Goal: Task Accomplishment & Management: Use online tool/utility

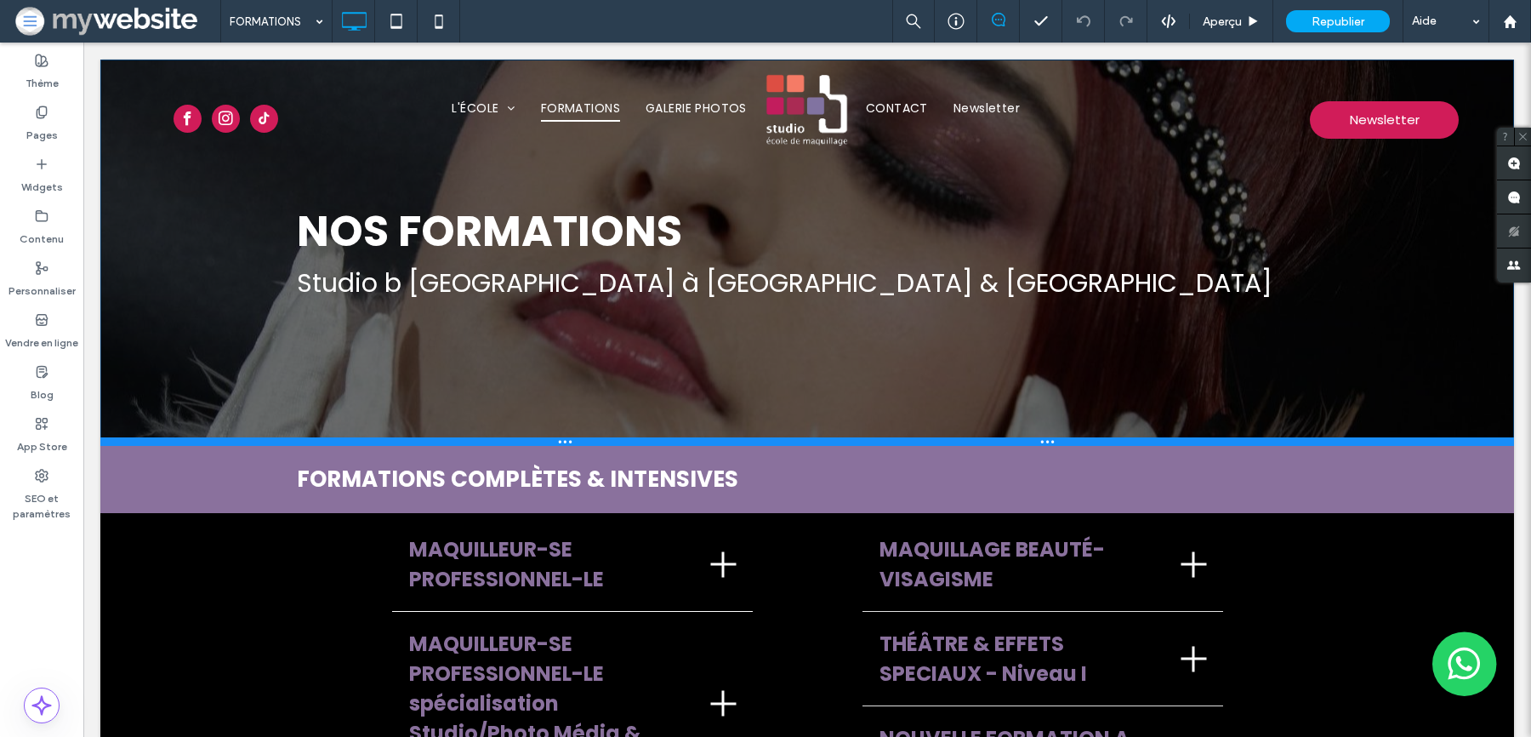
drag, startPoint x: 709, startPoint y: 423, endPoint x: 709, endPoint y: 443, distance: 20.4
click at [709, 443] on div at bounding box center [807, 441] width 1414 height 9
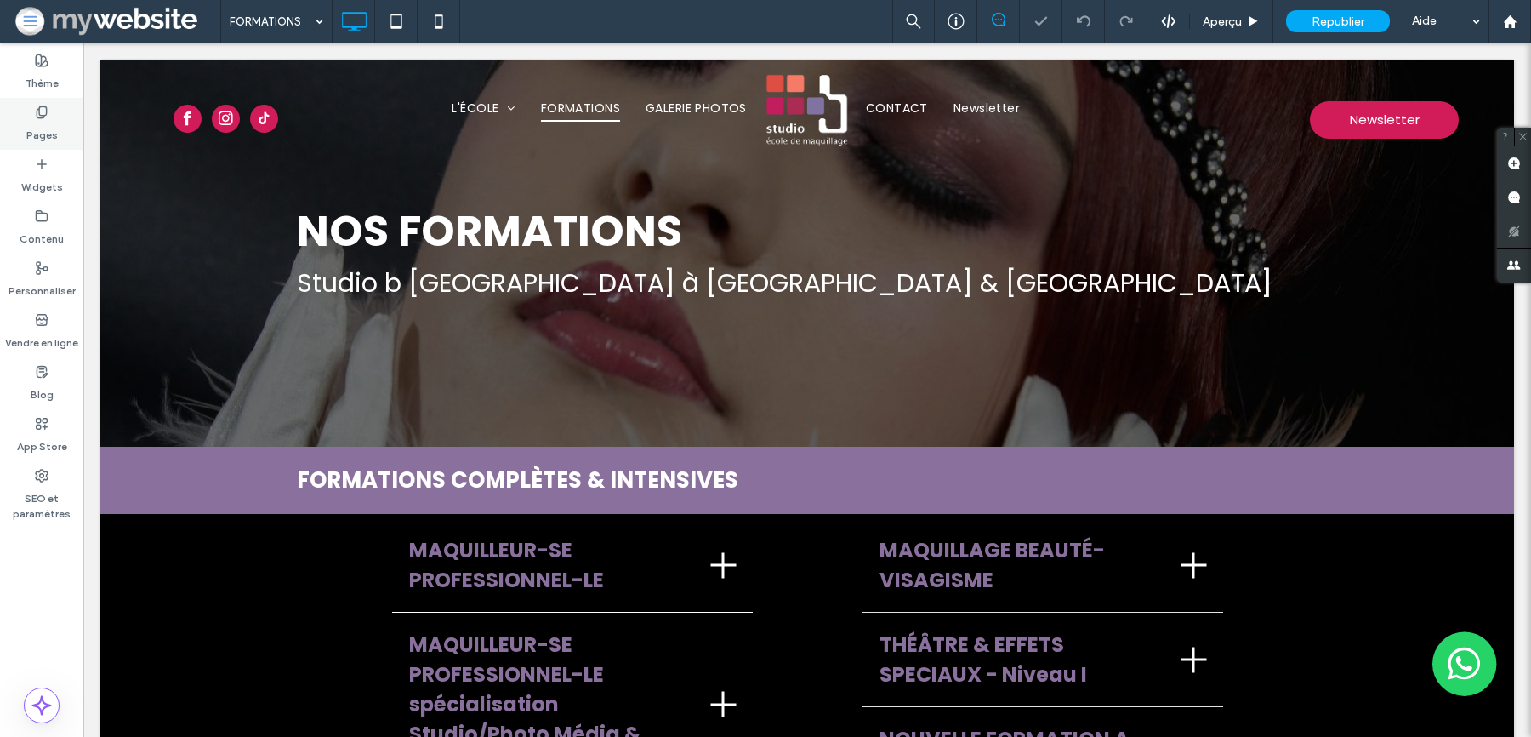
click at [32, 117] on div "Pages" at bounding box center [41, 124] width 83 height 52
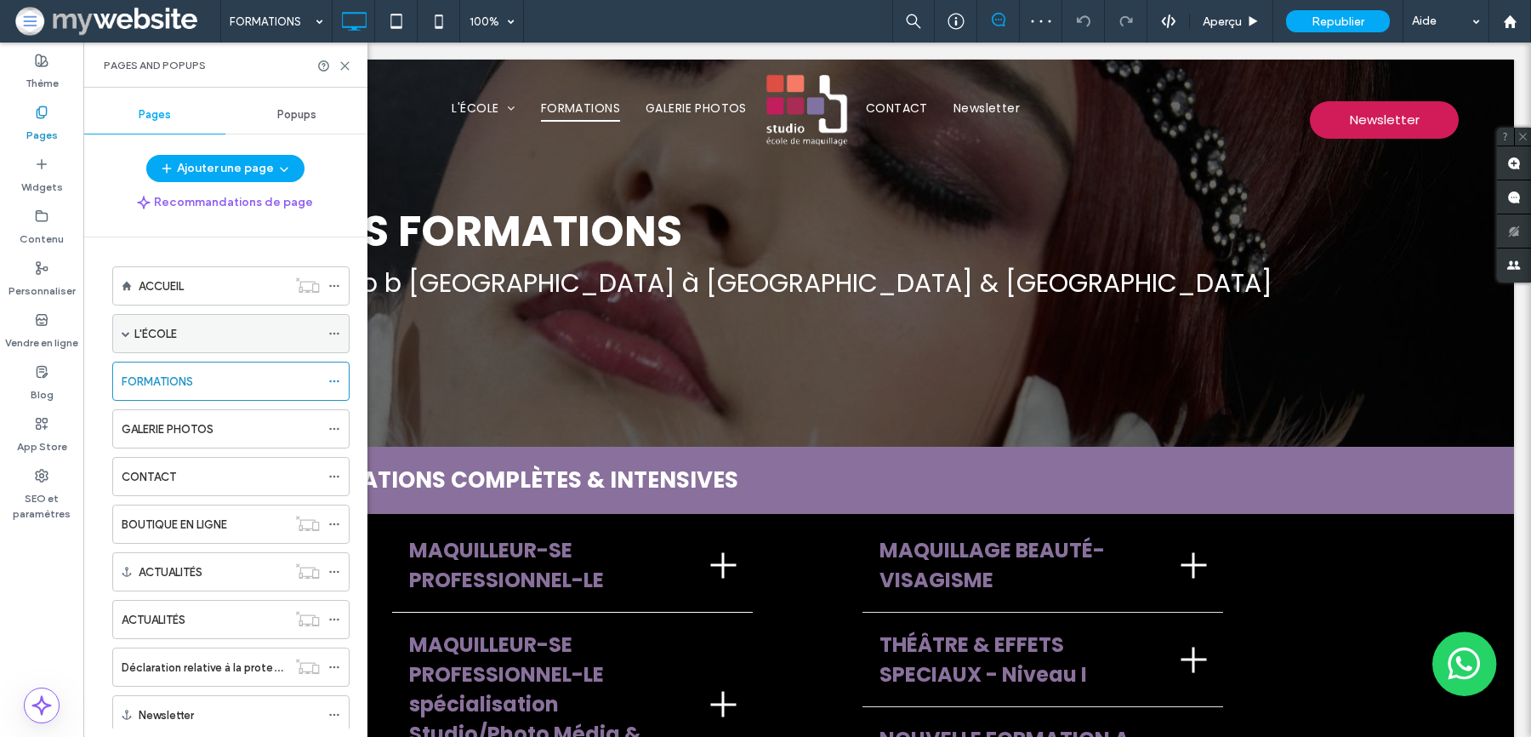
click at [232, 332] on div "L'ÉCOLE" at bounding box center [226, 334] width 185 height 18
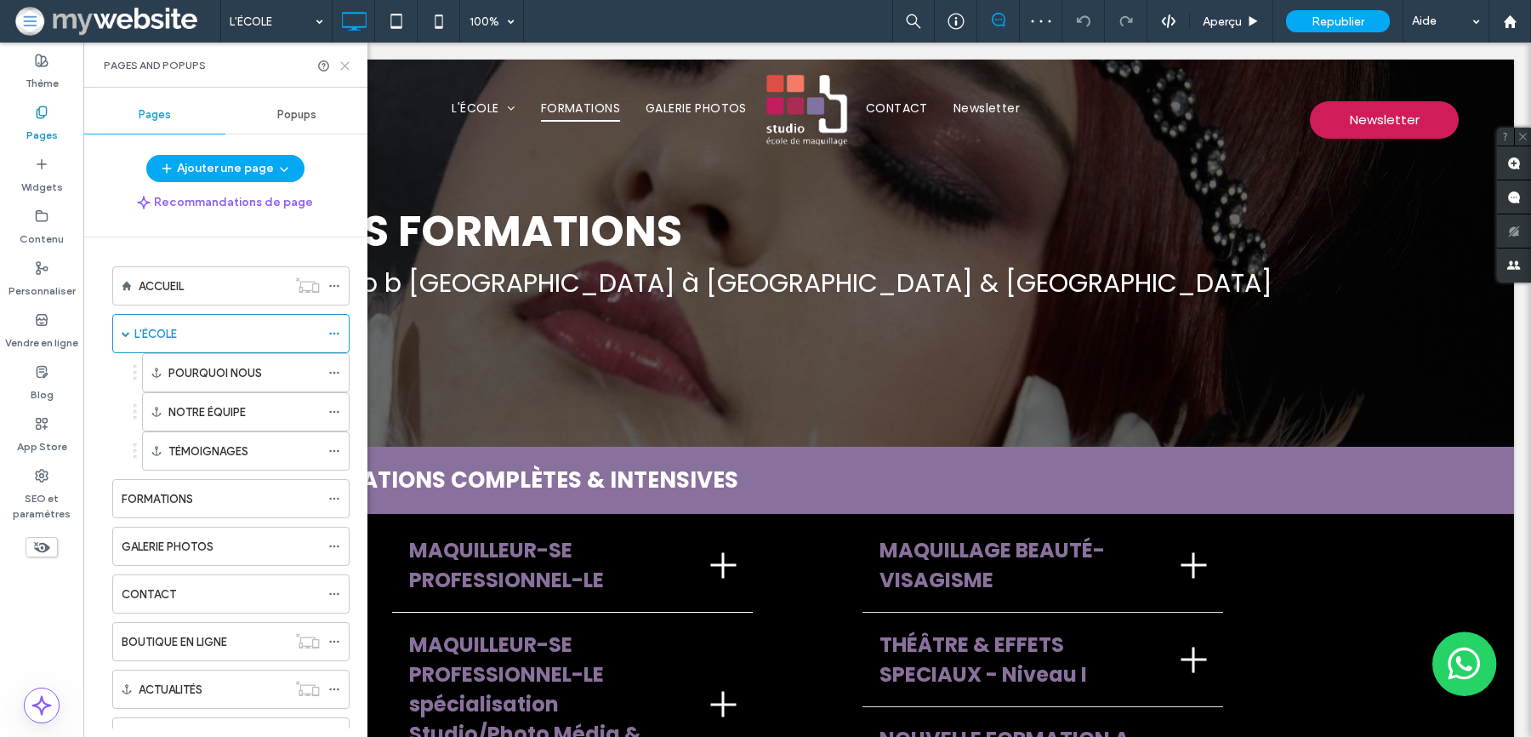
click at [349, 60] on icon at bounding box center [345, 66] width 13 height 13
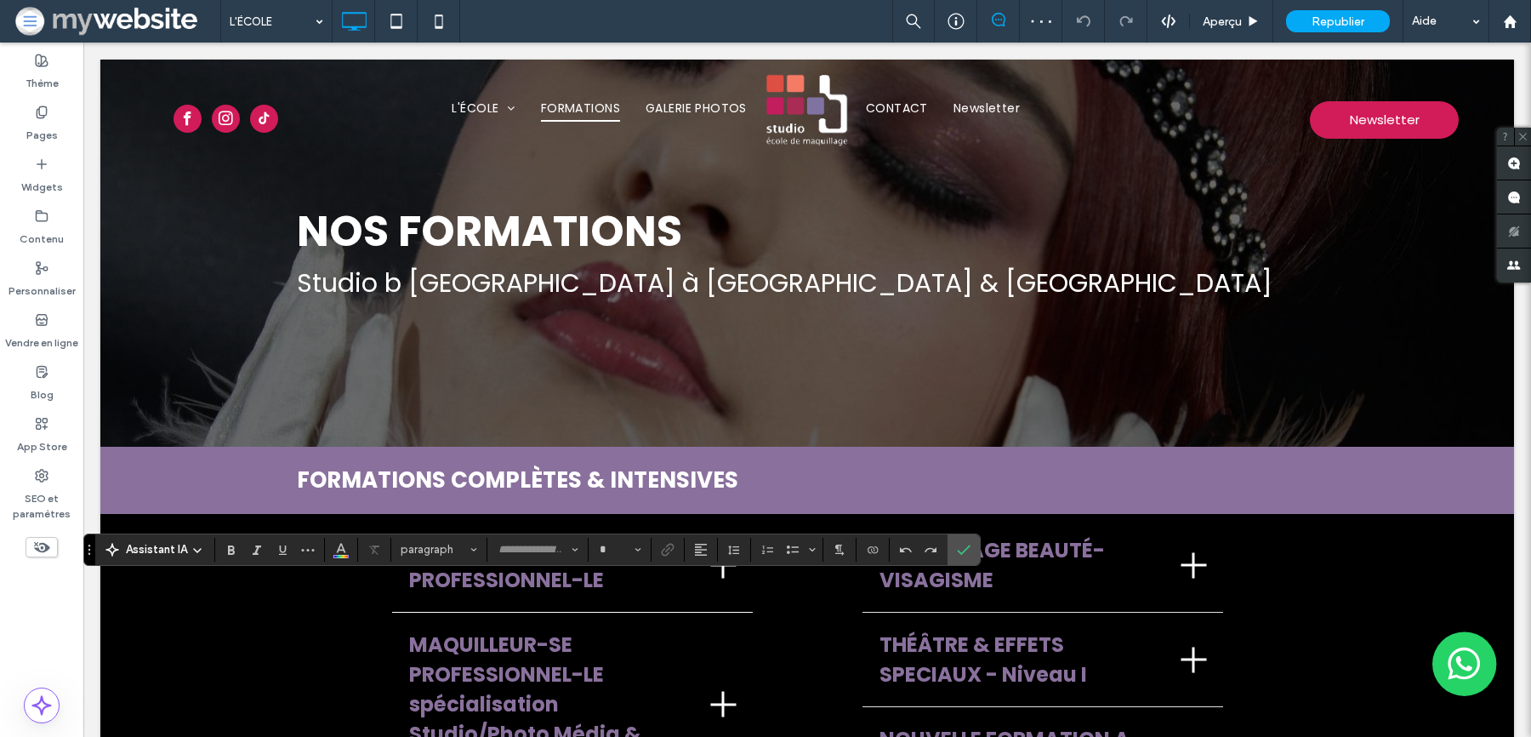
type input "*******"
type input "**"
click at [328, 548] on button "Couleur" at bounding box center [341, 550] width 26 height 24
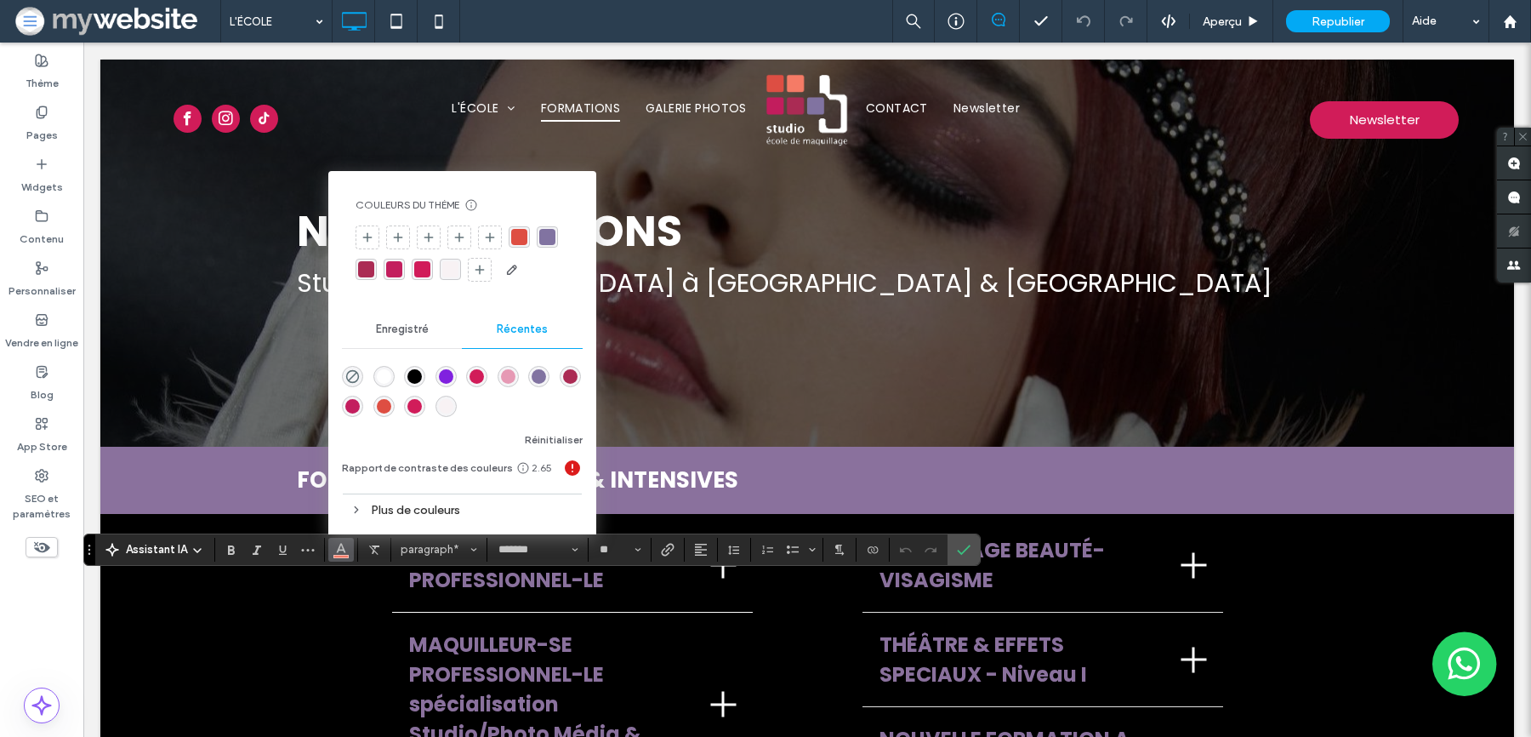
click at [413, 378] on div "rgba(0, 0, 0, 1)" at bounding box center [414, 376] width 14 height 14
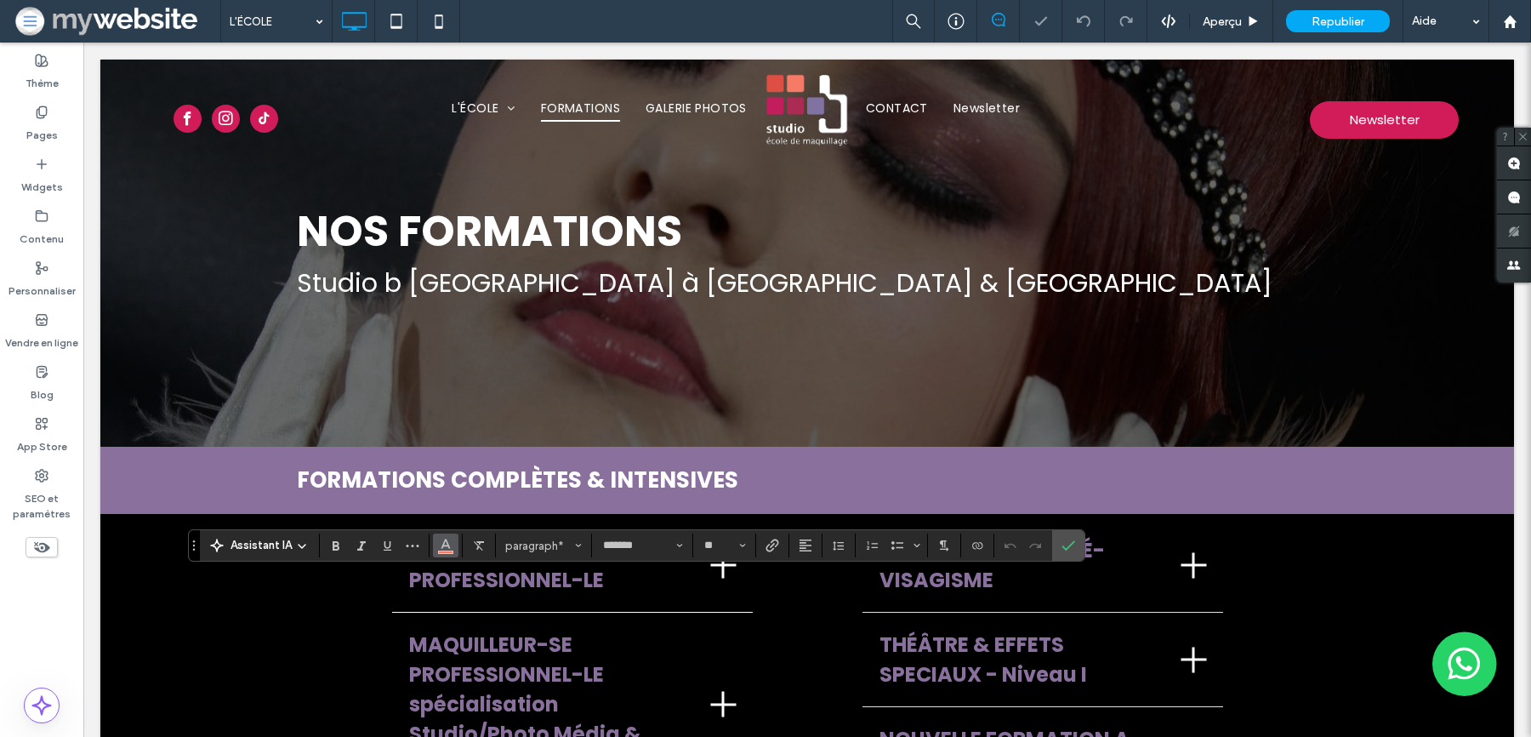
click at [439, 543] on icon "Couleur" at bounding box center [446, 544] width 14 height 14
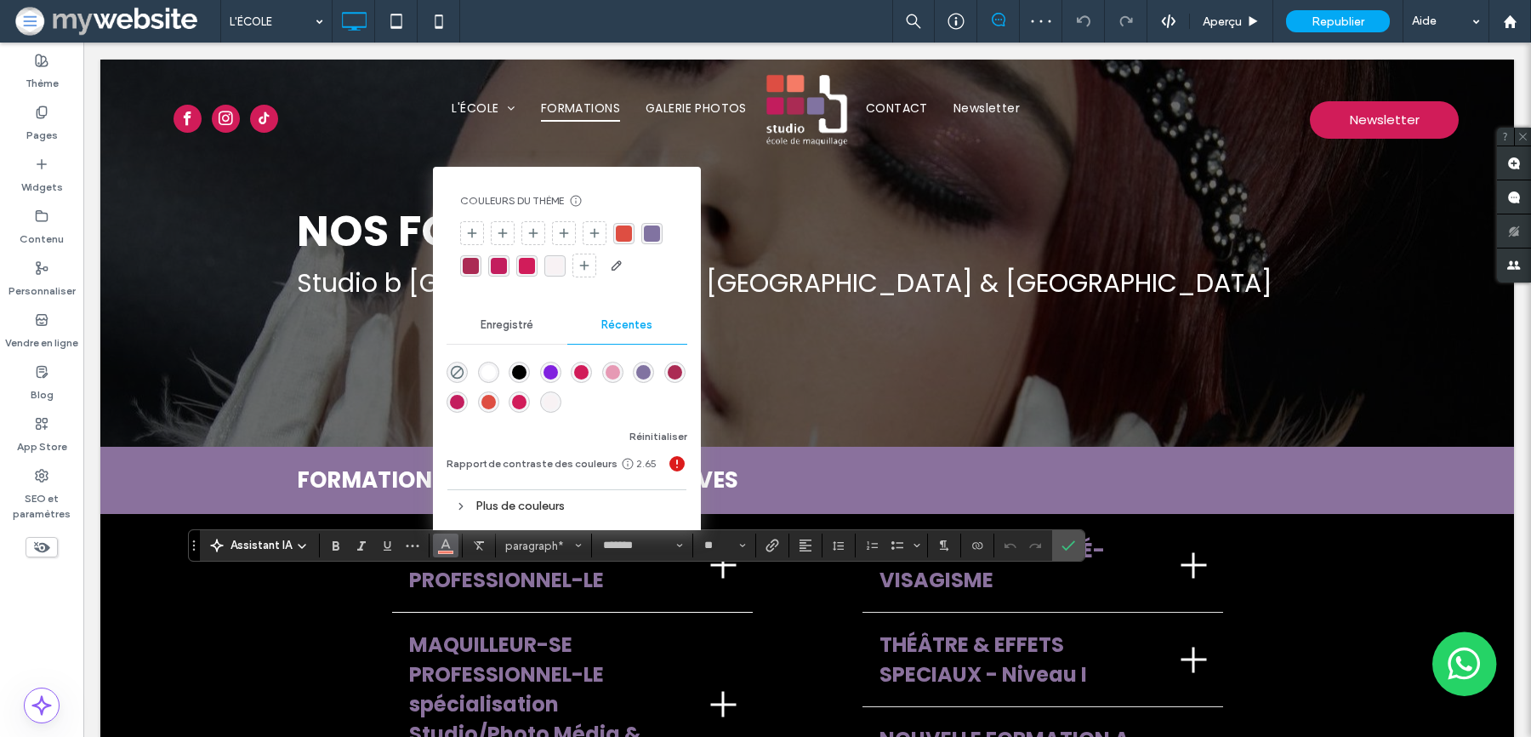
click at [514, 367] on div "rgba(0, 0, 0, 1)" at bounding box center [519, 372] width 14 height 14
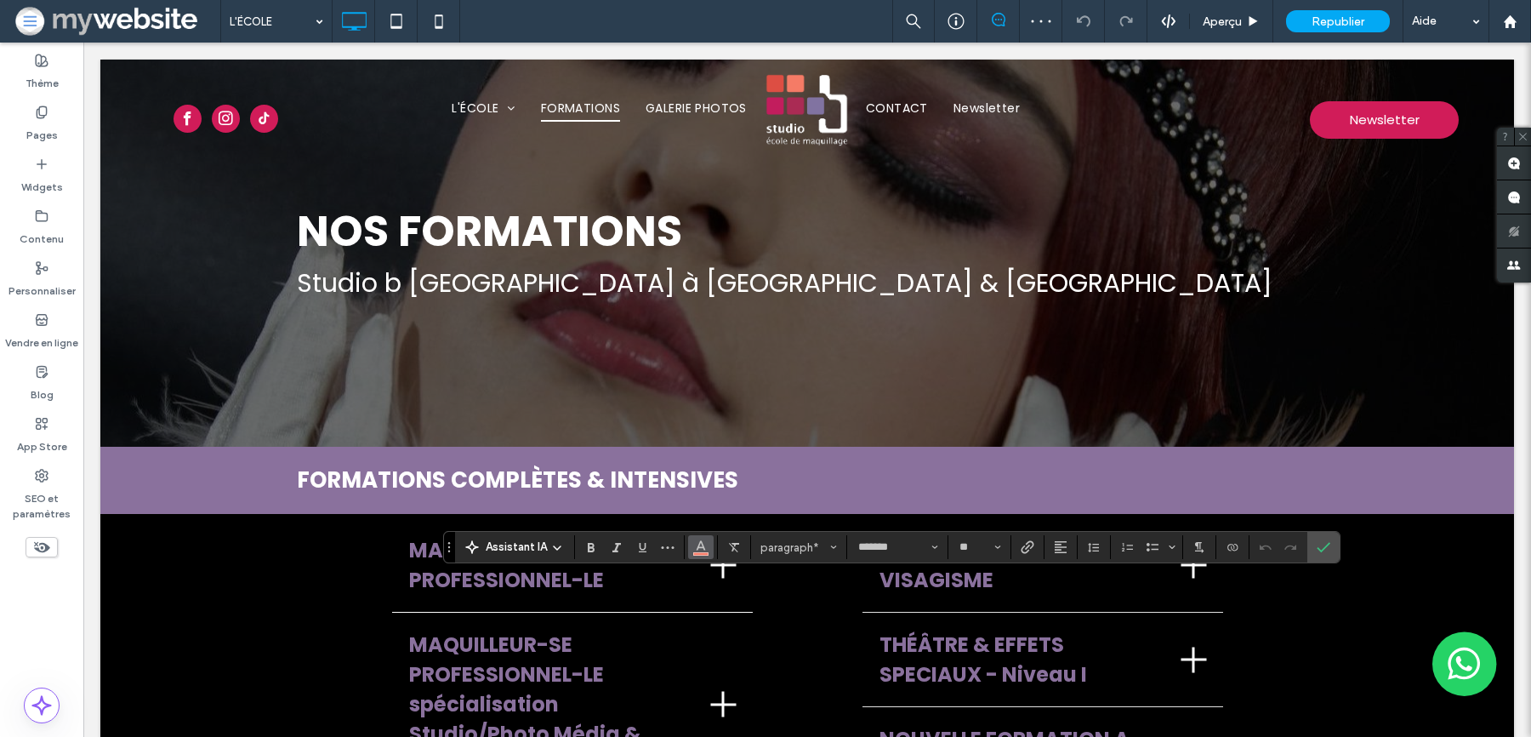
click at [692, 544] on button "Couleur" at bounding box center [701, 547] width 26 height 24
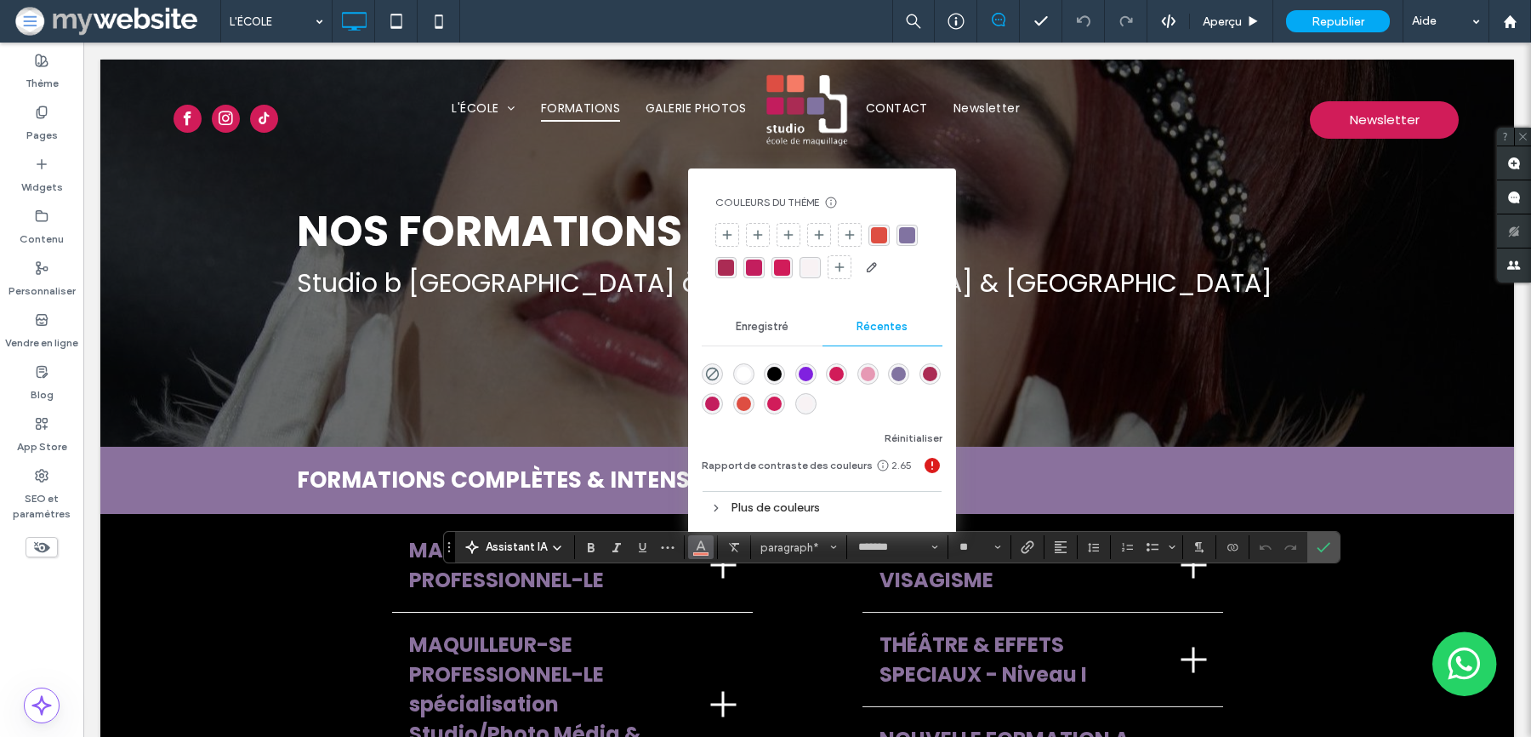
click at [771, 380] on div "rgba(0, 0, 0, 1)" at bounding box center [774, 373] width 21 height 21
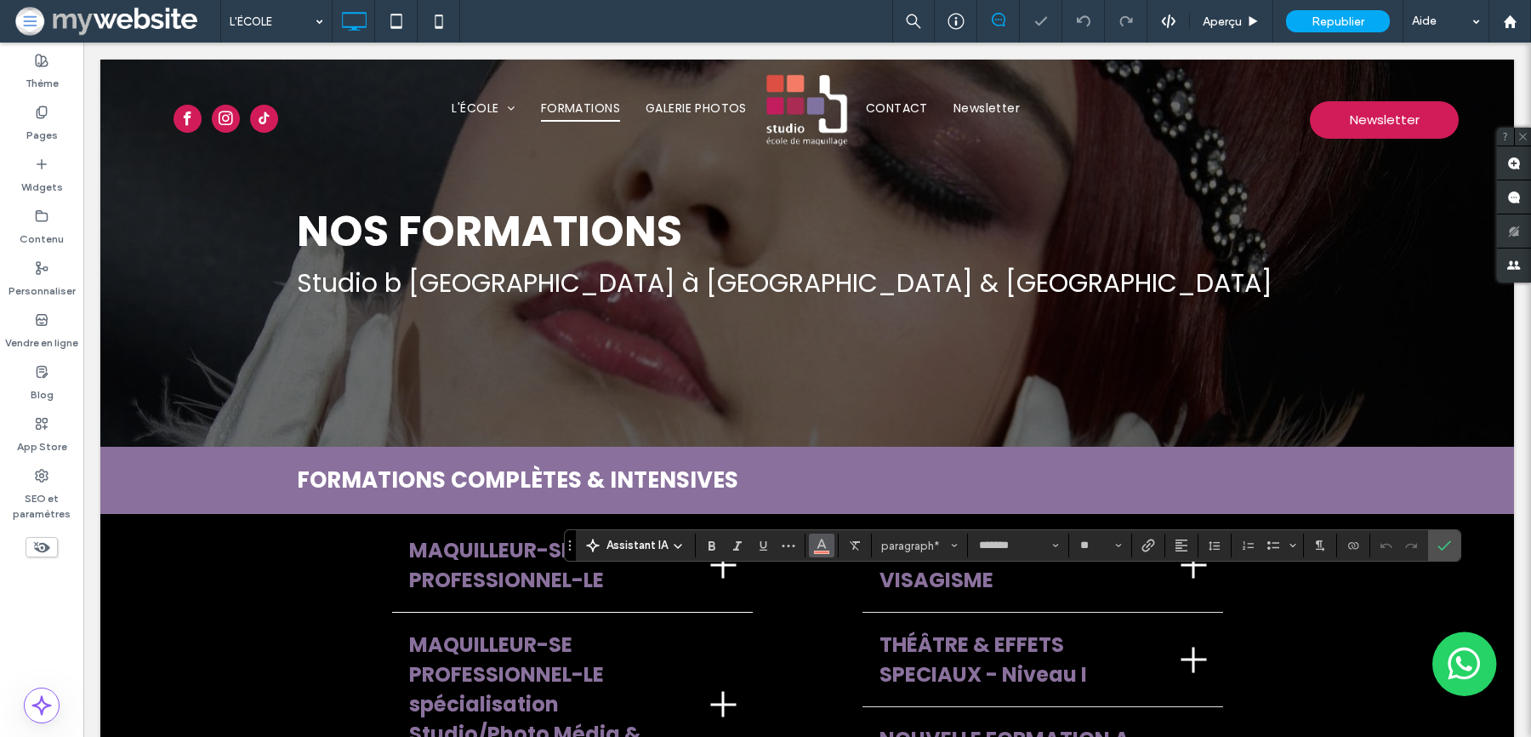
click at [820, 540] on use "Couleur" at bounding box center [821, 543] width 9 height 9
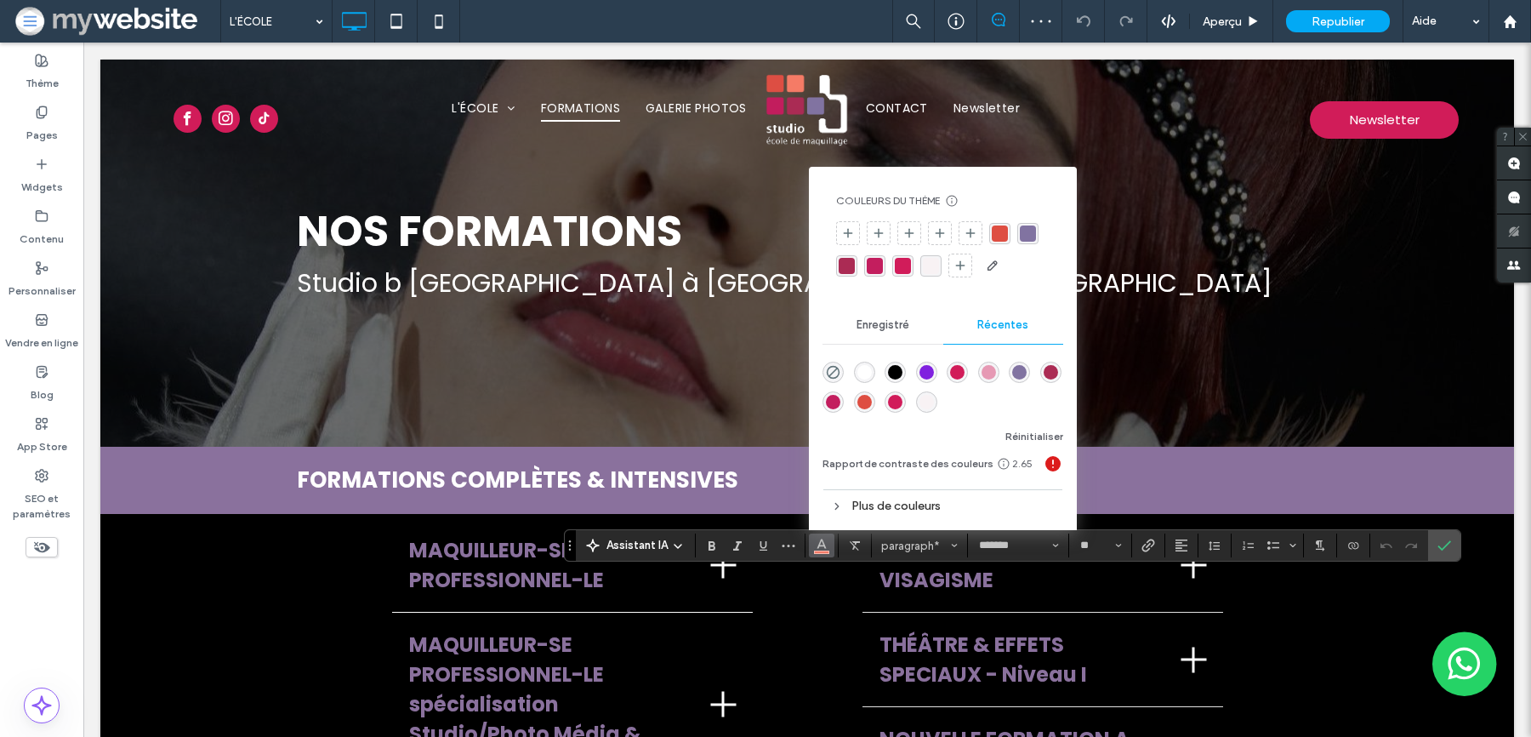
click at [891, 379] on div "rgba(0, 0, 0, 1)" at bounding box center [895, 372] width 14 height 14
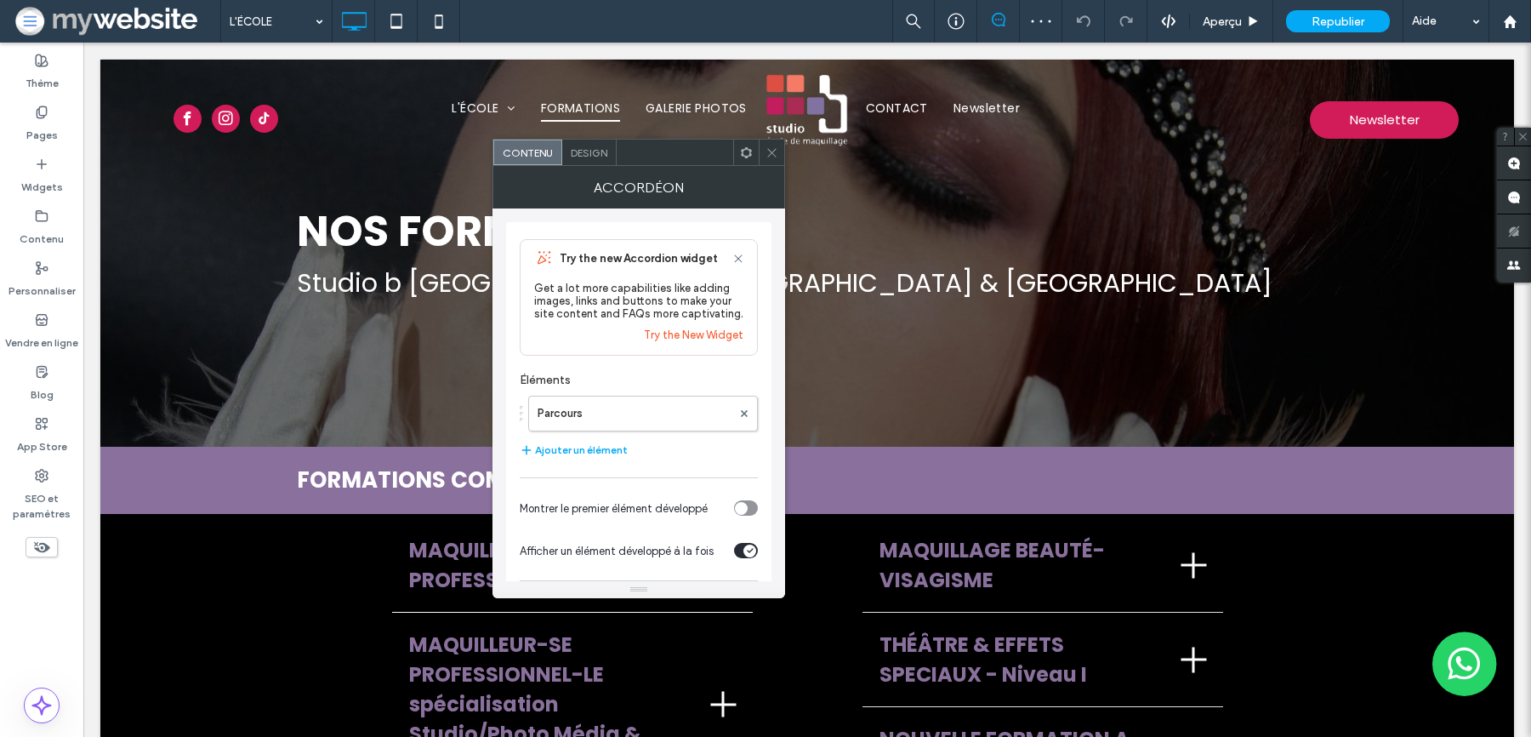
click at [750, 555] on div "toggle" at bounding box center [749, 550] width 13 height 13
click at [750, 555] on div "toggle" at bounding box center [746, 550] width 24 height 15
click at [777, 145] on span at bounding box center [772, 152] width 13 height 26
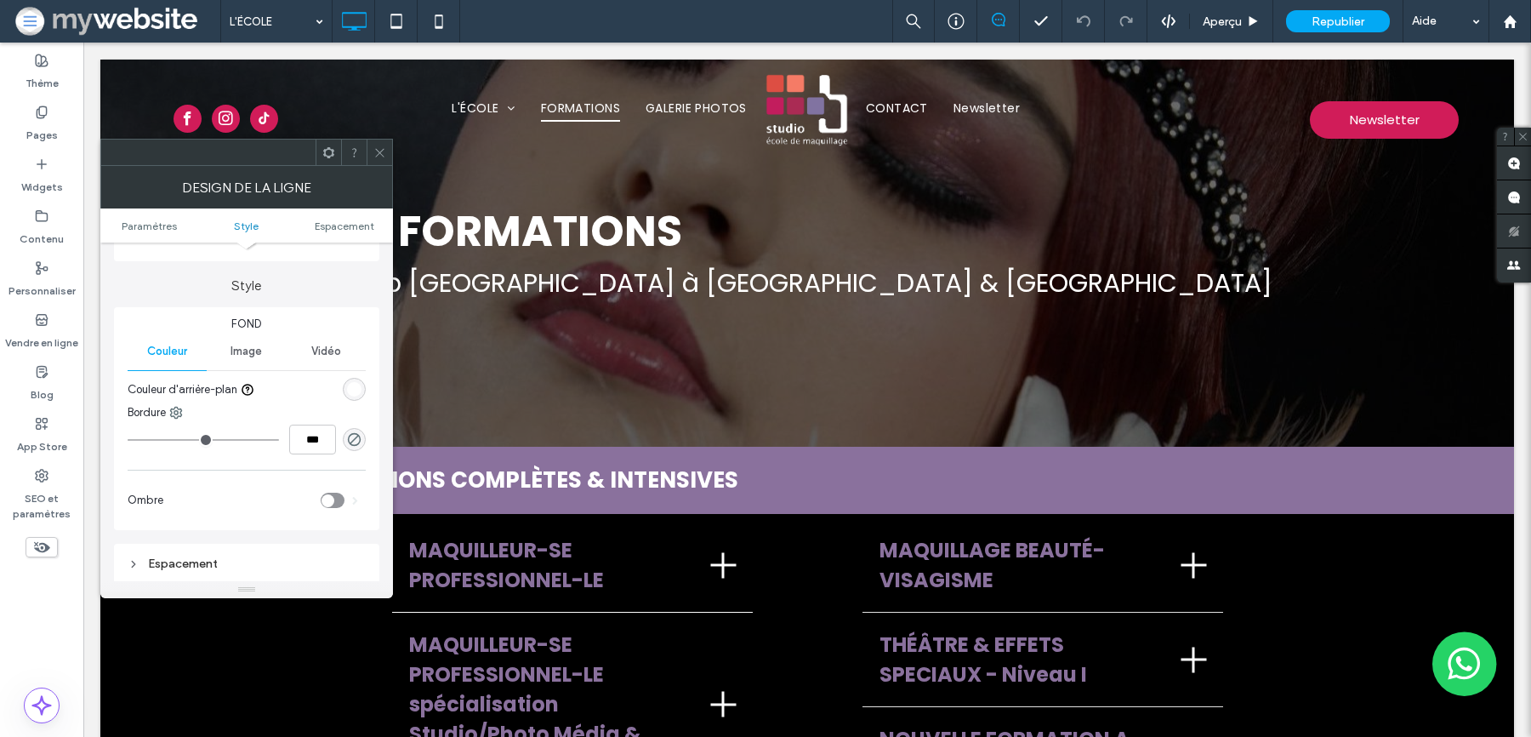
scroll to position [206, 0]
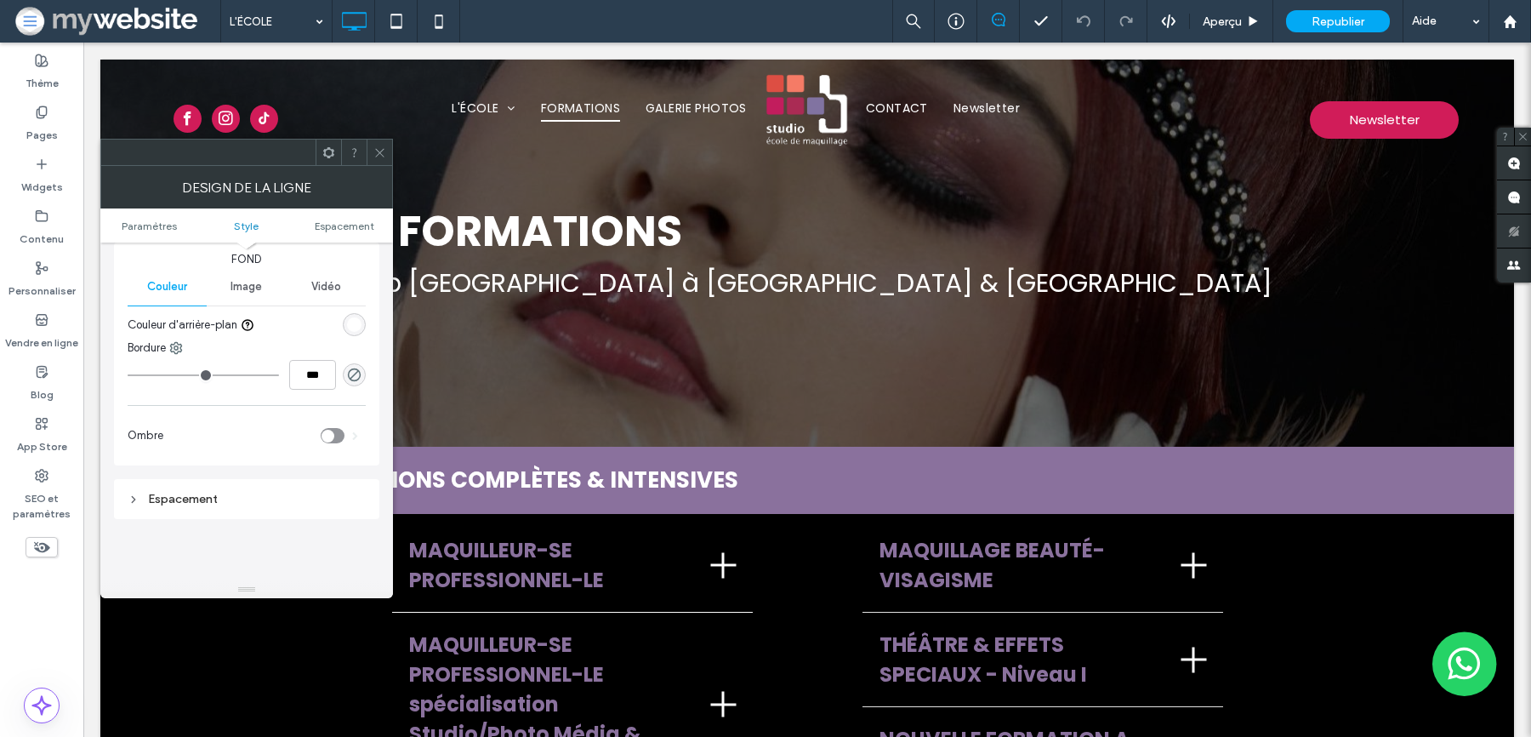
click at [376, 155] on icon at bounding box center [379, 152] width 13 height 13
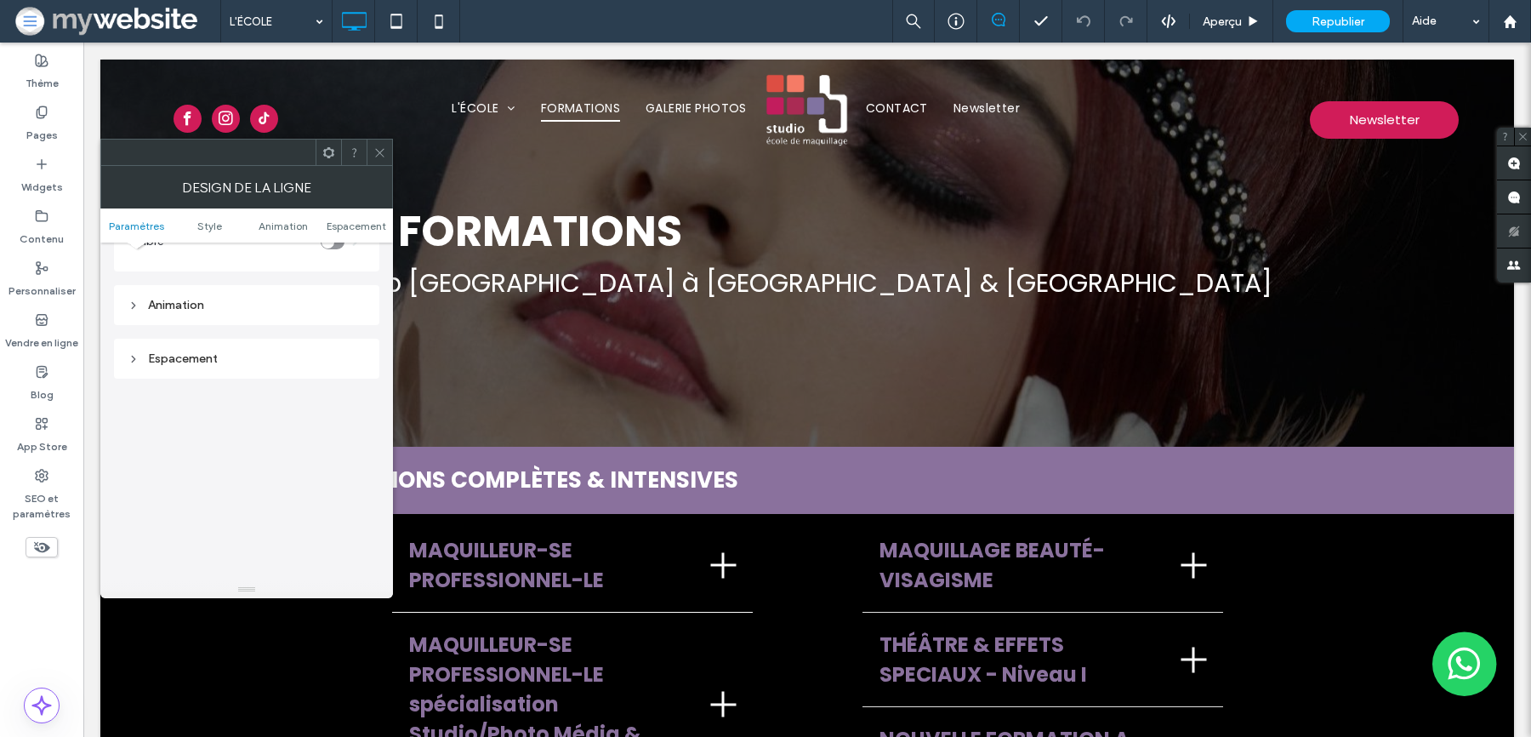
scroll to position [483, 0]
click at [385, 144] on span at bounding box center [379, 152] width 13 height 26
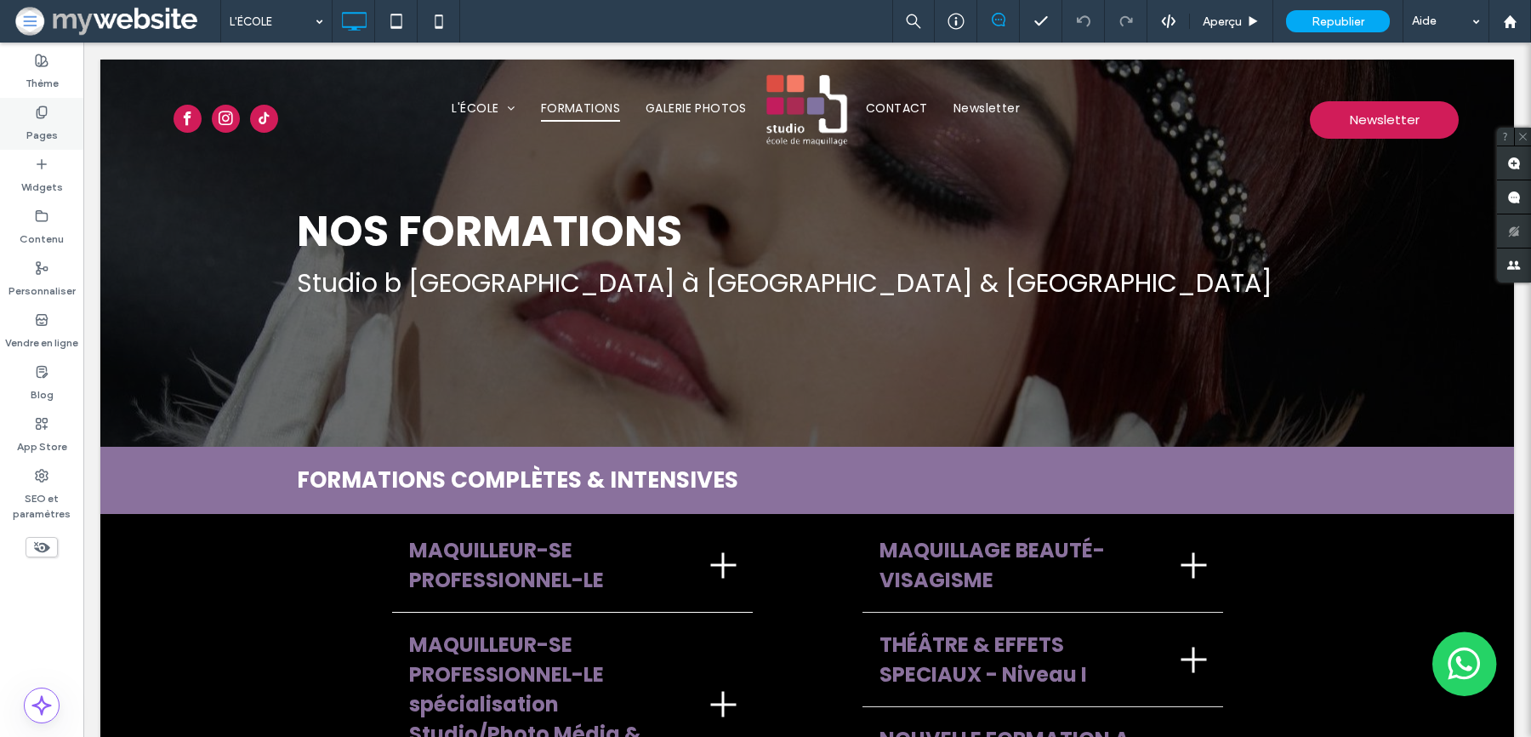
click at [37, 117] on use at bounding box center [41, 111] width 9 height 11
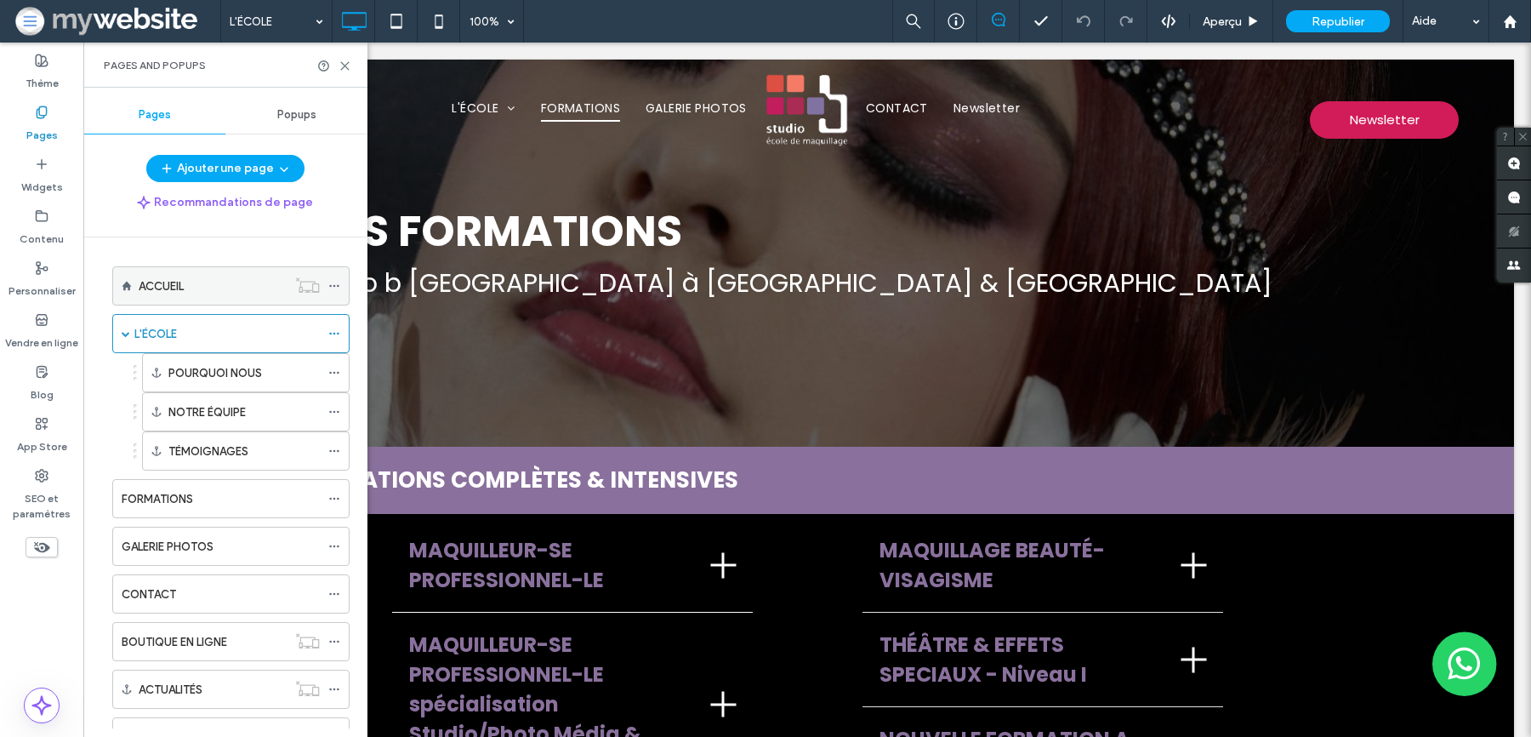
click at [179, 288] on label "ACCUEIL" at bounding box center [161, 286] width 45 height 30
click at [200, 290] on div at bounding box center [765, 368] width 1531 height 737
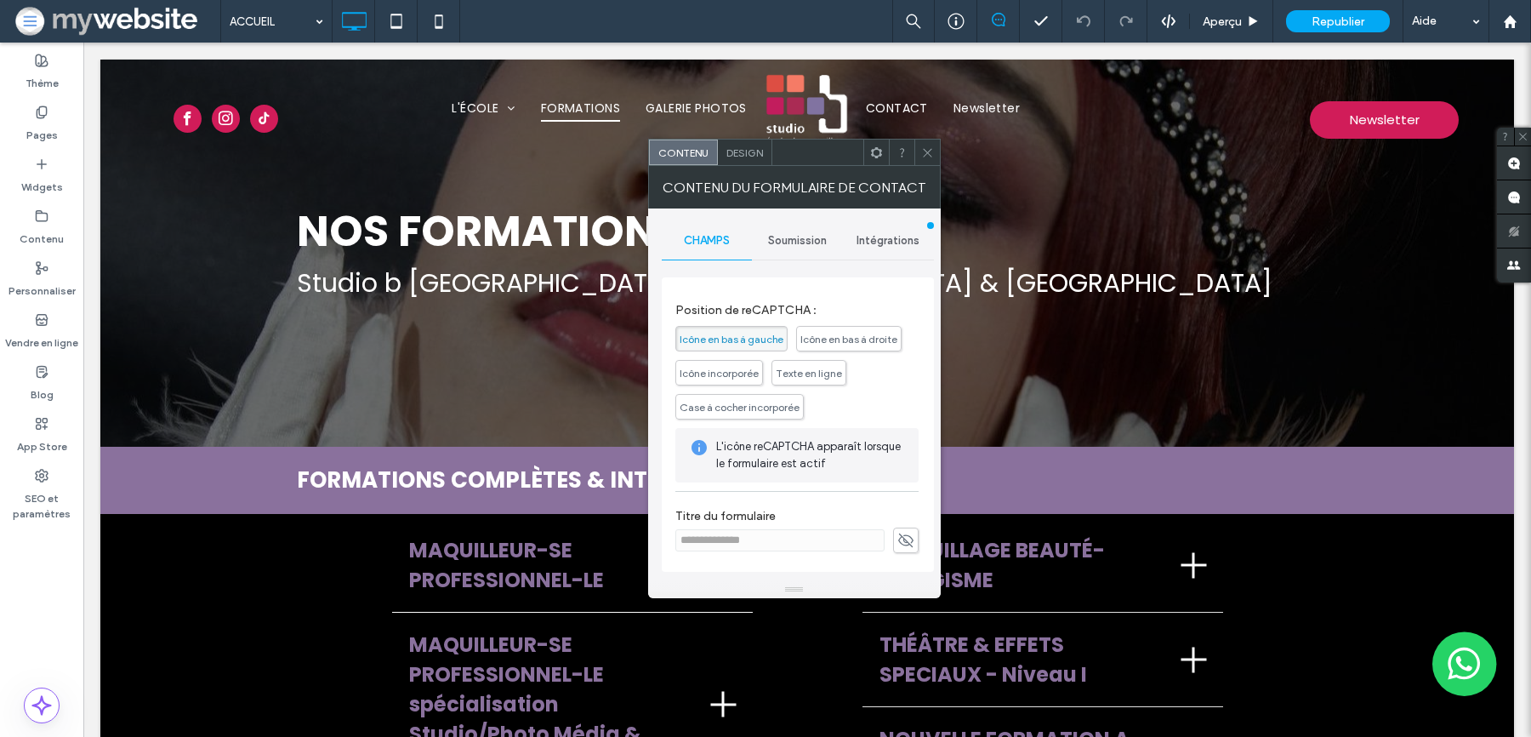
scroll to position [390, 0]
click at [922, 156] on icon at bounding box center [927, 152] width 13 height 13
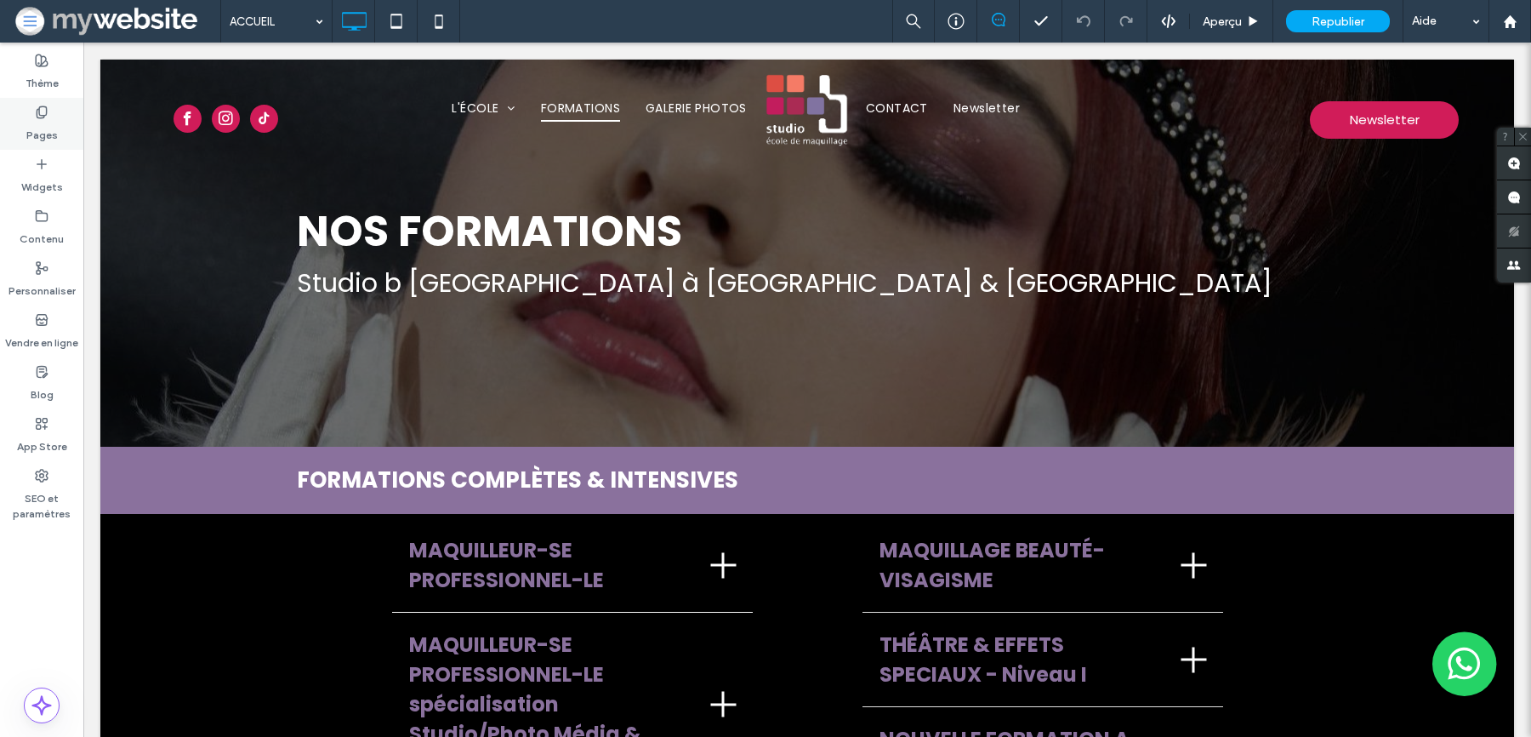
click at [45, 115] on icon at bounding box center [42, 112] width 14 height 14
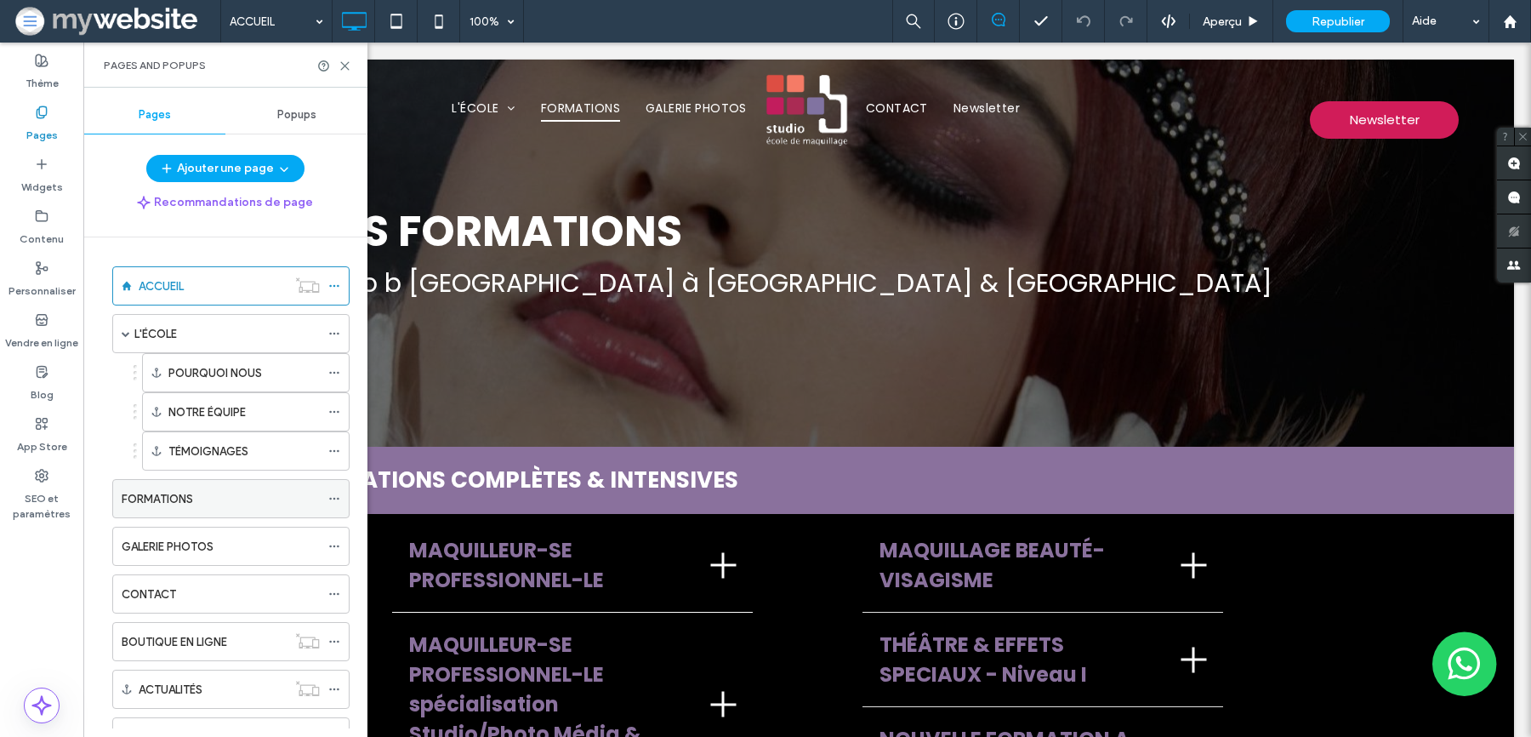
click at [270, 512] on div "FORMATIONS" at bounding box center [221, 498] width 198 height 37
click at [217, 318] on div "L'ÉCOLE" at bounding box center [226, 333] width 185 height 37
click at [339, 66] on icon at bounding box center [345, 66] width 13 height 13
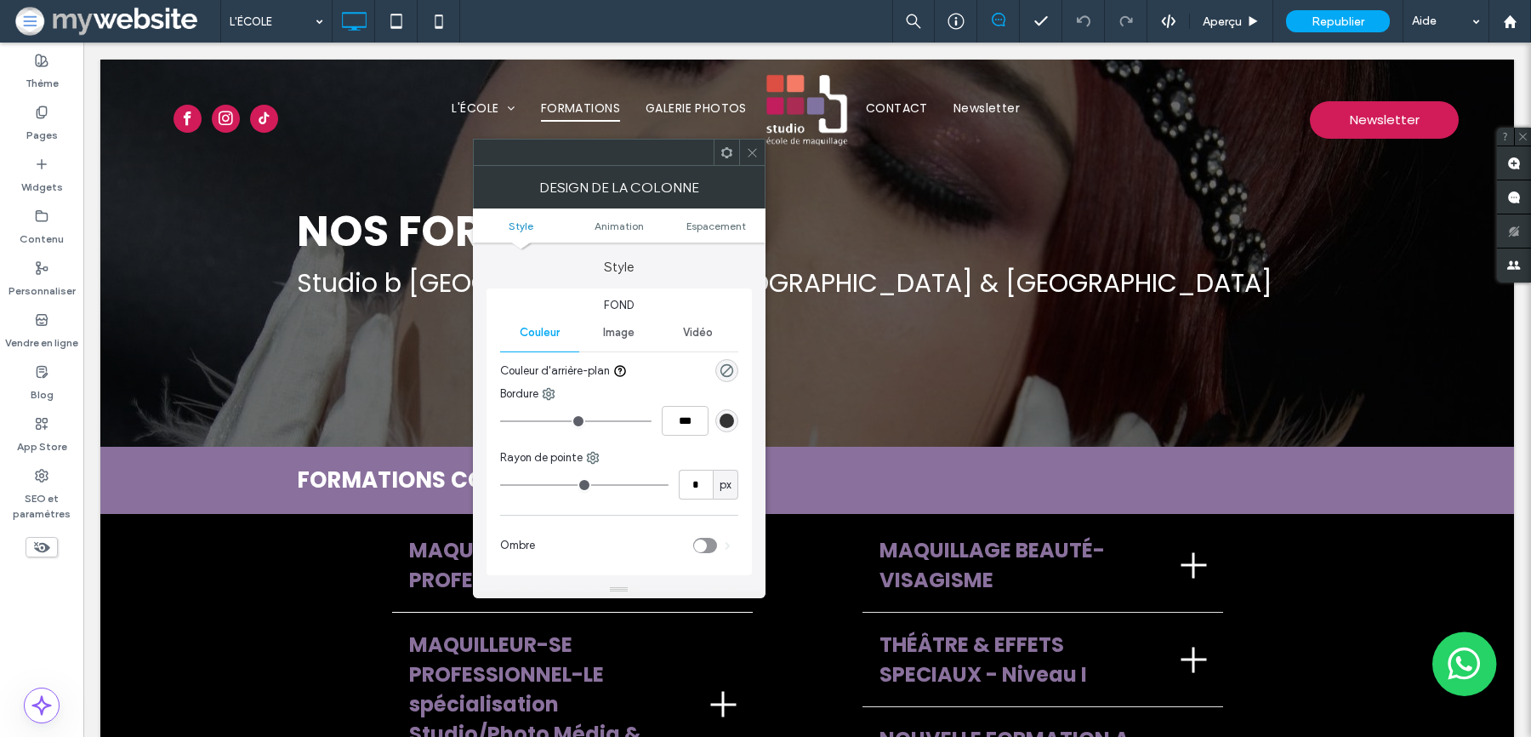
click at [754, 144] on span at bounding box center [752, 152] width 13 height 26
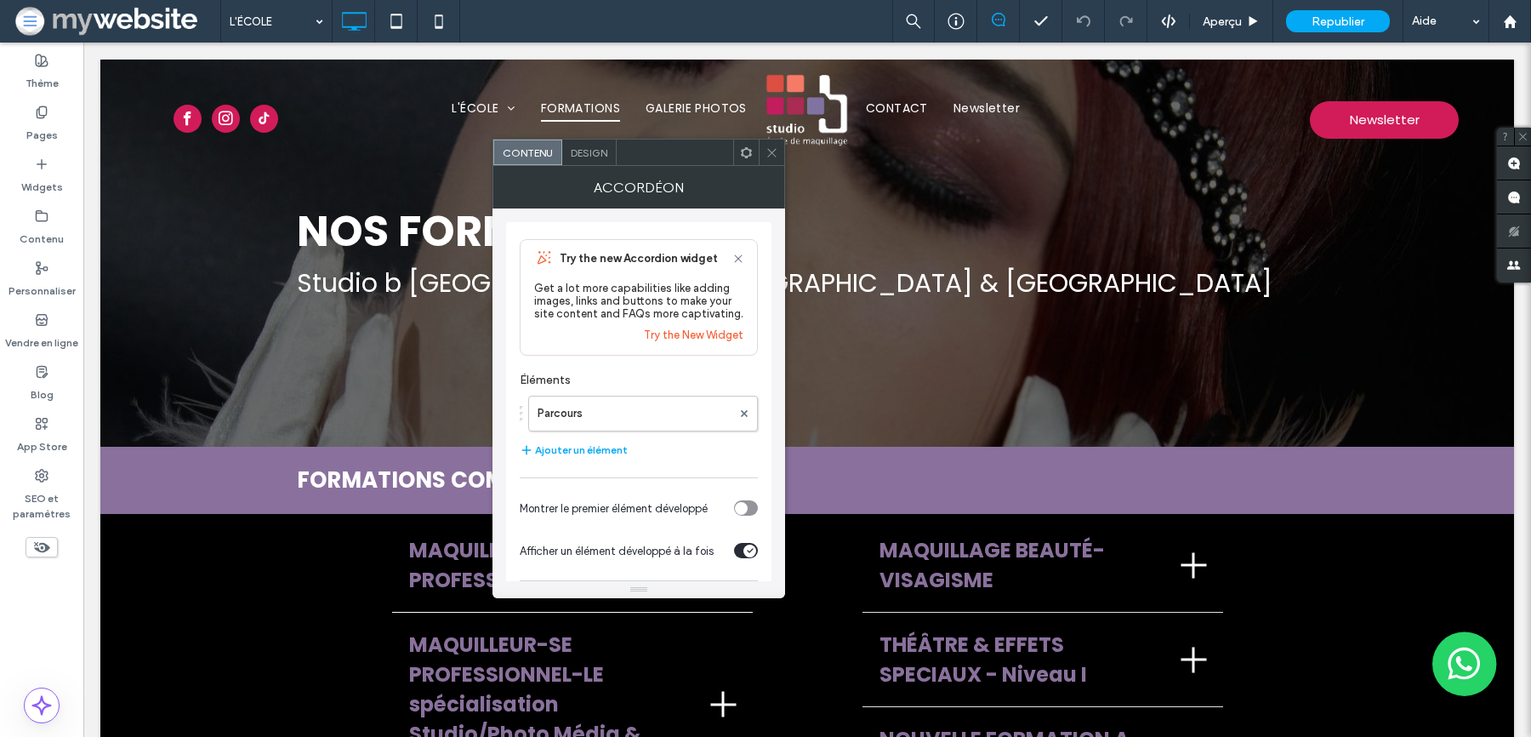
click at [768, 149] on use at bounding box center [771, 152] width 9 height 9
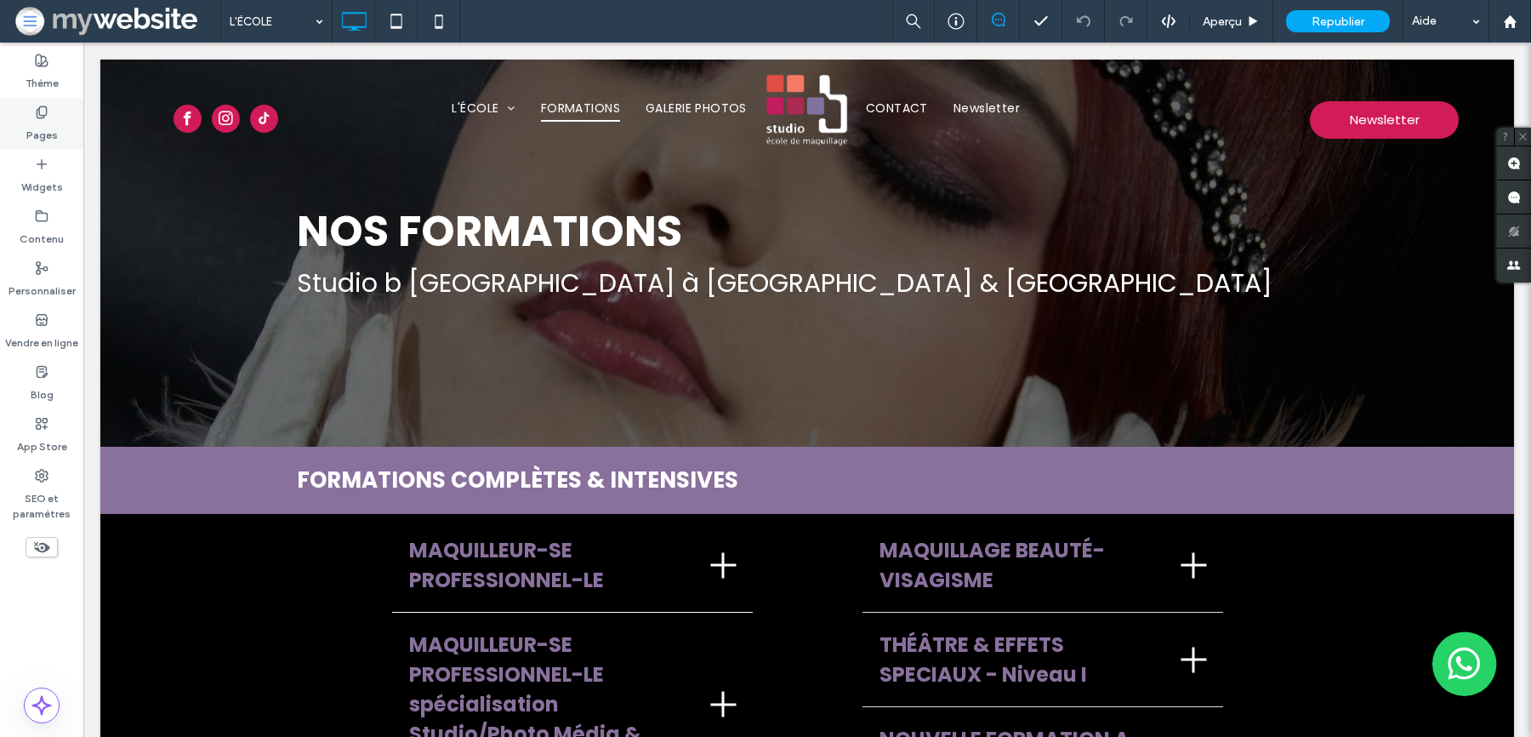
click at [43, 122] on label "Pages" at bounding box center [41, 131] width 31 height 24
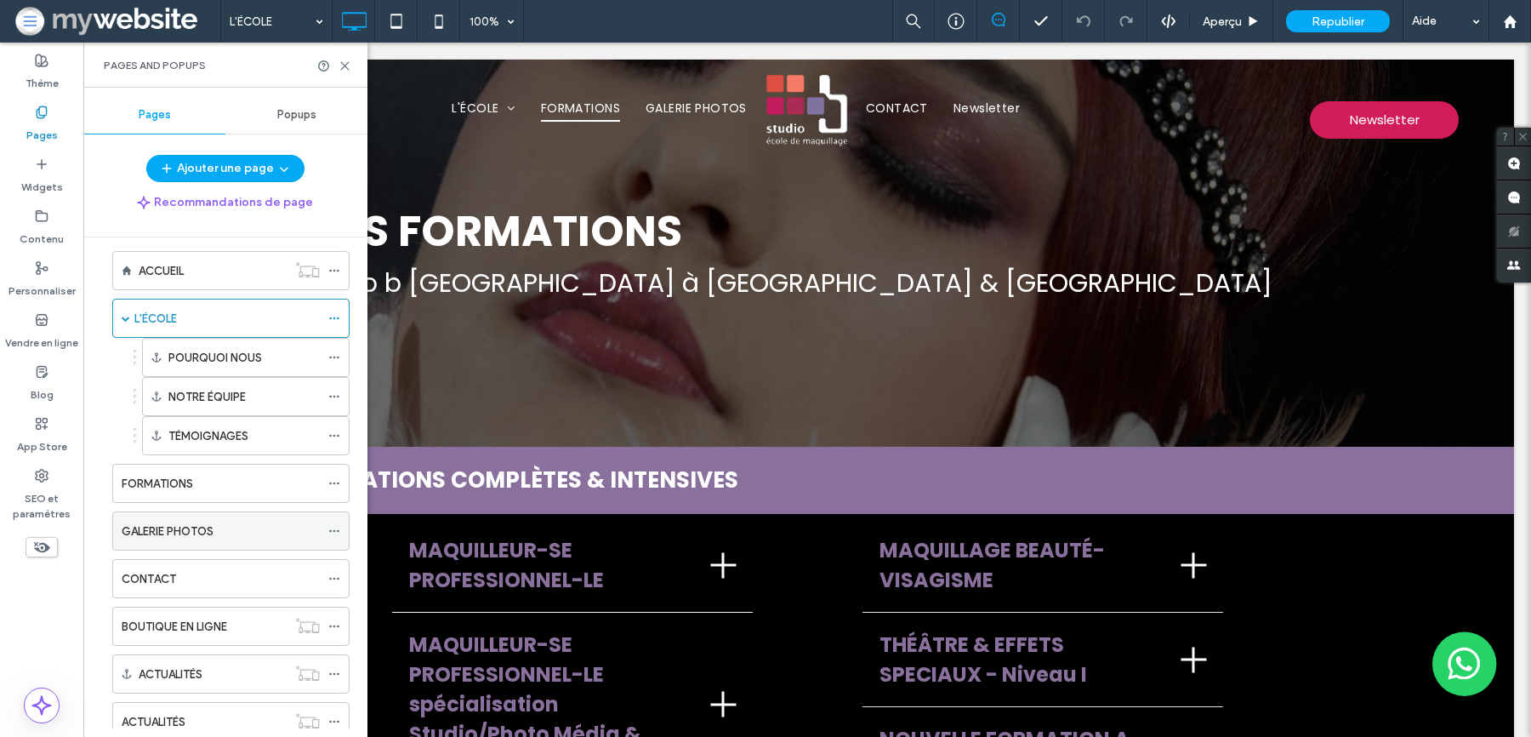
scroll to position [48, 0]
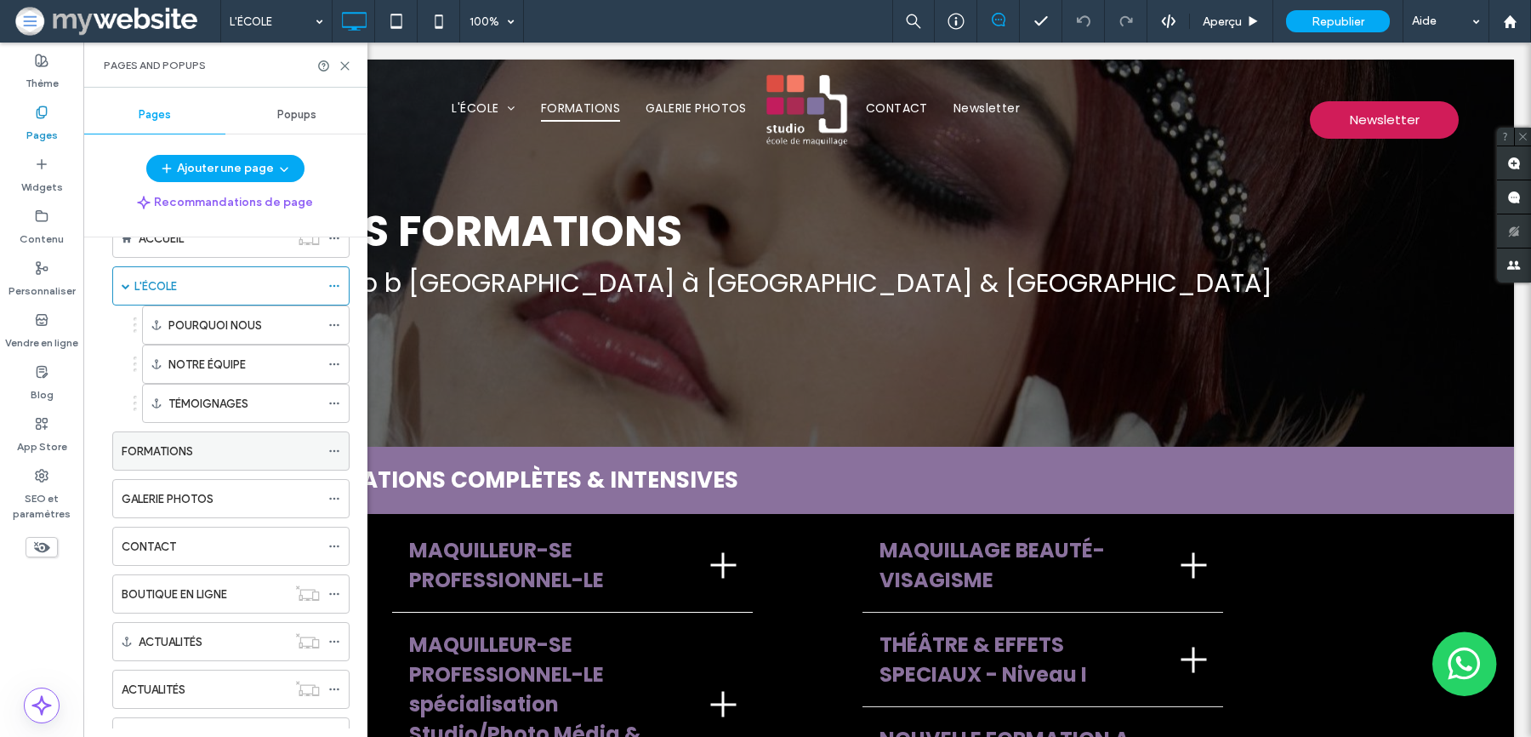
click at [234, 451] on div "FORMATIONS" at bounding box center [221, 451] width 198 height 18
click at [354, 61] on div "Pages and Popups" at bounding box center [225, 65] width 284 height 45
click at [352, 66] on div "Pages and Popups" at bounding box center [225, 65] width 284 height 45
click at [343, 61] on icon at bounding box center [345, 66] width 13 height 13
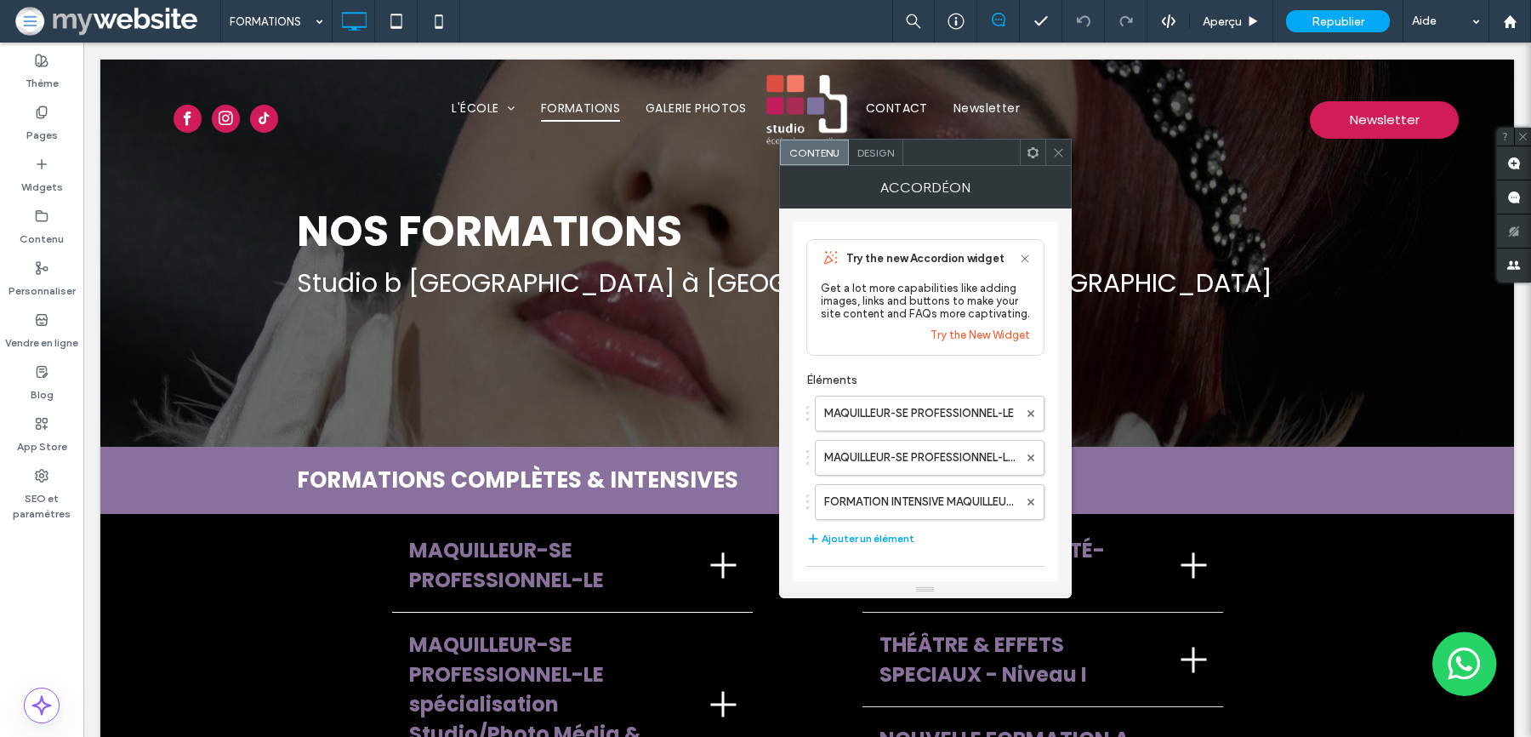
click at [1065, 149] on div at bounding box center [1058, 152] width 26 height 26
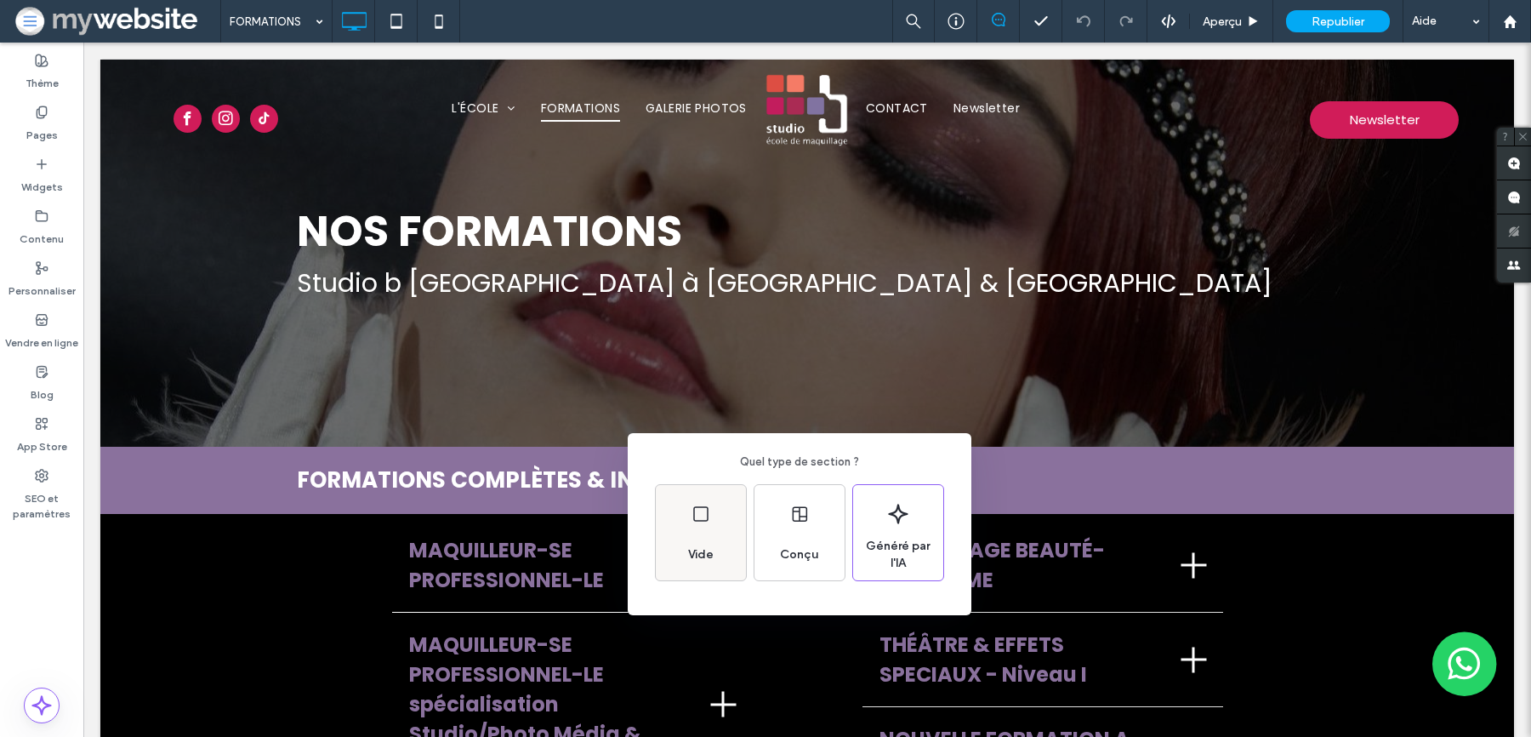
click at [675, 515] on div "Vide" at bounding box center [701, 532] width 90 height 95
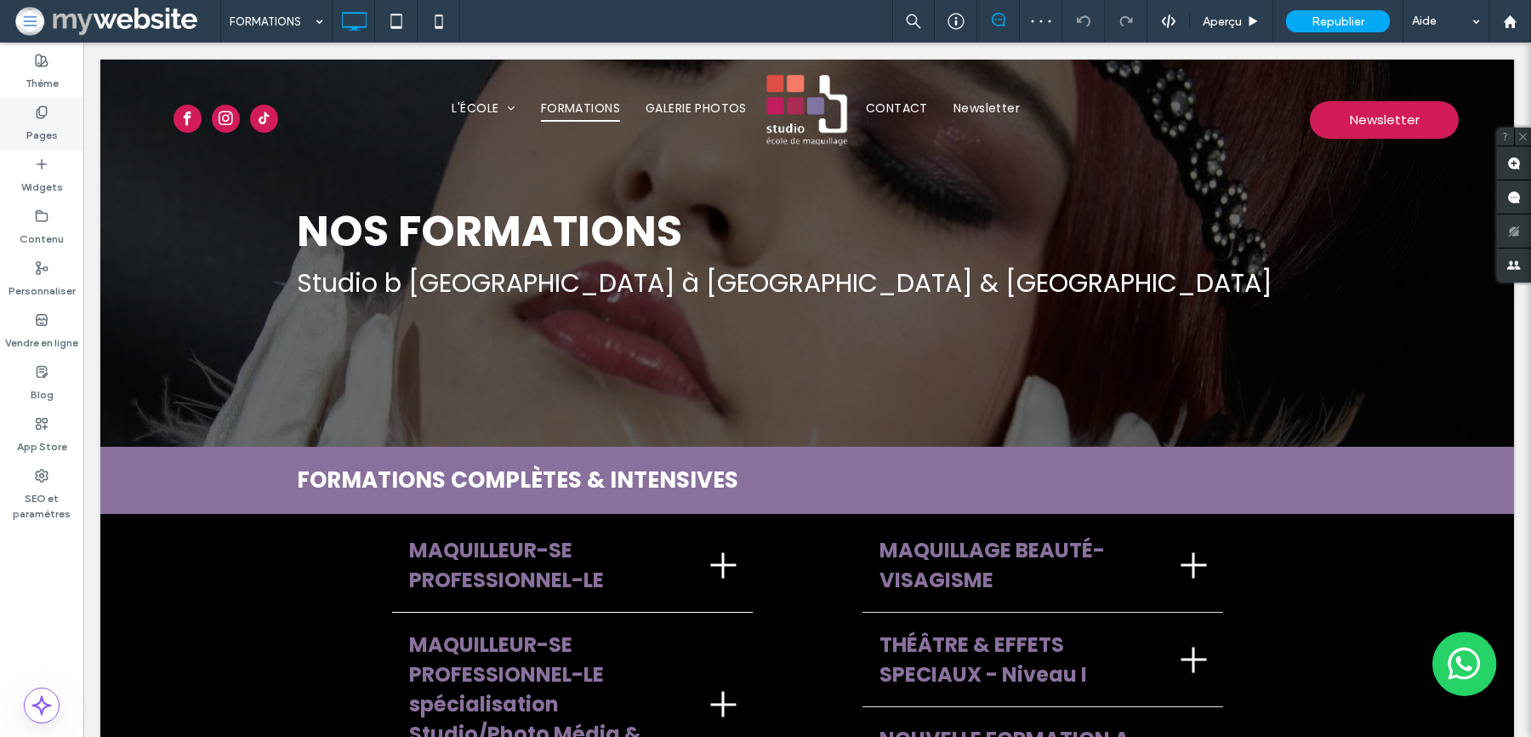
click at [49, 101] on div "Pages" at bounding box center [41, 124] width 83 height 52
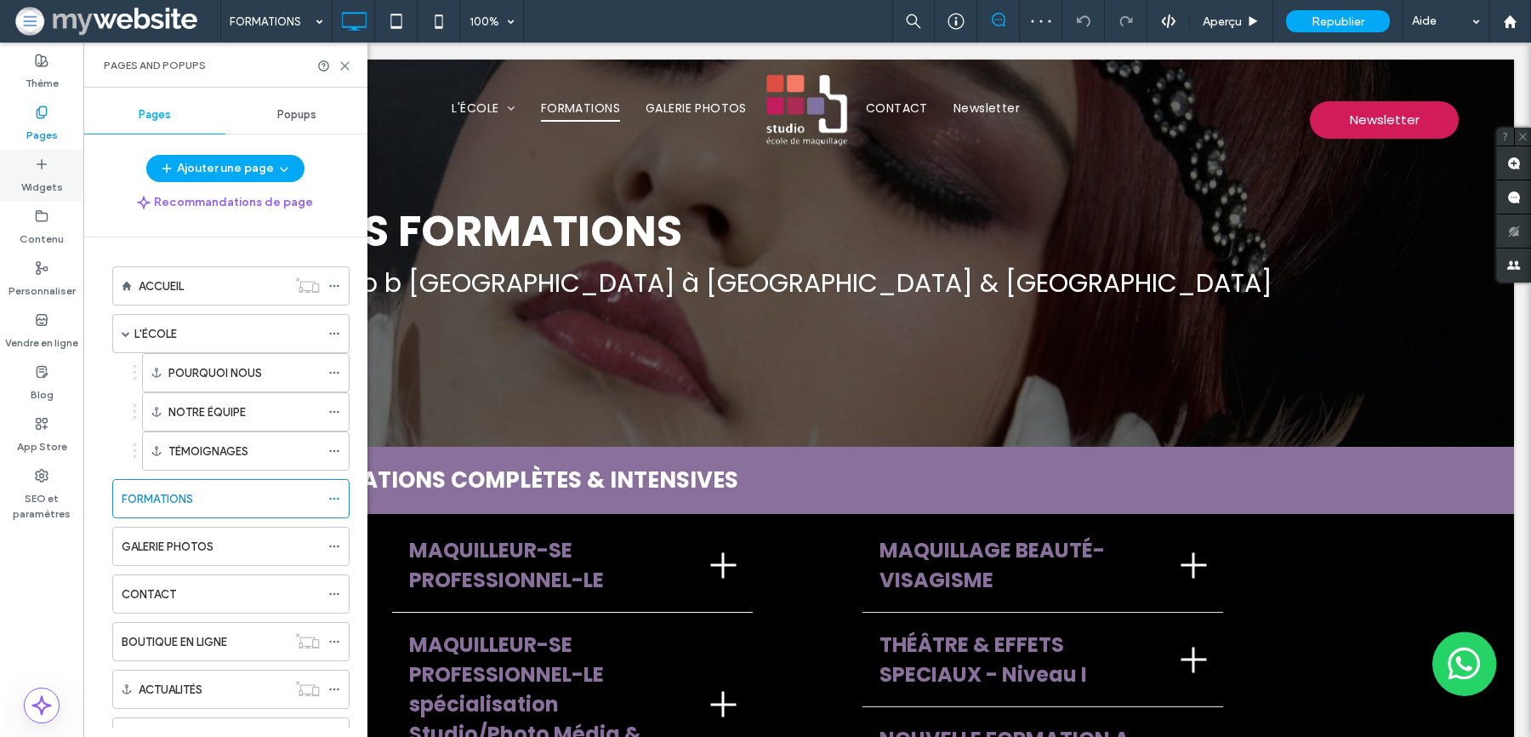
click at [45, 168] on icon at bounding box center [42, 164] width 14 height 14
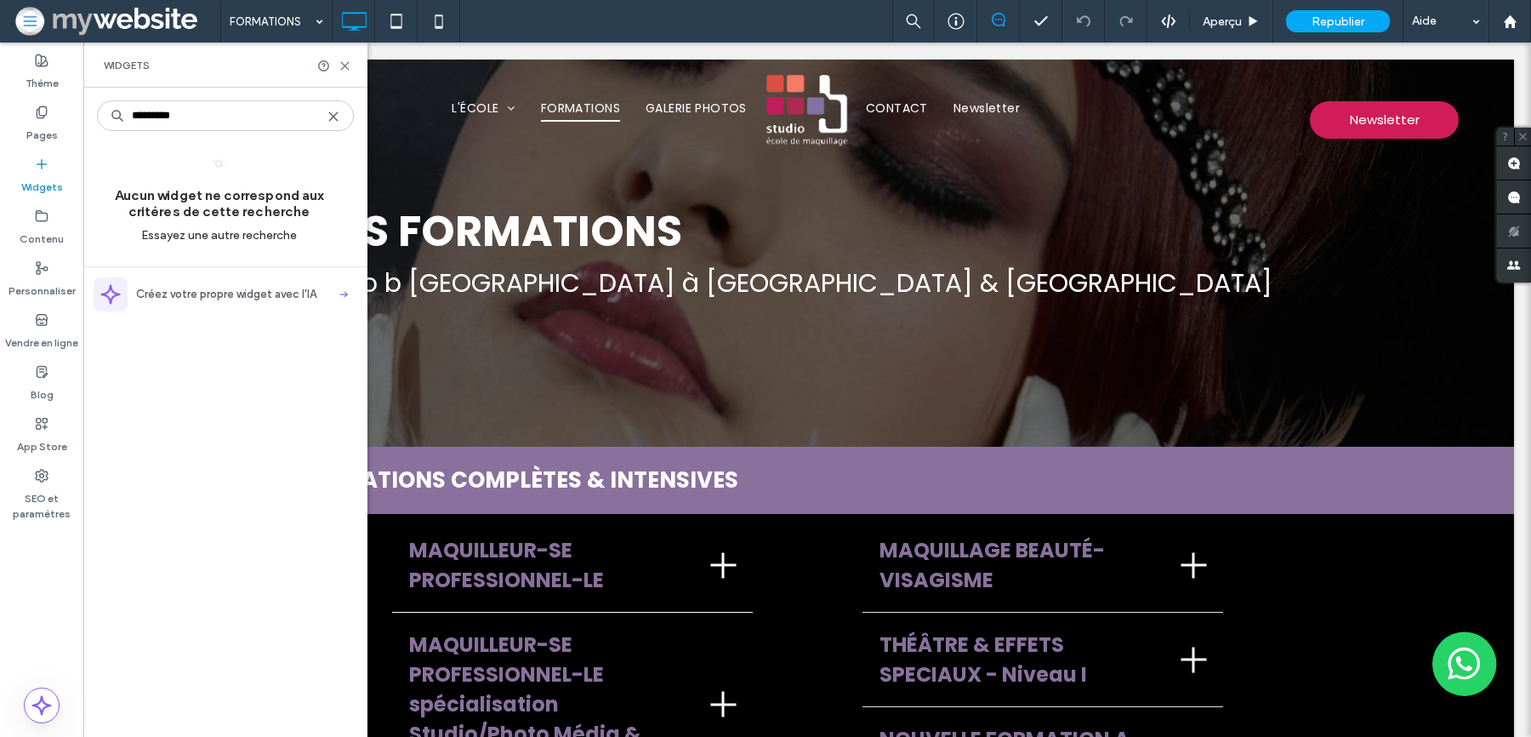
click at [154, 113] on input "*********" at bounding box center [225, 115] width 257 height 31
click at [142, 115] on input "**********" at bounding box center [225, 115] width 257 height 31
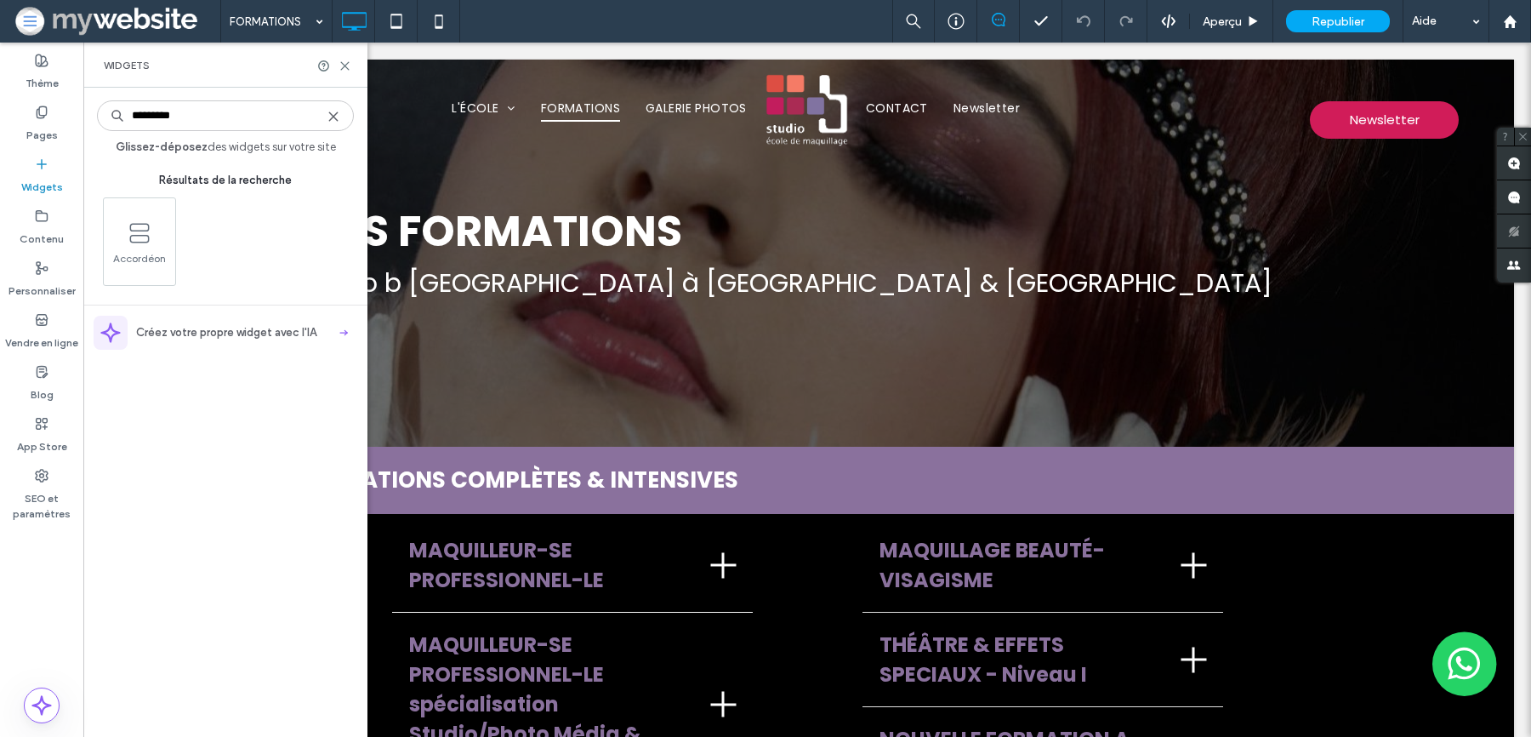
type input "*********"
drag, startPoint x: 282, startPoint y: 282, endPoint x: 151, endPoint y: 259, distance: 133.1
click at [151, 259] on div "Accordéon" at bounding box center [227, 241] width 257 height 88
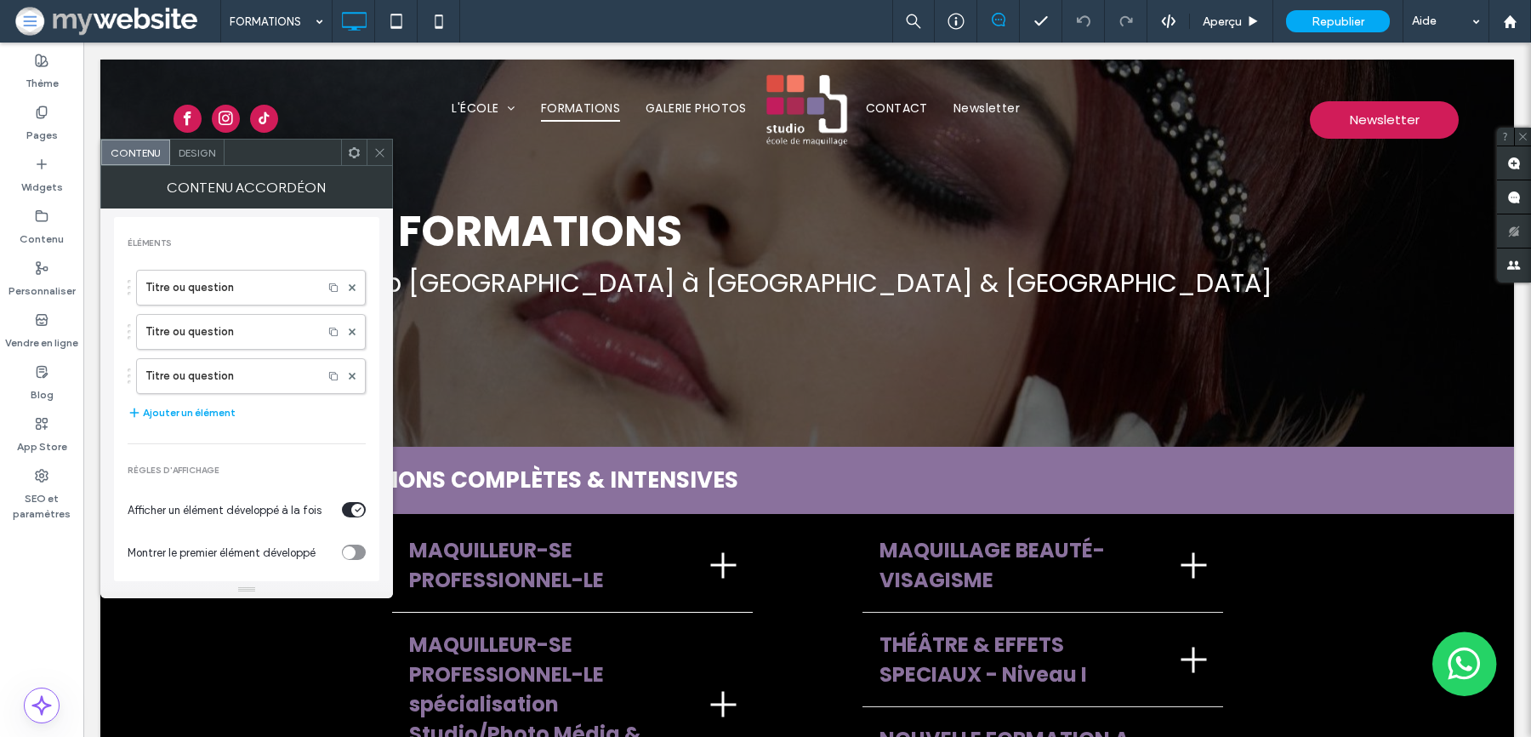
click at [202, 163] on div "Design" at bounding box center [197, 152] width 54 height 26
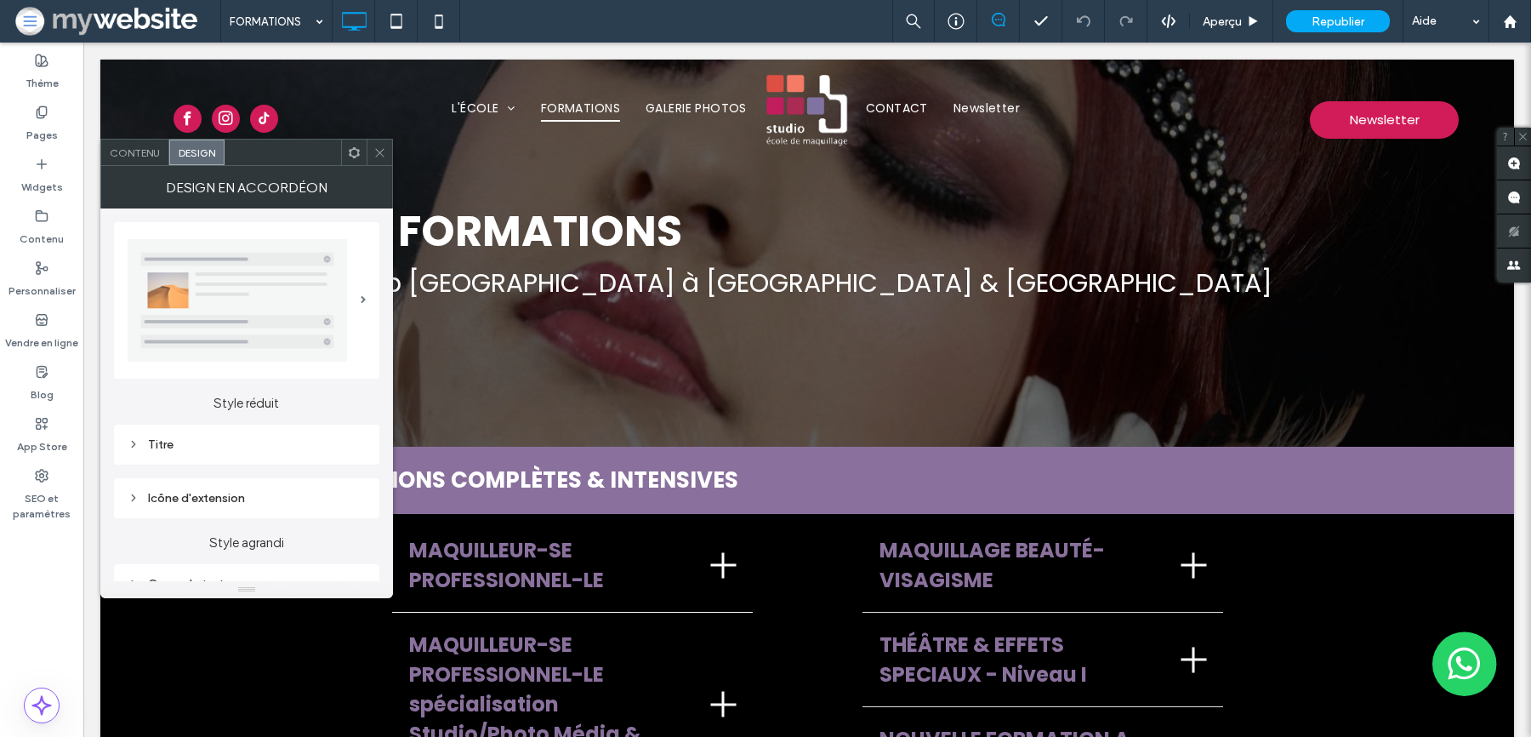
click at [254, 287] on img at bounding box center [237, 300] width 219 height 122
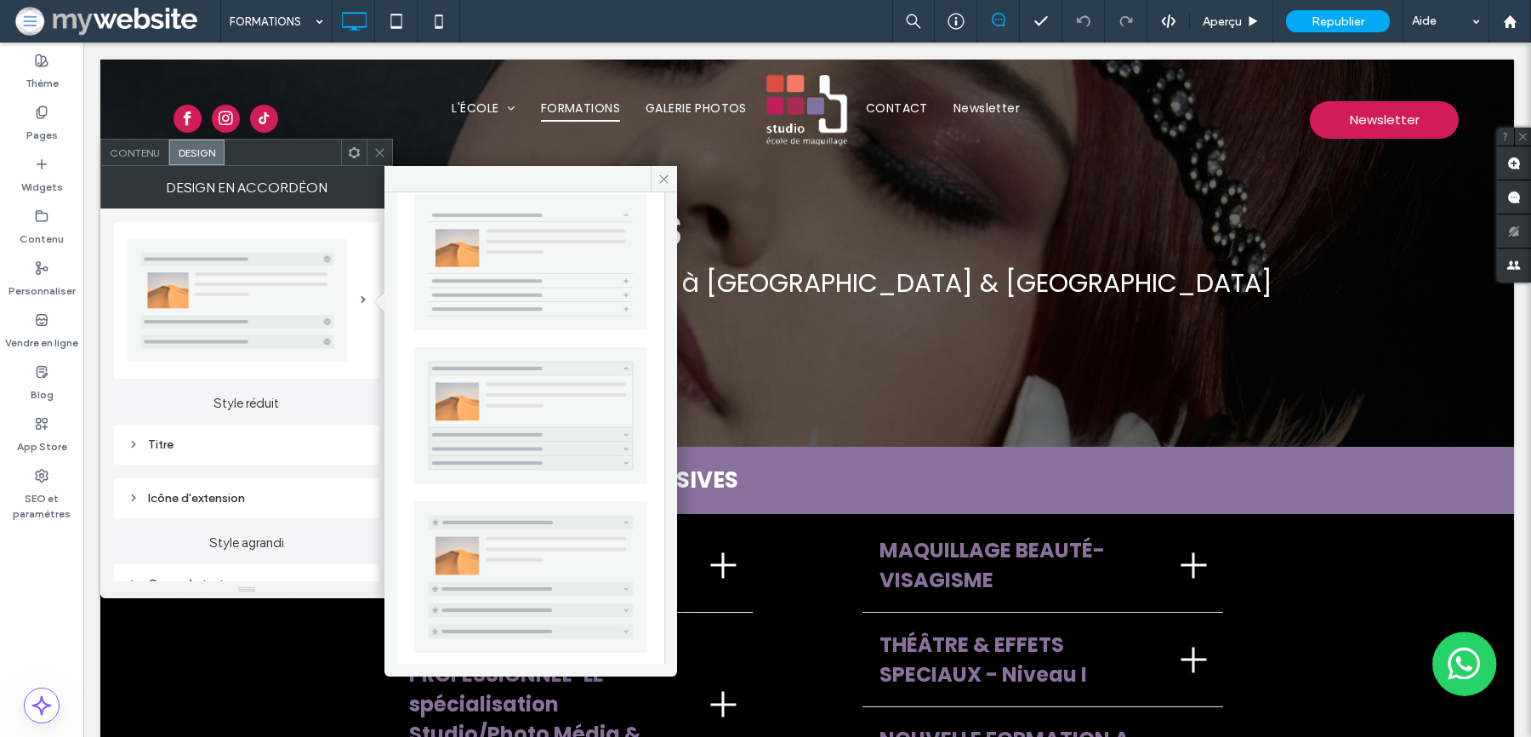
scroll to position [342, 0]
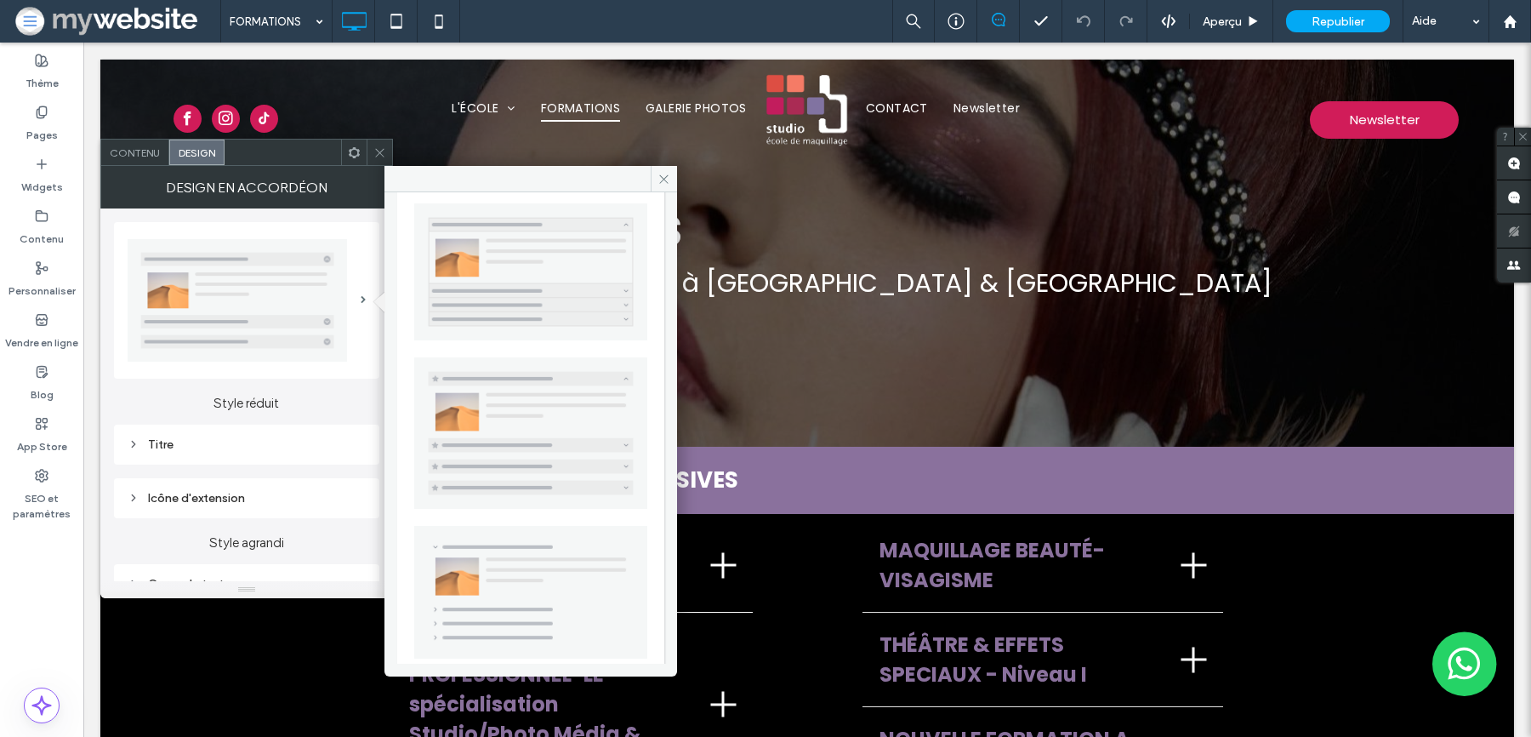
click at [506, 567] on img at bounding box center [530, 593] width 233 height 134
click at [663, 178] on icon at bounding box center [663, 179] width 13 height 13
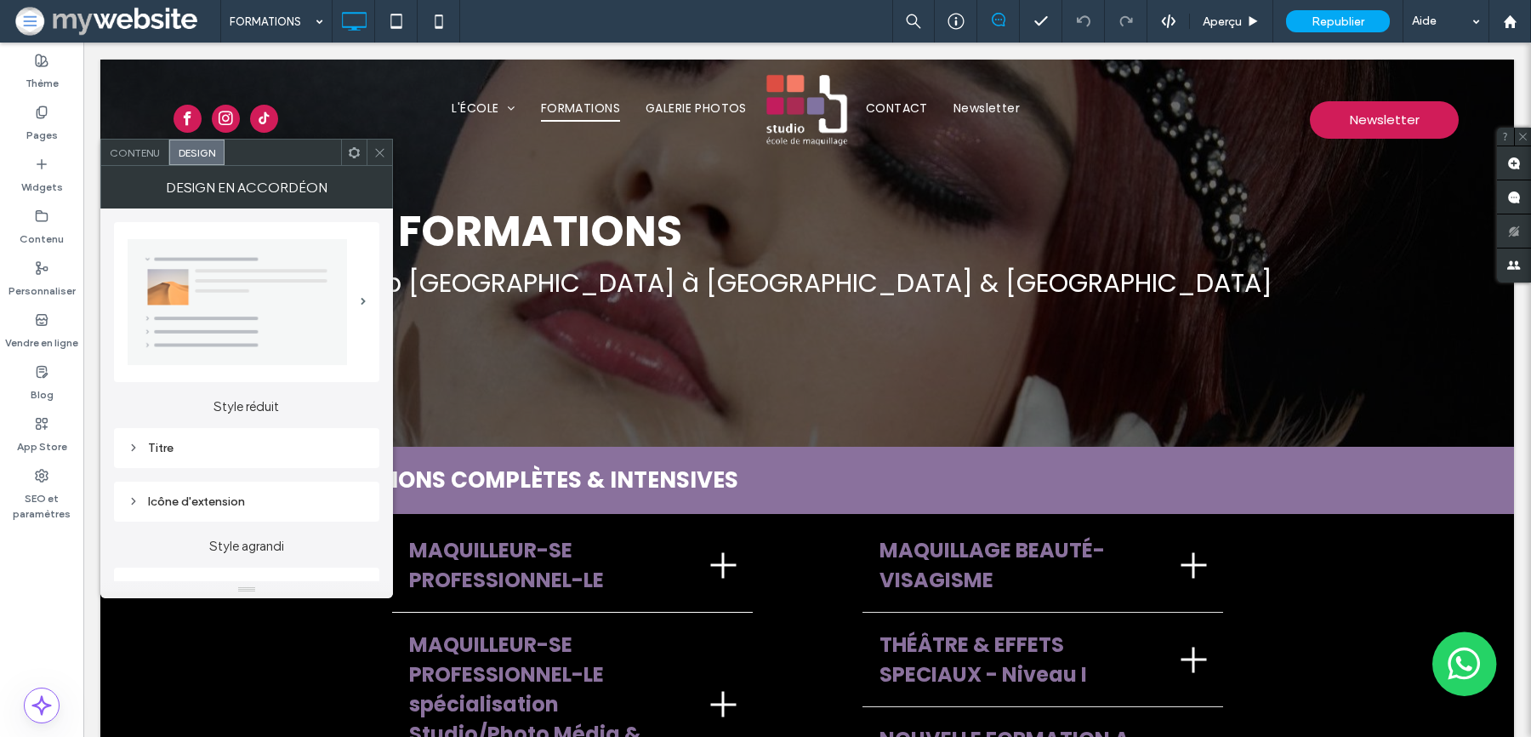
click at [379, 151] on icon at bounding box center [379, 152] width 13 height 13
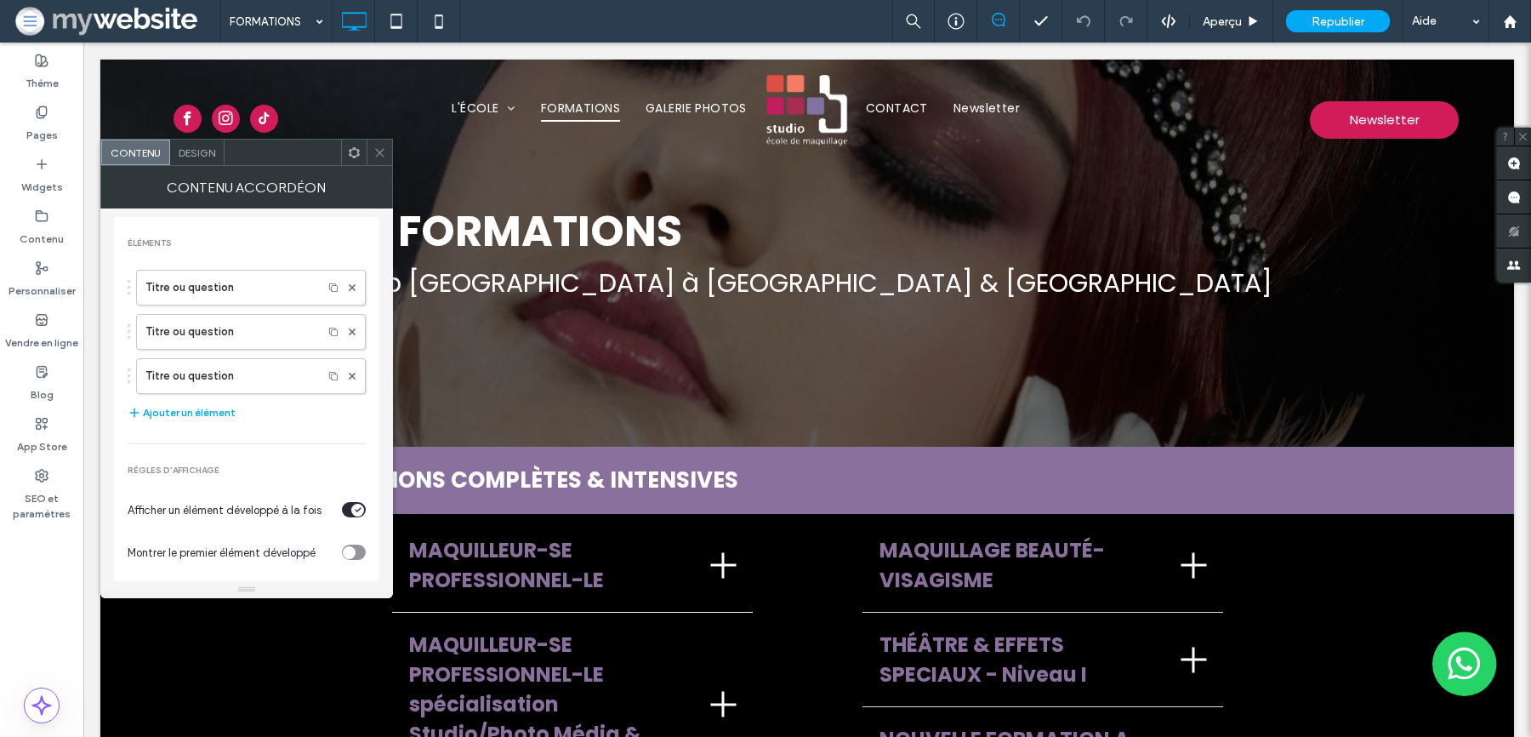
click at [208, 157] on span "Design" at bounding box center [197, 152] width 37 height 13
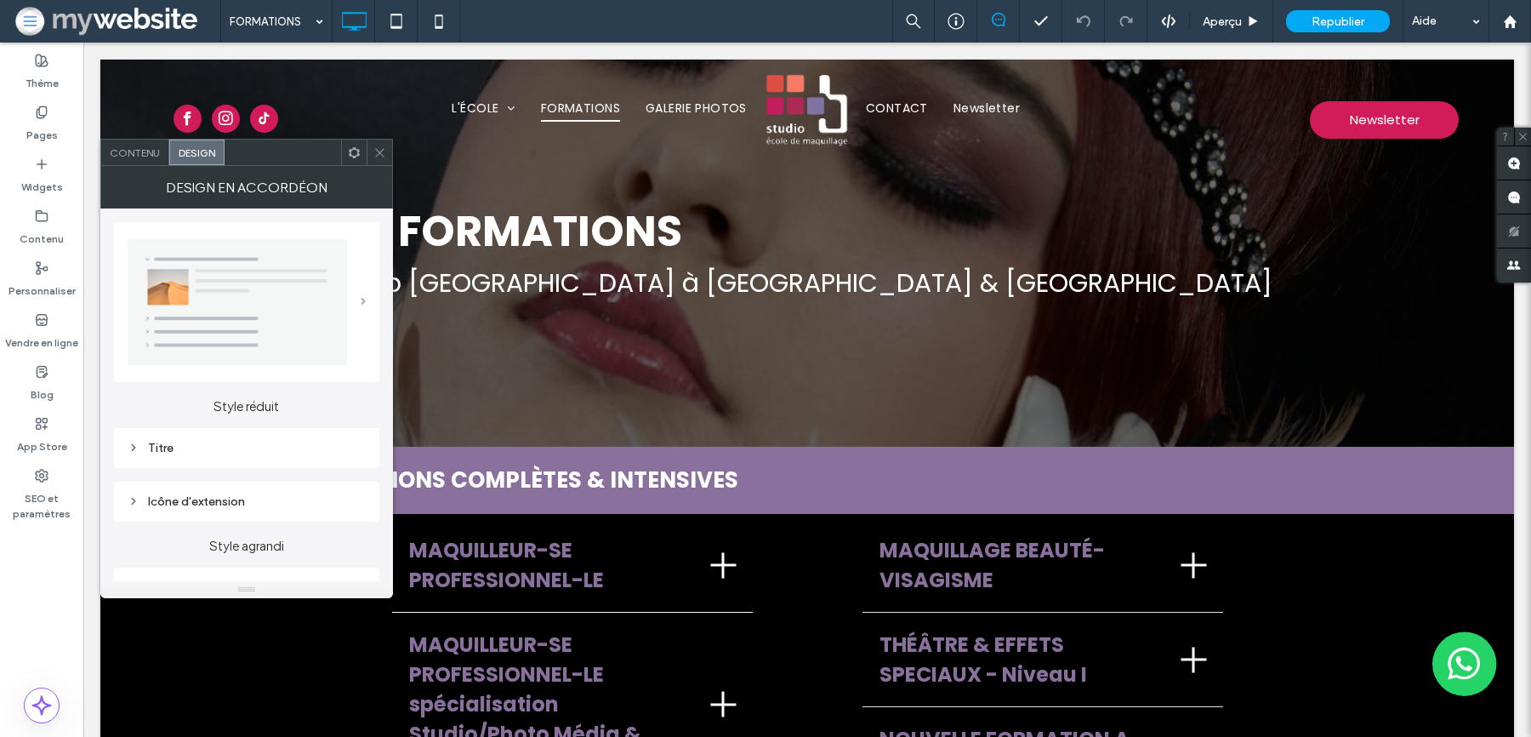
click at [361, 302] on span at bounding box center [363, 302] width 5 height 8
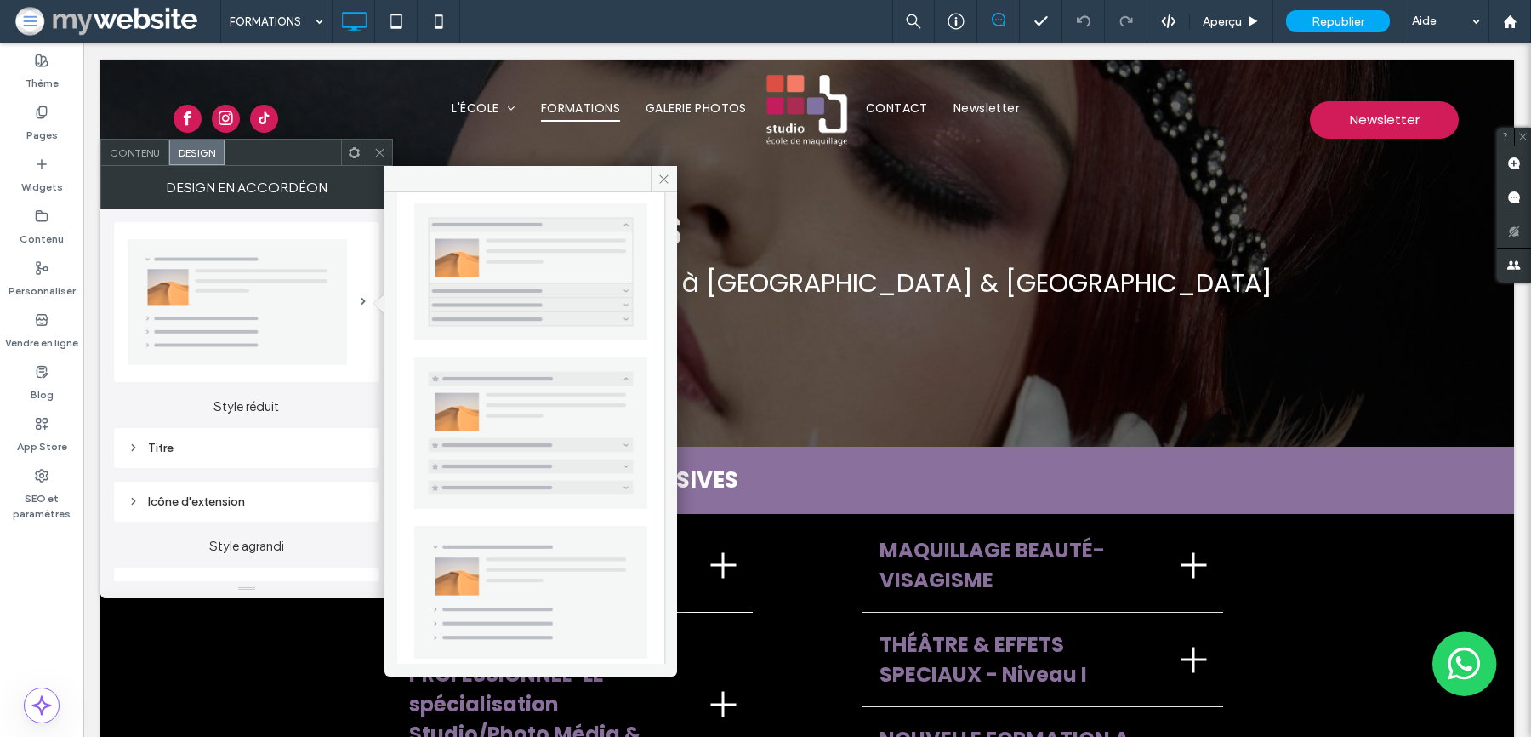
scroll to position [0, 0]
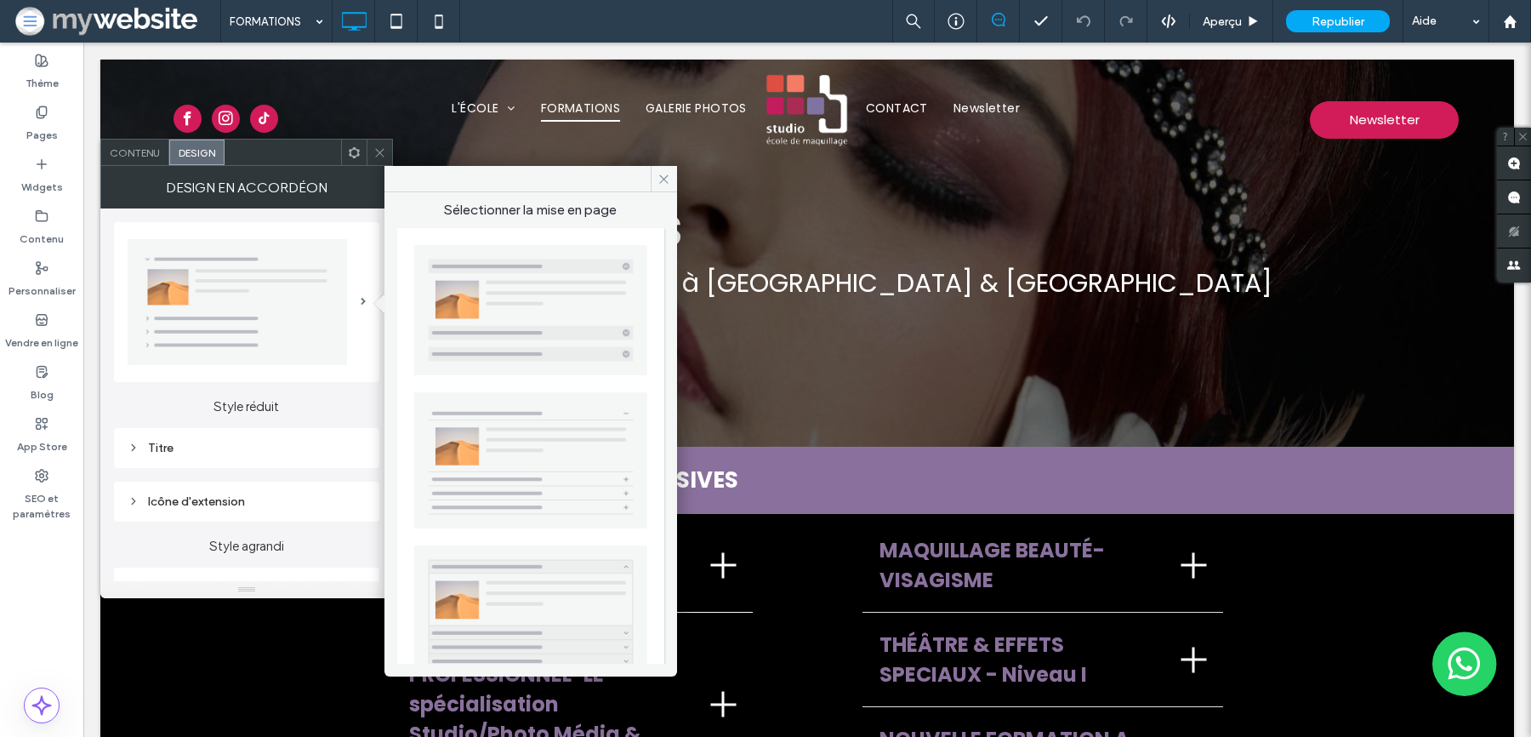
click at [479, 324] on img at bounding box center [530, 310] width 233 height 130
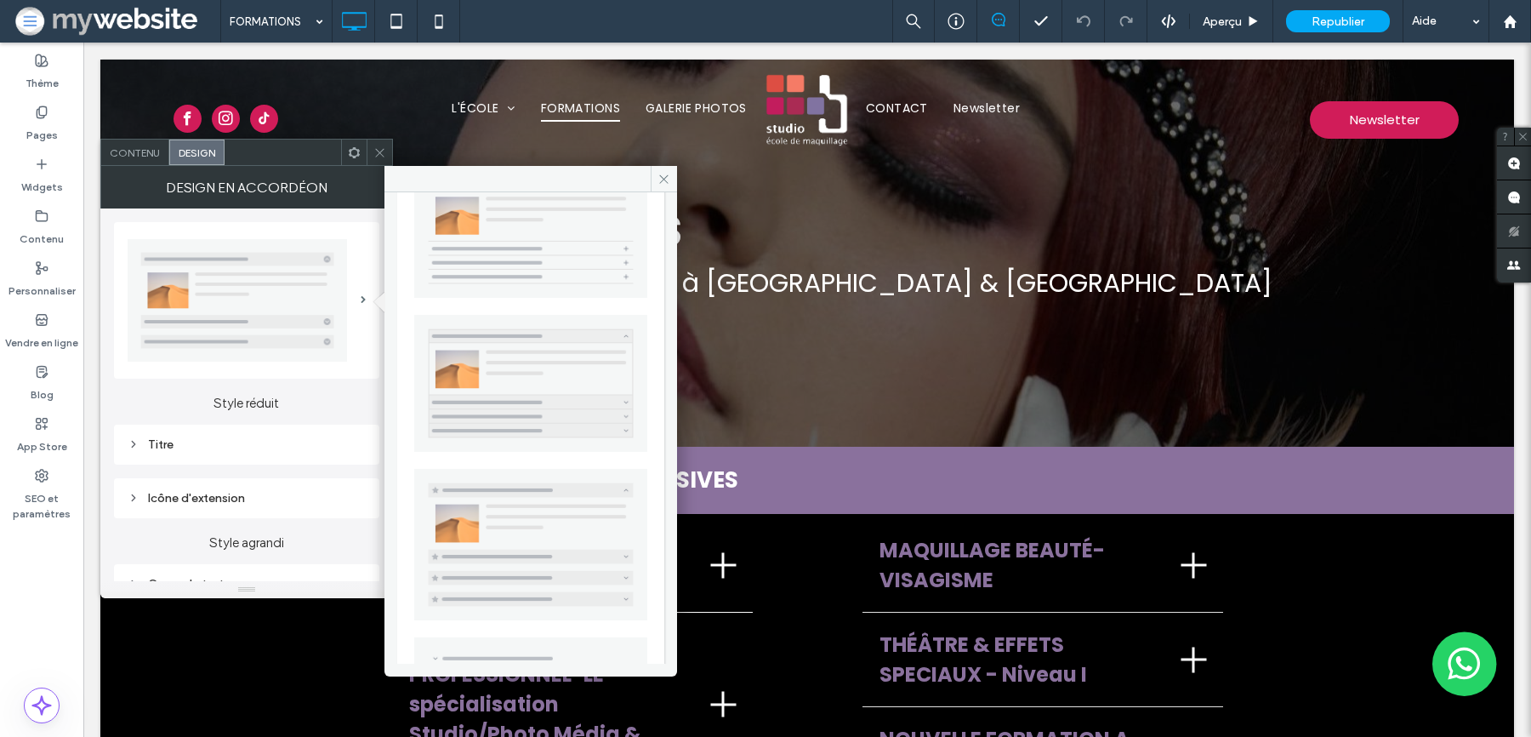
scroll to position [342, 0]
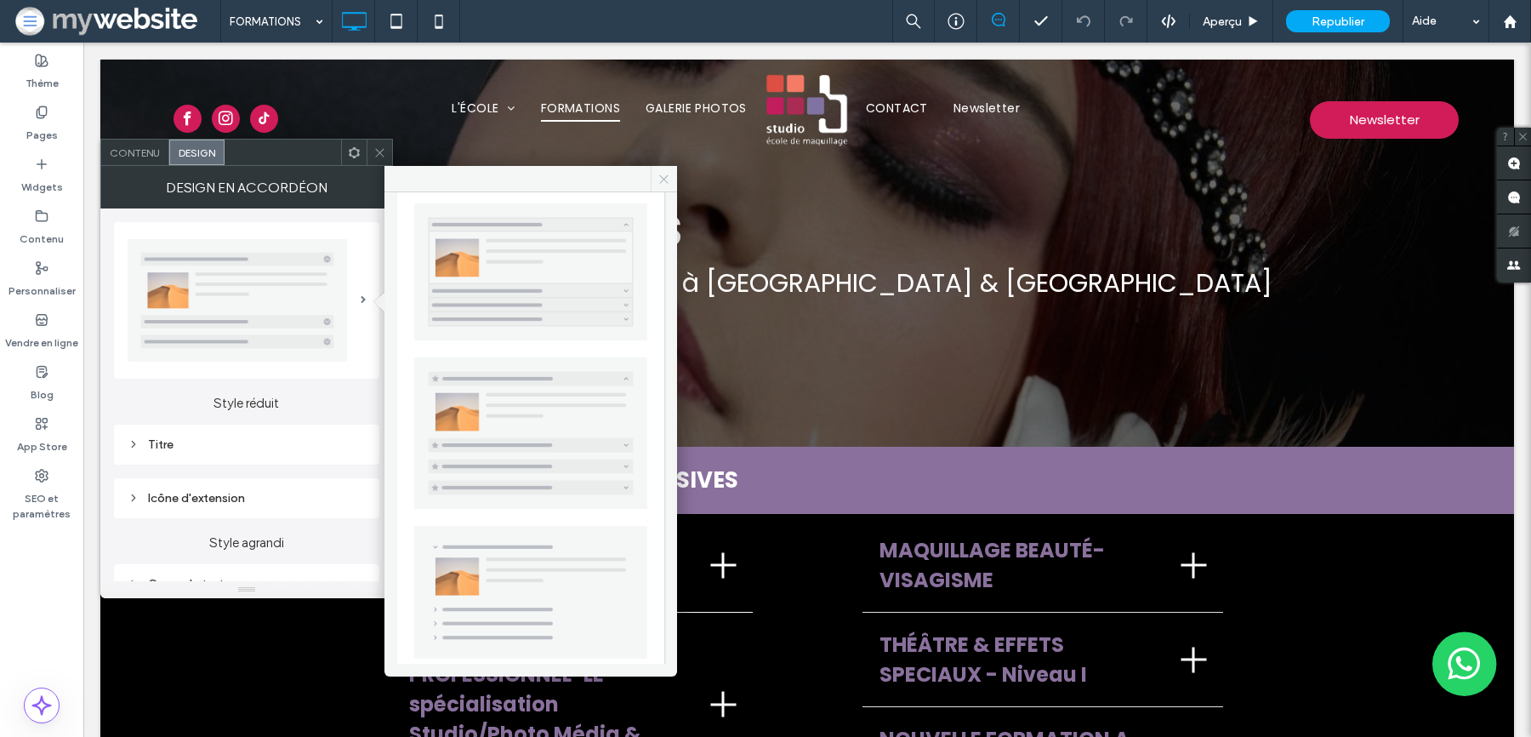
click at [669, 177] on icon at bounding box center [663, 179] width 13 height 13
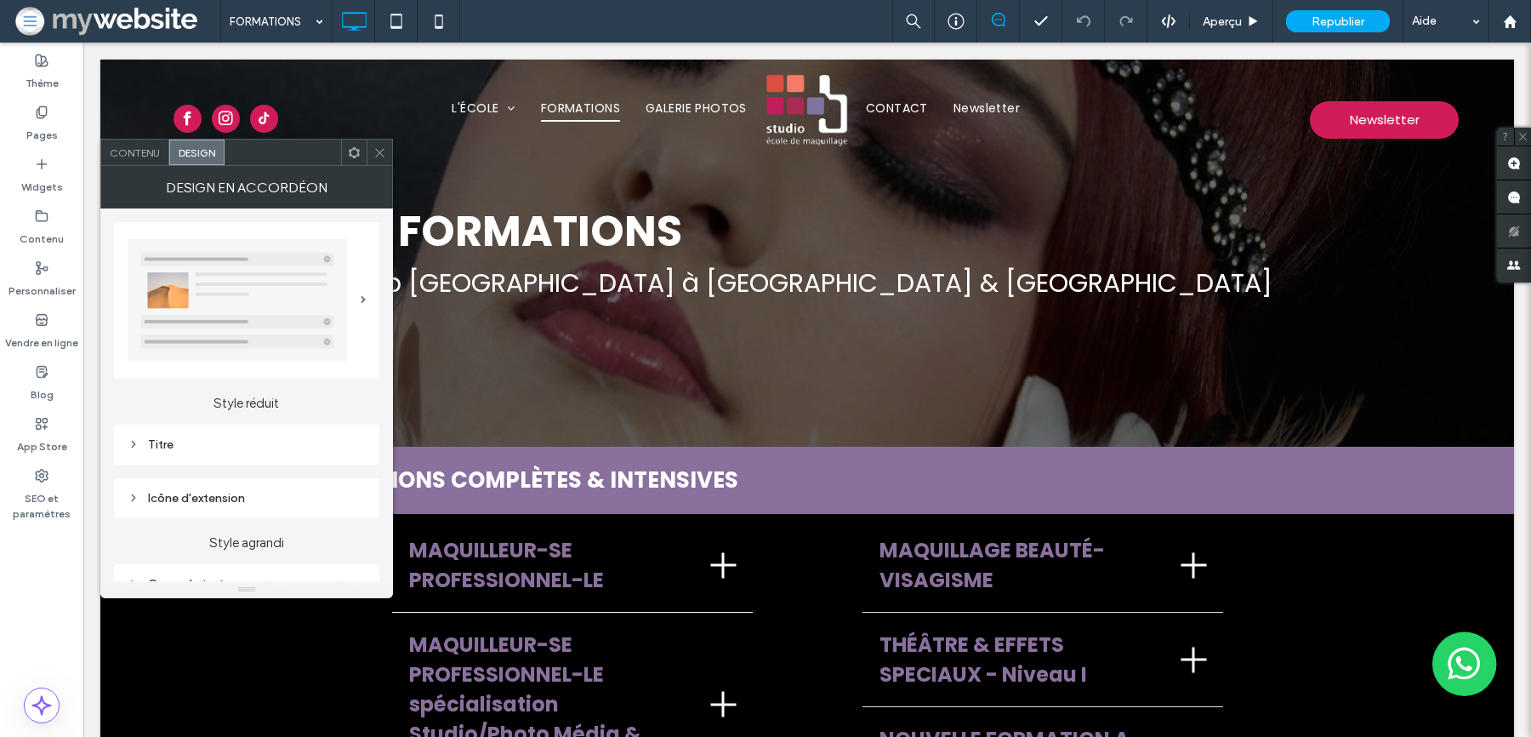
click at [387, 145] on div at bounding box center [380, 152] width 26 height 26
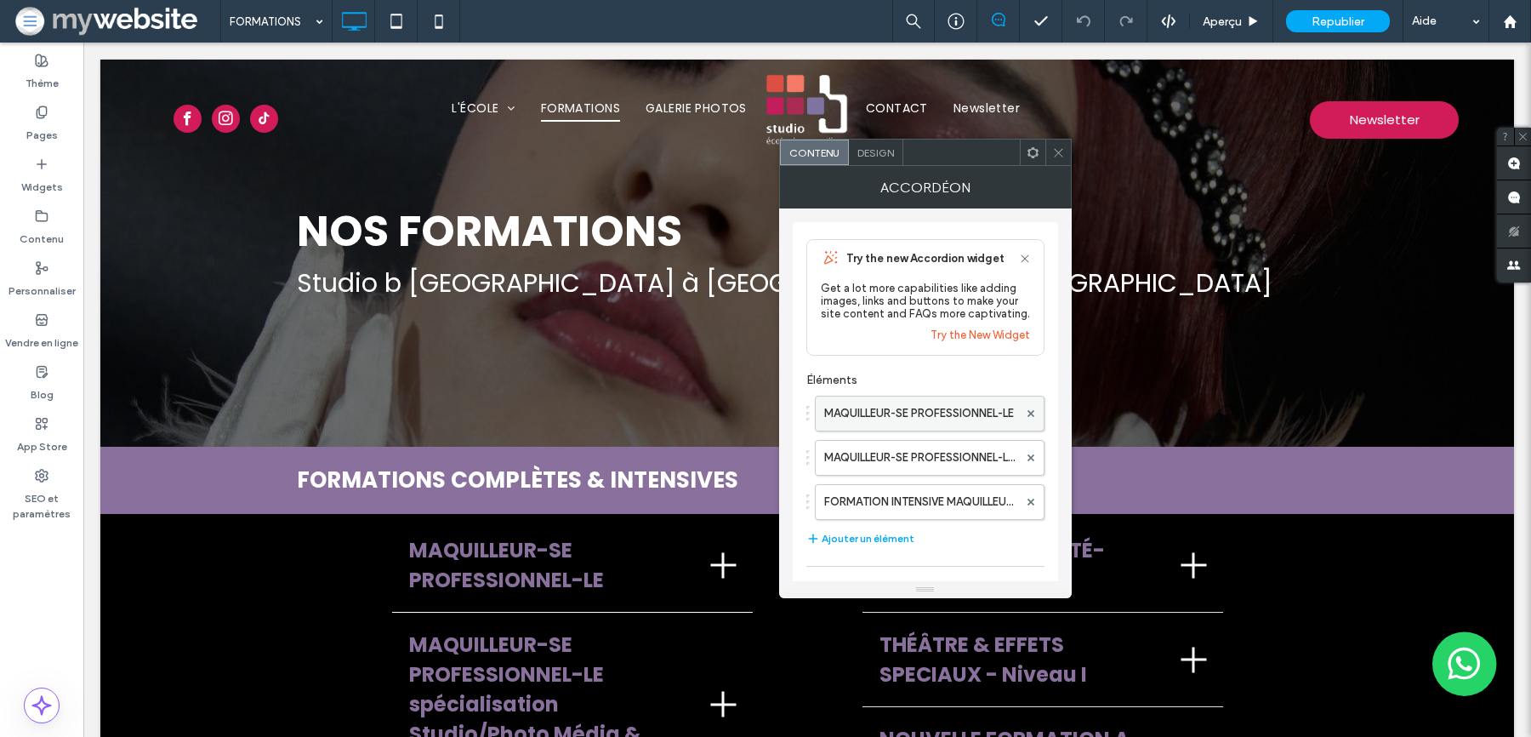
click at [864, 421] on label "MAQUILLEUR-SE PROFESSIONNEL-LE" at bounding box center [921, 413] width 194 height 34
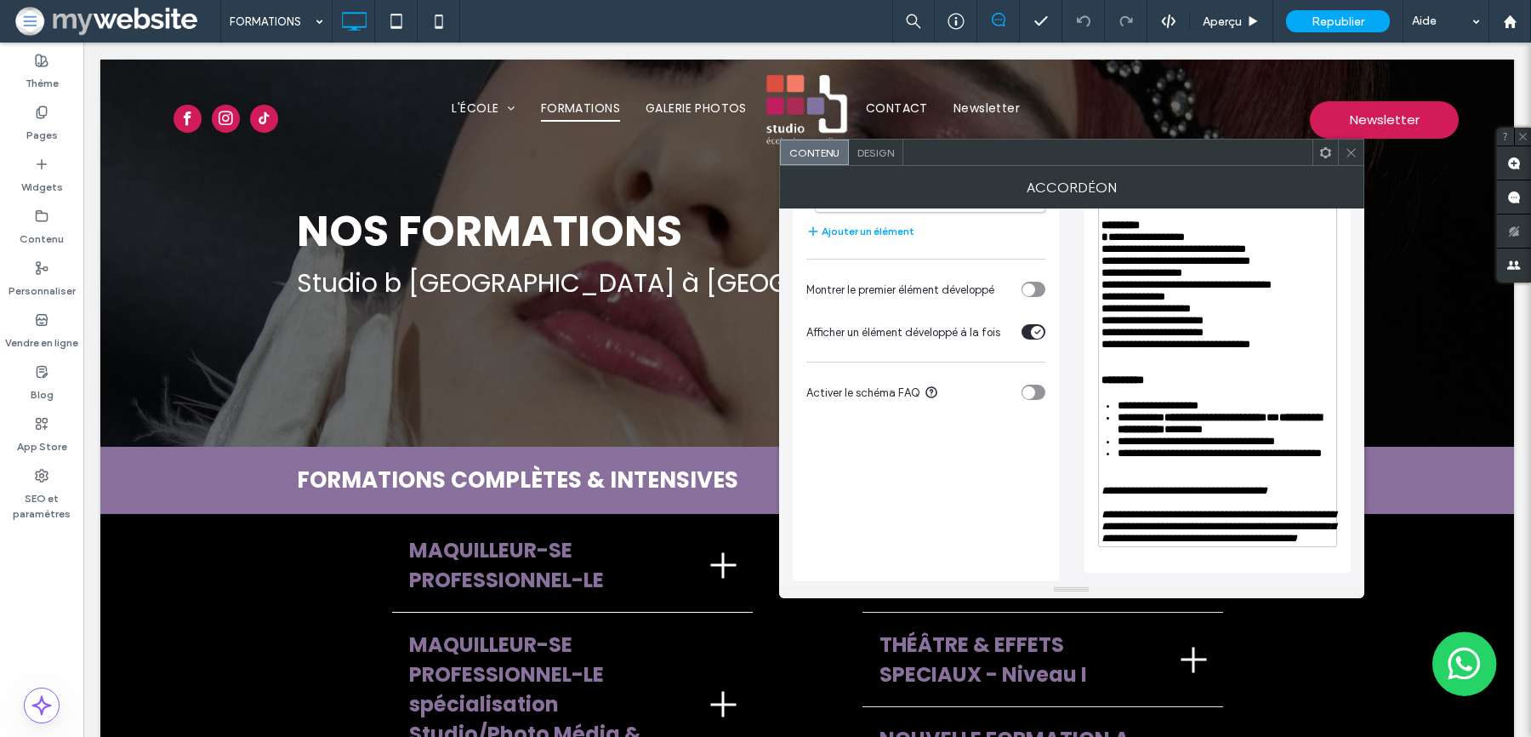
scroll to position [393, 0]
click at [1232, 544] on div "**********" at bounding box center [1217, 527] width 233 height 36
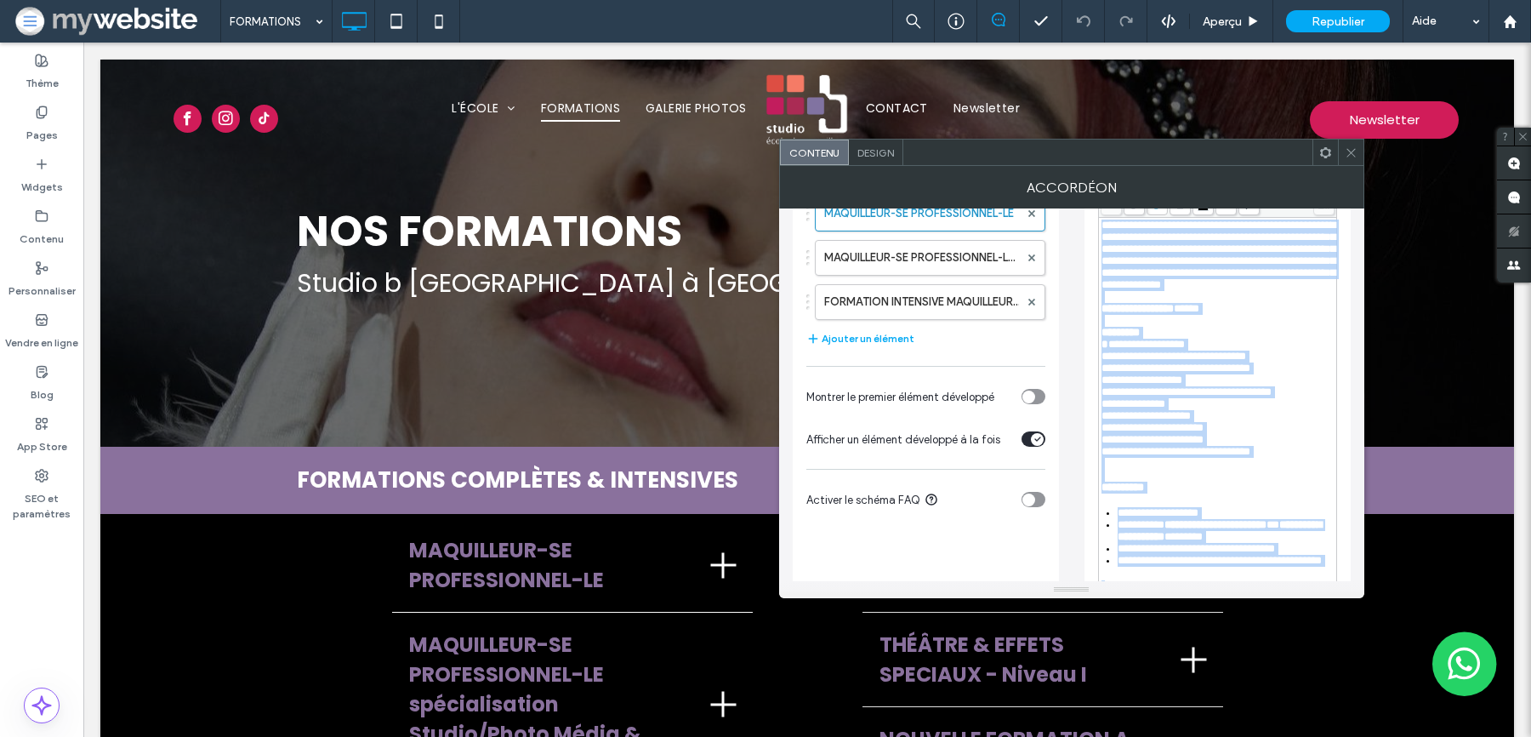
scroll to position [102, 0]
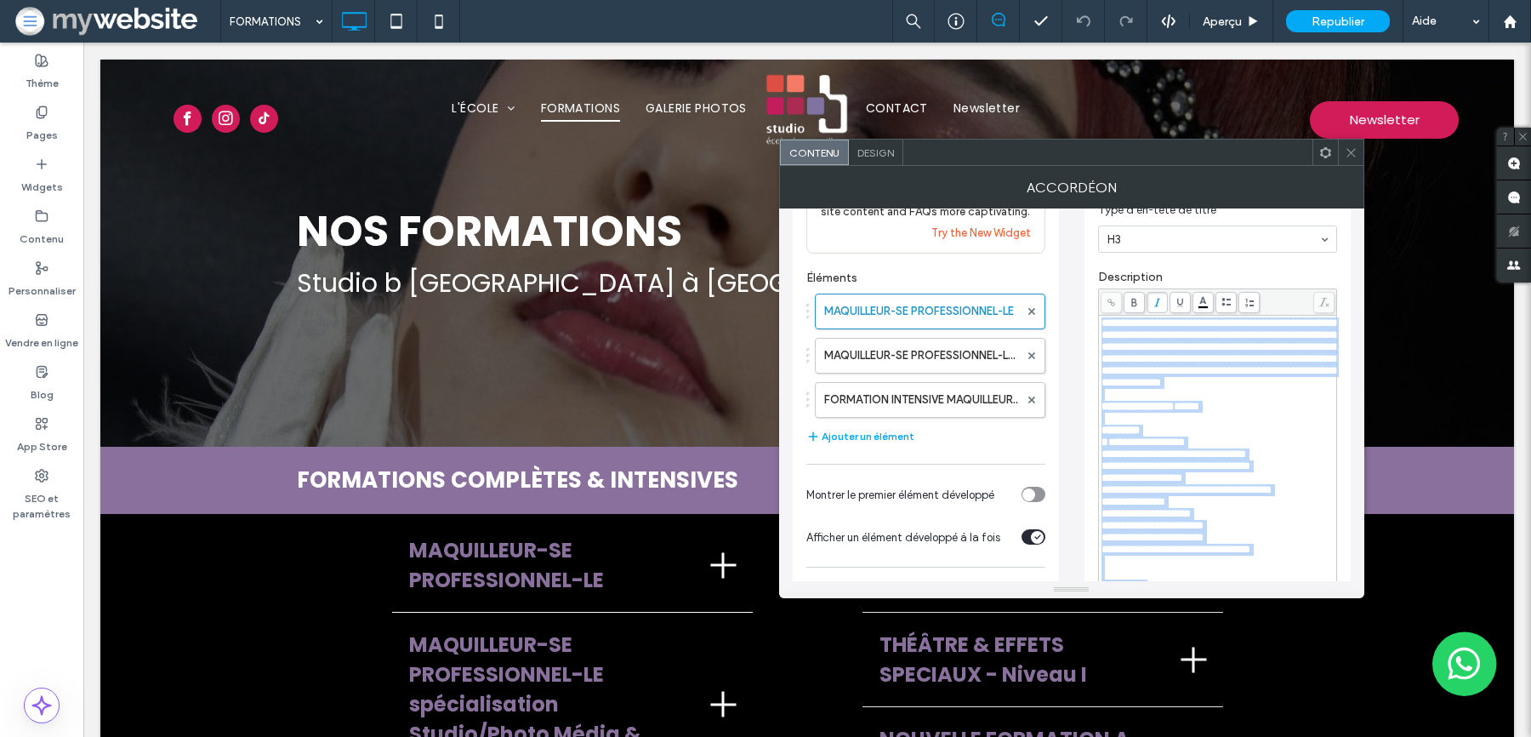
drag, startPoint x: 1232, startPoint y: 536, endPoint x: 1090, endPoint y: 322, distance: 256.4
click at [1090, 322] on div "**********" at bounding box center [1217, 448] width 266 height 657
copy div "**********"
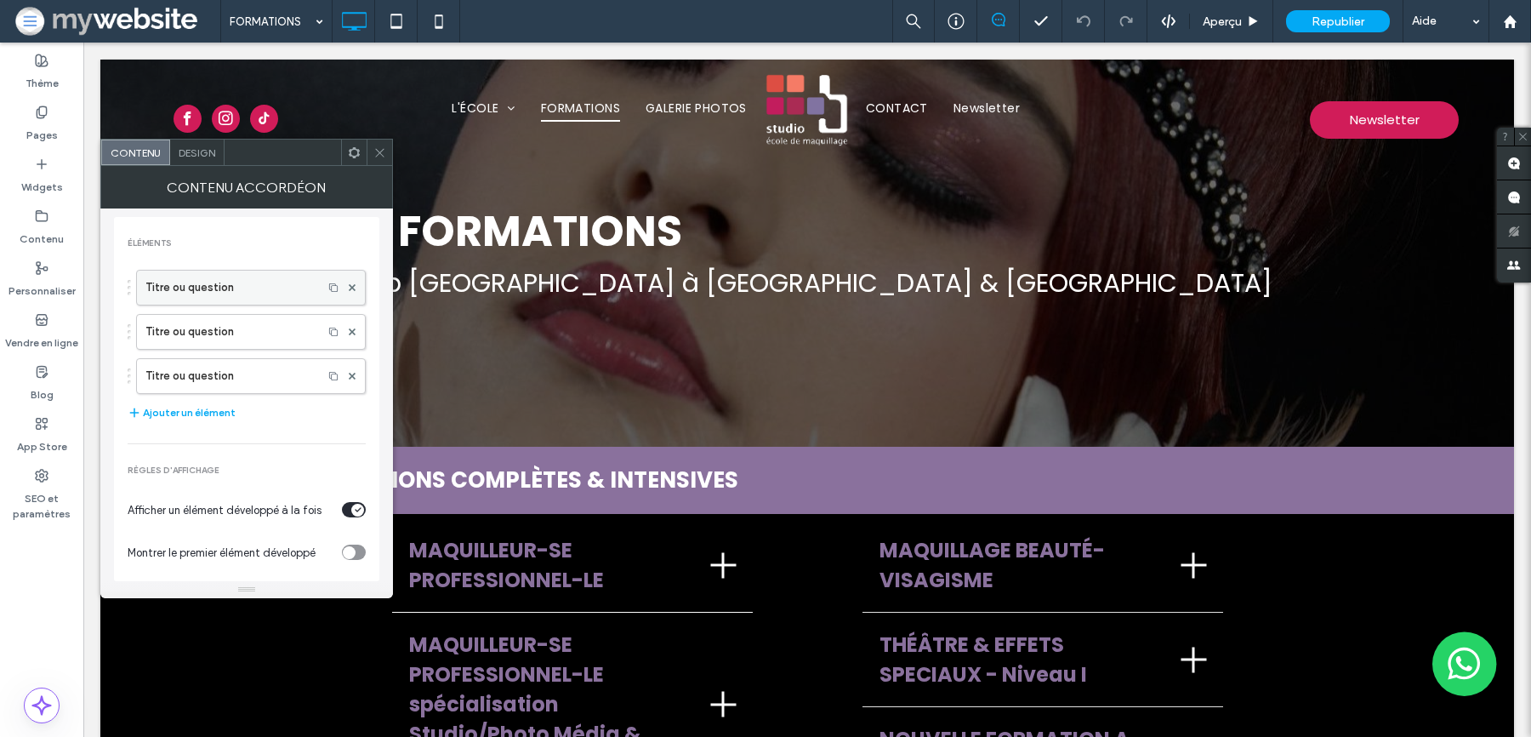
click at [273, 285] on label "Titre ou question" at bounding box center [229, 287] width 168 height 34
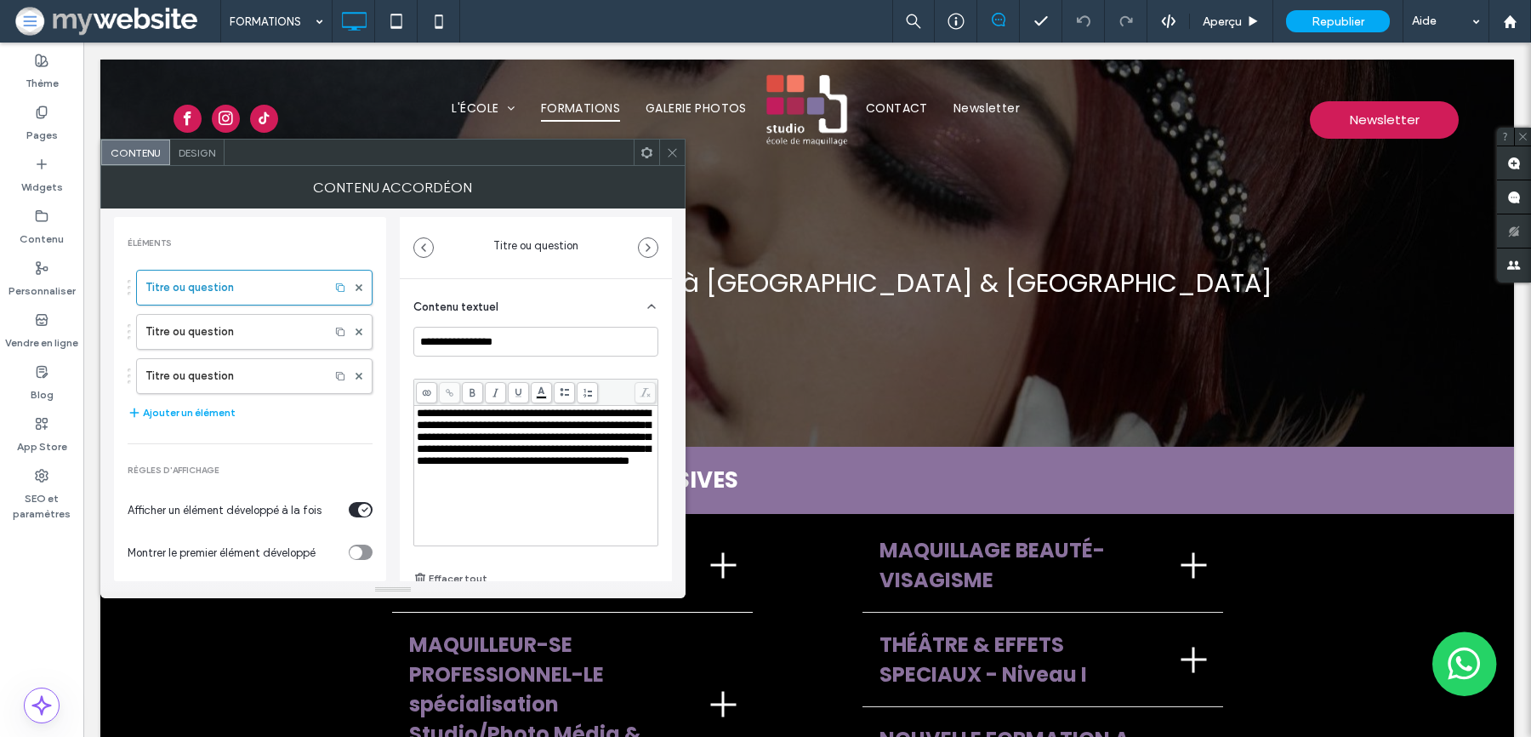
click at [518, 463] on span "**********" at bounding box center [534, 436] width 234 height 59
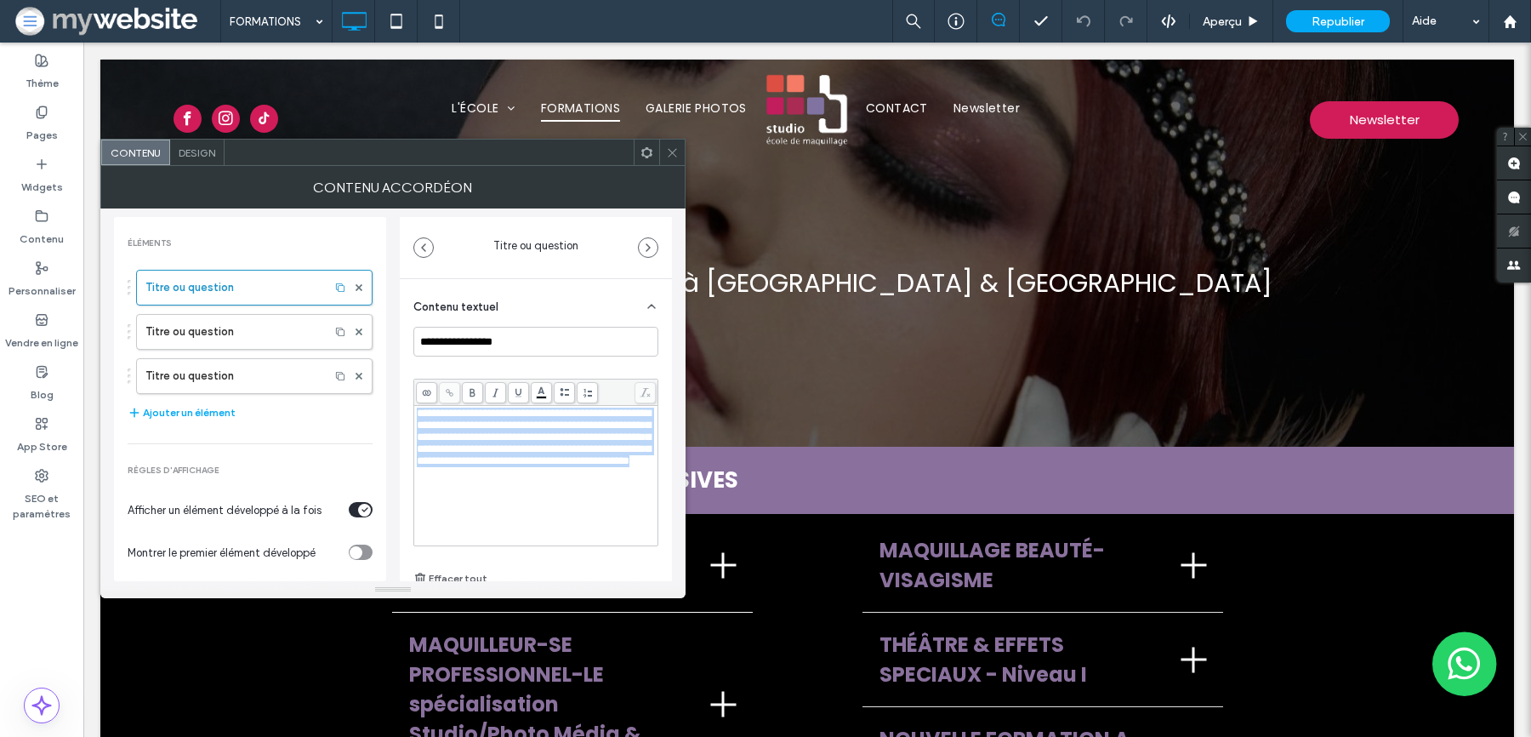
click at [518, 463] on span "**********" at bounding box center [534, 436] width 234 height 59
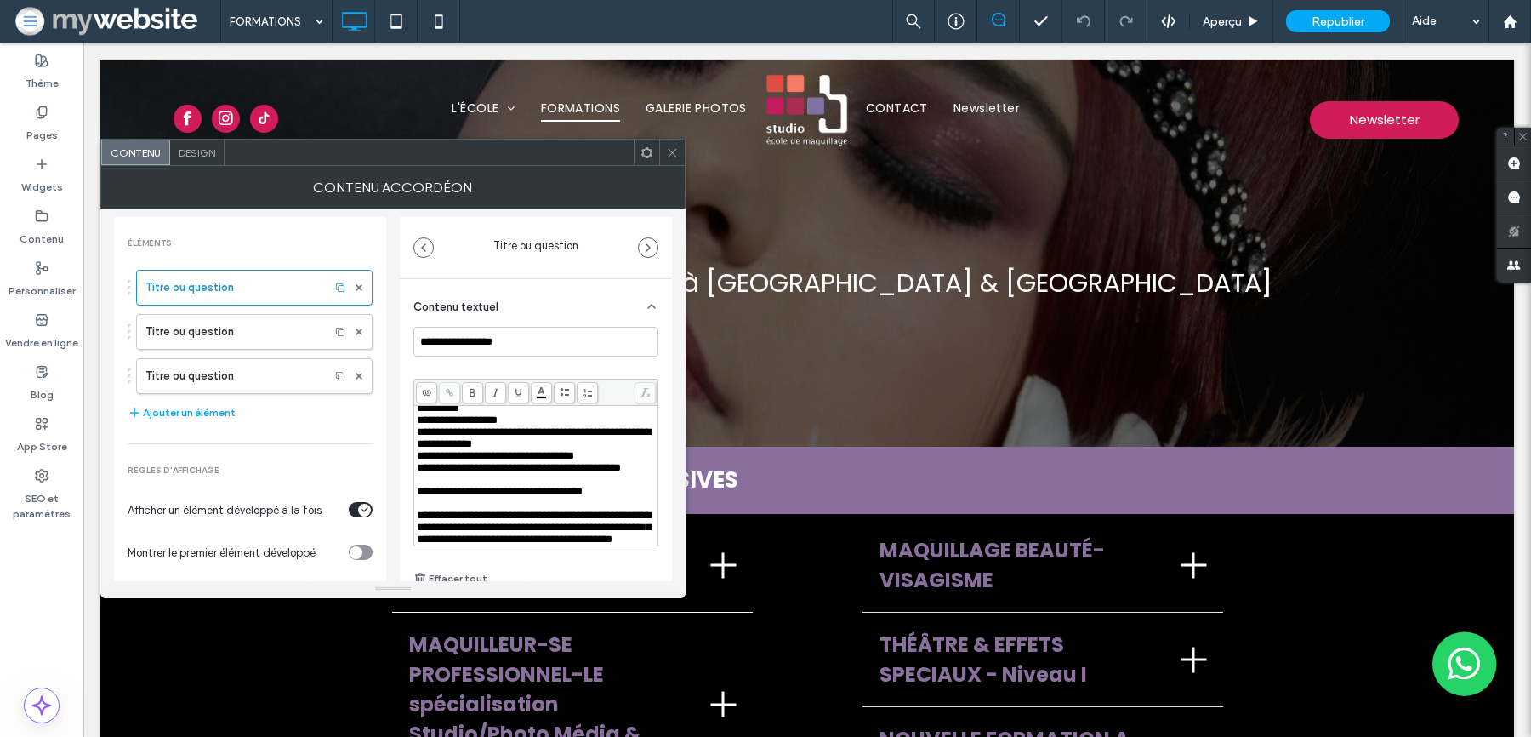
scroll to position [383, 0]
click at [676, 157] on icon at bounding box center [672, 152] width 13 height 13
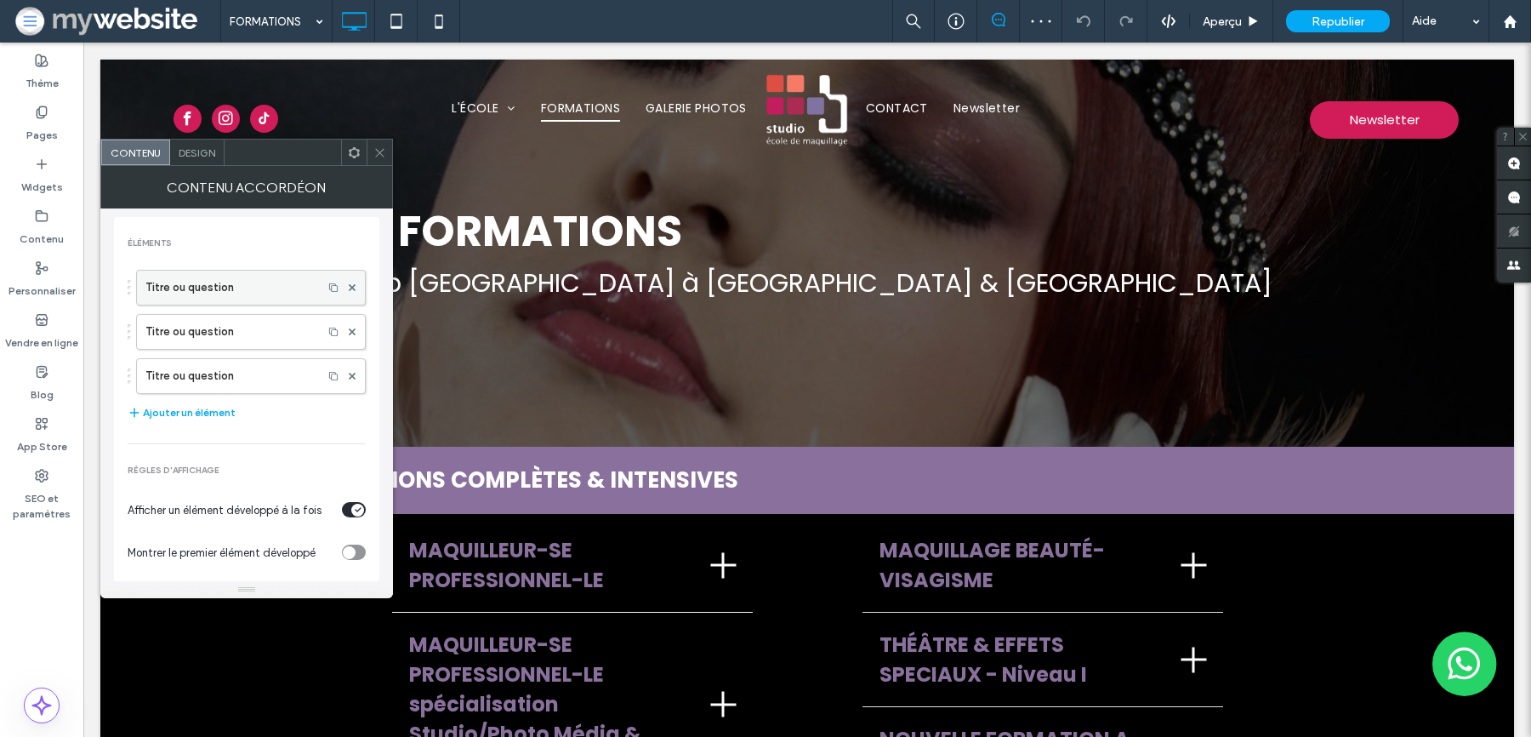
click at [268, 283] on label "Titre ou question" at bounding box center [229, 287] width 168 height 34
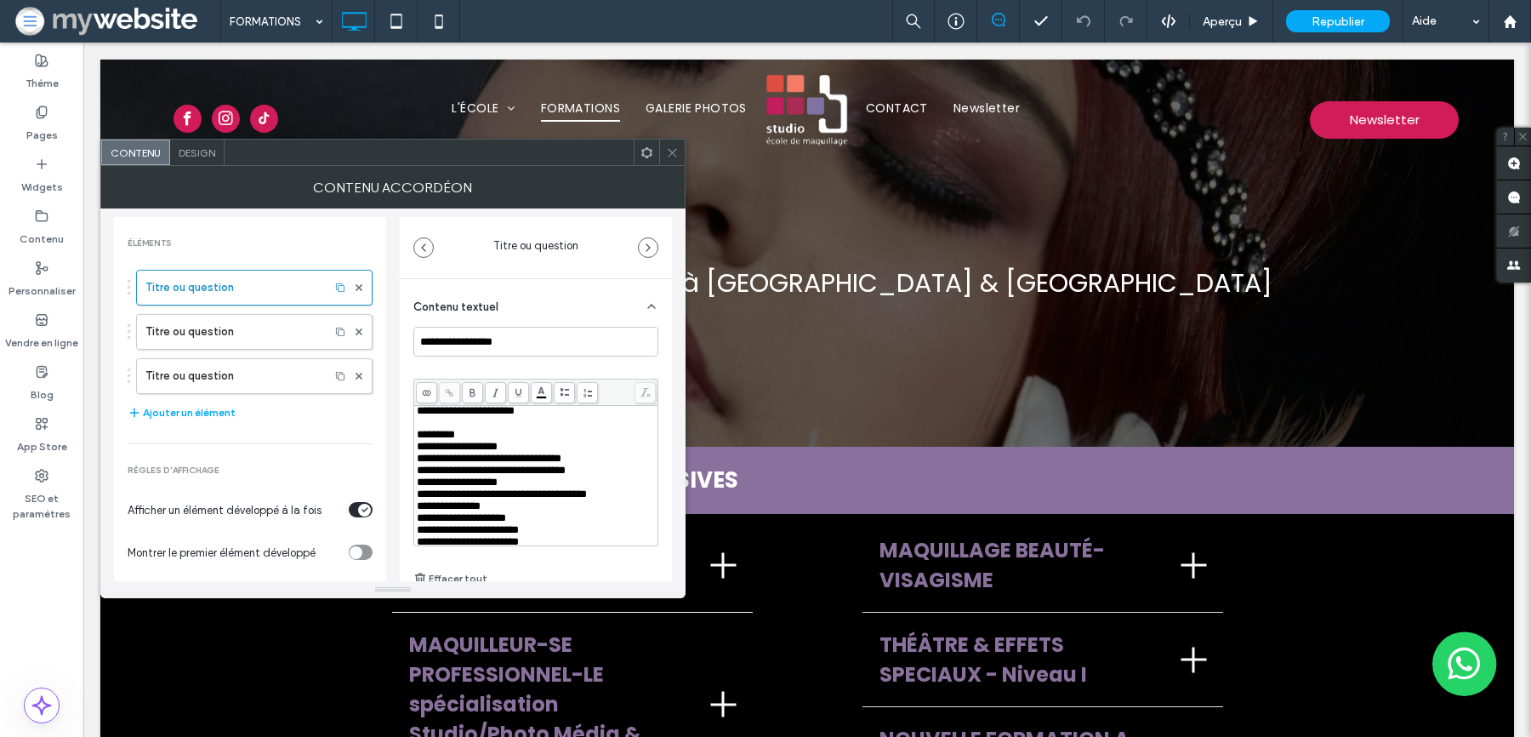
scroll to position [113, 0]
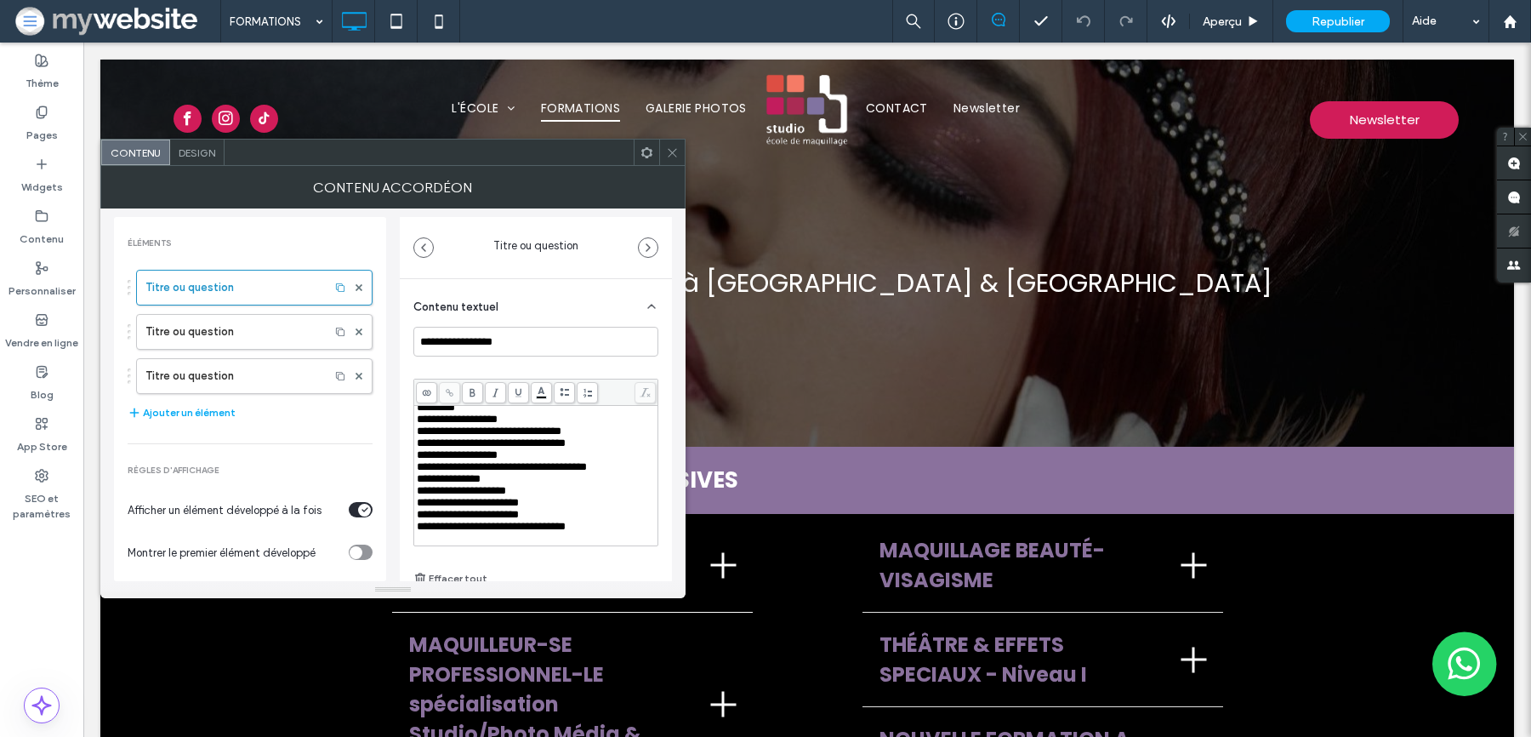
click at [470, 389] on span "**********" at bounding box center [466, 383] width 98 height 11
click at [488, 389] on span "**********" at bounding box center [466, 383] width 98 height 11
drag, startPoint x: 498, startPoint y: 419, endPoint x: 413, endPoint y: 419, distance: 84.2
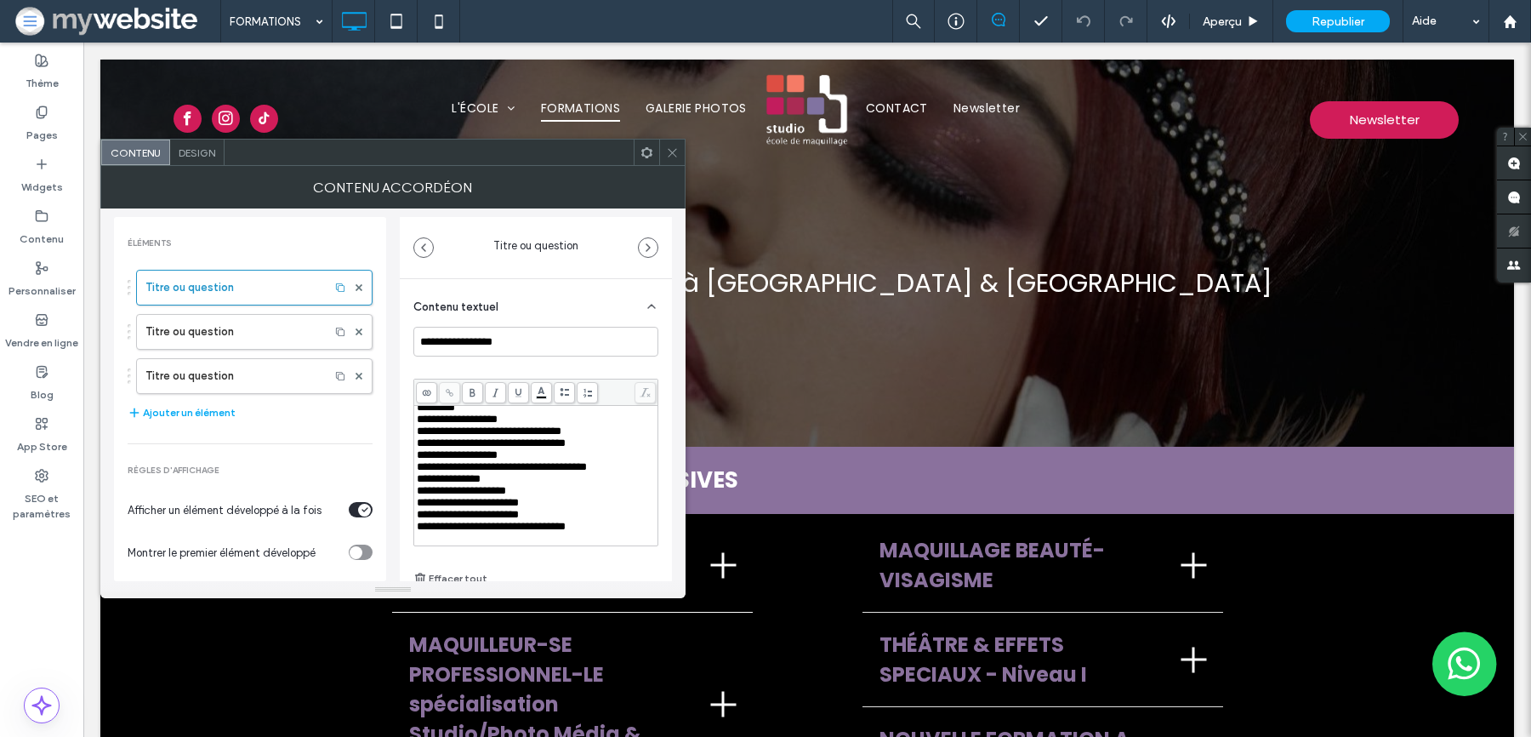
click at [414, 419] on div "**********" at bounding box center [535, 475] width 243 height 139
click at [470, 390] on use at bounding box center [472, 392] width 5 height 9
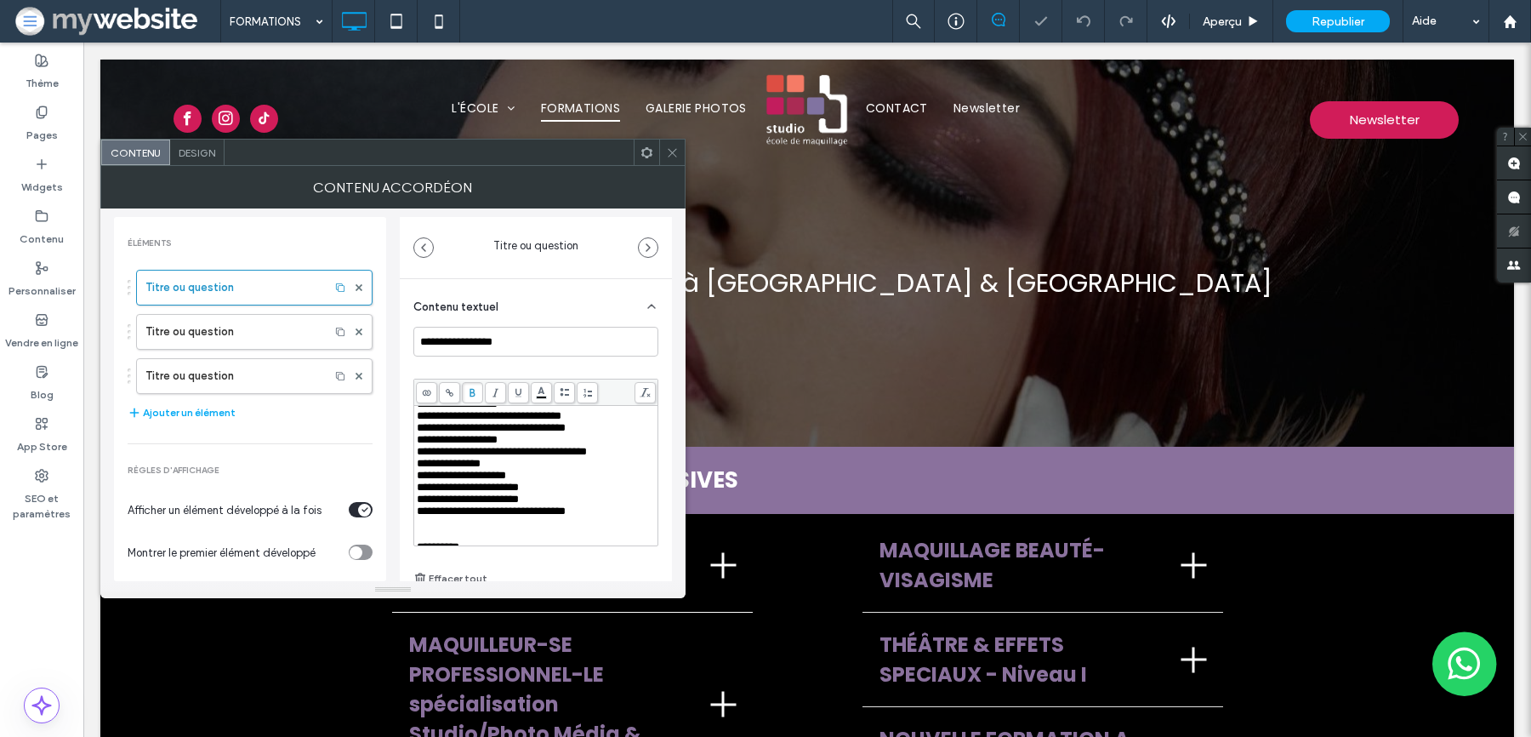
scroll to position [129, 0]
click at [455, 396] on span "*********" at bounding box center [436, 390] width 38 height 11
click at [468, 394] on icon at bounding box center [472, 392] width 9 height 9
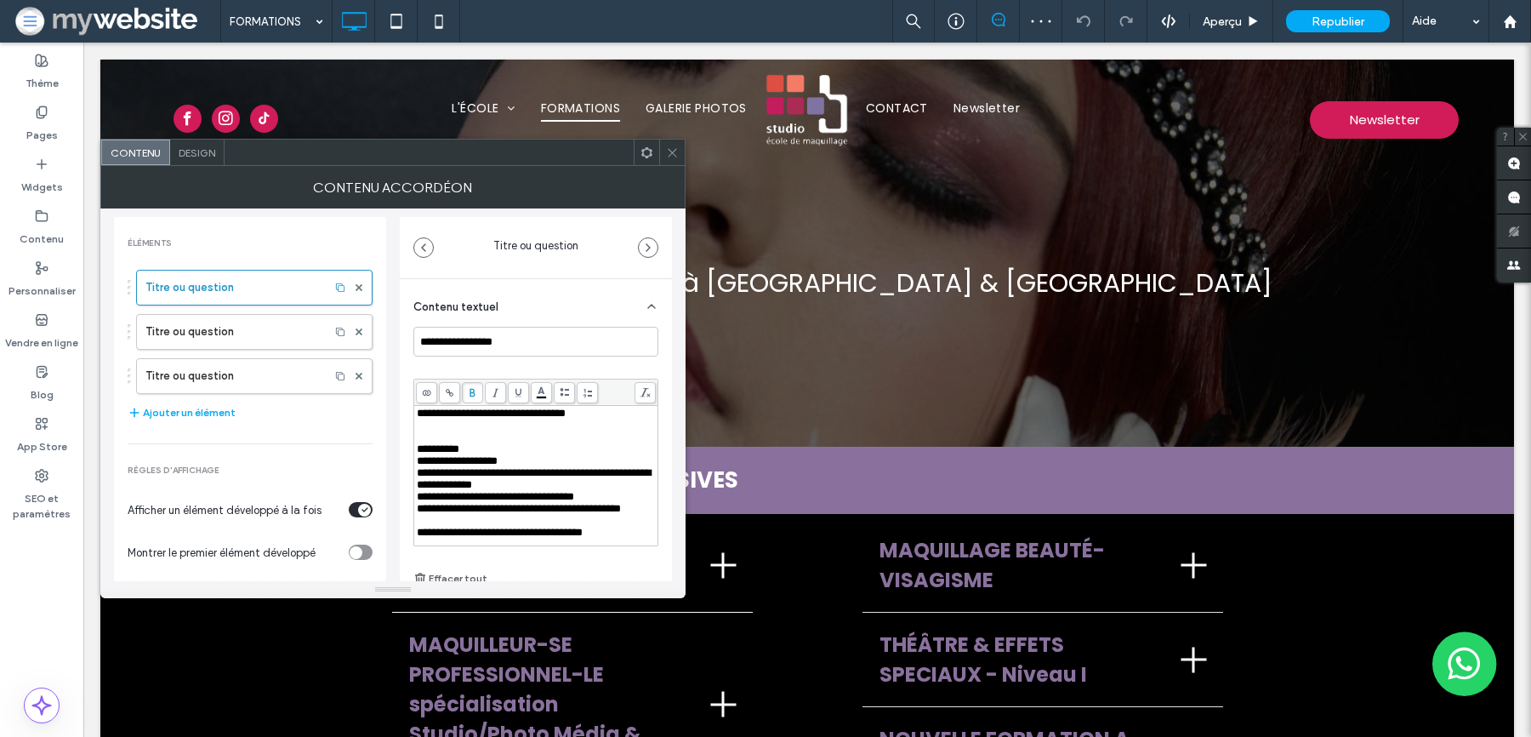
scroll to position [273, 0]
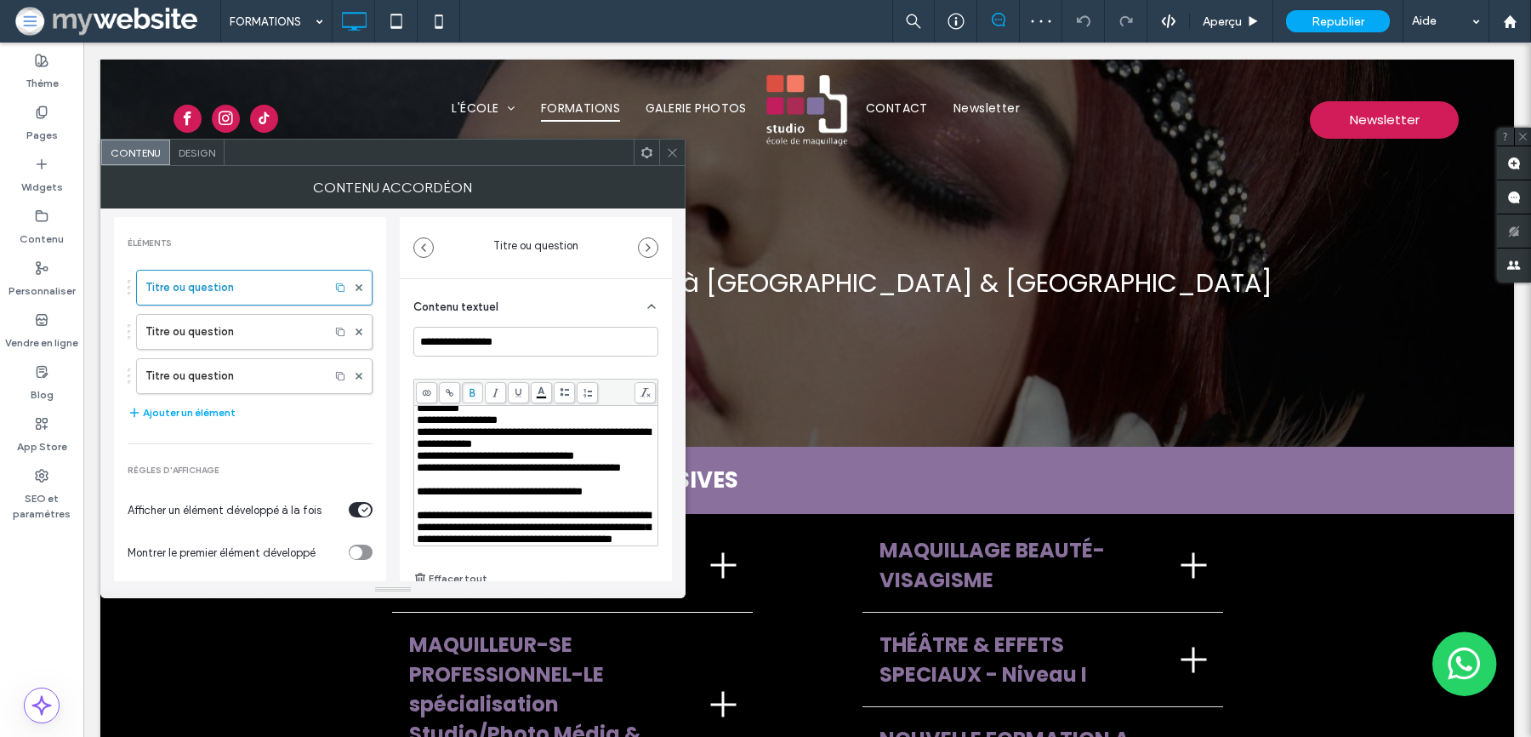
click at [459, 413] on span "**********" at bounding box center [438, 407] width 43 height 11
click at [466, 385] on span at bounding box center [472, 392] width 21 height 21
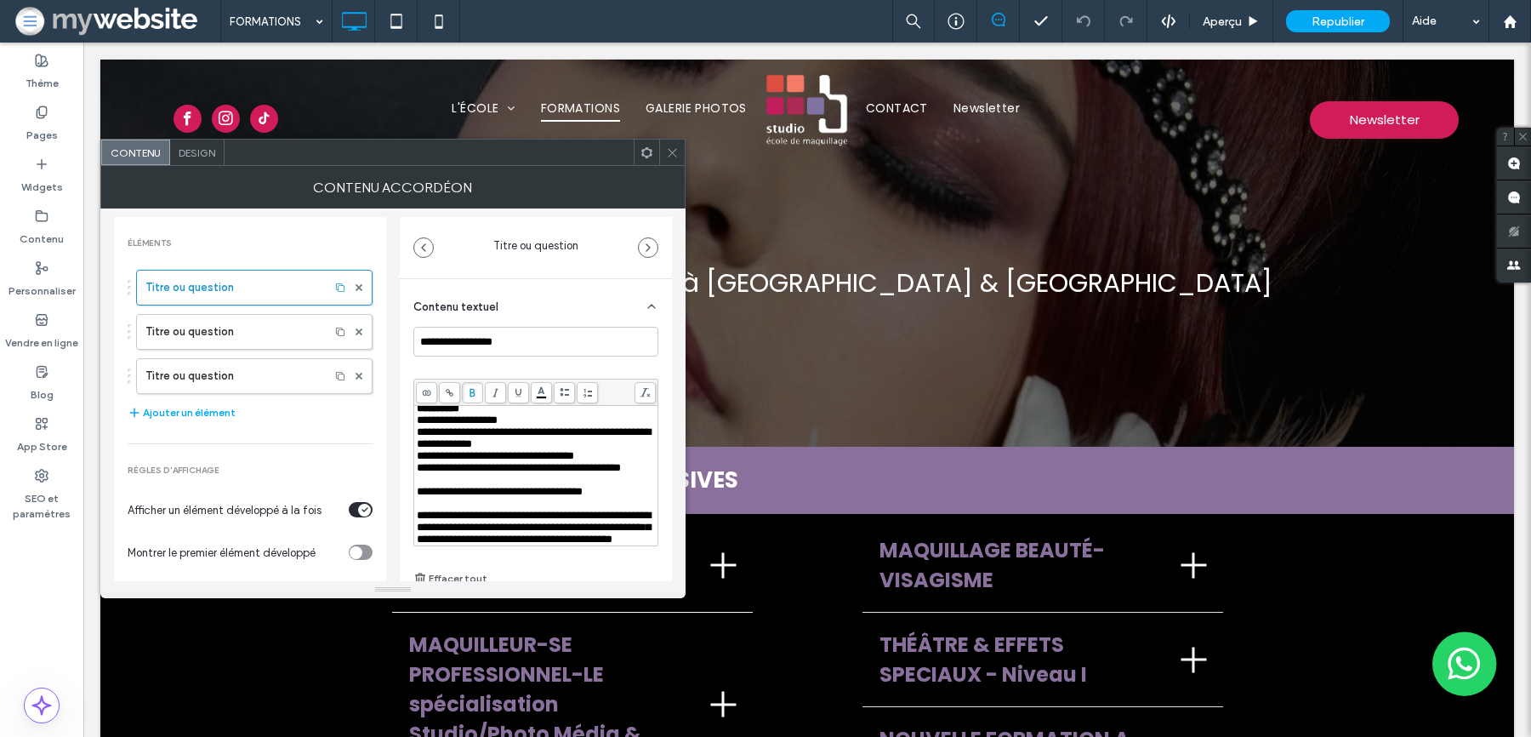
click at [673, 149] on icon at bounding box center [672, 152] width 13 height 13
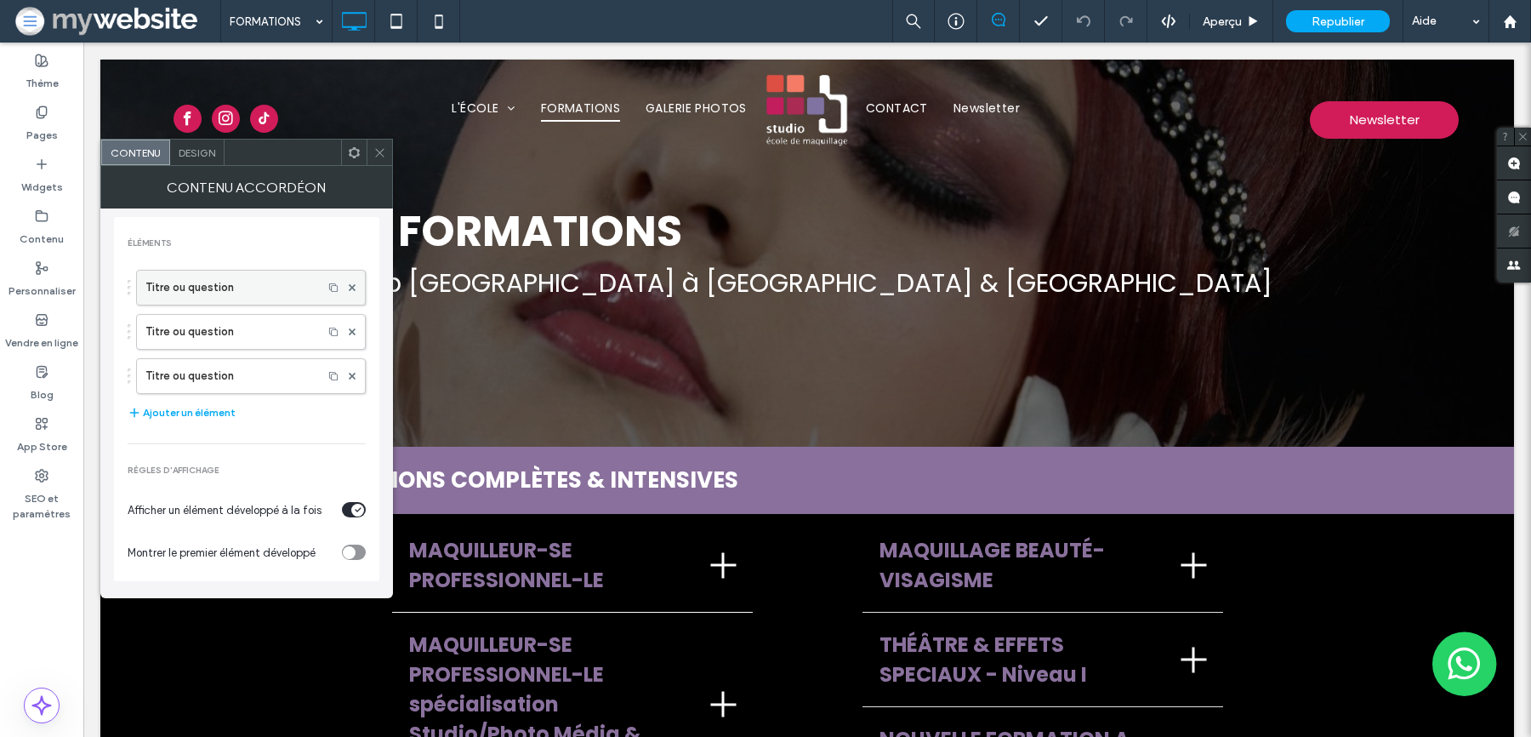
click at [236, 270] on label "Titre ou question" at bounding box center [229, 287] width 168 height 34
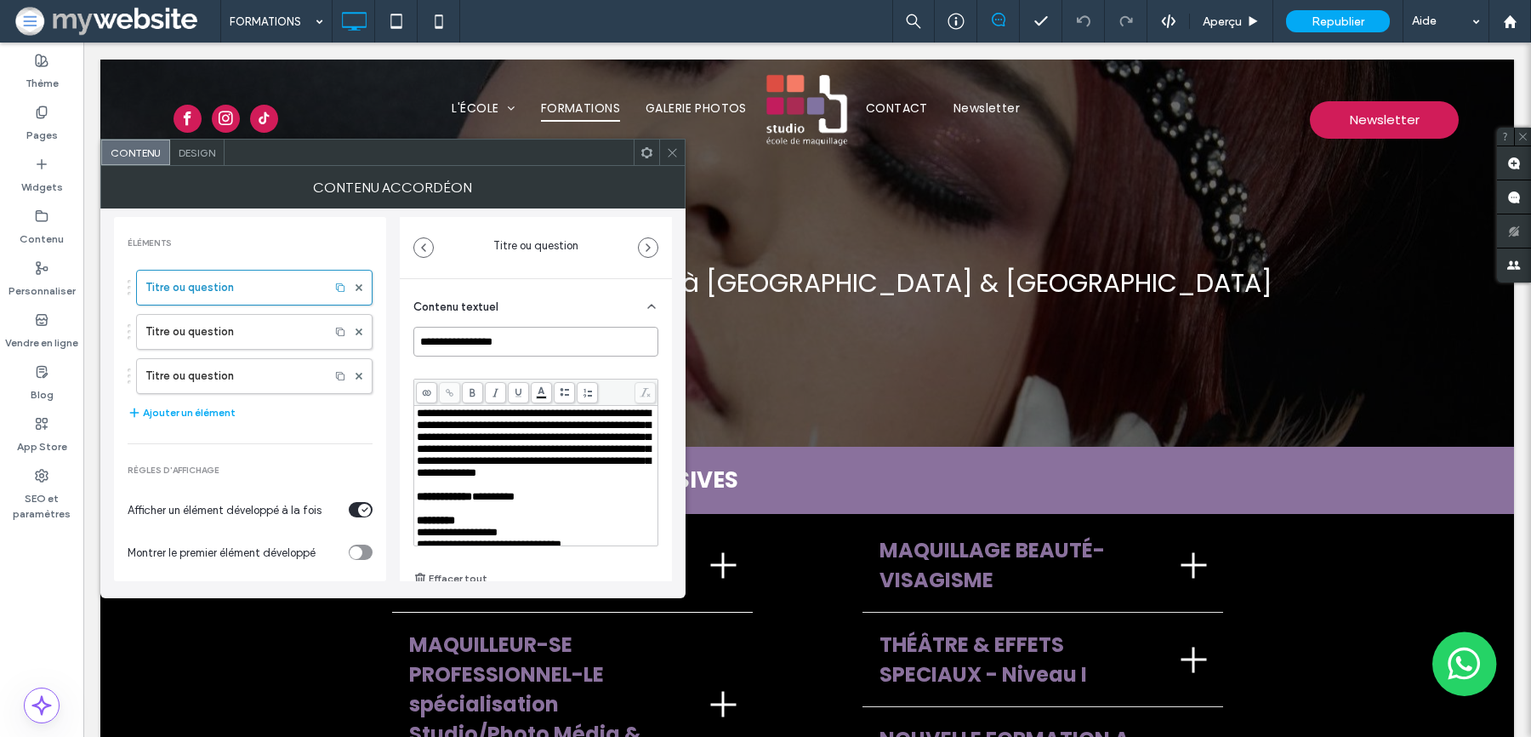
click at [450, 338] on input "**********" at bounding box center [535, 342] width 245 height 30
paste input "**********"
click at [450, 338] on input "**********" at bounding box center [535, 342] width 245 height 30
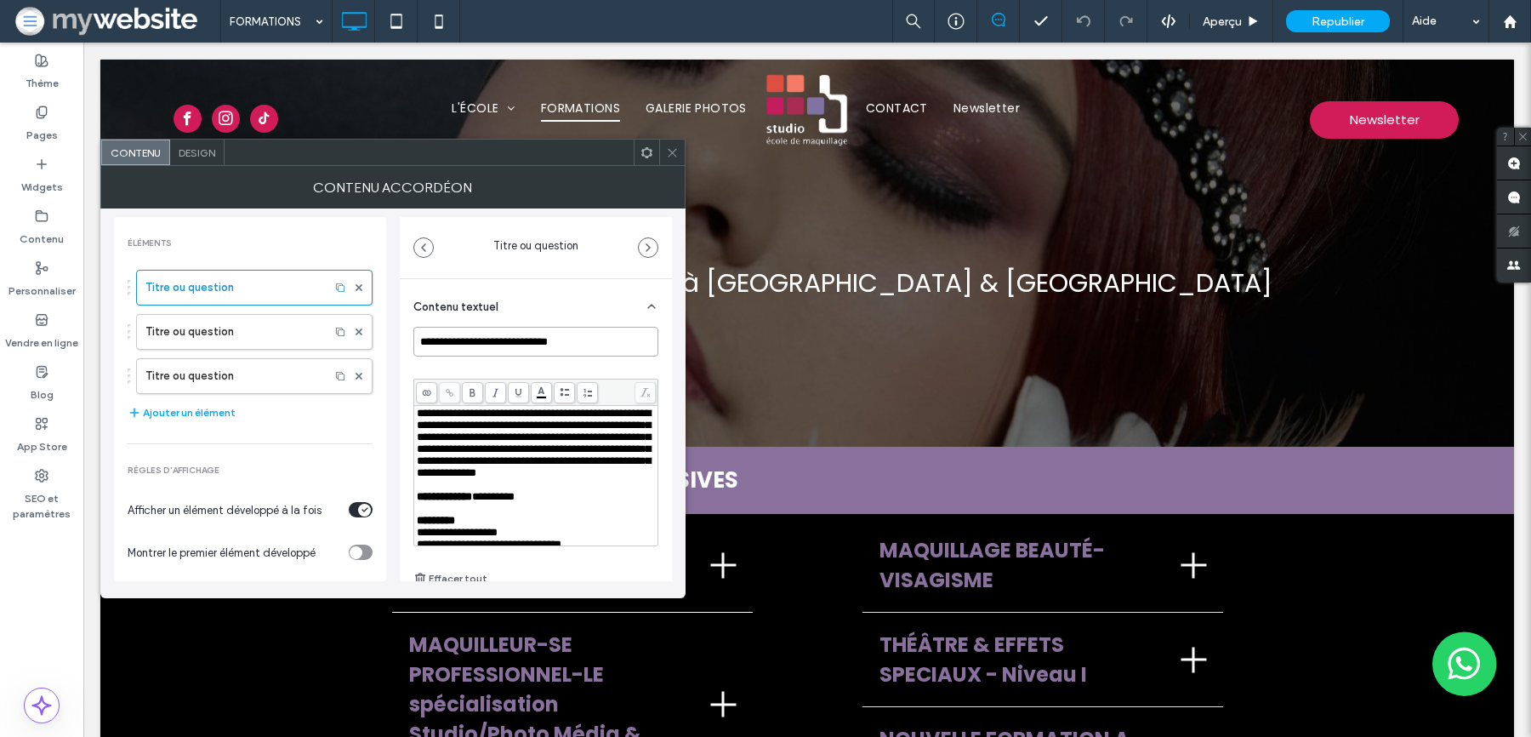
click at [450, 338] on input "**********" at bounding box center [535, 342] width 245 height 30
click at [460, 341] on input "**********" at bounding box center [535, 342] width 245 height 30
type input "**********"
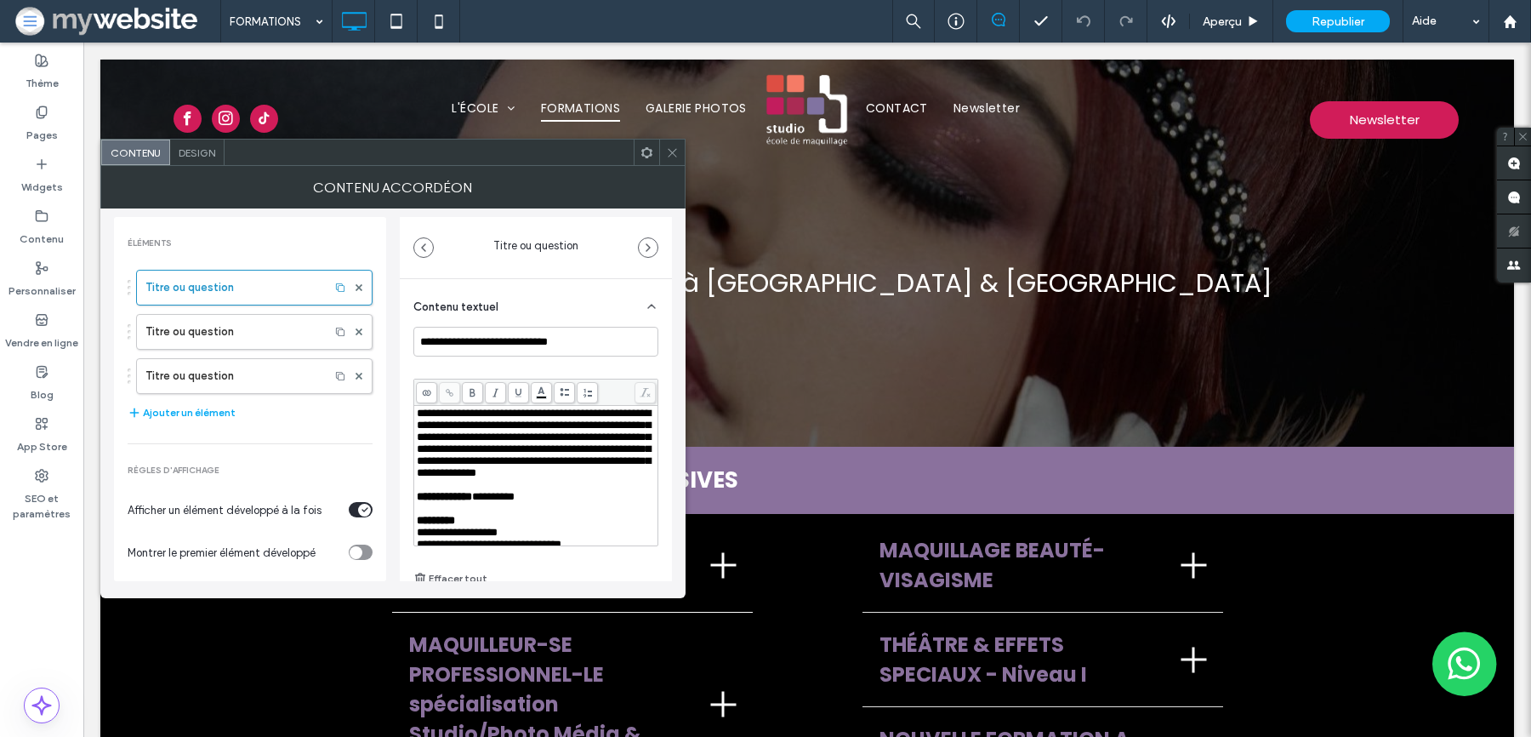
click at [670, 167] on div "Contenu accordéon" at bounding box center [392, 187] width 585 height 43
click at [675, 154] on icon at bounding box center [672, 152] width 13 height 13
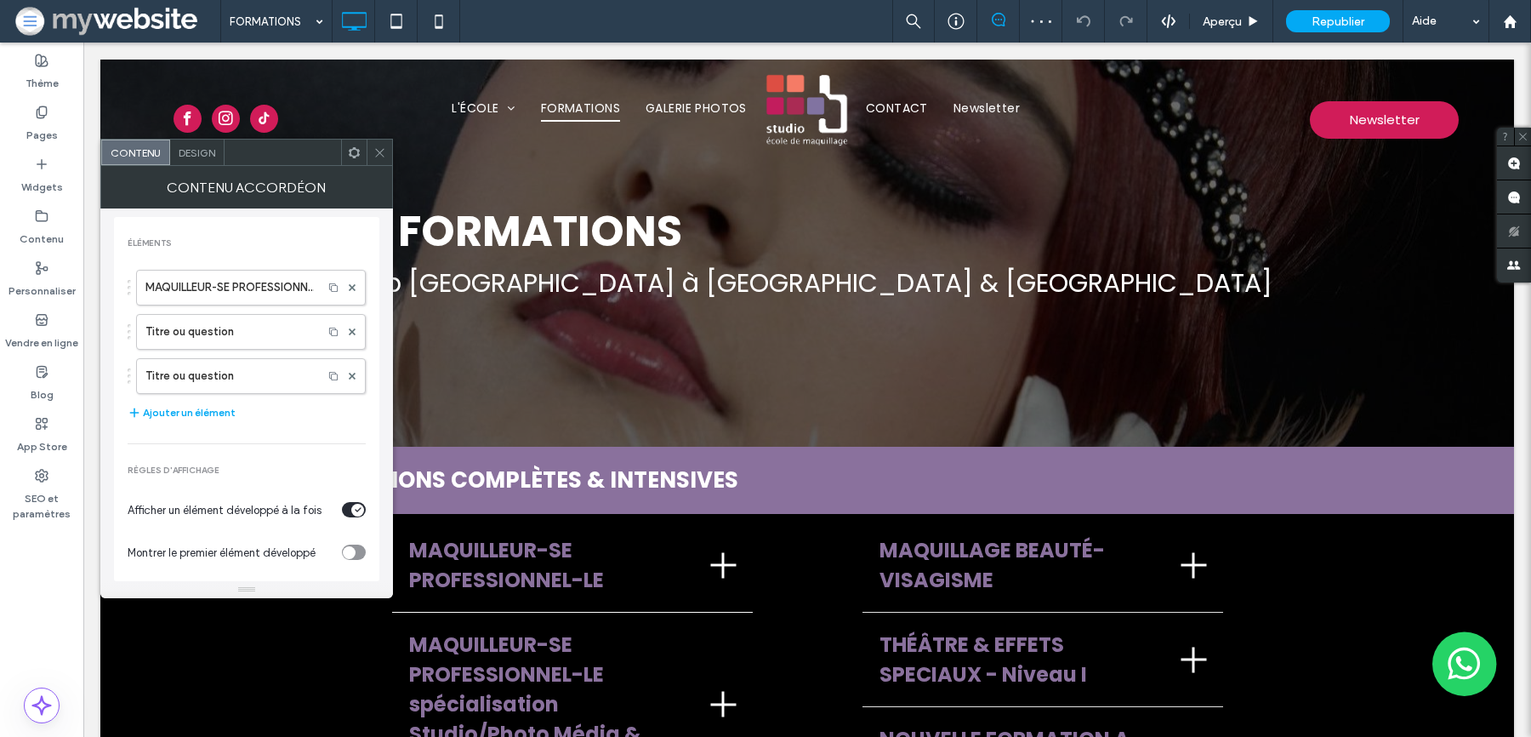
click at [378, 153] on icon at bounding box center [379, 152] width 13 height 13
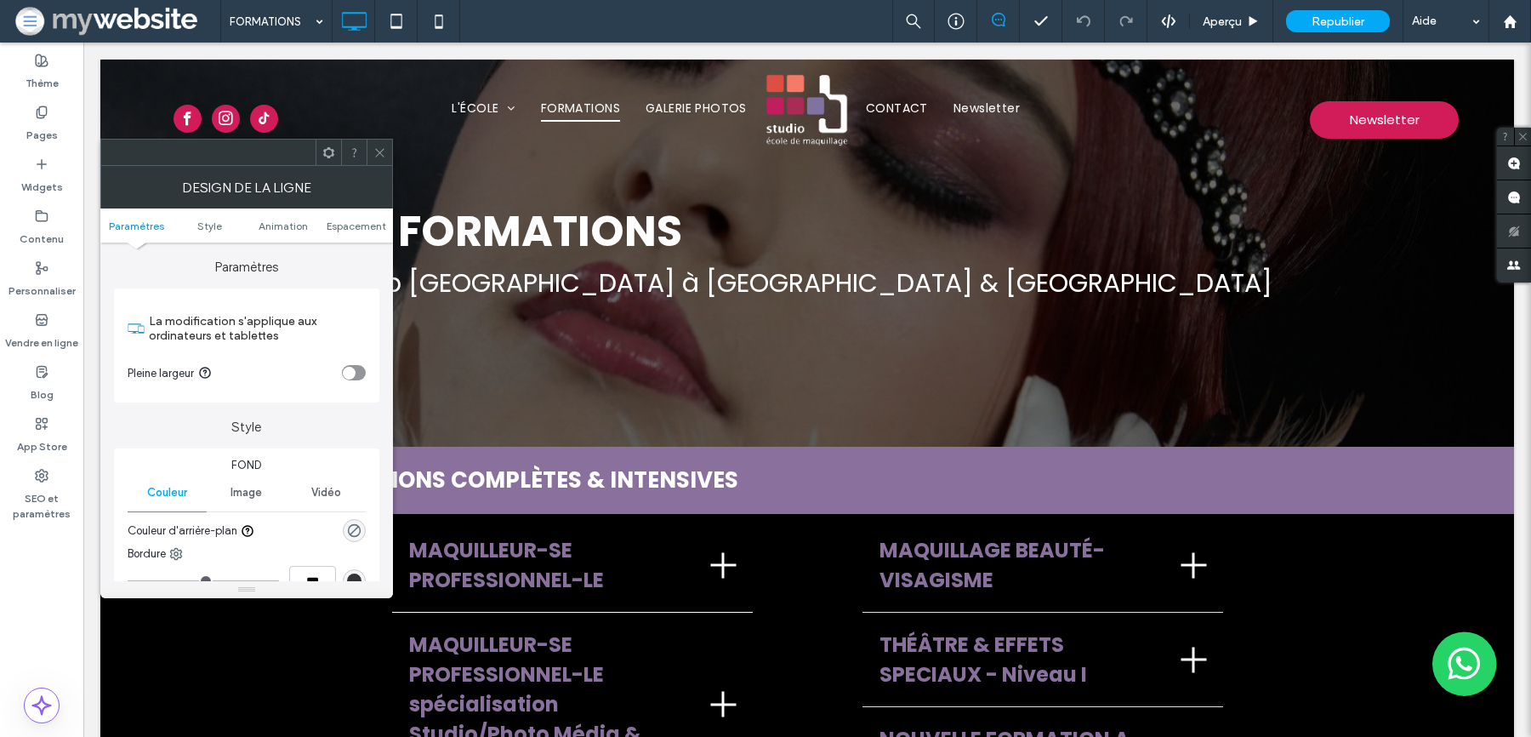
click at [380, 156] on icon at bounding box center [379, 152] width 13 height 13
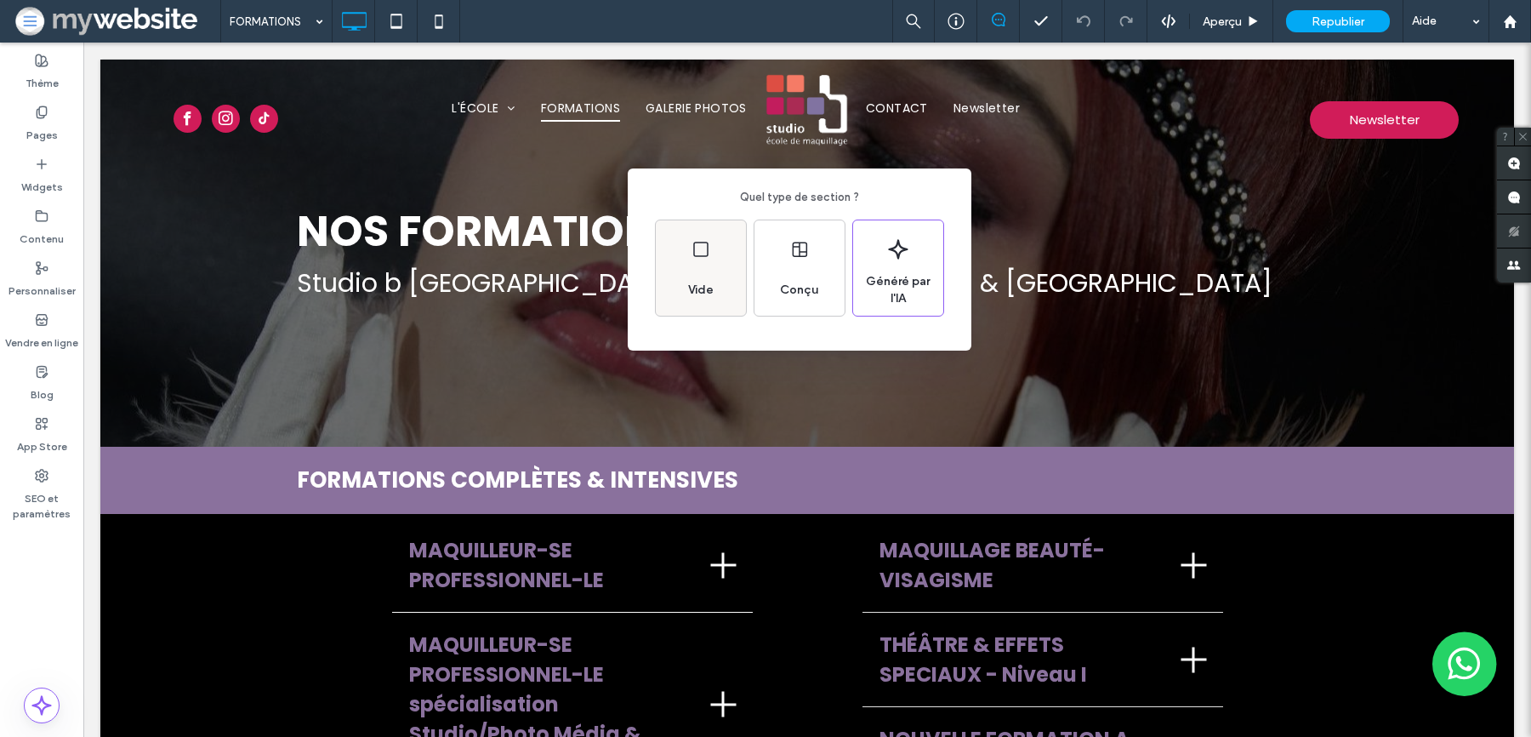
click at [727, 298] on div "Vide" at bounding box center [701, 267] width 90 height 95
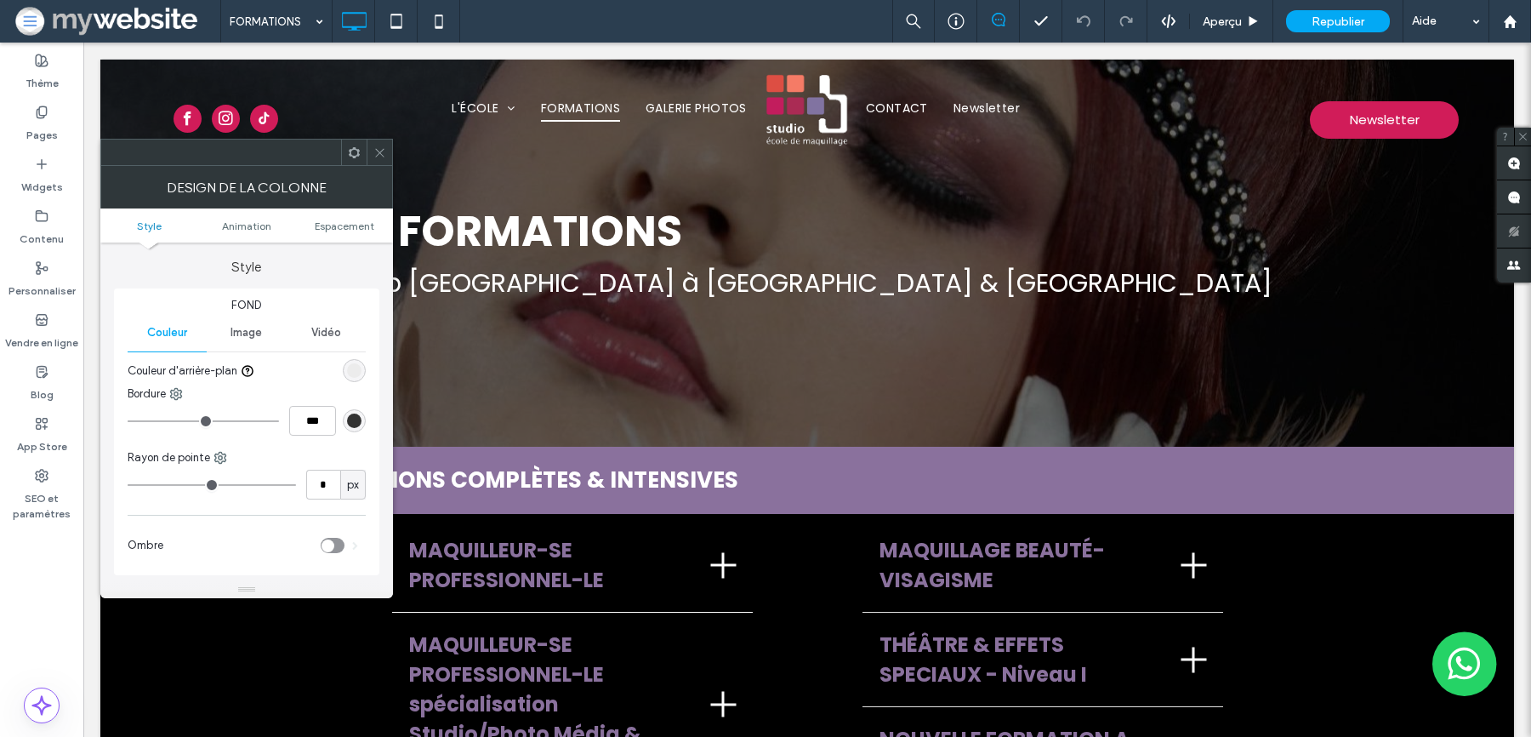
click at [385, 162] on span at bounding box center [379, 152] width 13 height 26
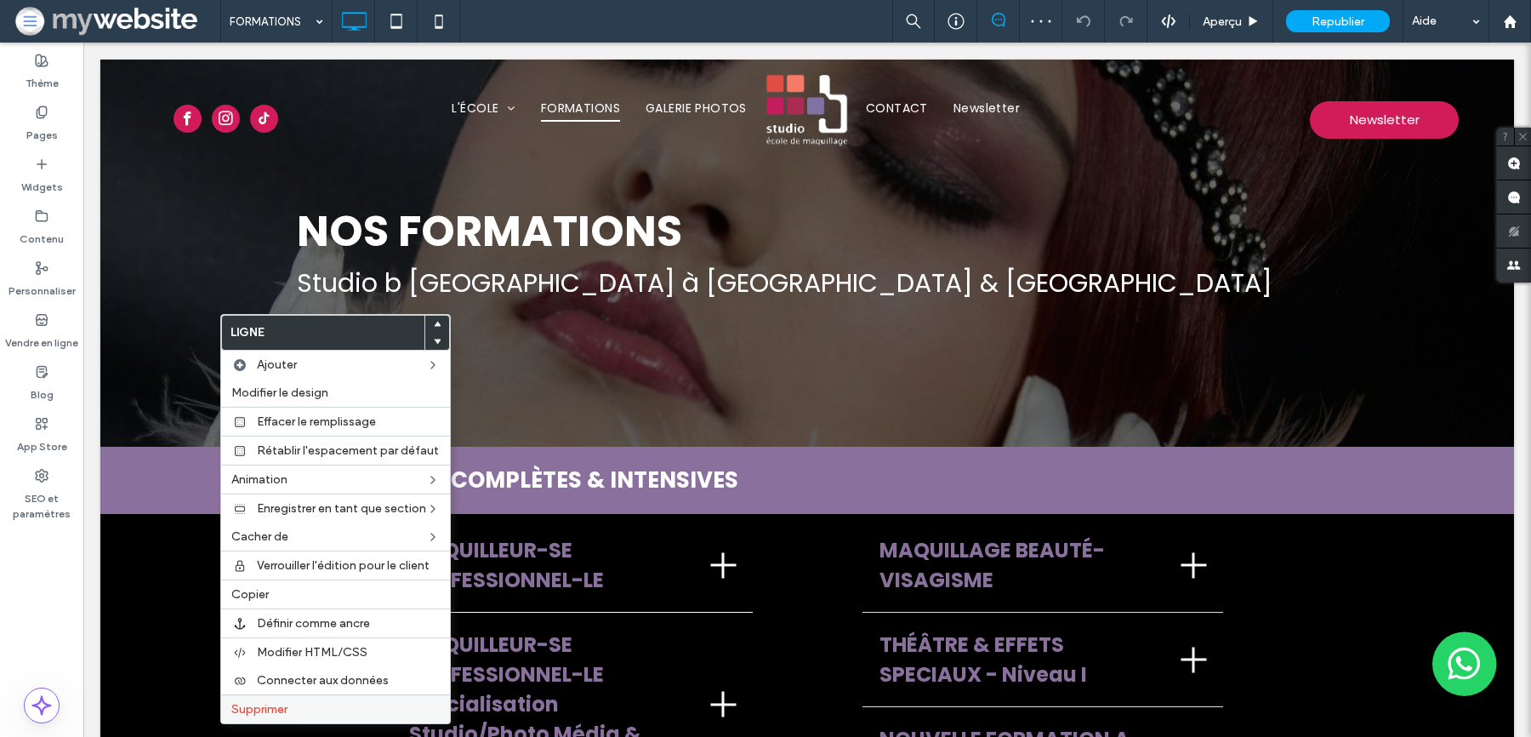
click at [280, 709] on span "Supprimer" at bounding box center [259, 709] width 56 height 14
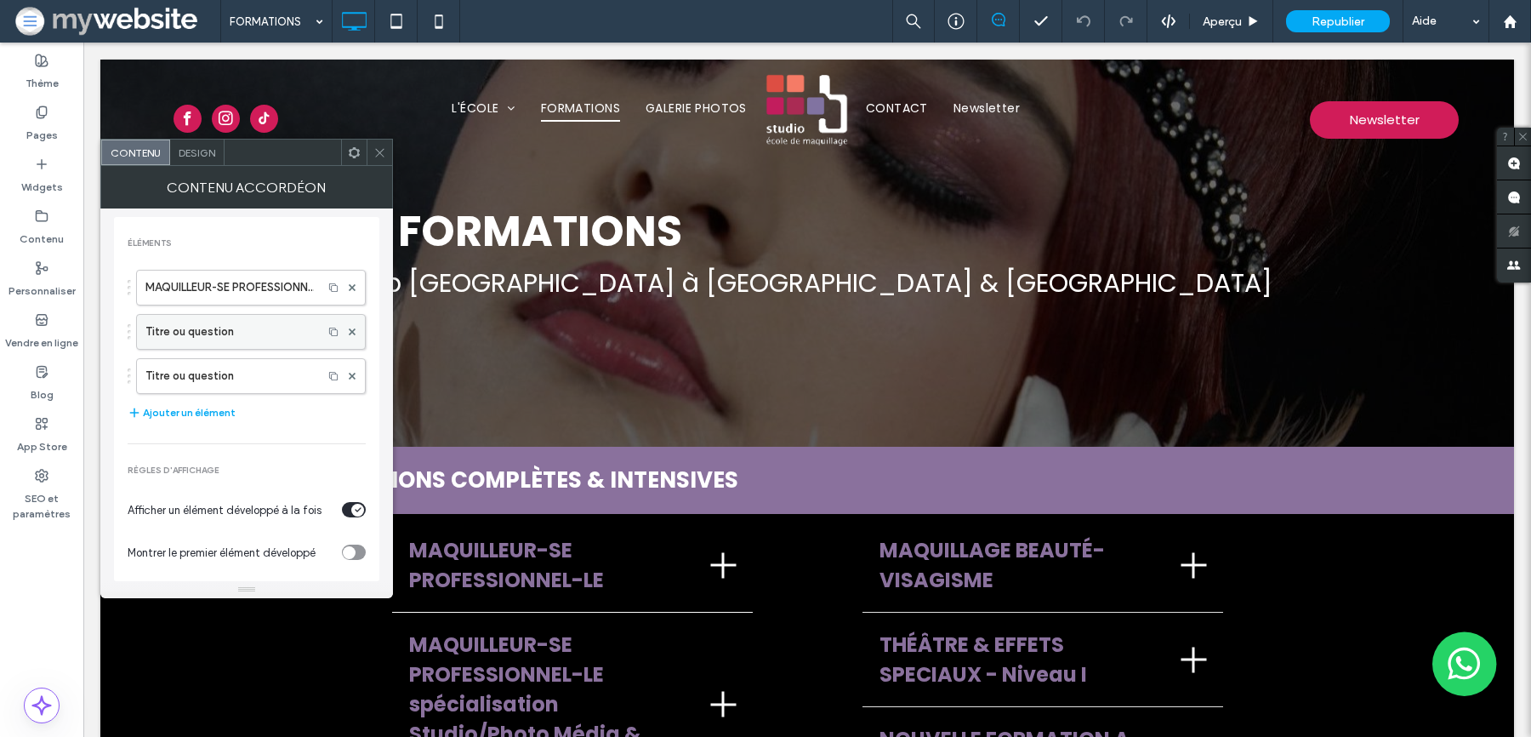
click at [246, 315] on label "Titre ou question" at bounding box center [229, 332] width 168 height 34
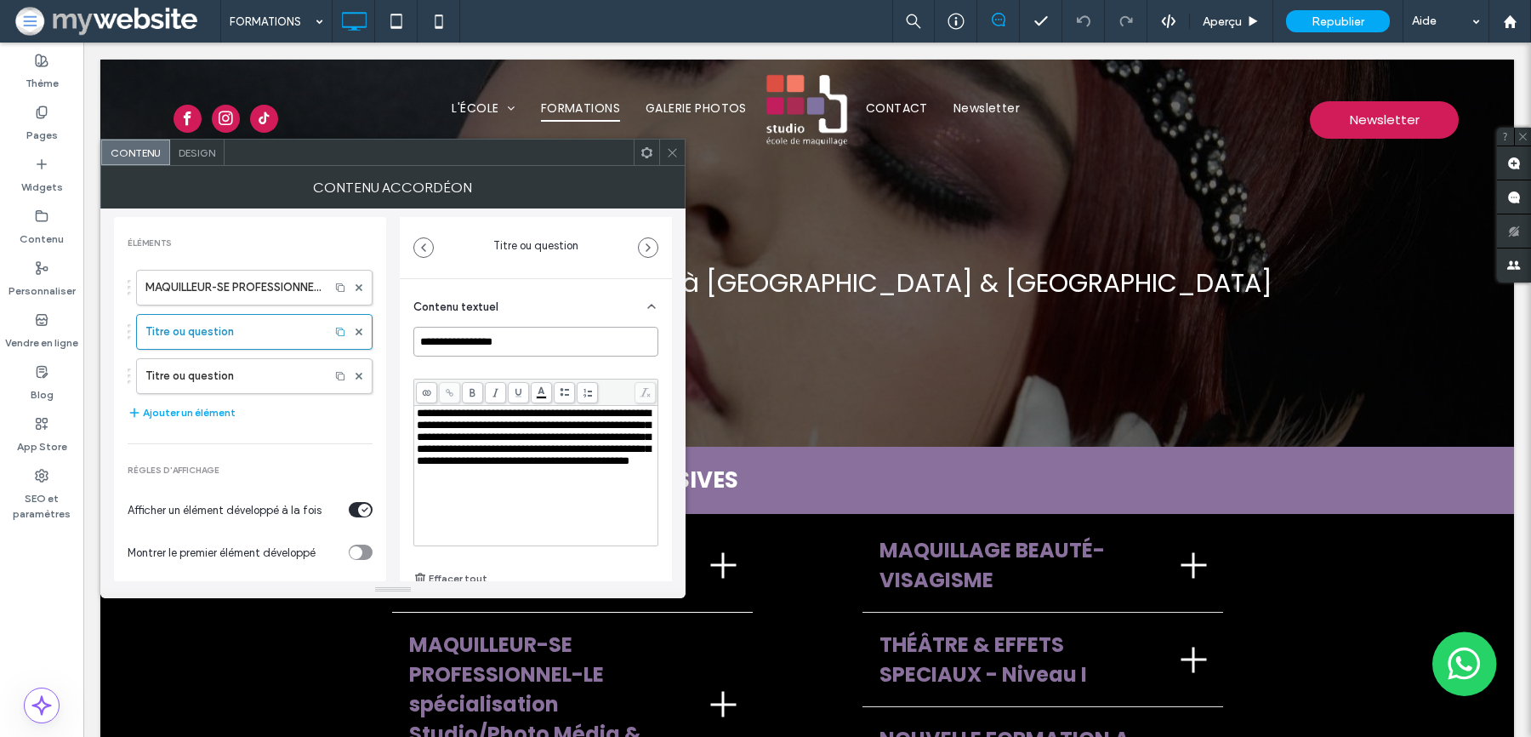
click at [453, 346] on input "**********" at bounding box center [535, 342] width 245 height 30
paste input "**********"
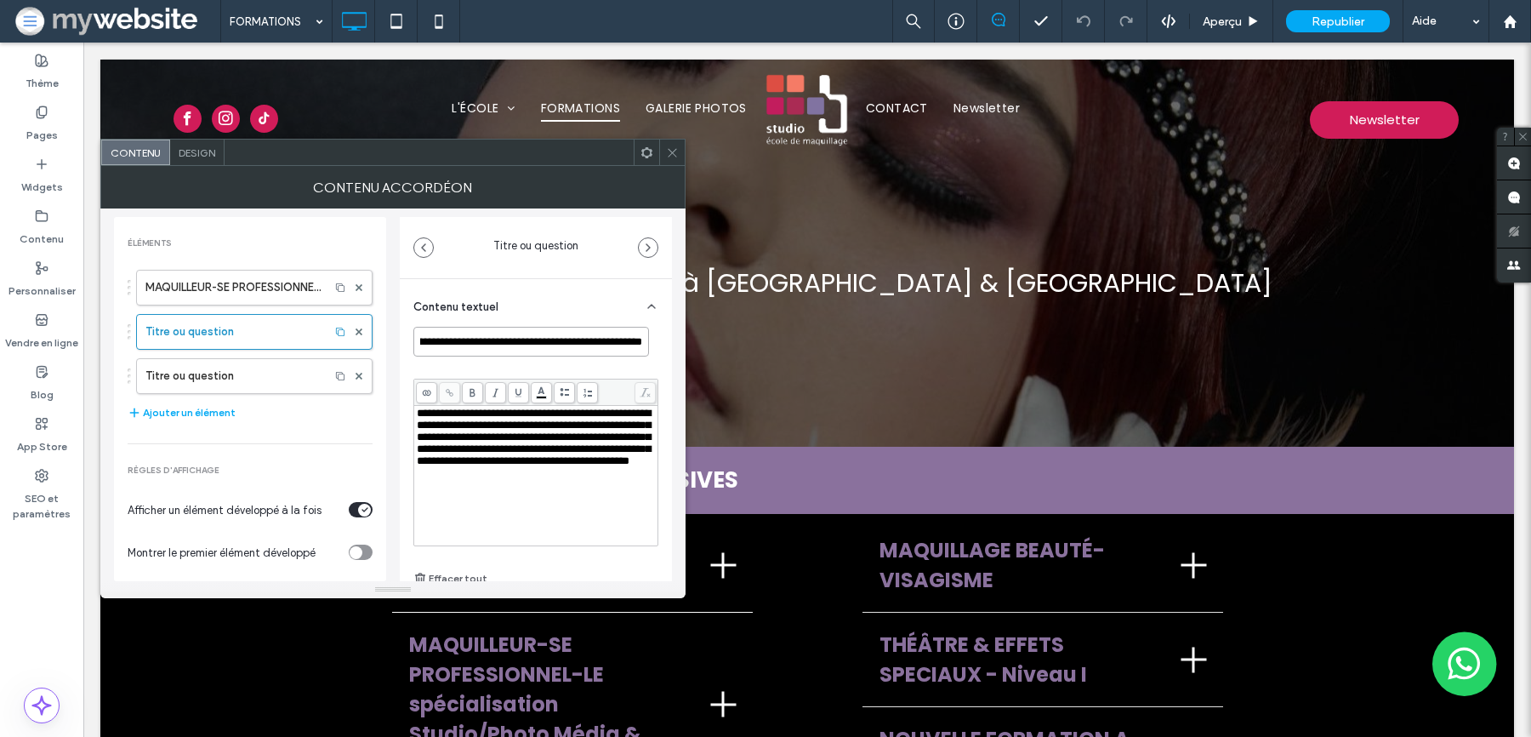
type input "**********"
click at [671, 157] on icon at bounding box center [672, 152] width 13 height 13
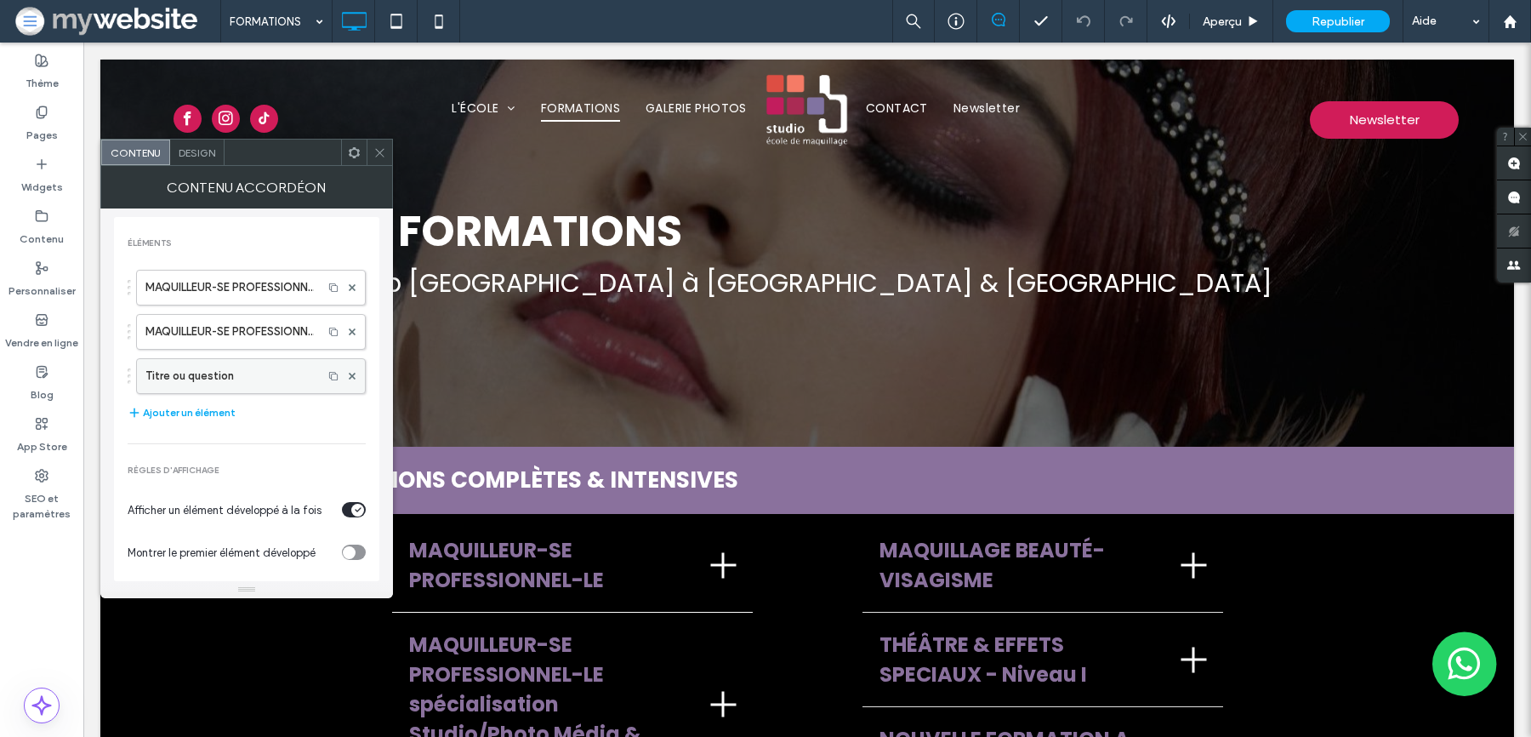
click at [276, 379] on label "Titre ou question" at bounding box center [229, 376] width 168 height 34
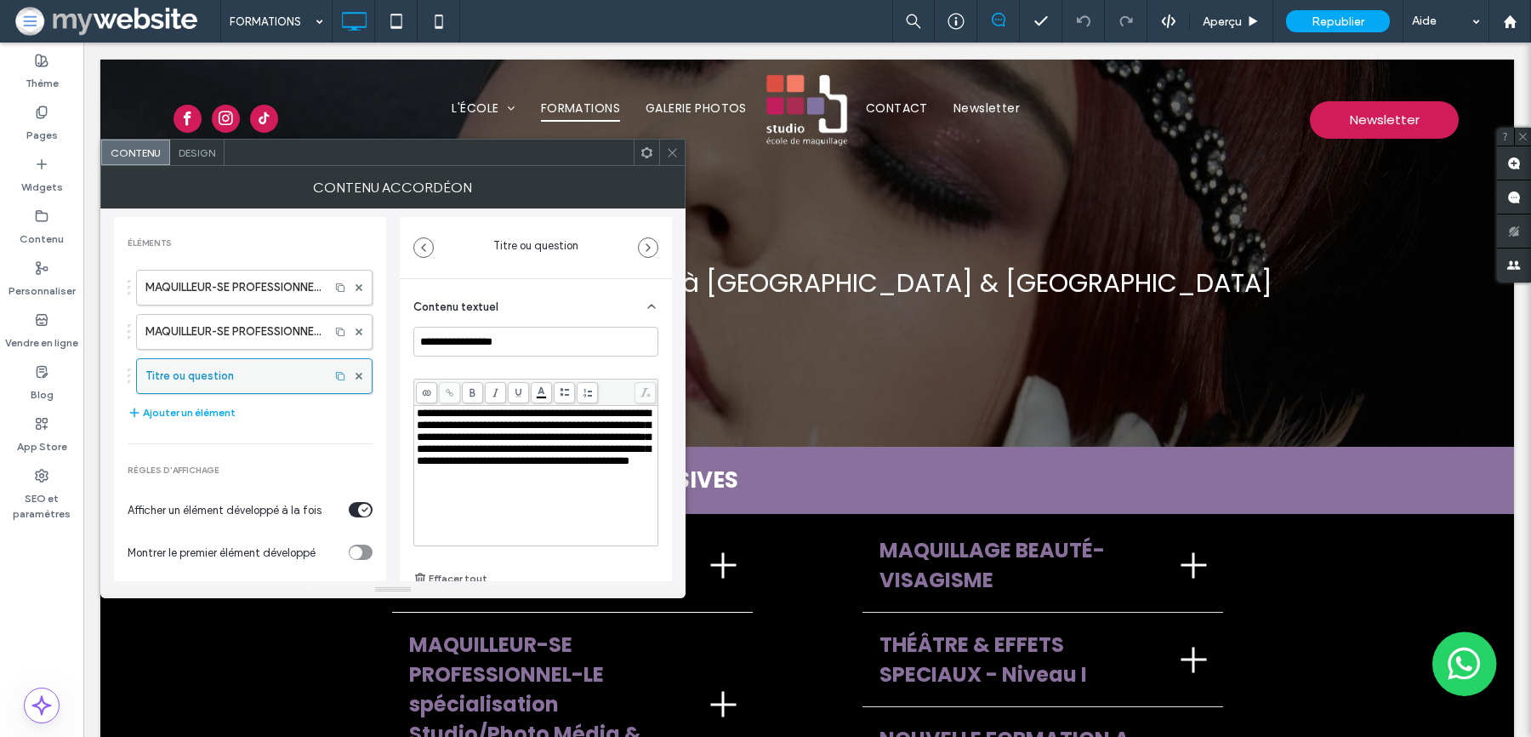
click at [276, 379] on label "Titre ou question" at bounding box center [232, 376] width 175 height 34
click at [437, 343] on input "**********" at bounding box center [535, 342] width 245 height 30
paste input "**********"
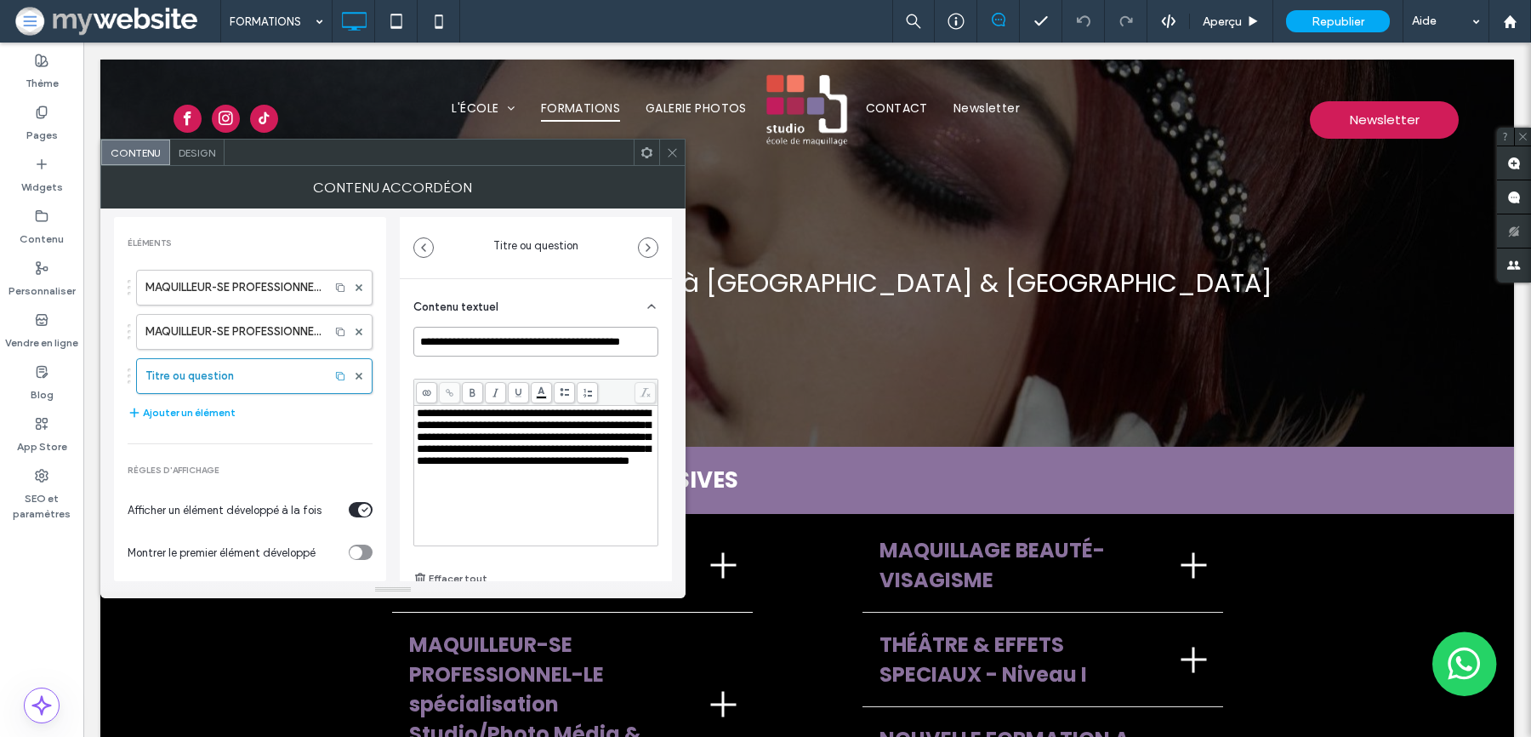
scroll to position [0, 80]
type input "**********"
click at [674, 147] on icon at bounding box center [672, 152] width 13 height 13
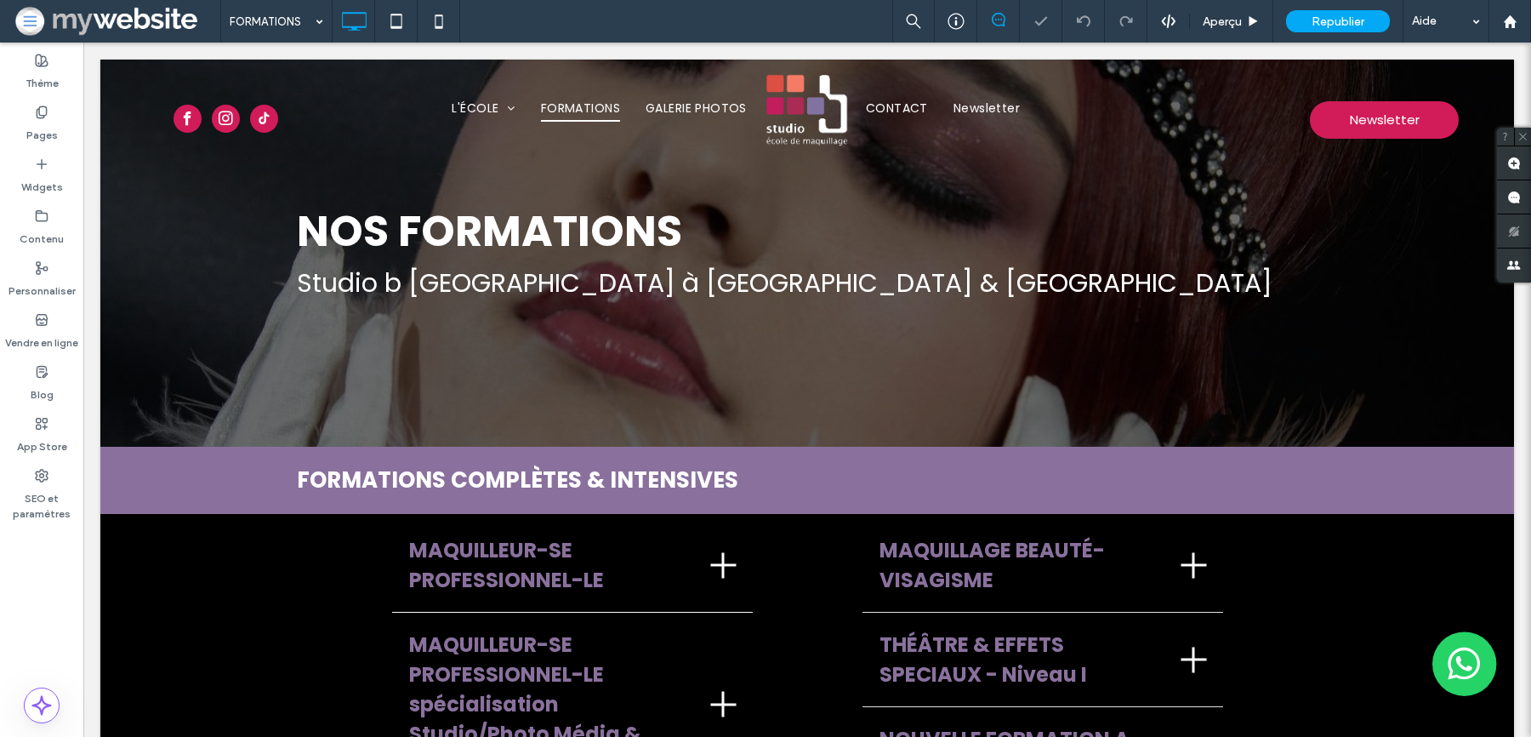
scroll to position [0, 0]
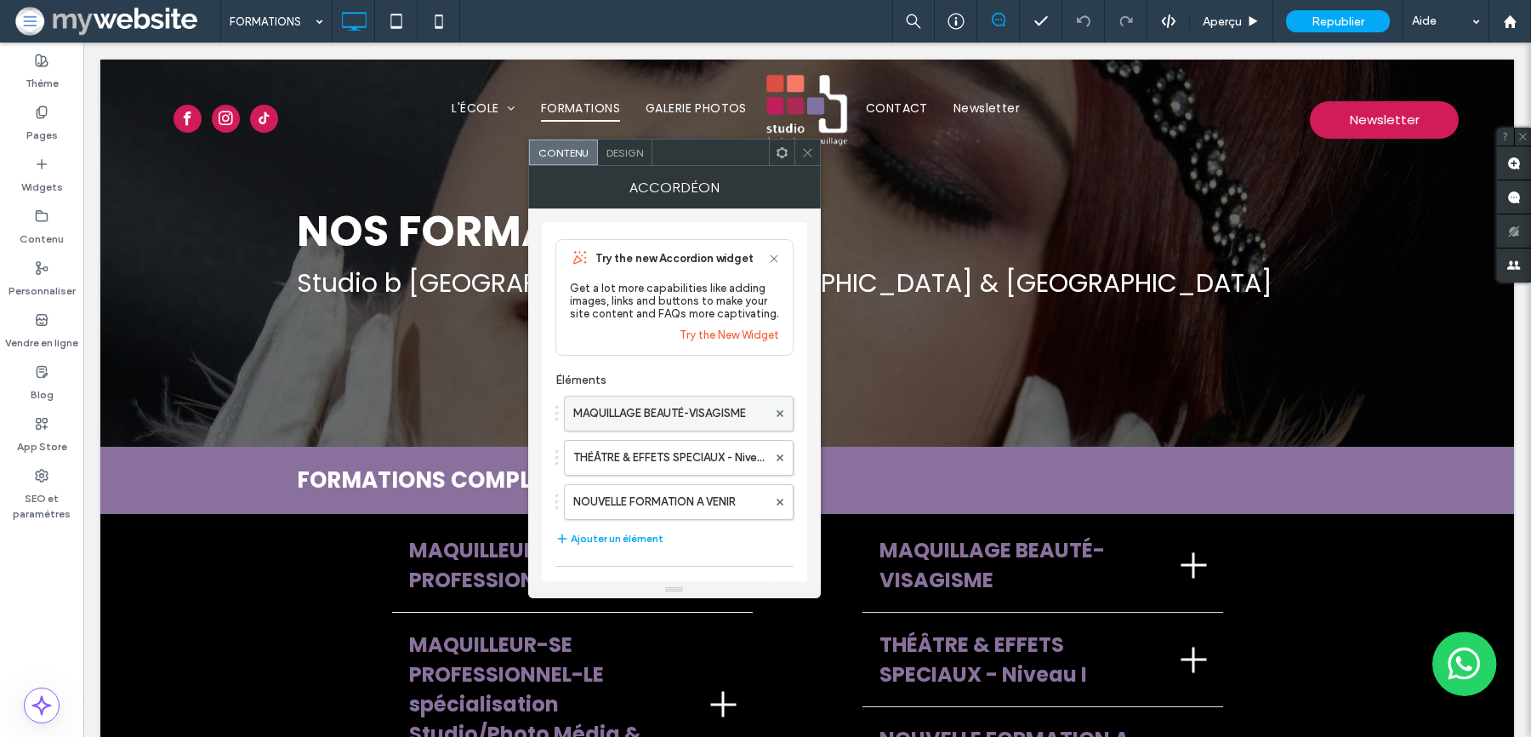
click at [693, 412] on label "MAQUILLAGE BEAUTÉ-VISAGISME" at bounding box center [670, 413] width 194 height 34
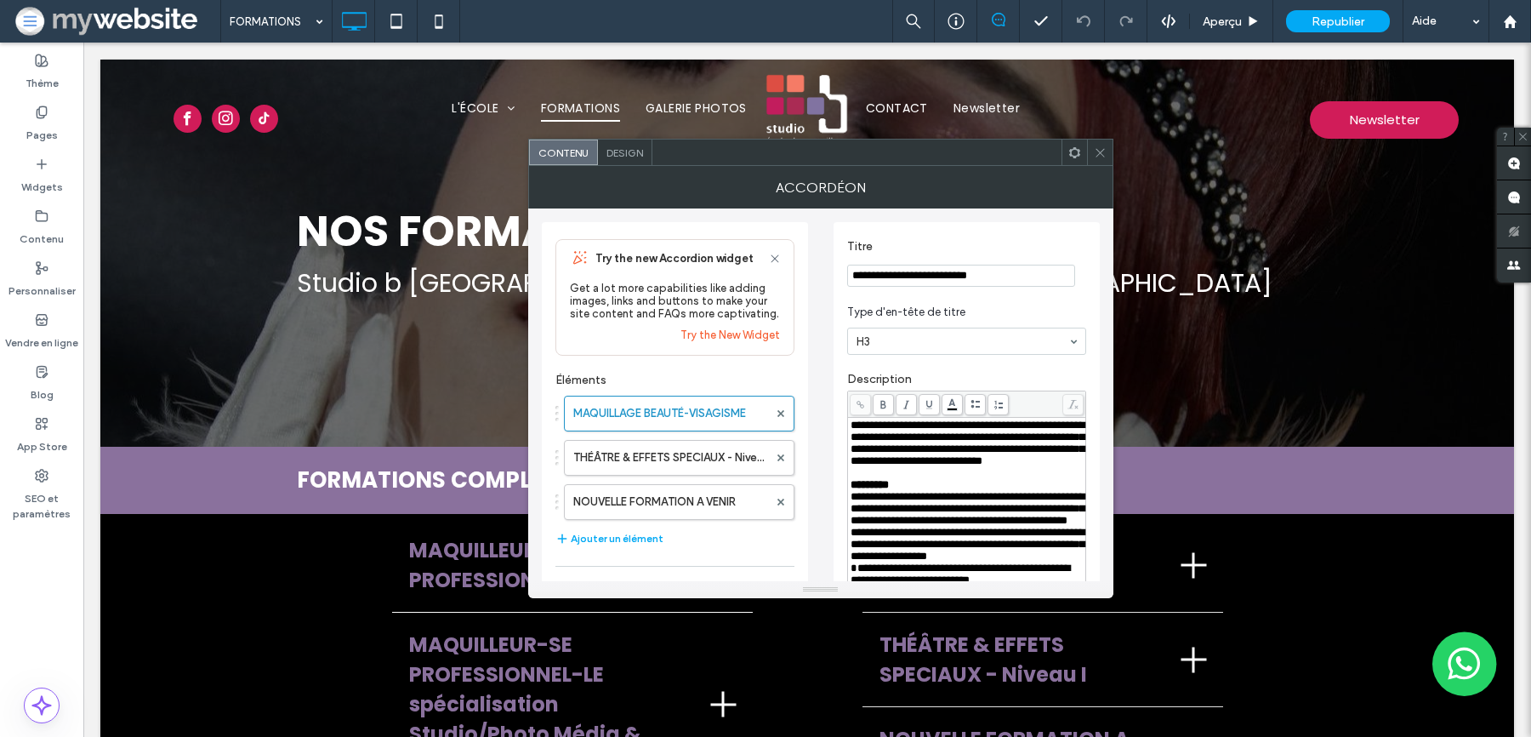
click at [879, 273] on input "**********" at bounding box center [961, 276] width 228 height 22
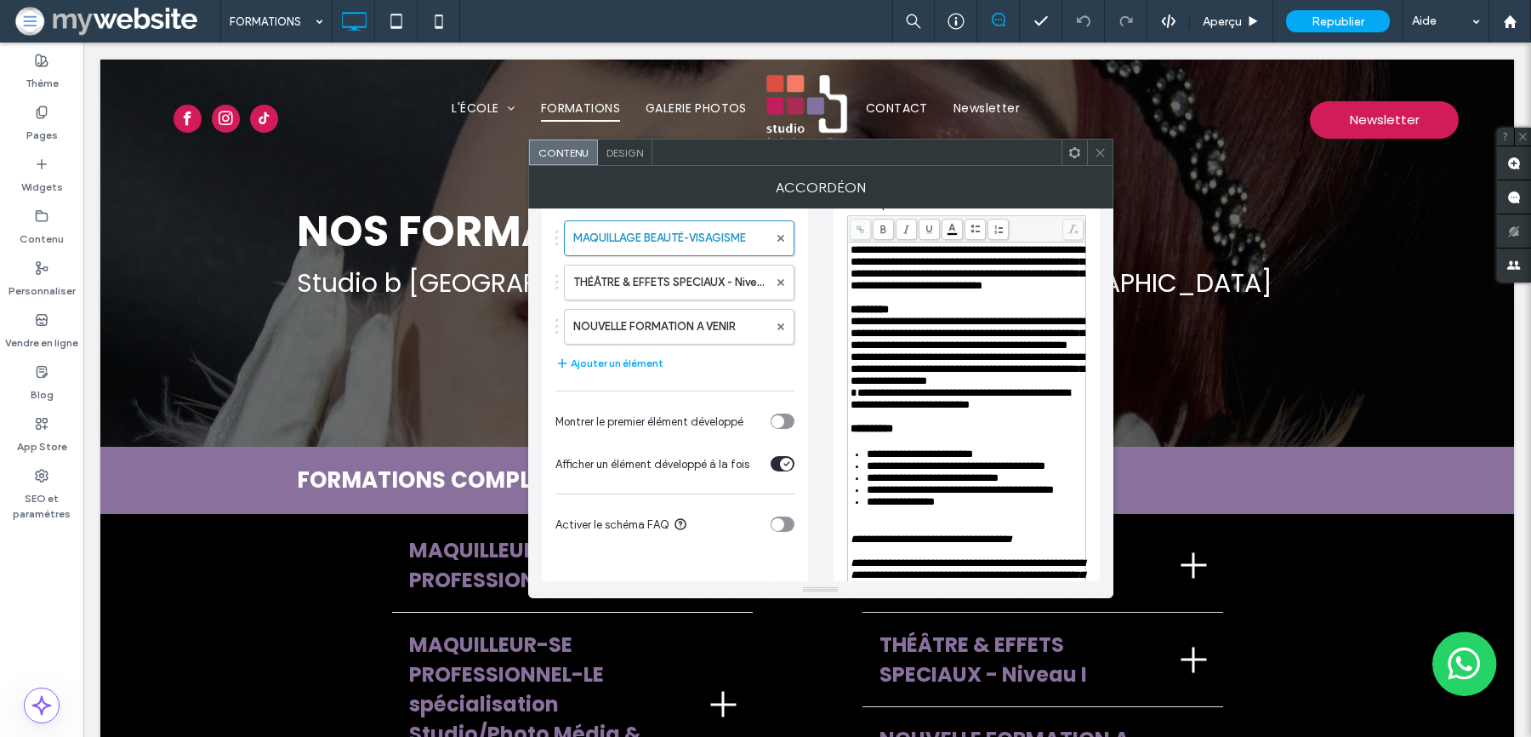
scroll to position [167, 0]
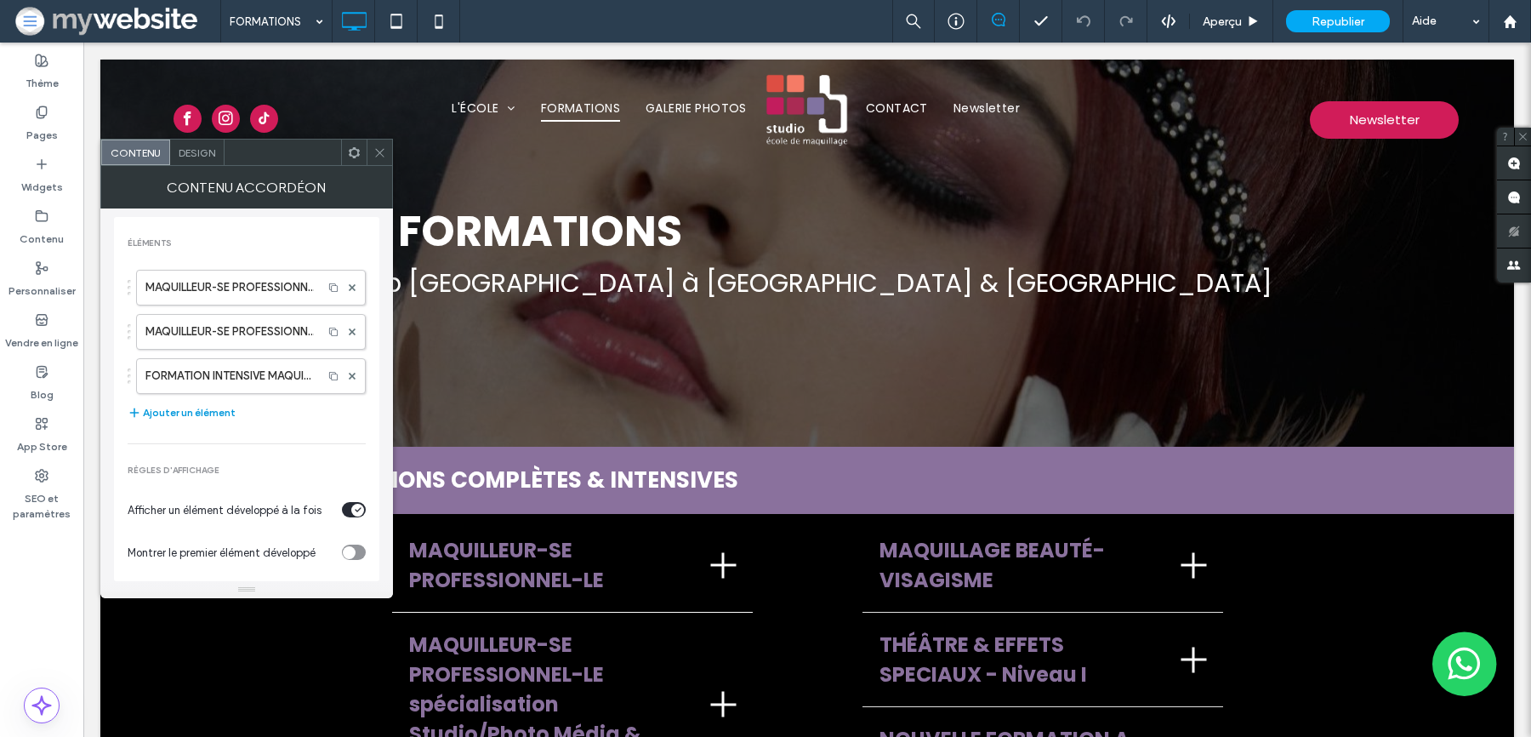
click at [159, 412] on button "Ajouter un élément" at bounding box center [182, 412] width 108 height 20
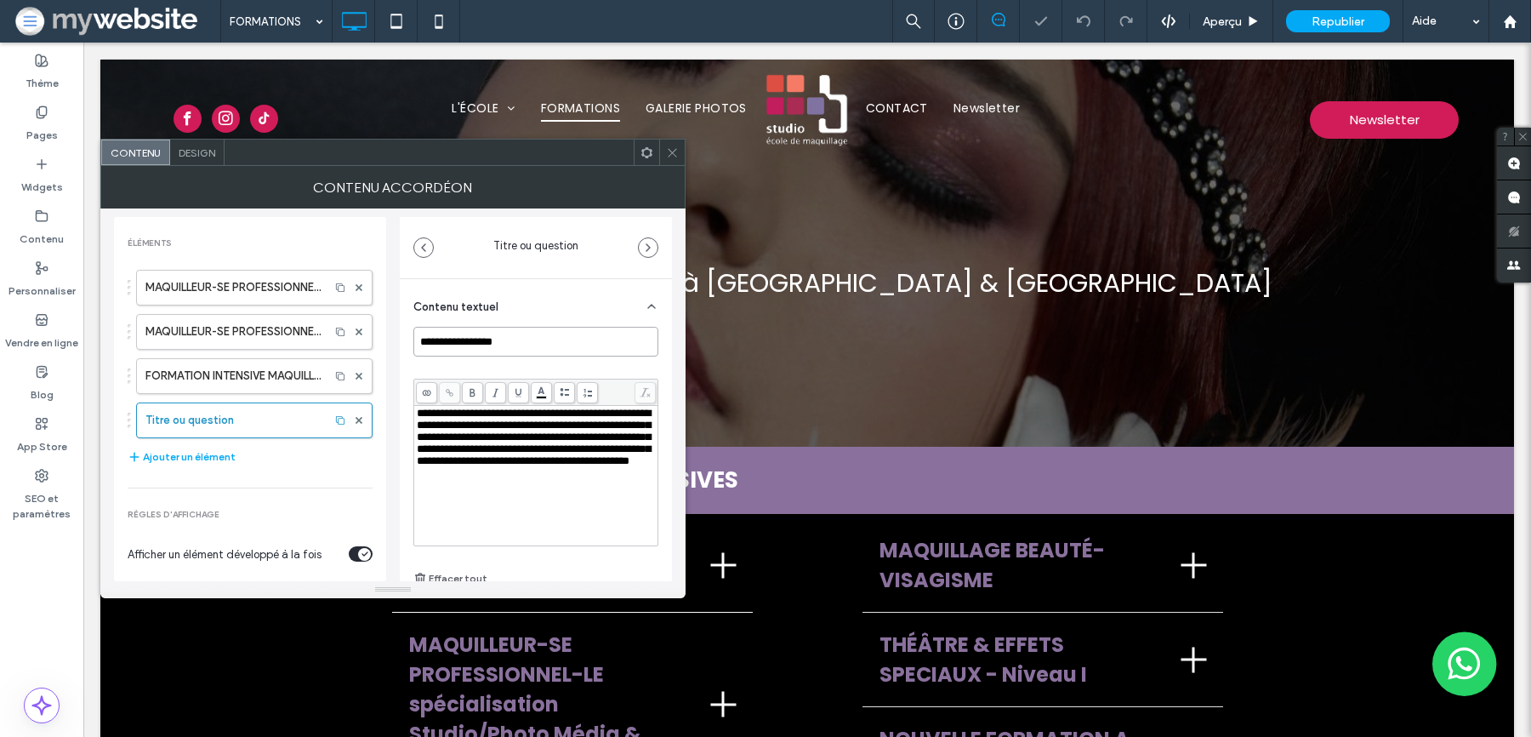
click at [488, 350] on input "**********" at bounding box center [535, 342] width 245 height 30
paste input "**********"
type input "**********"
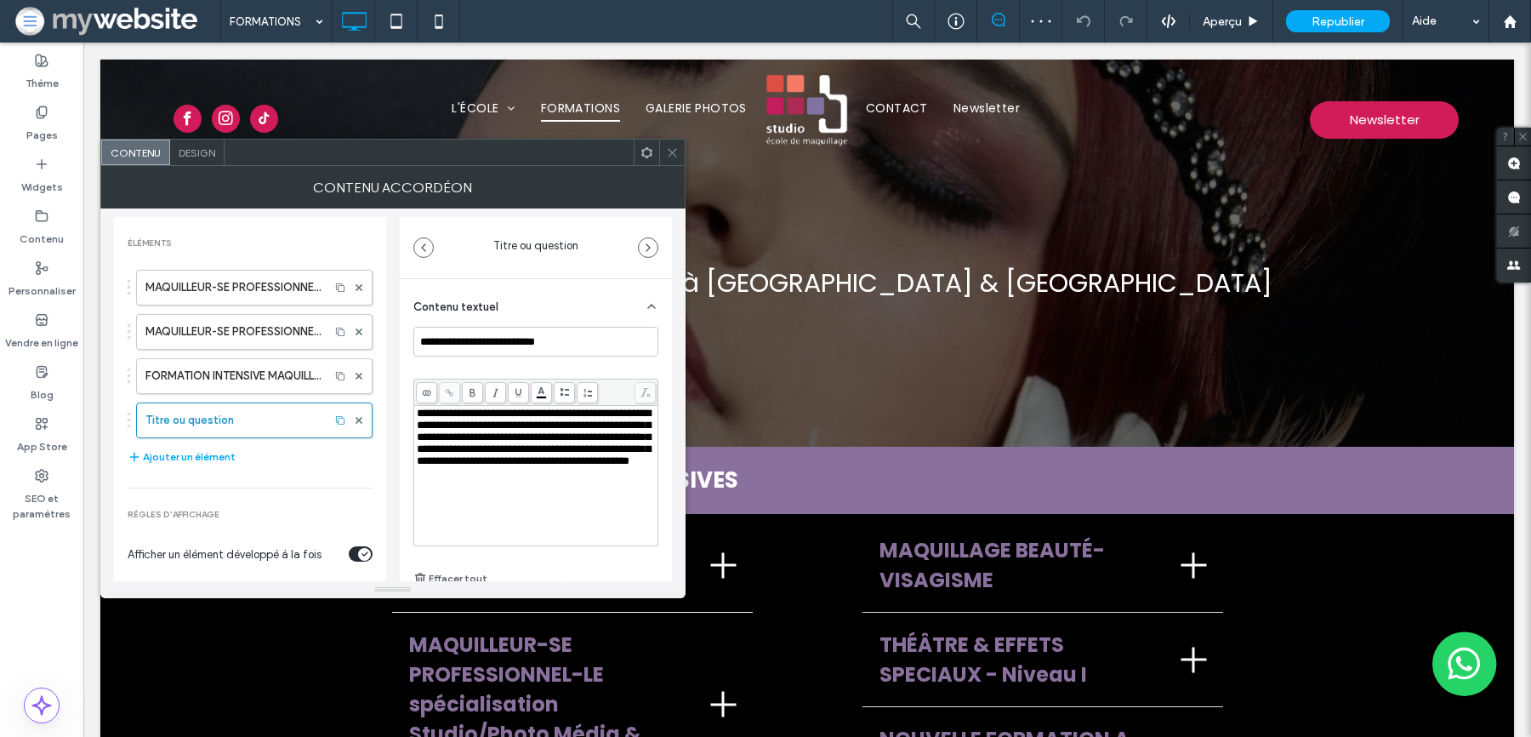
click at [669, 160] on span at bounding box center [672, 152] width 13 height 26
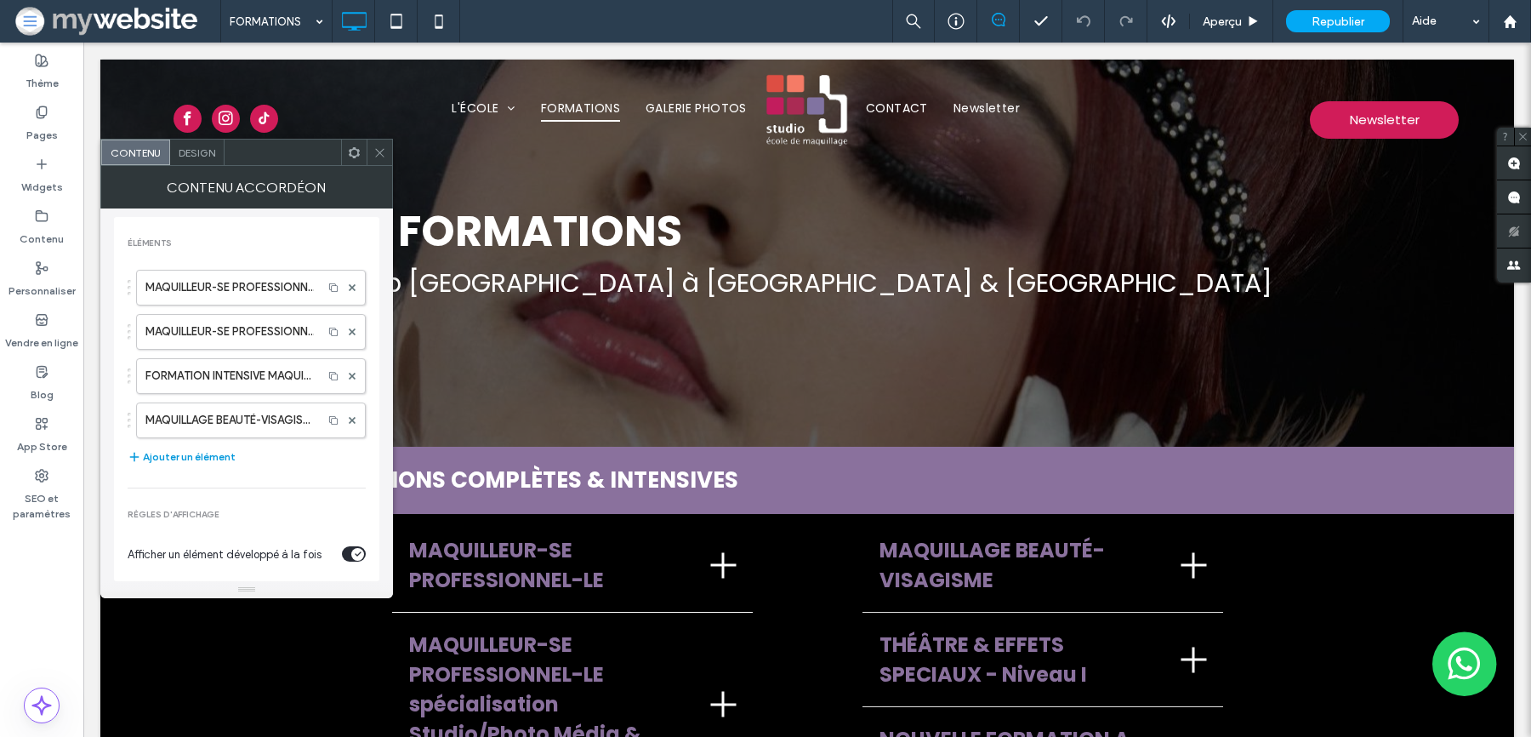
click at [225, 450] on button "Ajouter un élément" at bounding box center [182, 457] width 108 height 20
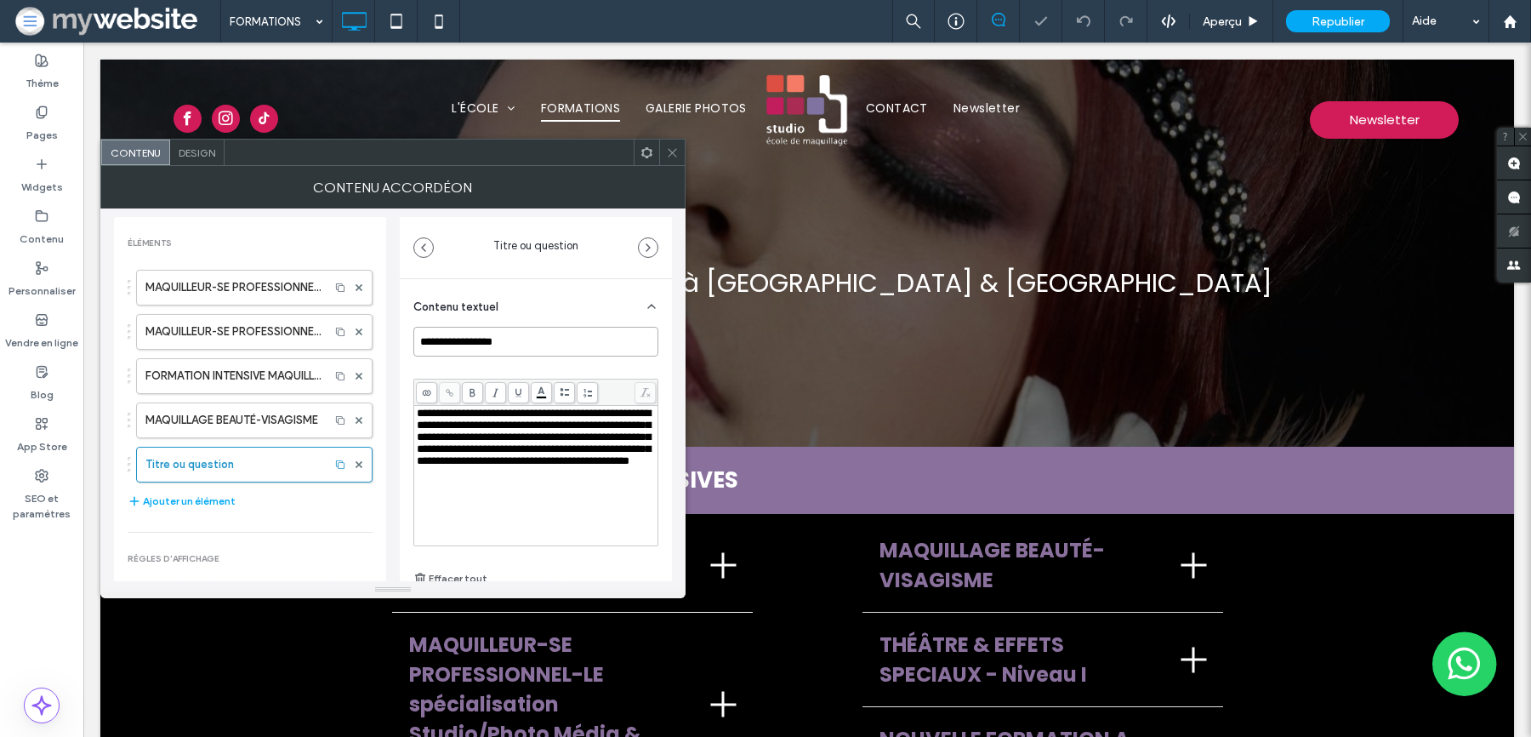
click at [444, 351] on input "**********" at bounding box center [535, 342] width 245 height 30
paste input "**********"
type input "**********"
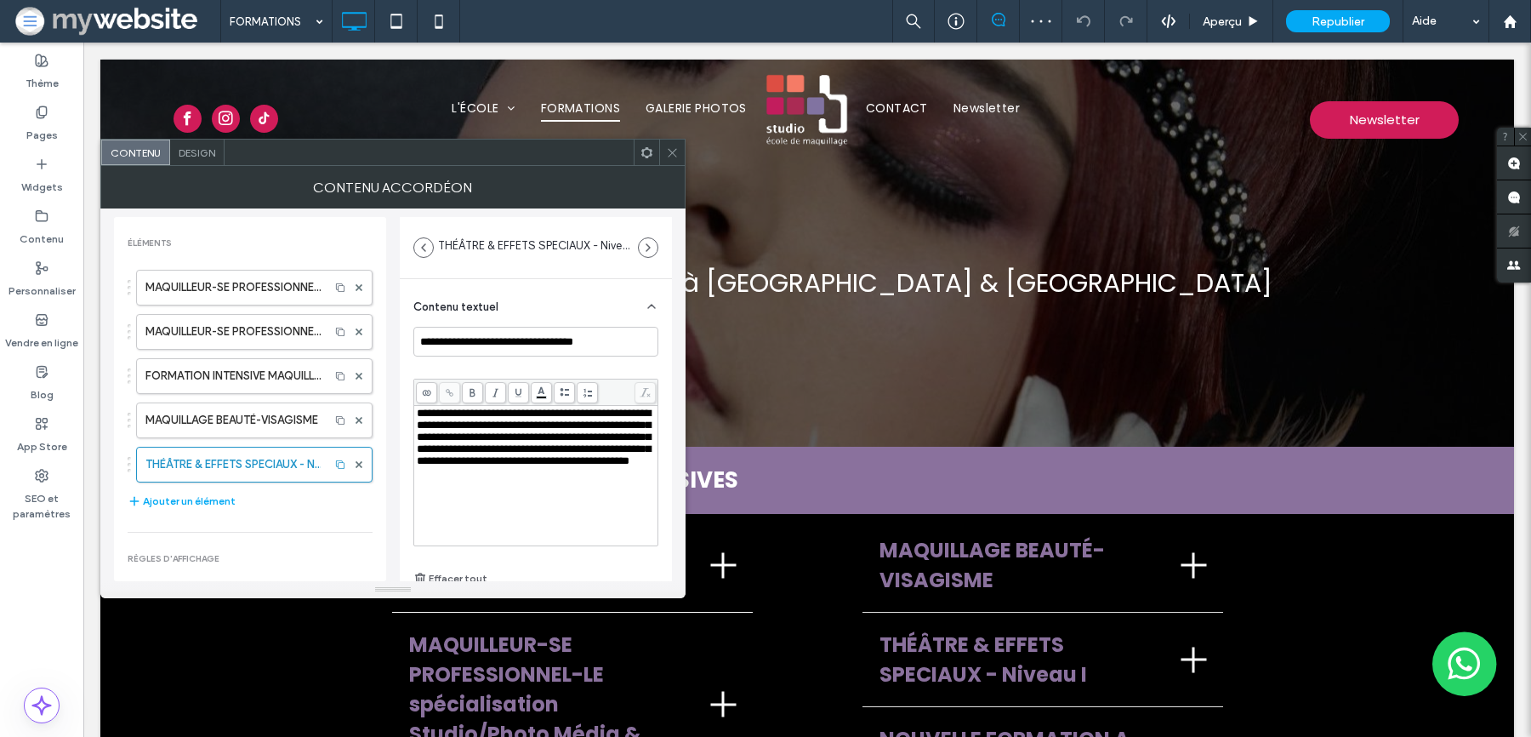
click at [674, 155] on icon at bounding box center [672, 152] width 13 height 13
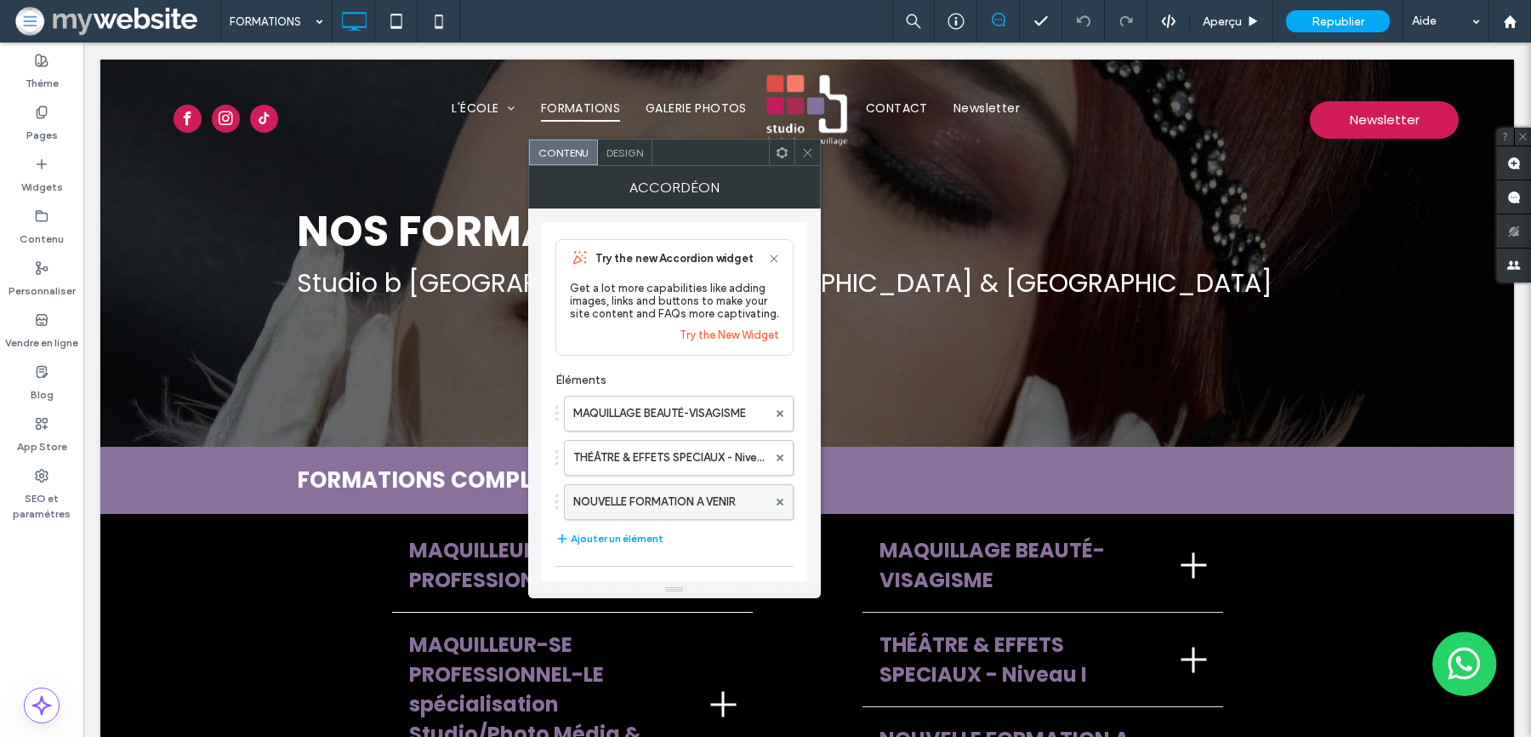
click at [648, 497] on label "NOUVELLE FORMATION A VENIR" at bounding box center [670, 502] width 194 height 34
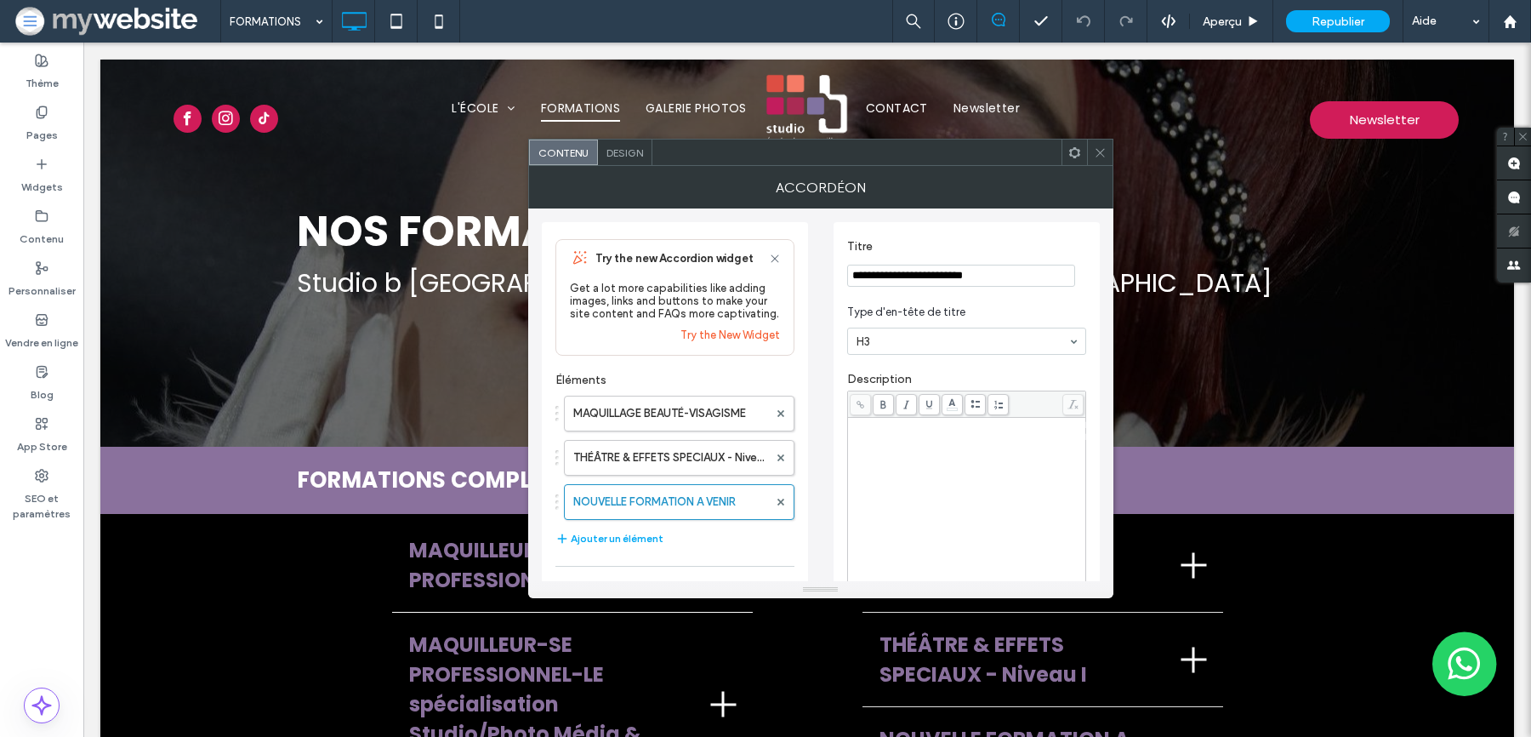
click at [893, 280] on input "**********" at bounding box center [961, 276] width 228 height 22
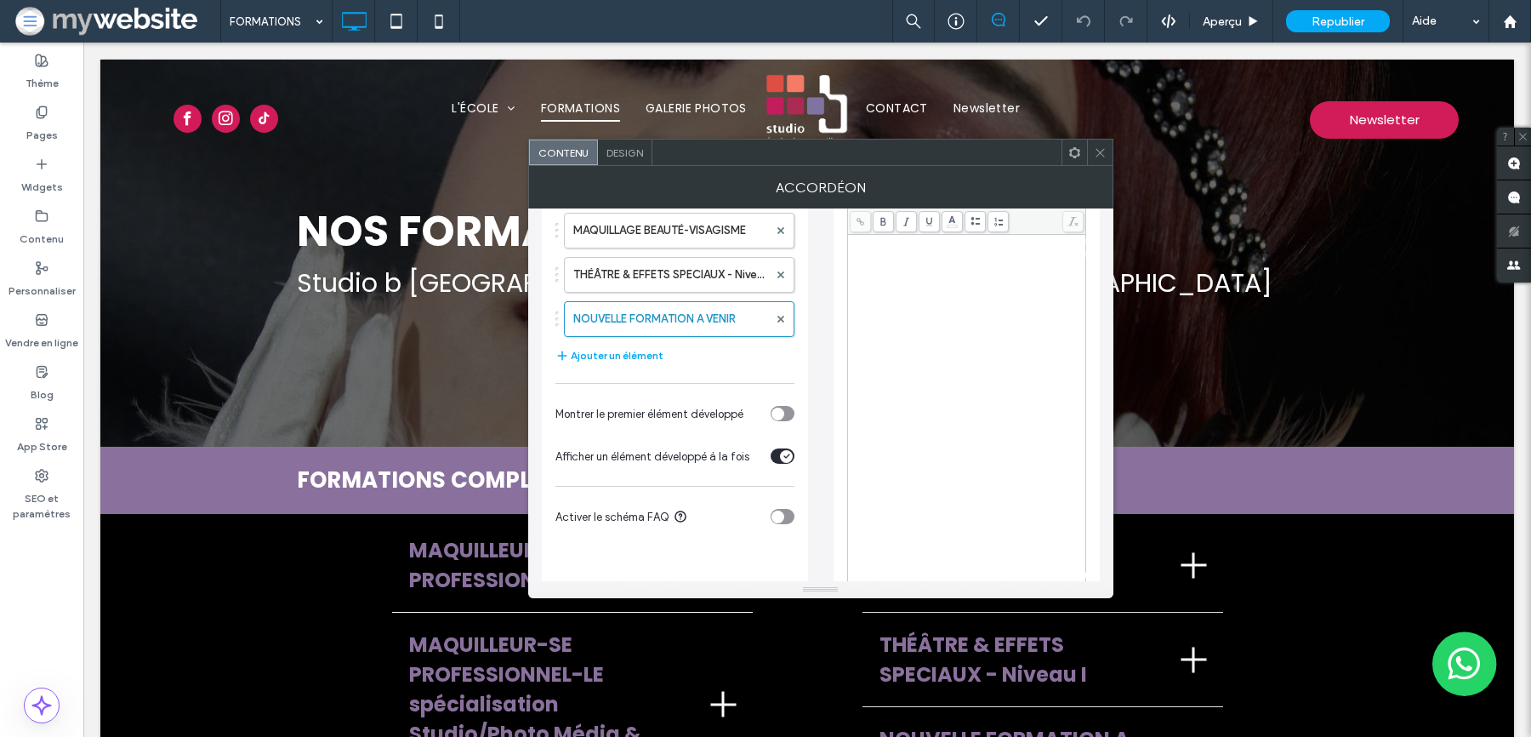
scroll to position [196, 0]
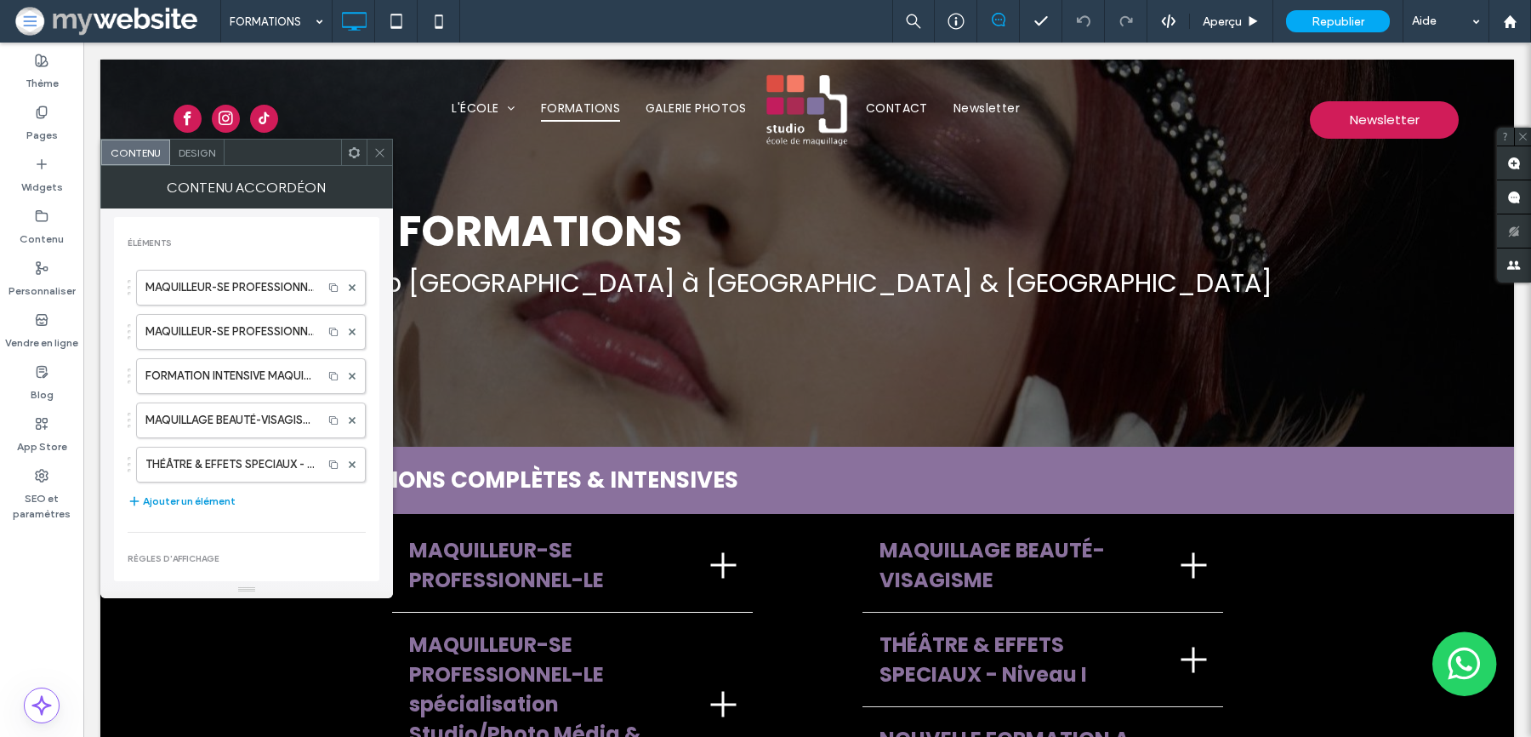
click at [207, 491] on button "Ajouter un élément" at bounding box center [182, 501] width 108 height 20
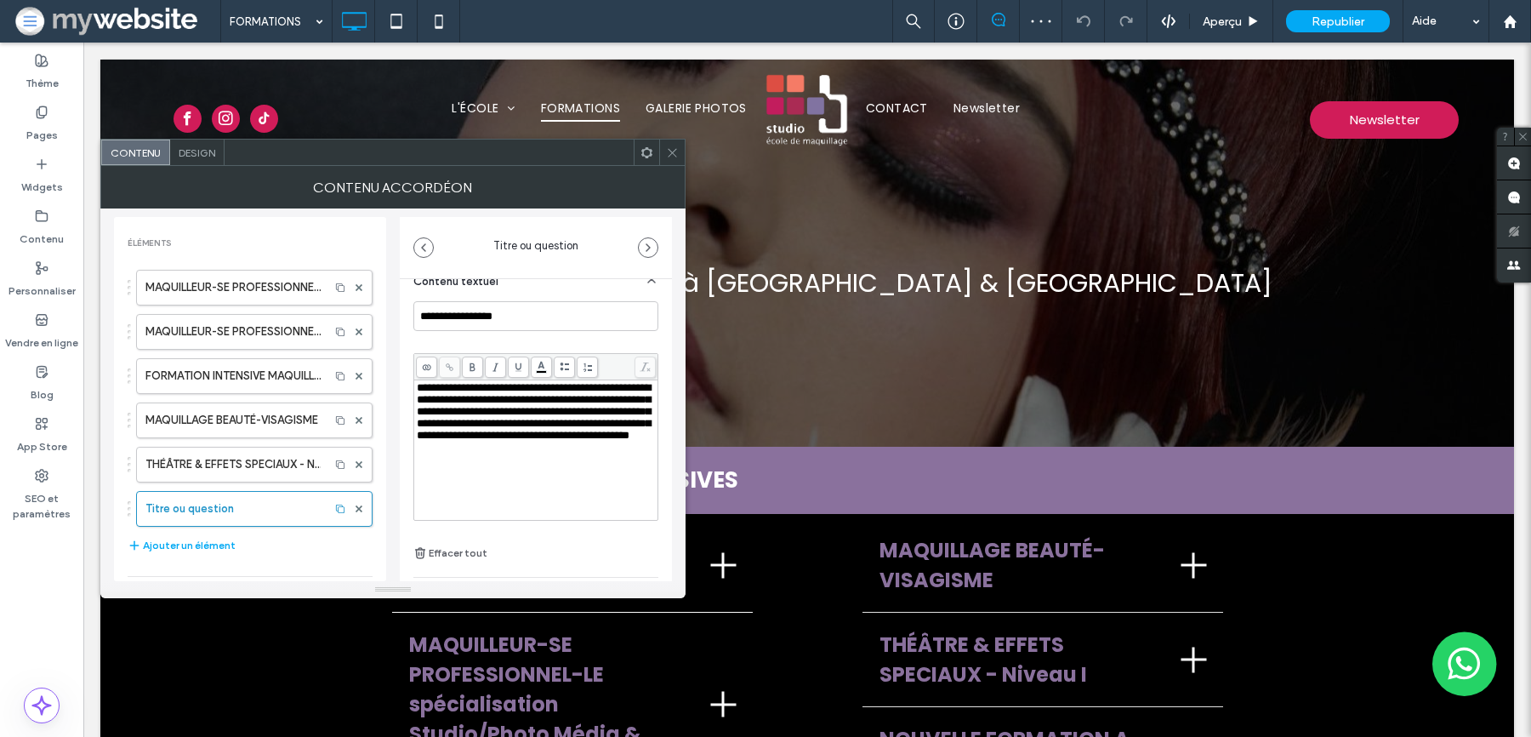
scroll to position [0, 0]
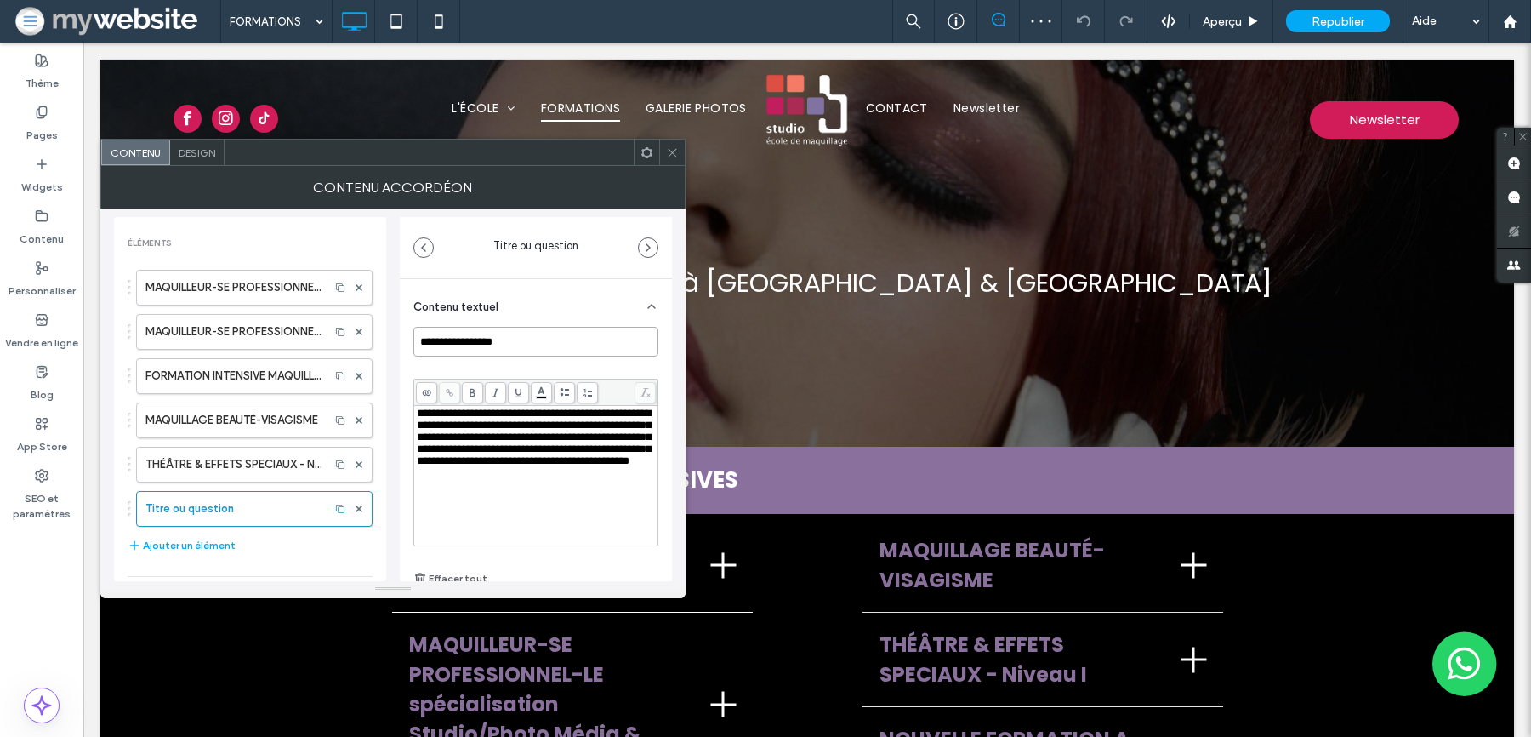
click at [453, 342] on input "**********" at bounding box center [535, 342] width 245 height 30
paste input "*********"
type input "**********"
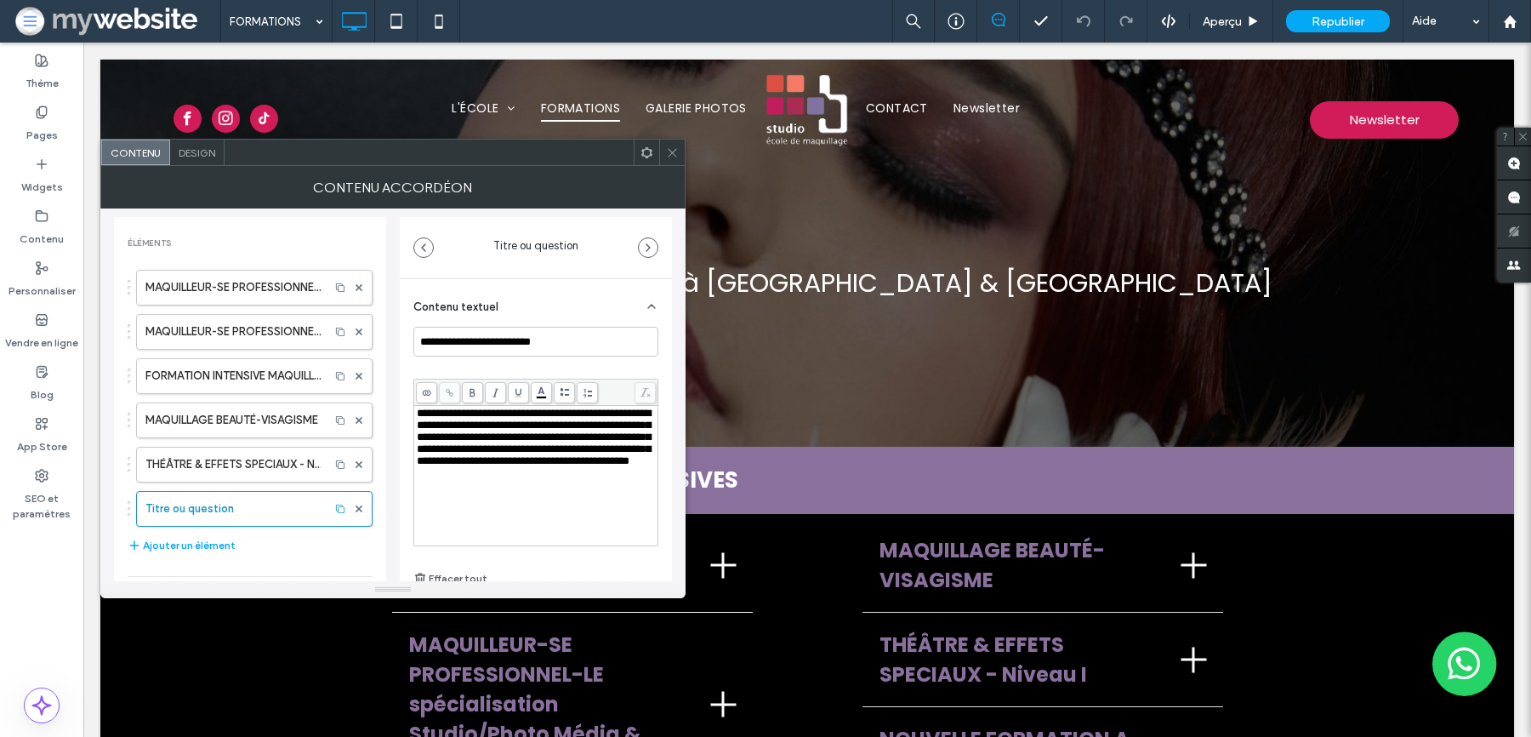
click at [674, 159] on span at bounding box center [672, 152] width 13 height 26
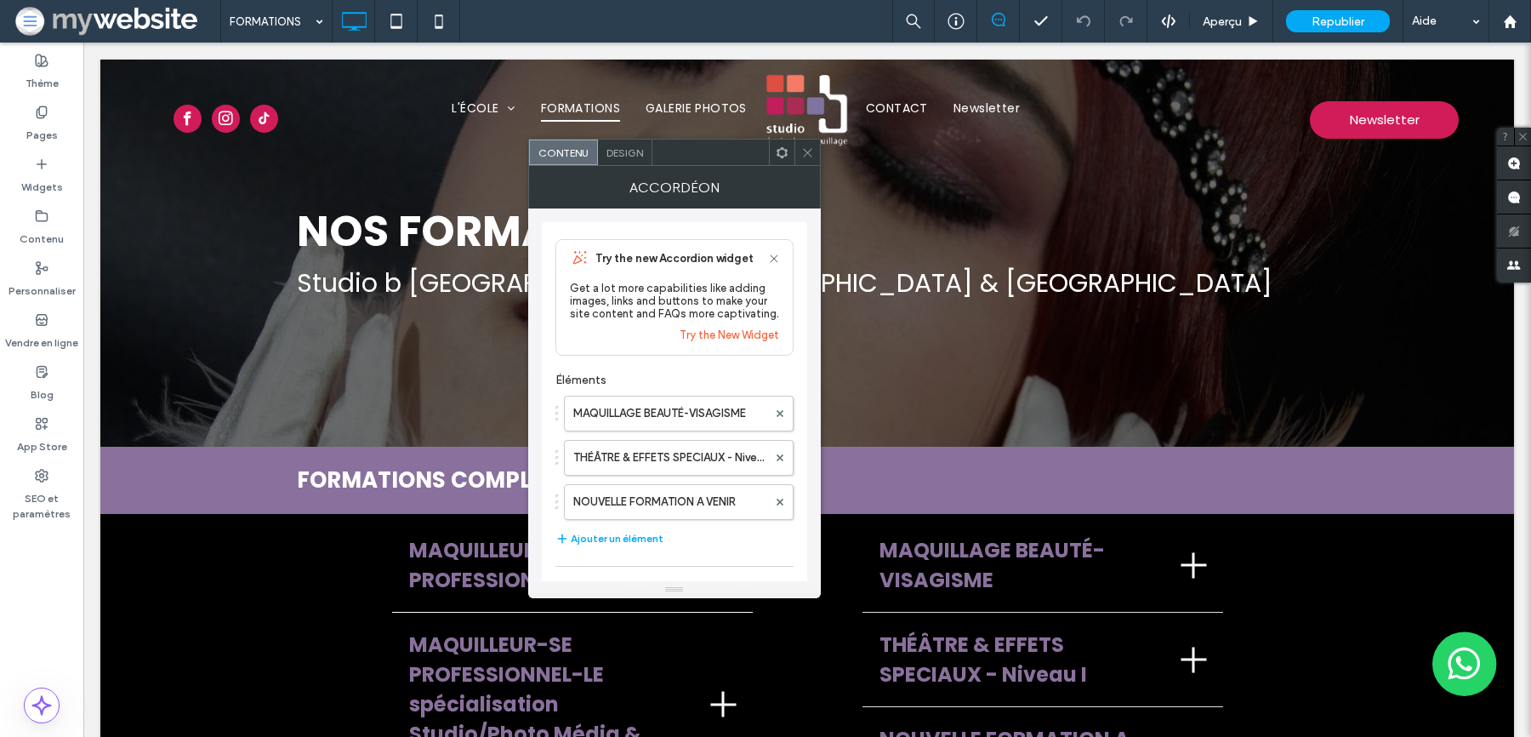
click at [814, 151] on div at bounding box center [807, 152] width 26 height 26
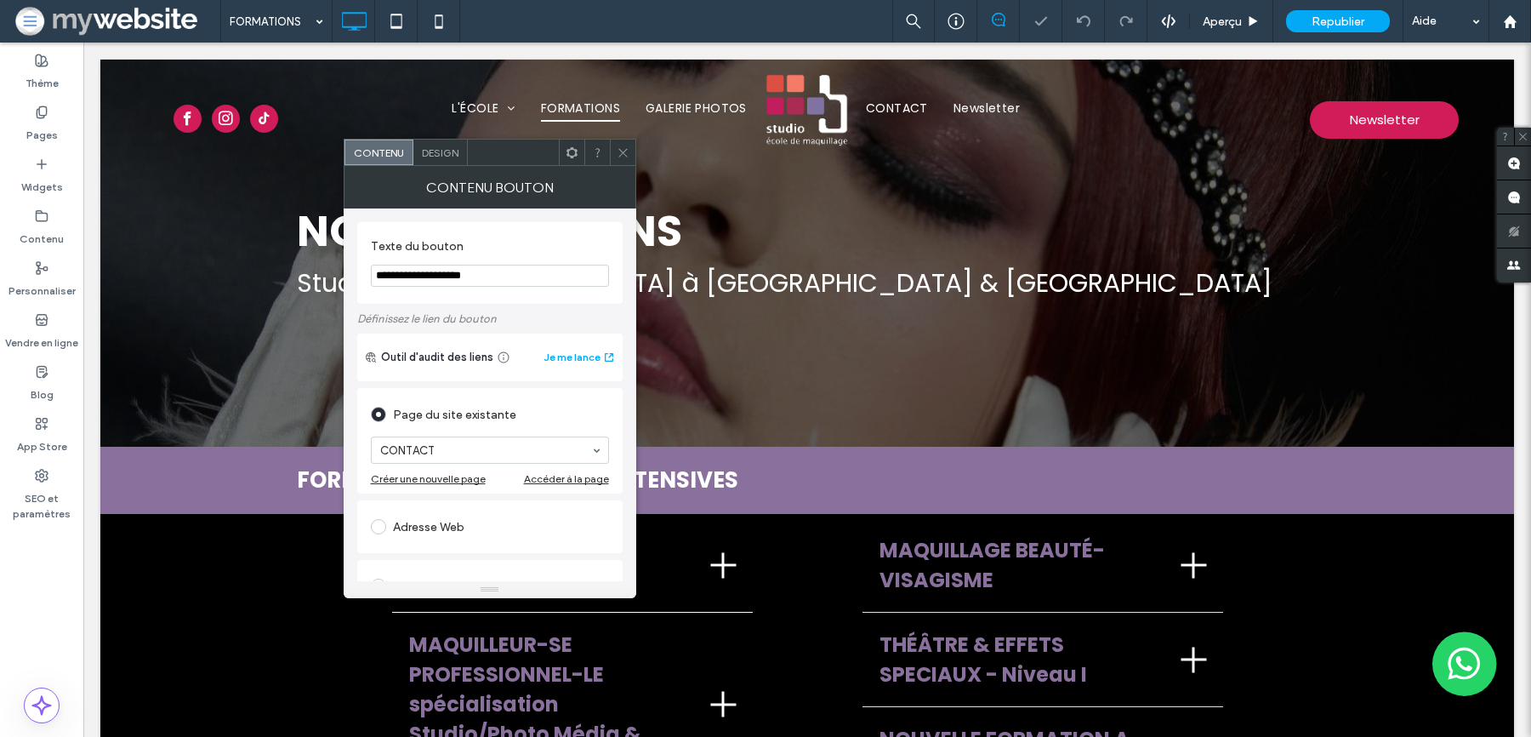
click at [618, 156] on use at bounding box center [622, 152] width 9 height 9
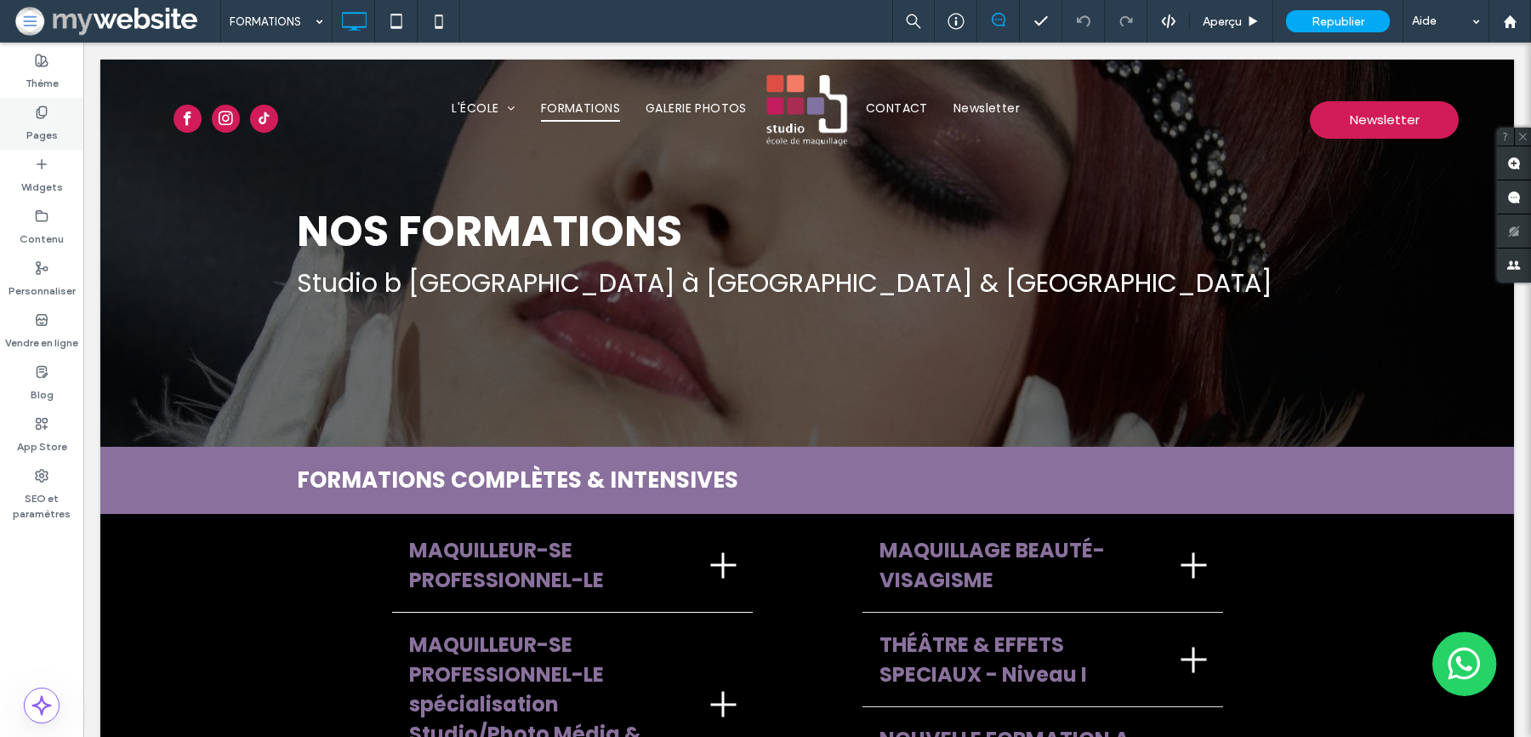
click at [31, 107] on div "Pages" at bounding box center [41, 124] width 83 height 52
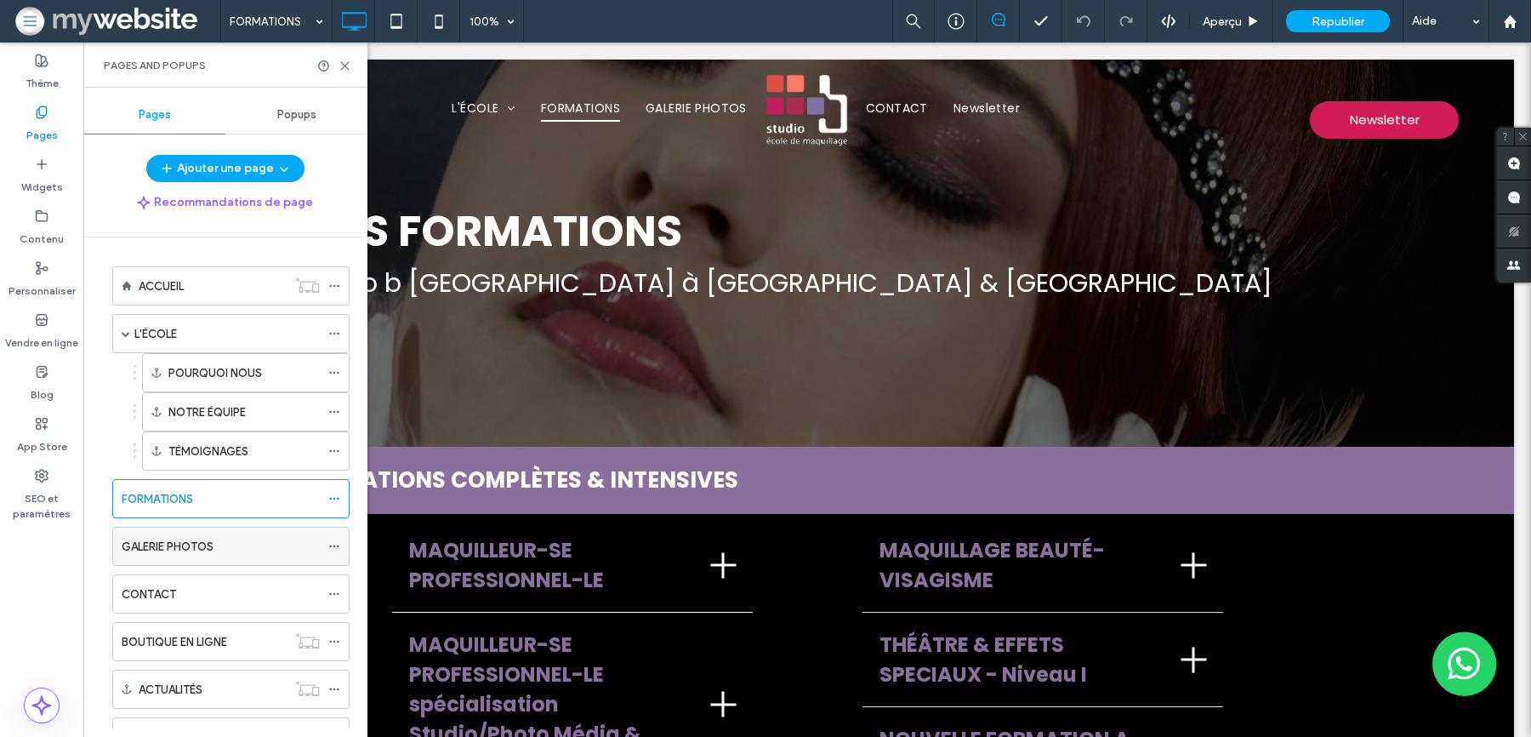
click at [173, 530] on div "GALERIE PHOTOS" at bounding box center [221, 545] width 198 height 37
click at [347, 60] on icon at bounding box center [345, 66] width 13 height 13
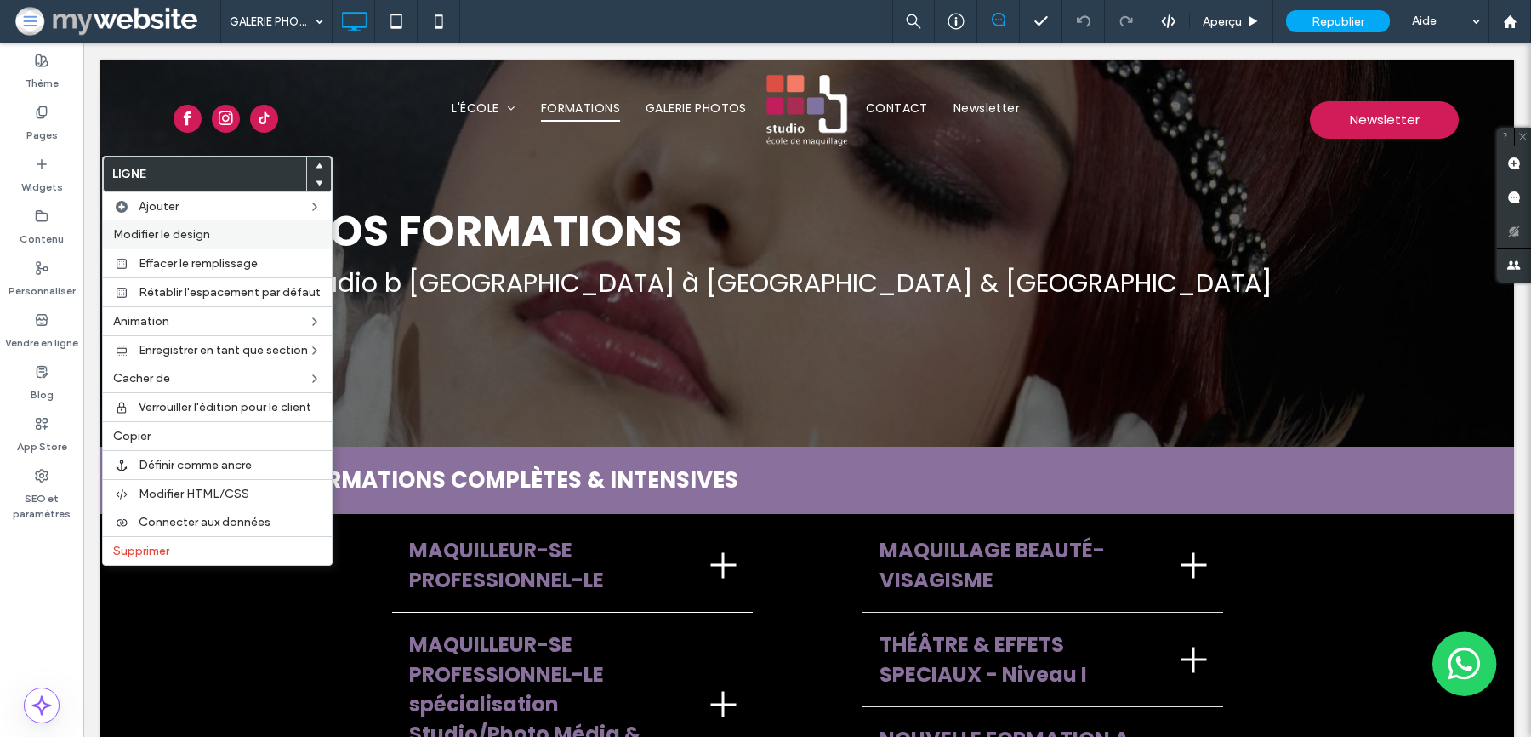
click at [185, 227] on span "Modifier le design" at bounding box center [161, 234] width 97 height 14
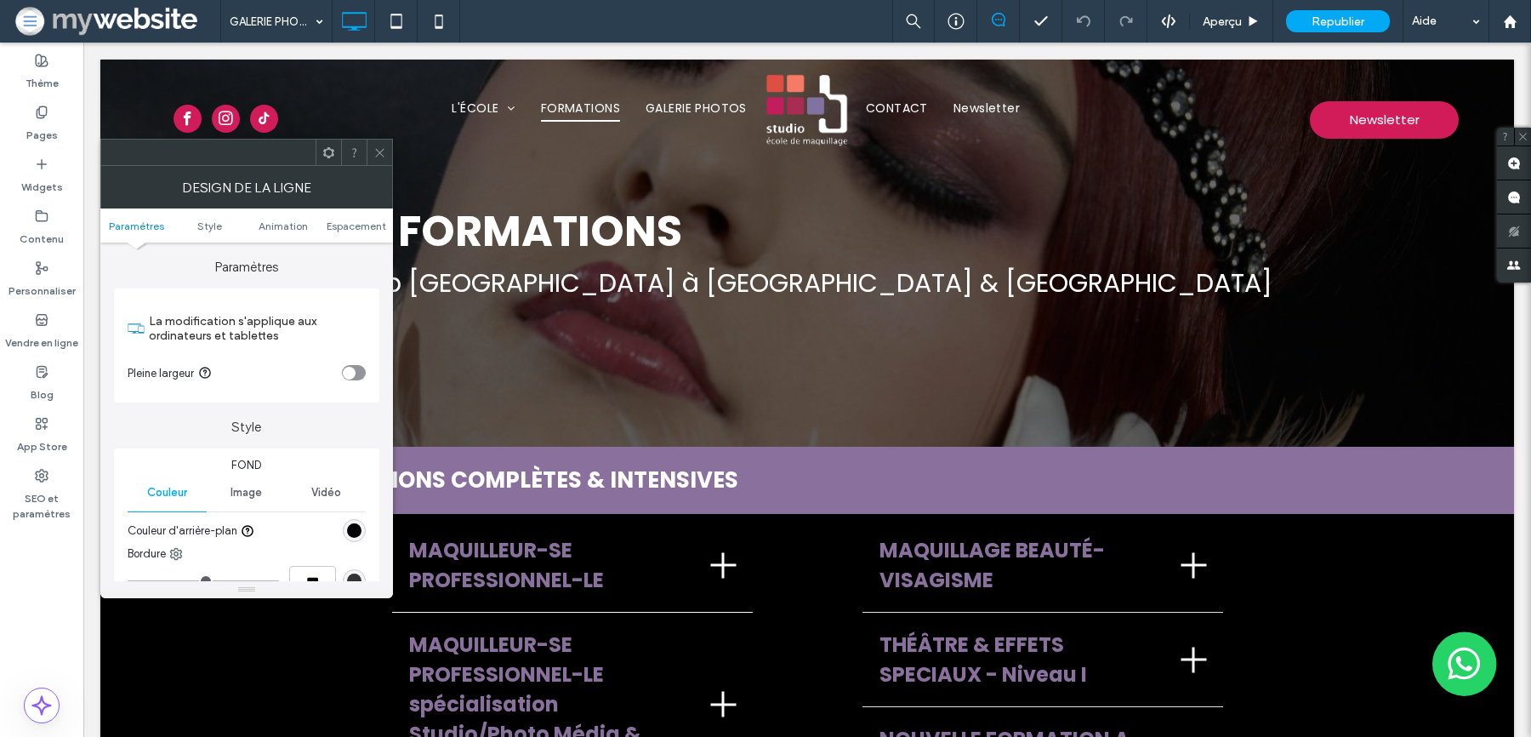
click at [375, 150] on icon at bounding box center [379, 152] width 13 height 13
click at [247, 498] on span "Image" at bounding box center [246, 493] width 31 height 14
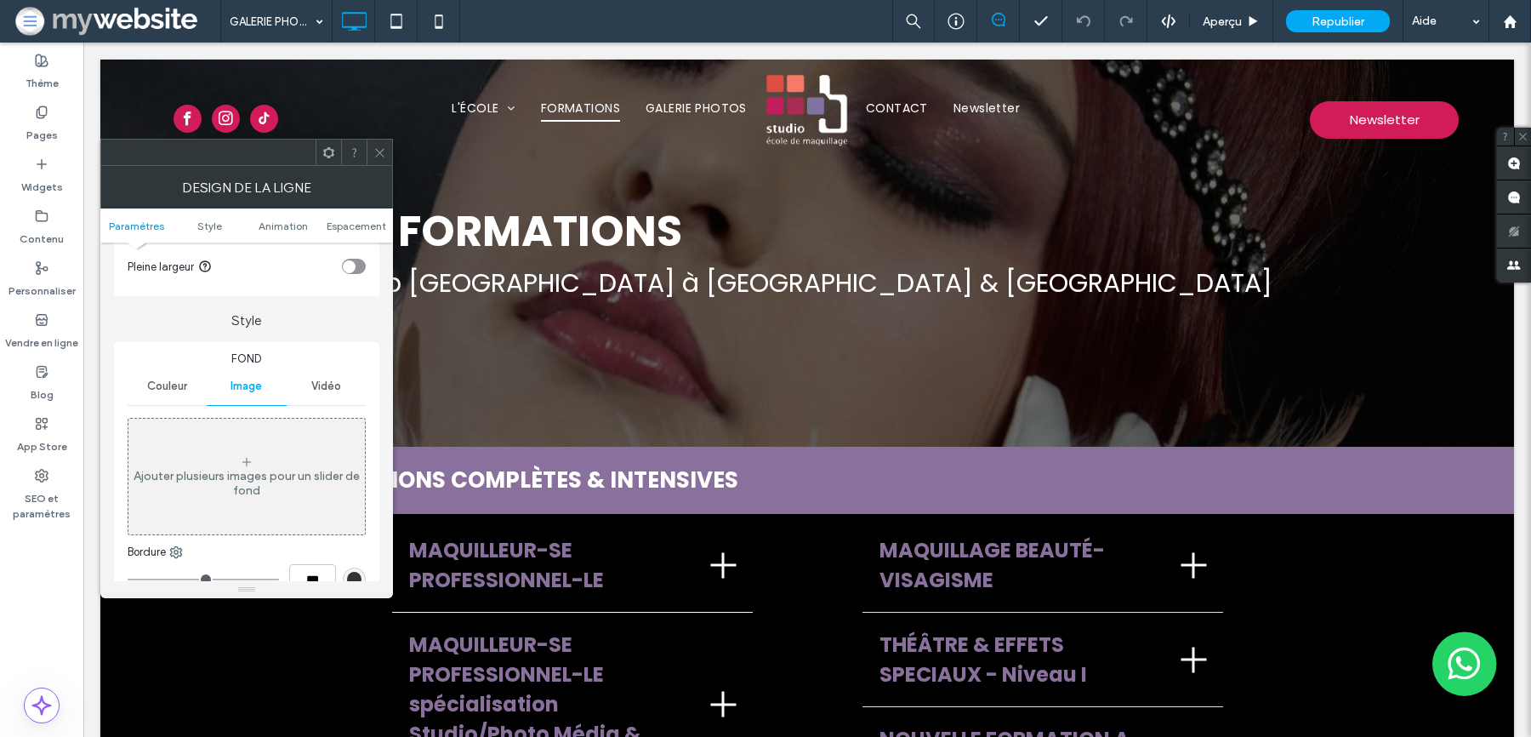
scroll to position [146, 0]
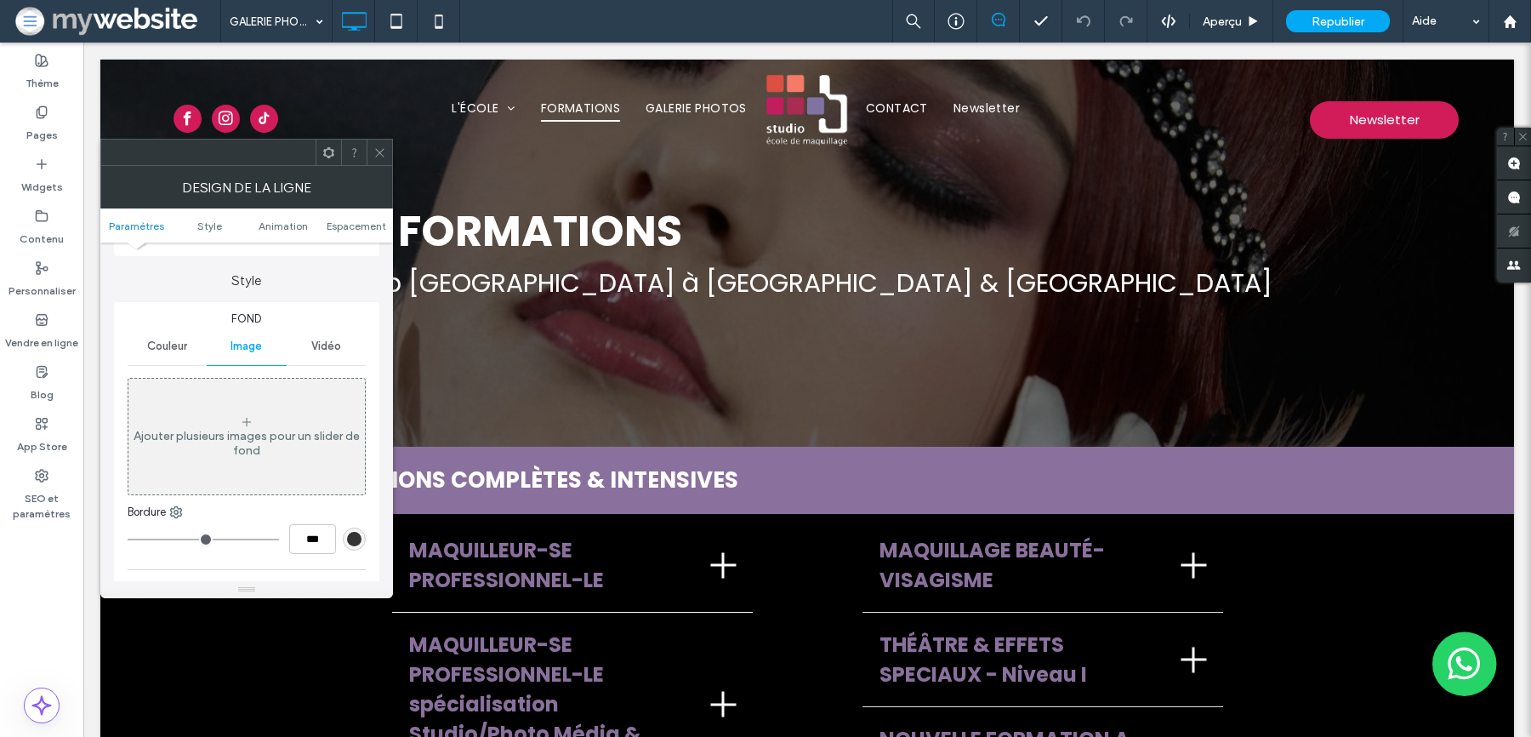
click at [242, 474] on div "Ajouter plusieurs images pour un slider de fond" at bounding box center [246, 436] width 236 height 112
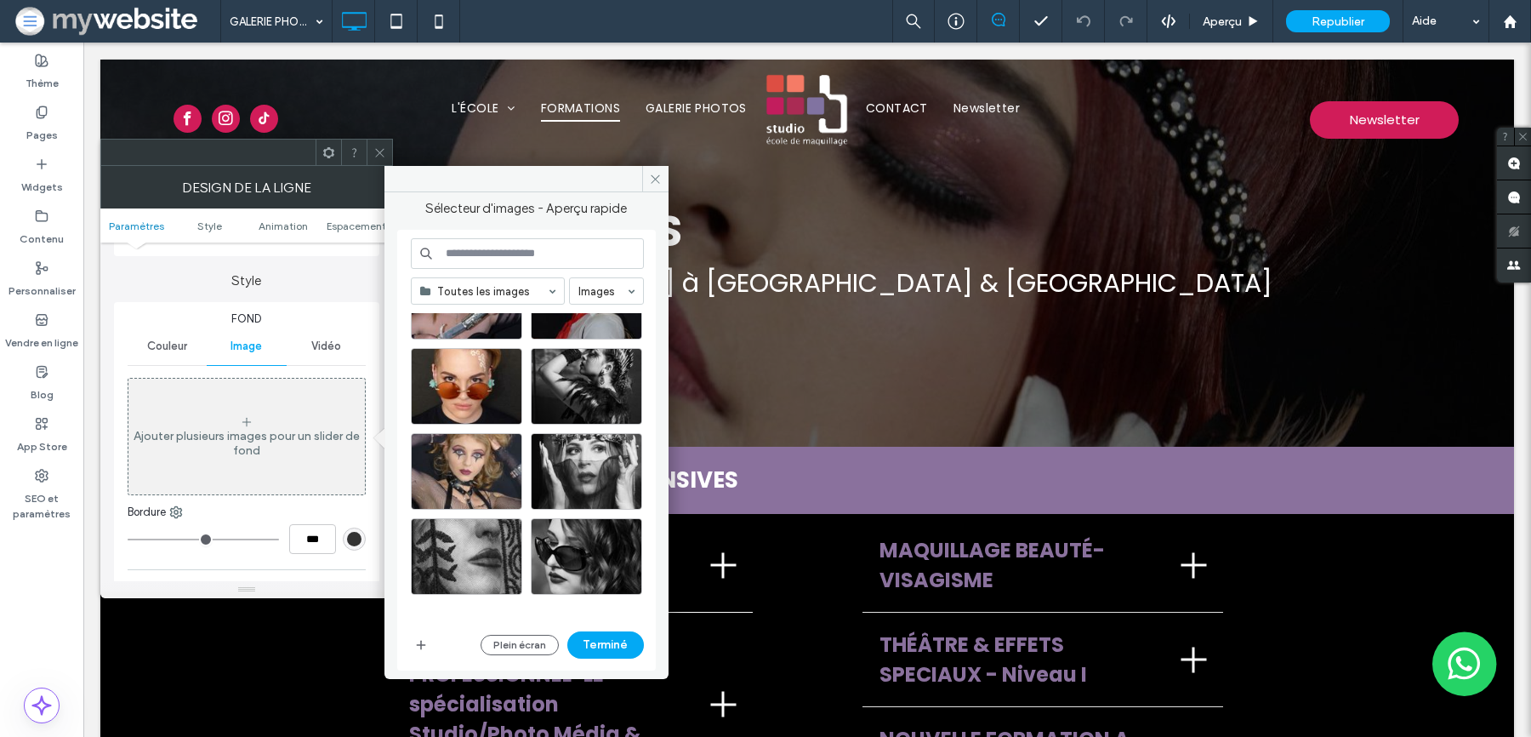
scroll to position [3380, 0]
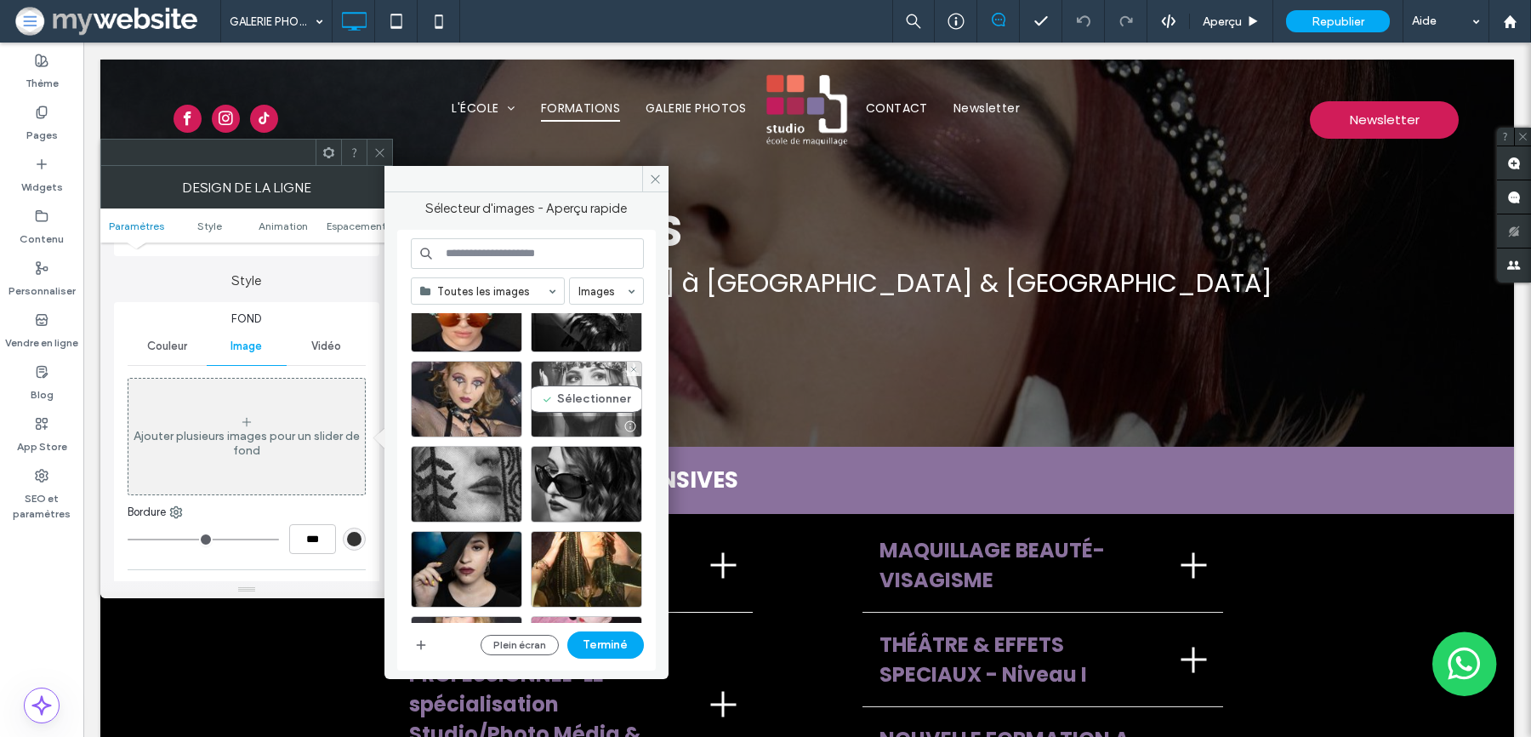
click at [579, 394] on div "Sélectionner" at bounding box center [586, 399] width 111 height 77
click at [601, 646] on button "Terminé" at bounding box center [605, 644] width 77 height 27
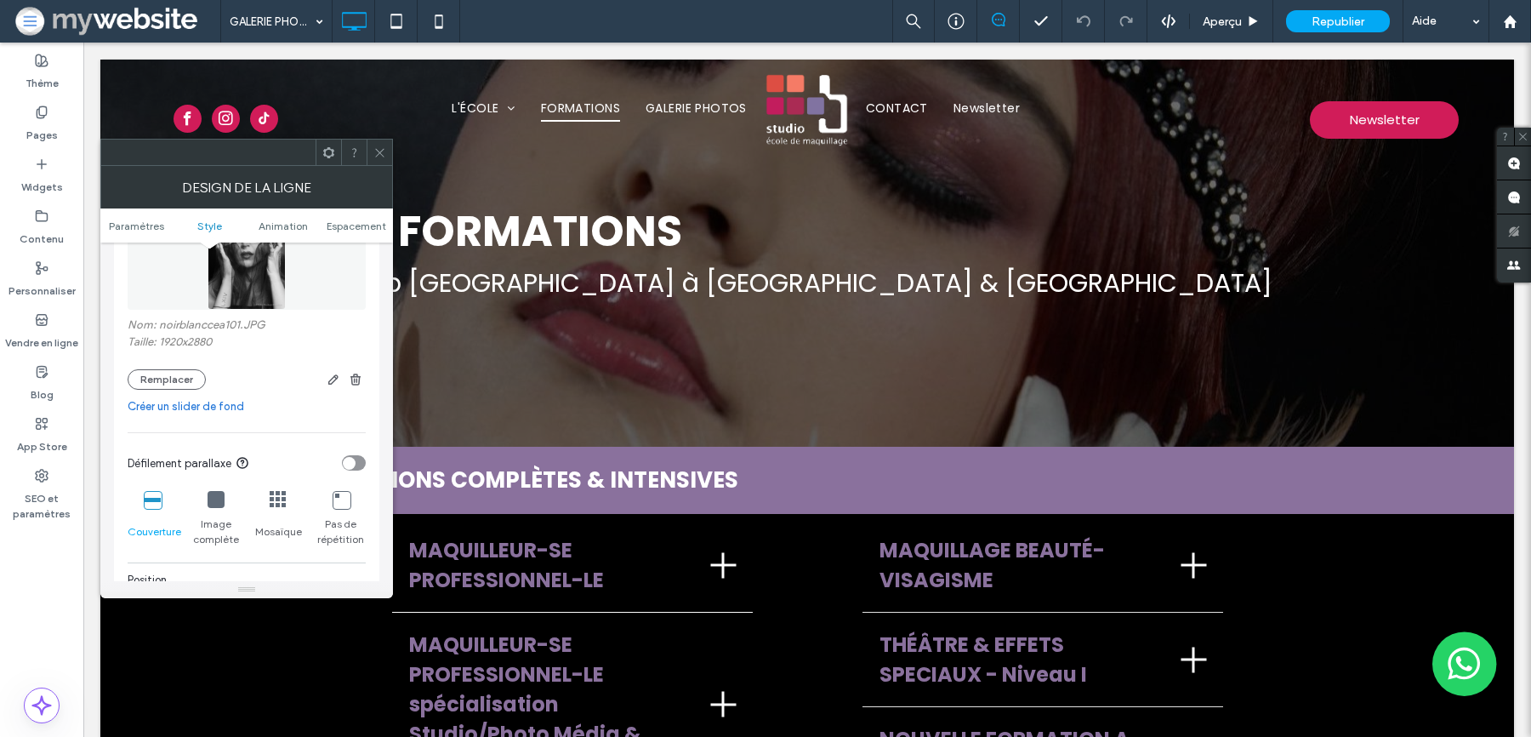
scroll to position [407, 0]
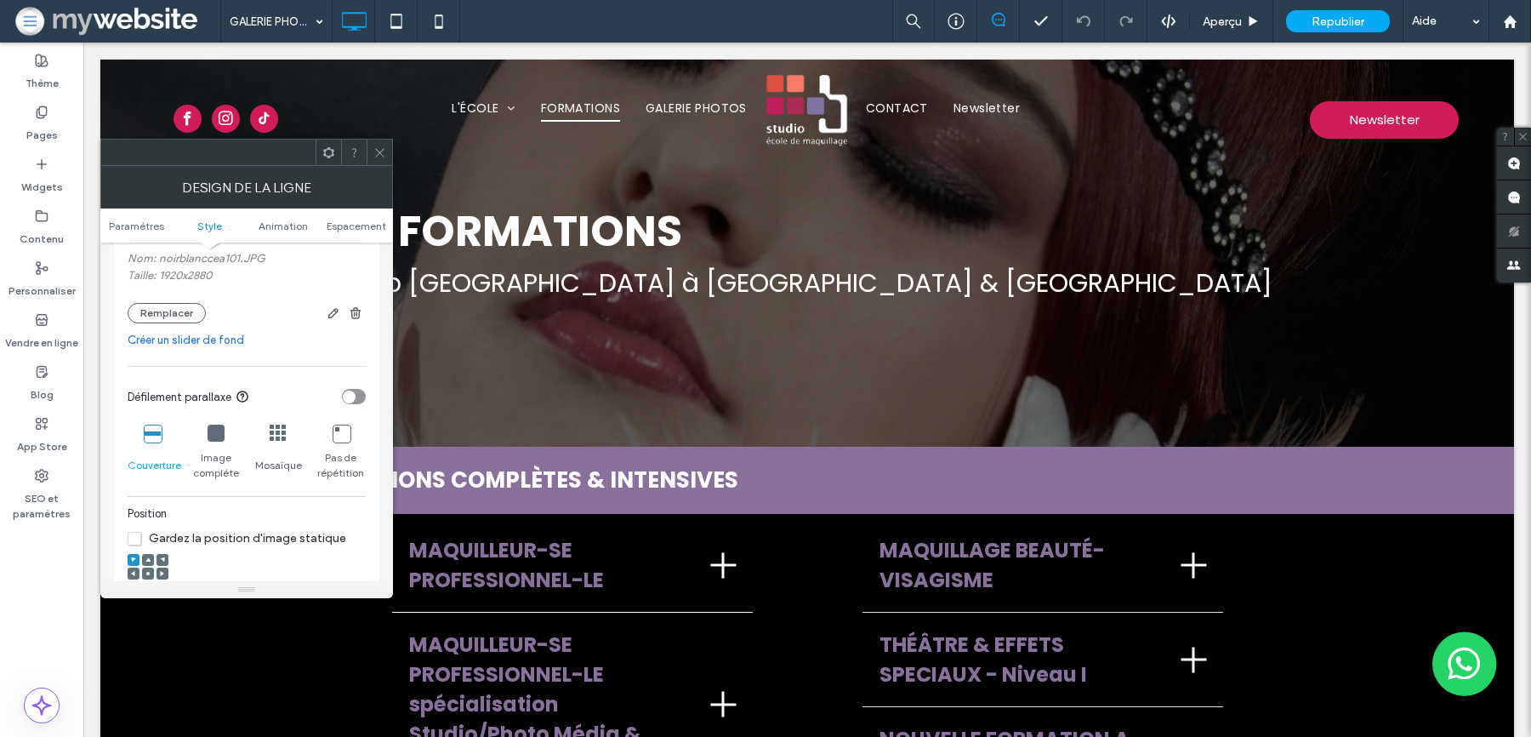
click at [147, 571] on icon at bounding box center [147, 573] width 5 height 5
click at [385, 143] on span at bounding box center [379, 152] width 13 height 26
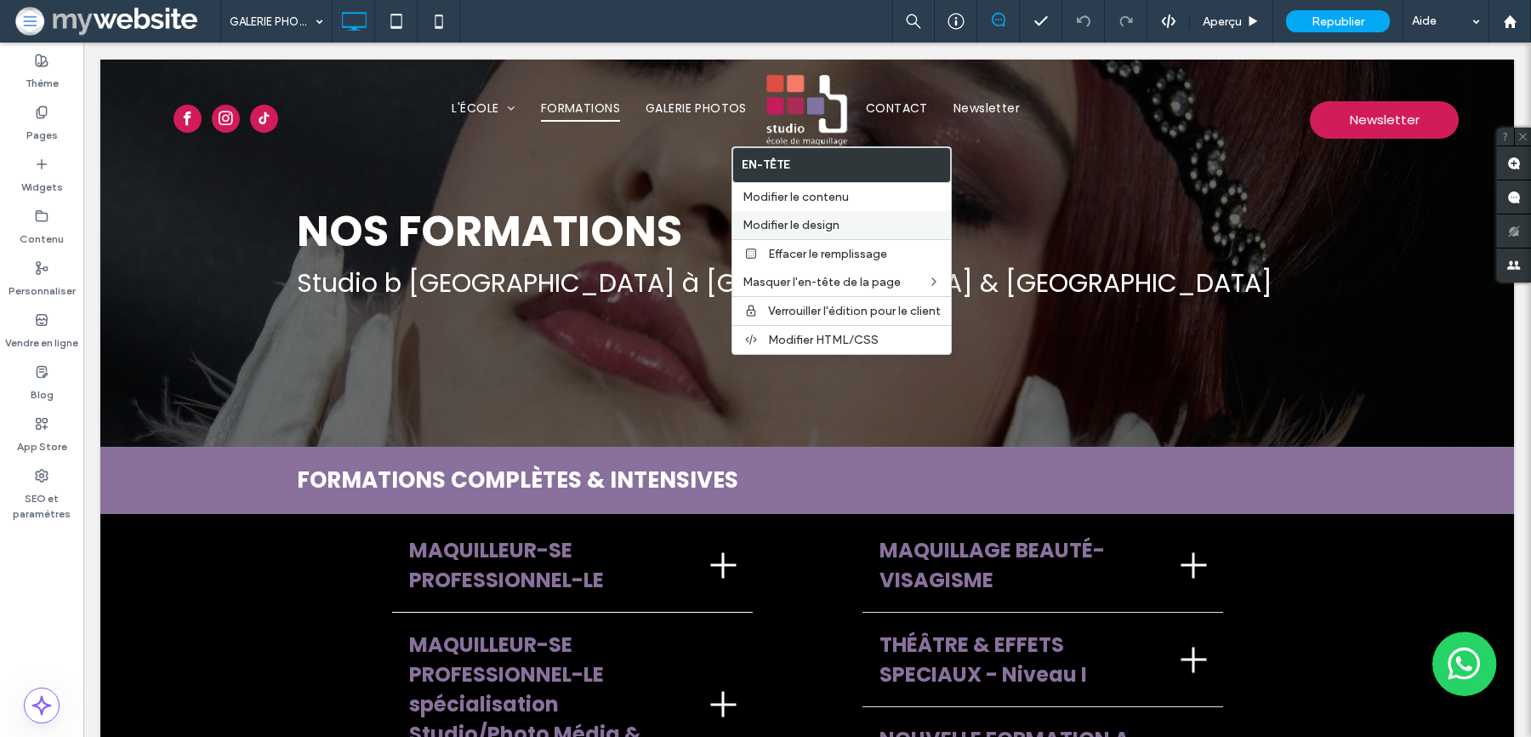
click at [802, 222] on span "Modifier le design" at bounding box center [791, 225] width 97 height 14
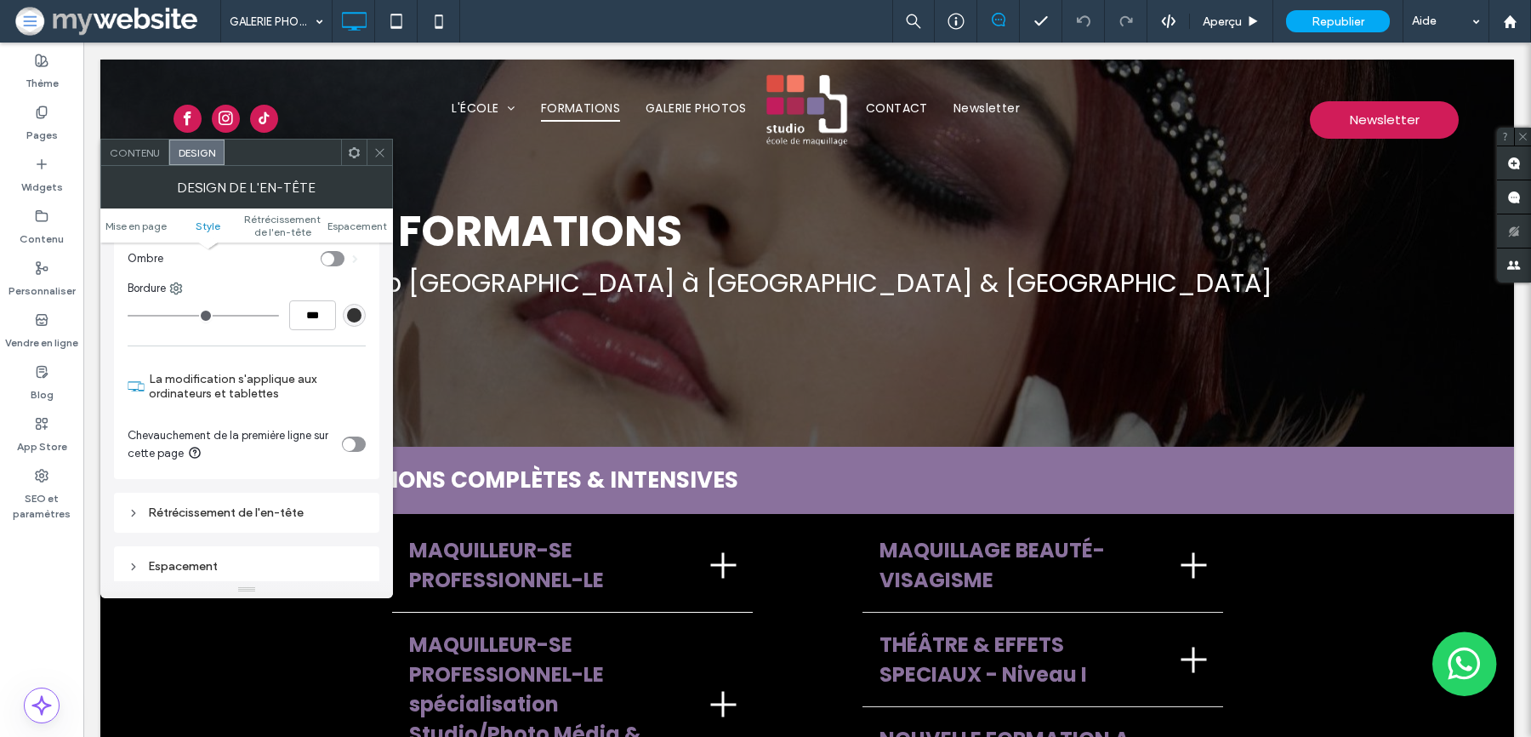
scroll to position [344, 0]
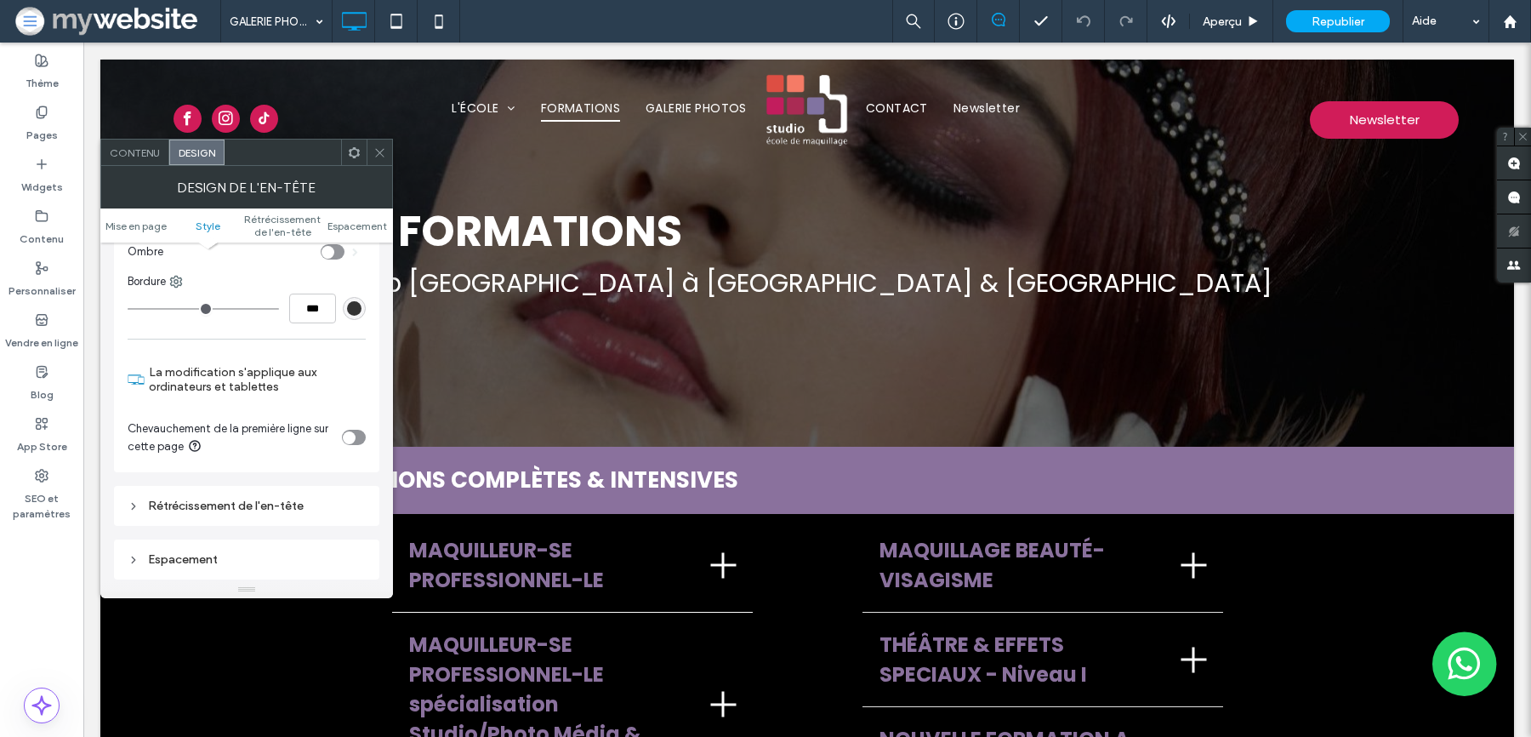
click at [353, 441] on div "toggle" at bounding box center [349, 437] width 13 height 13
click at [382, 157] on icon at bounding box center [379, 152] width 13 height 13
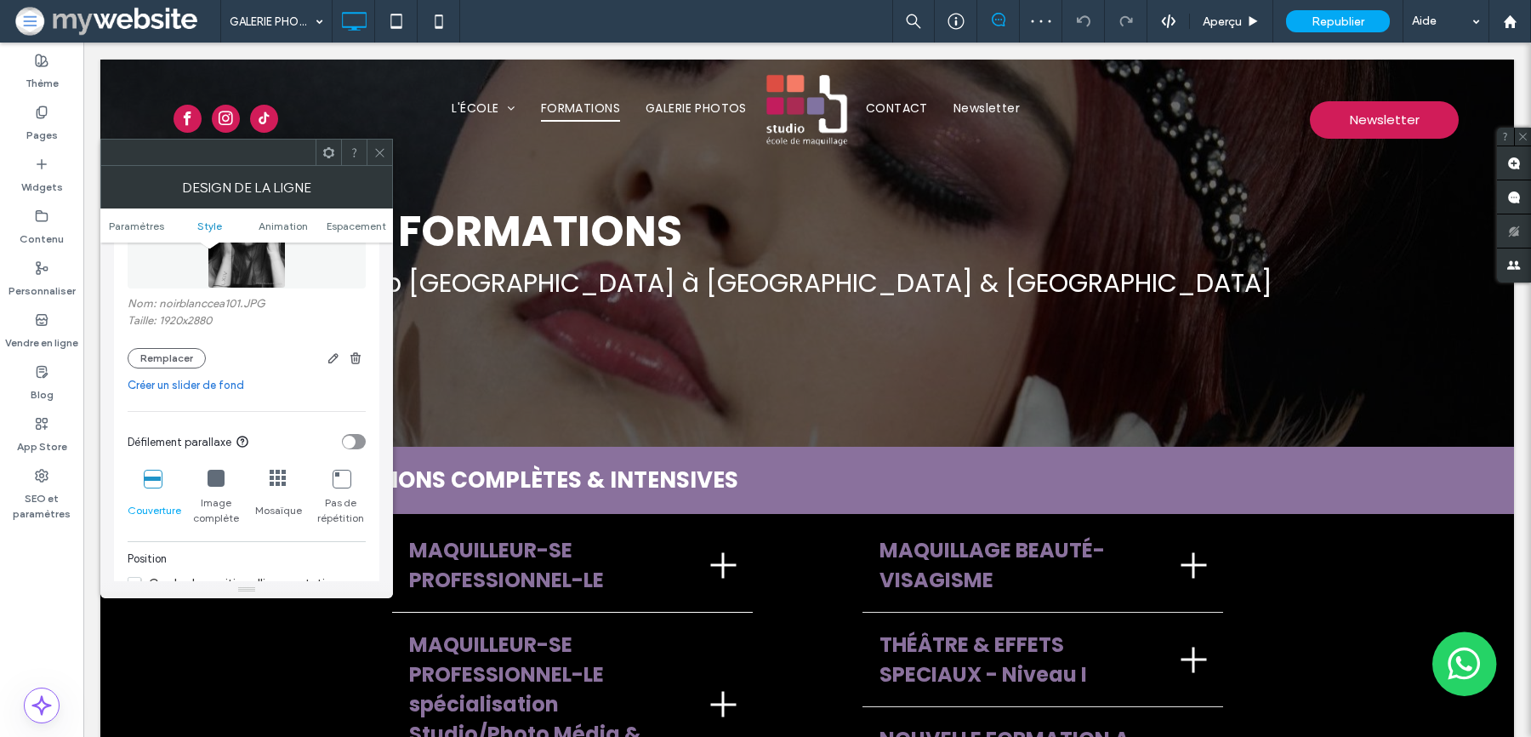
scroll to position [409, 0]
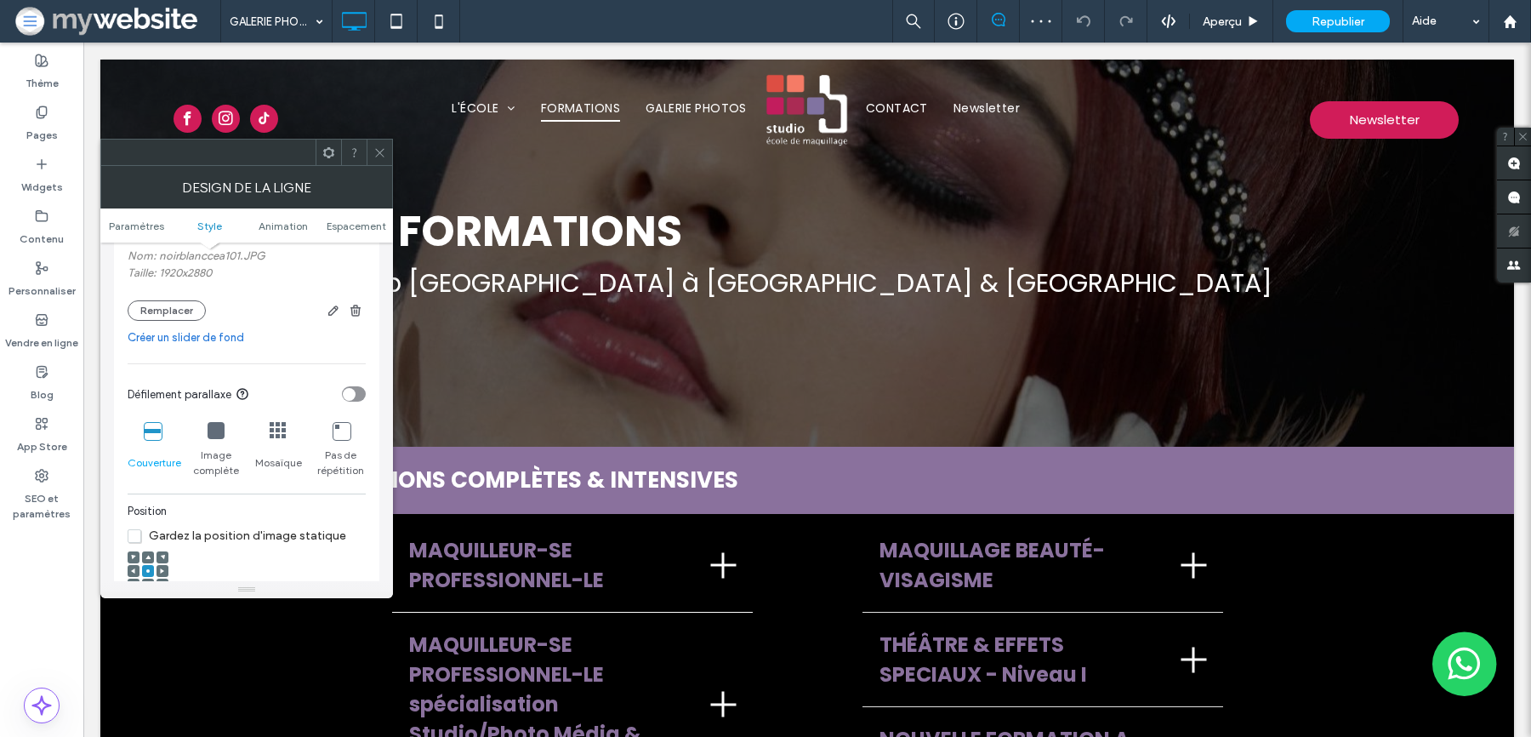
click at [350, 395] on icon "toggle" at bounding box center [349, 393] width 7 height 5
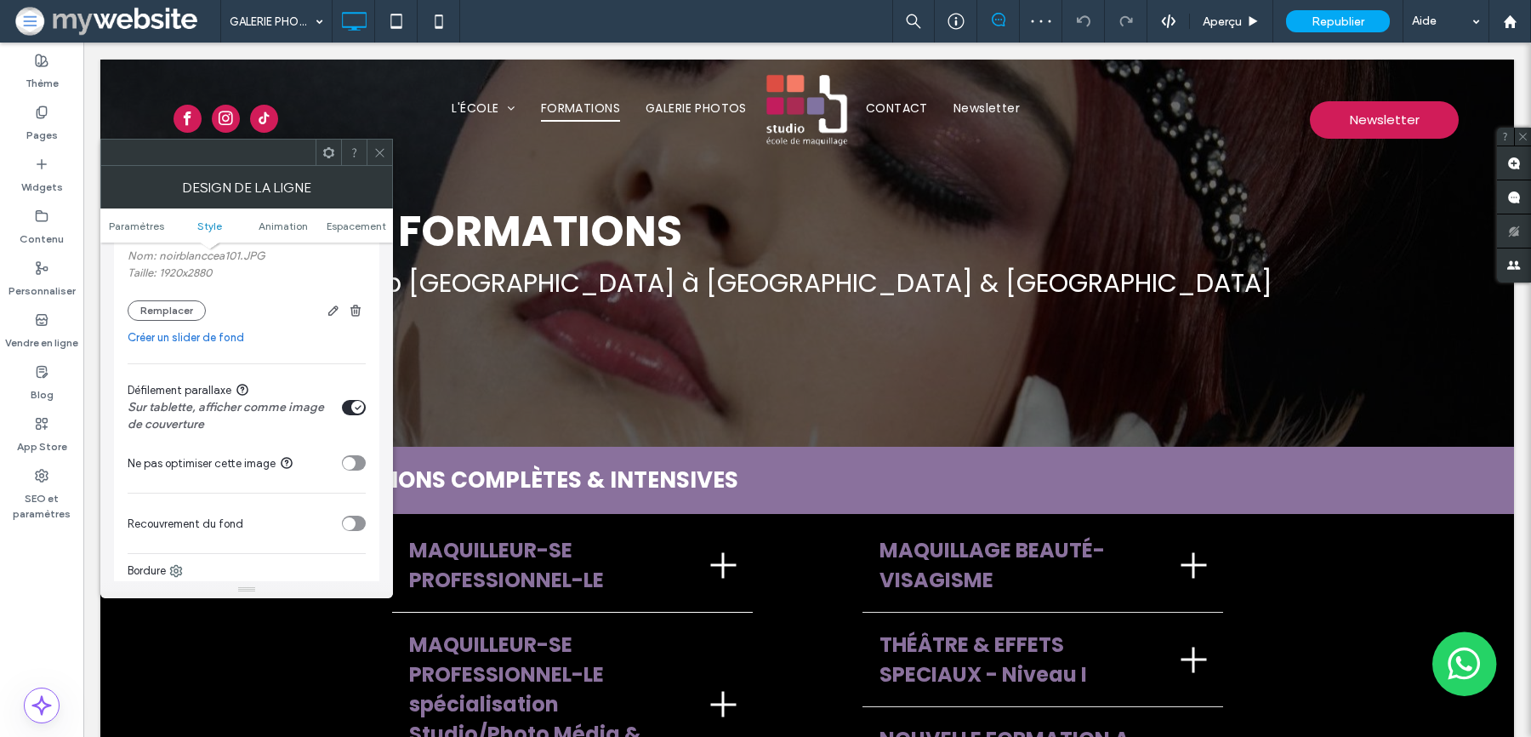
click at [349, 404] on div "toggle" at bounding box center [354, 407] width 24 height 15
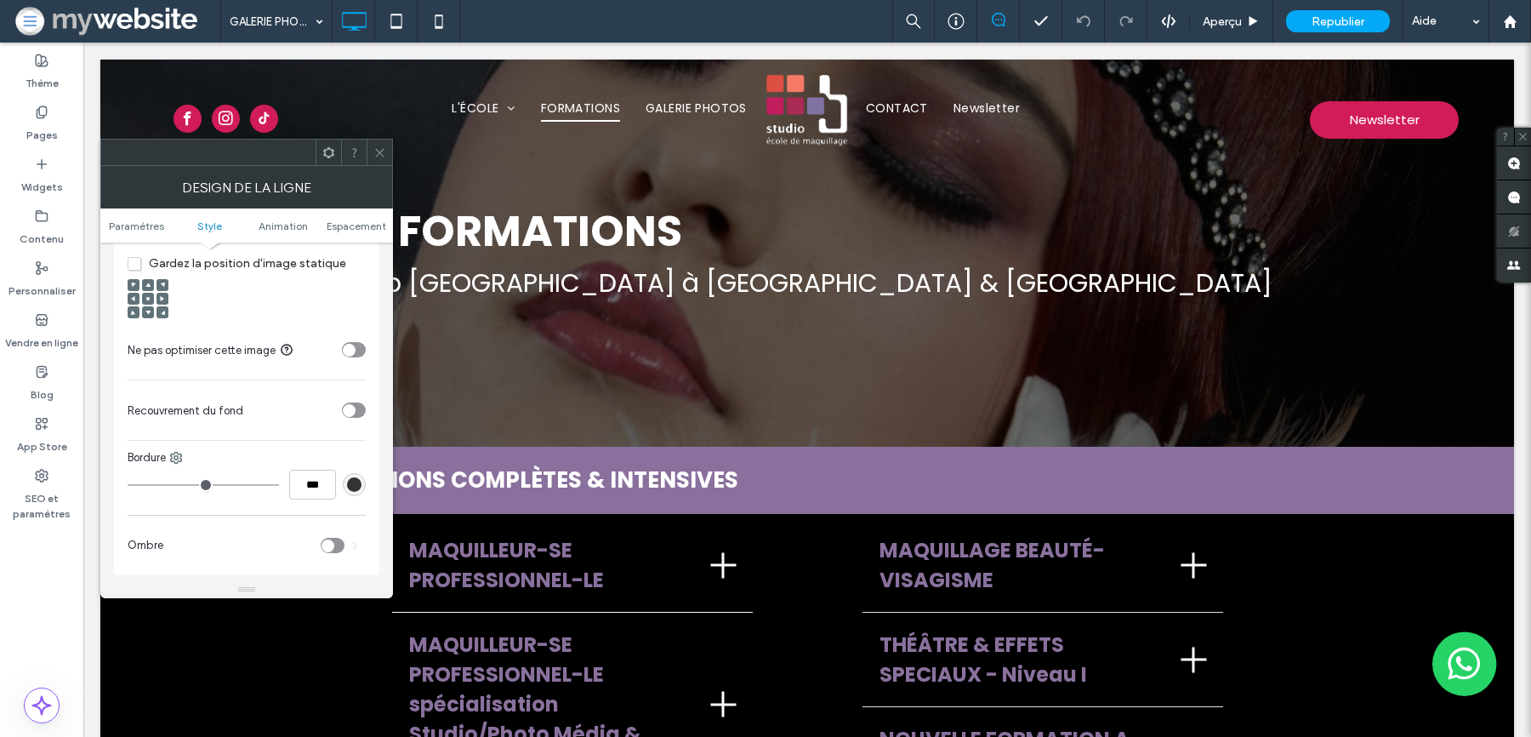
scroll to position [709, 0]
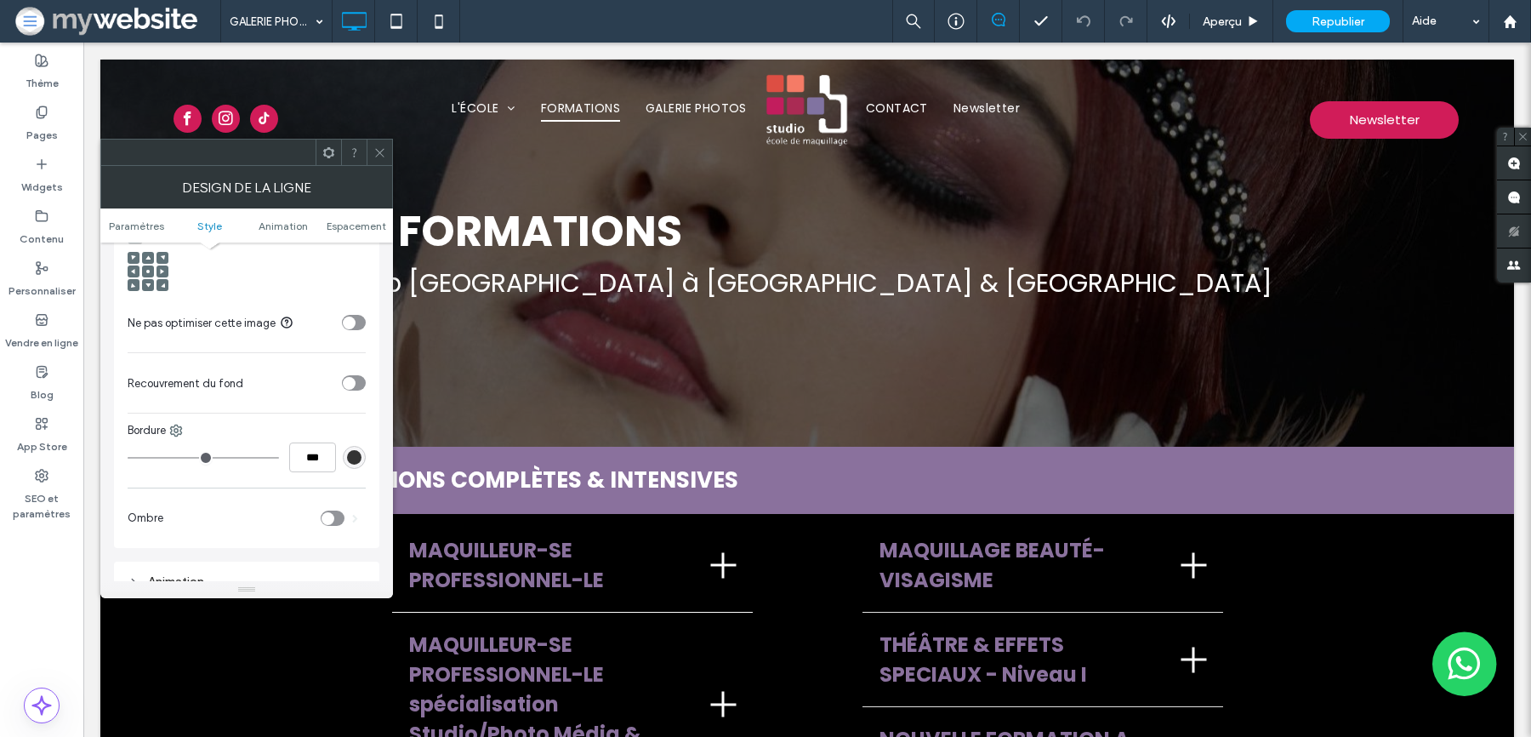
click at [350, 378] on div "toggle" at bounding box center [349, 383] width 13 height 13
click at [346, 536] on div "rgb(51, 51, 51)" at bounding box center [354, 538] width 23 height 23
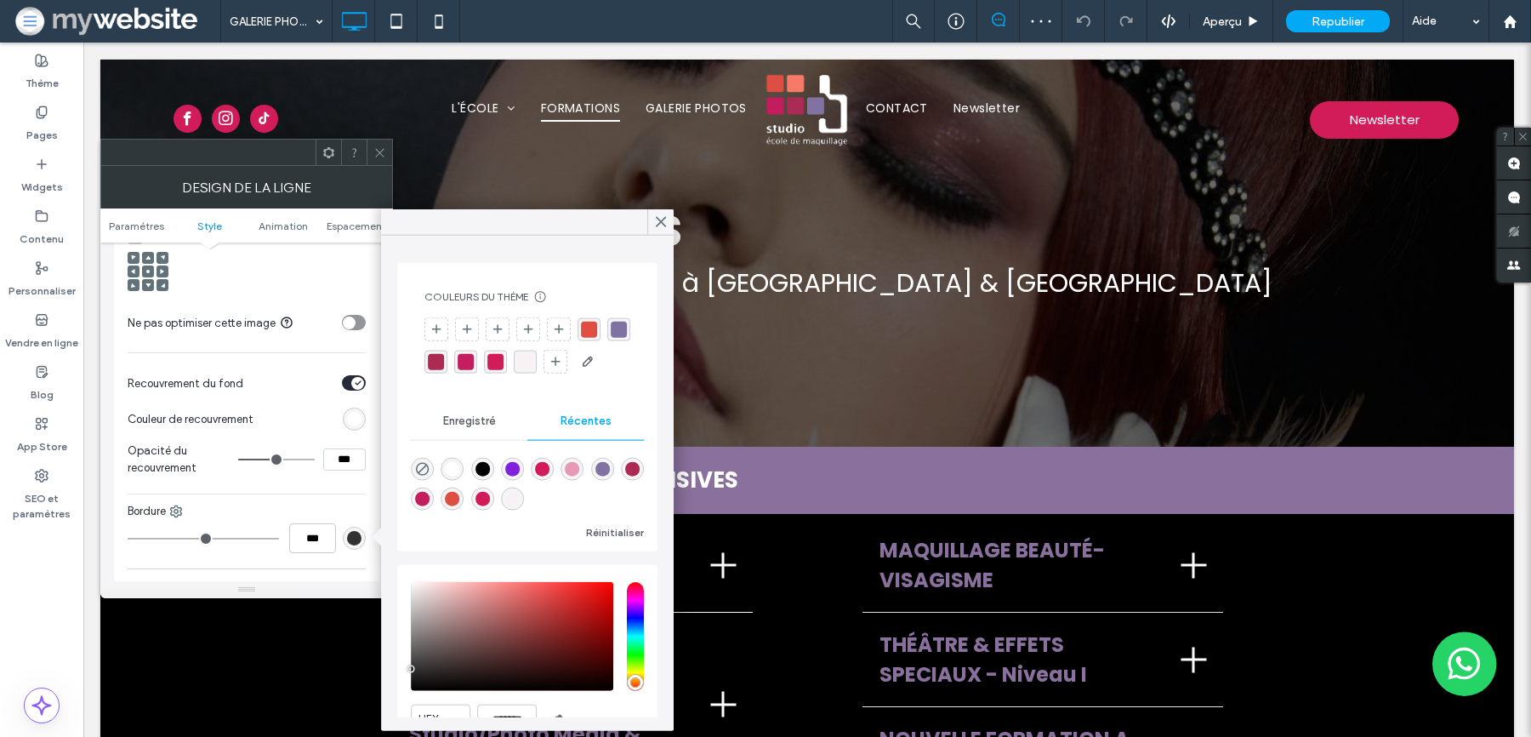
click at [485, 481] on div "rgba(0, 0, 0, 1)" at bounding box center [482, 469] width 23 height 23
type input "*"
type input "***"
type input "*******"
type input "*"
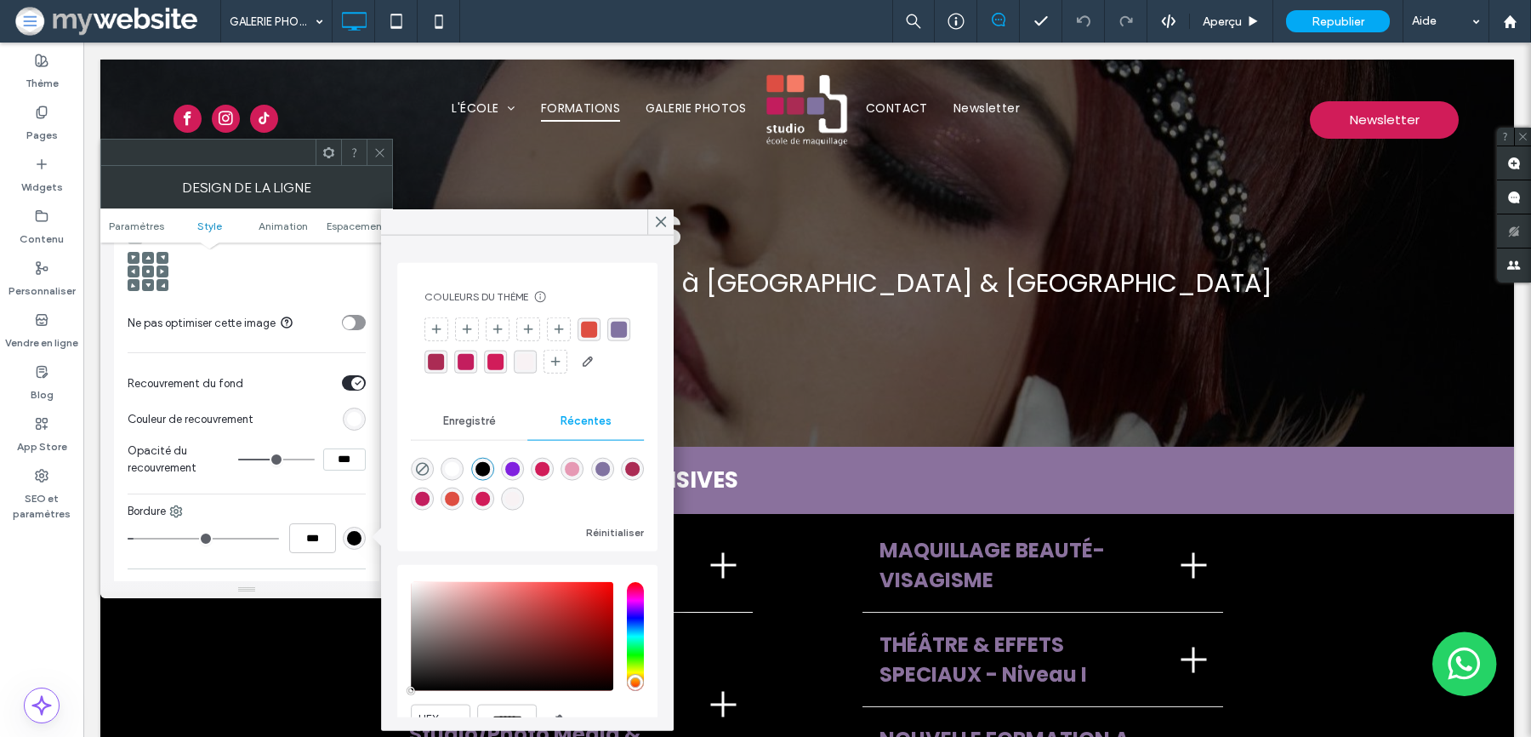
type input "***"
drag, startPoint x: 136, startPoint y: 534, endPoint x: 107, endPoint y: 534, distance: 28.9
type input "*"
click at [128, 538] on input "range" at bounding box center [203, 539] width 151 height 2
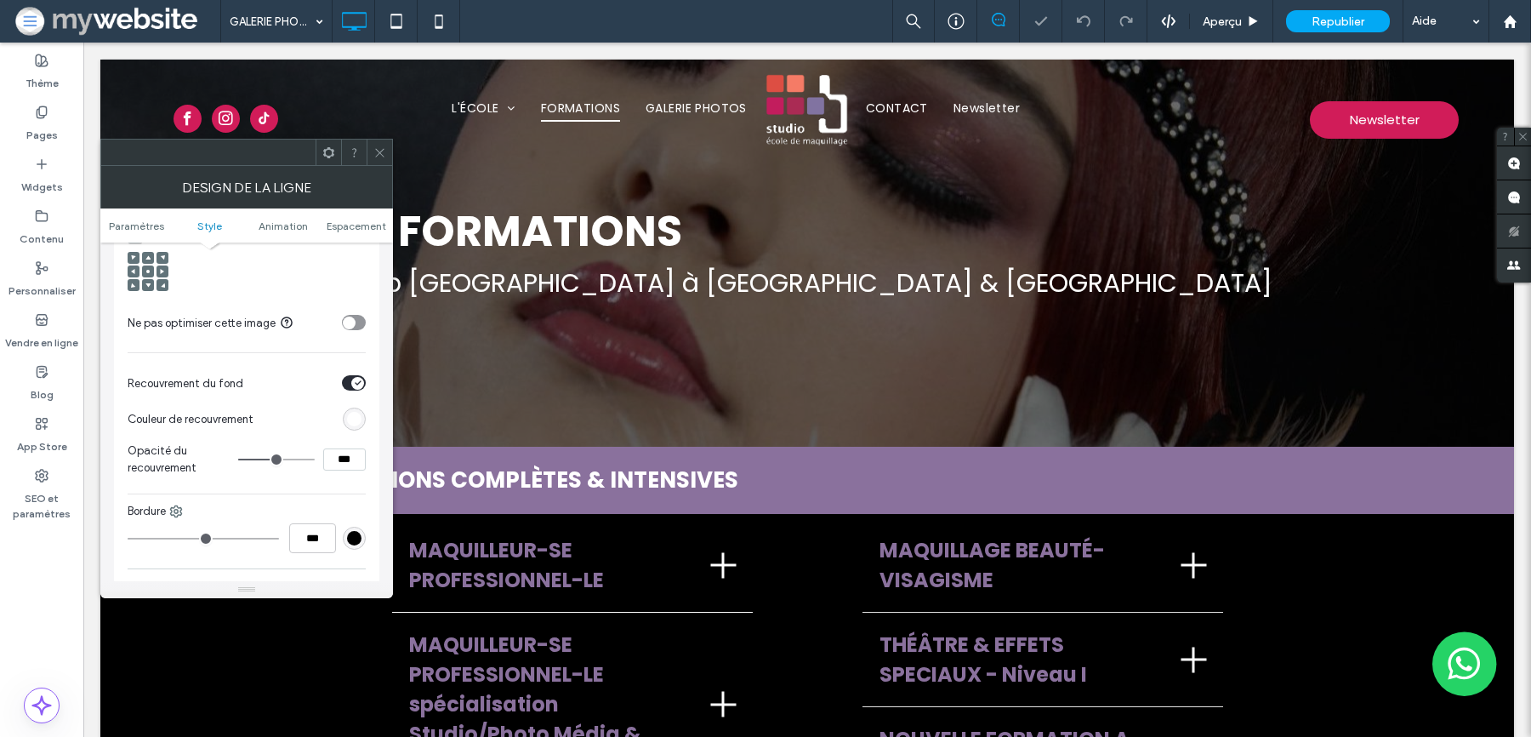
click at [353, 424] on div "rgb(255,255,255)" at bounding box center [354, 419] width 14 height 14
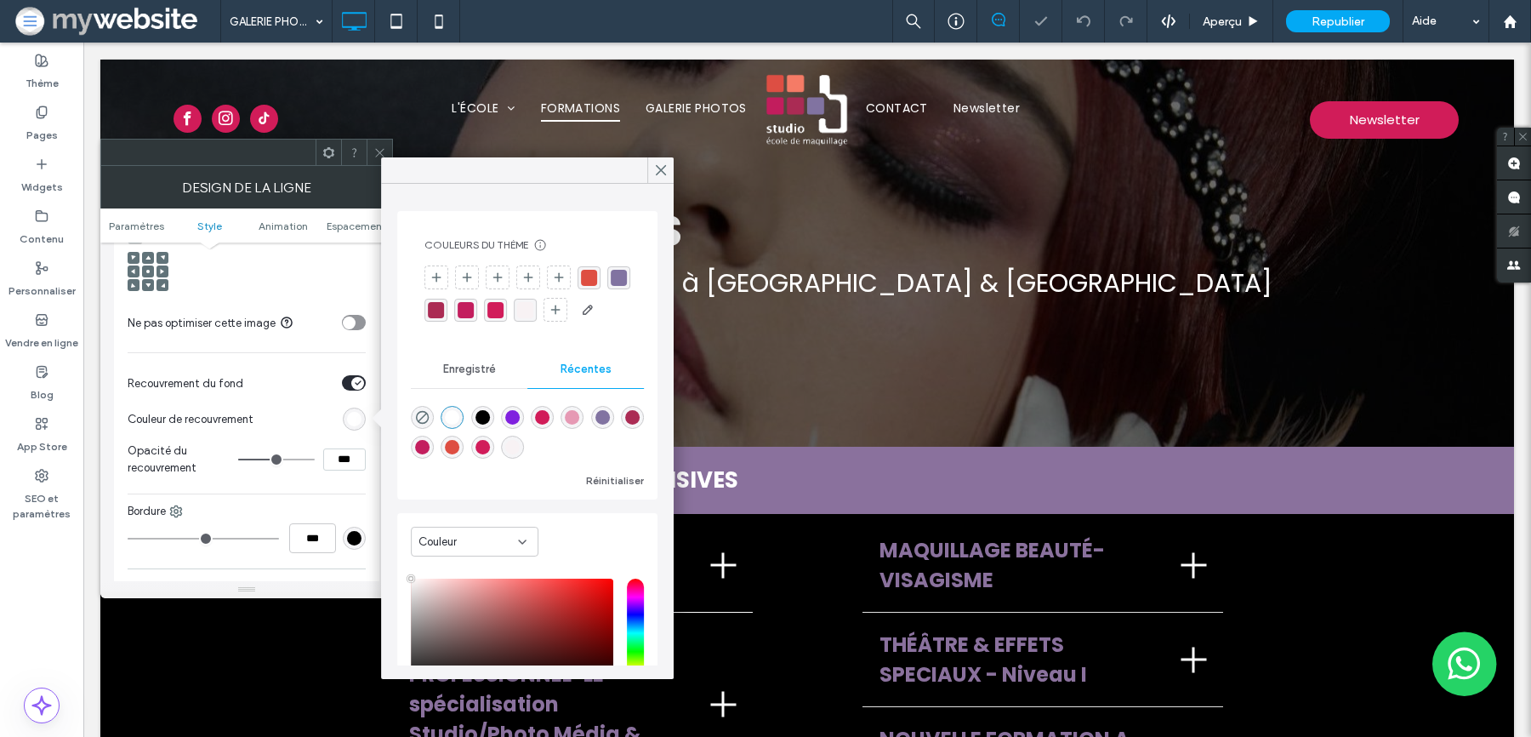
click at [481, 429] on div "rgba(0, 0, 0, 1)" at bounding box center [482, 417] width 23 height 23
type input "*******"
click at [255, 368] on section "Recouvrement du fond" at bounding box center [247, 382] width 238 height 43
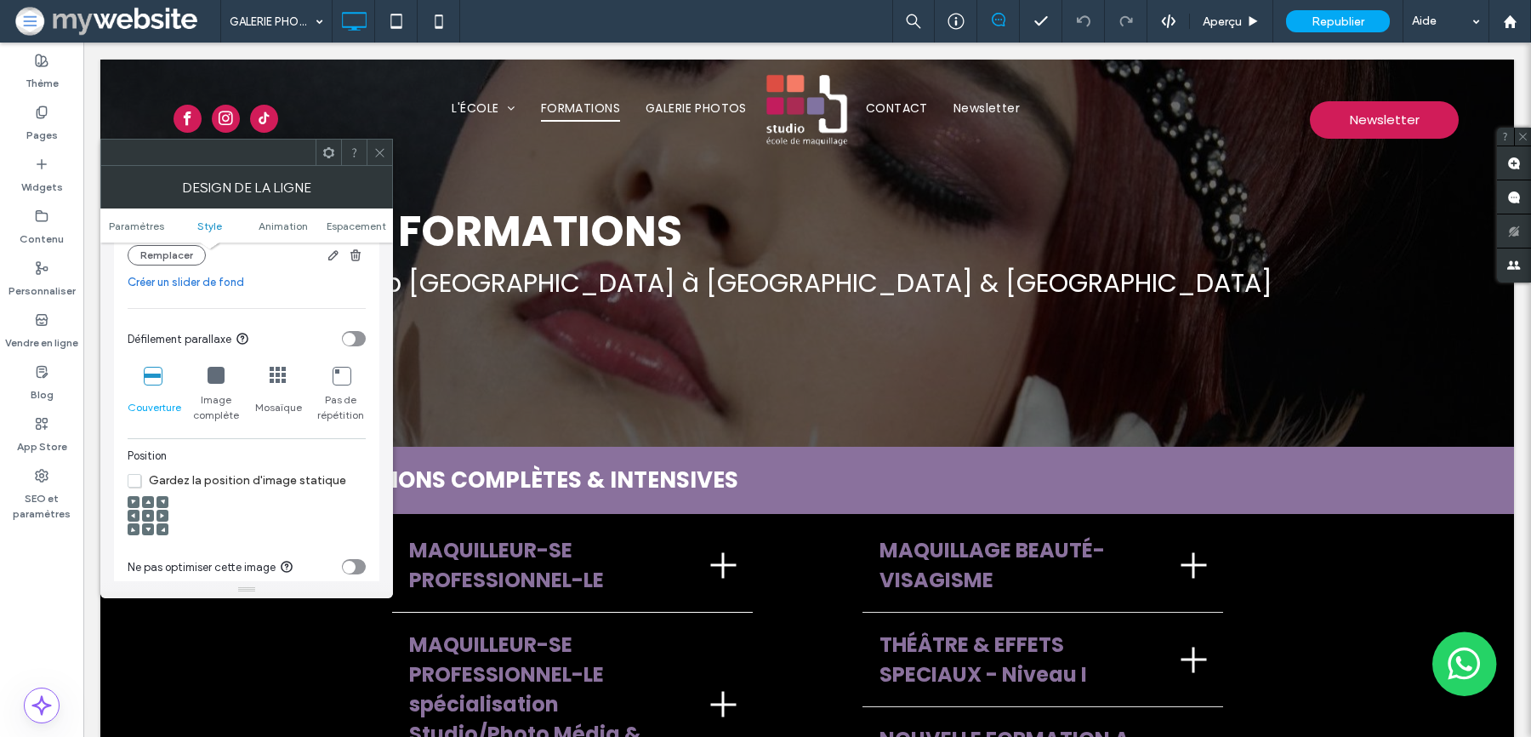
scroll to position [470, 0]
click at [378, 151] on icon at bounding box center [379, 152] width 13 height 13
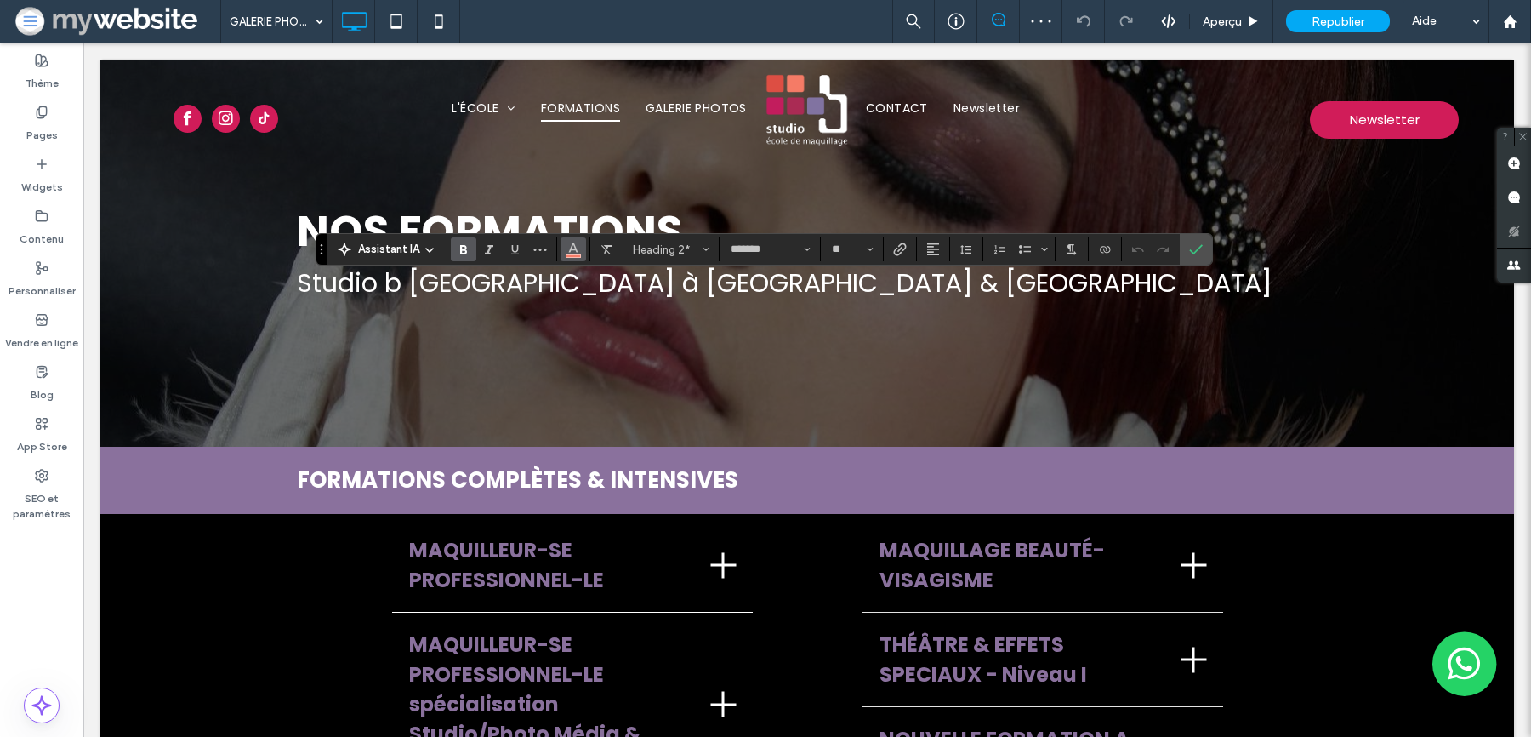
click at [562, 255] on button "Couleur" at bounding box center [574, 249] width 26 height 24
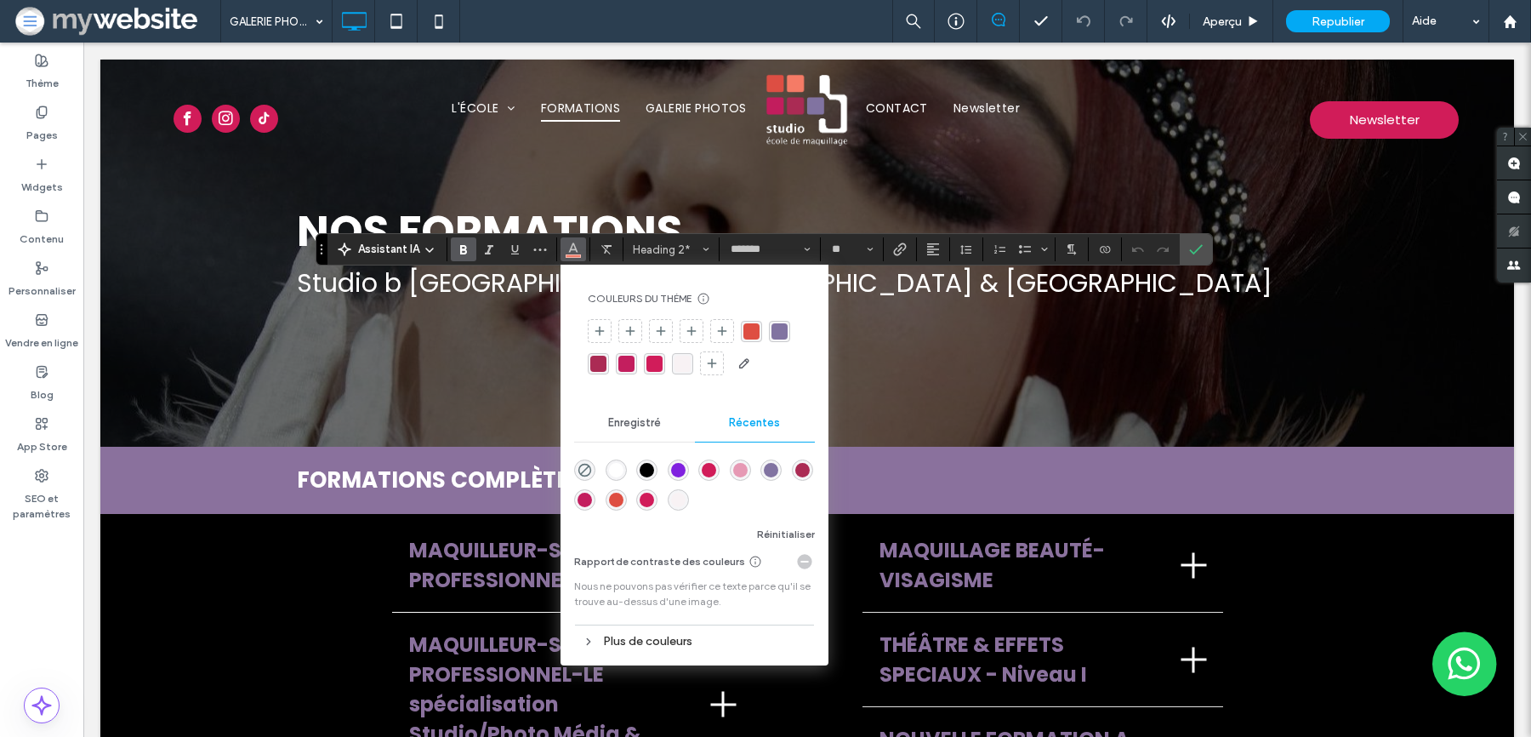
click at [609, 463] on div "rgba(255, 255, 255, 1)" at bounding box center [616, 470] width 14 height 14
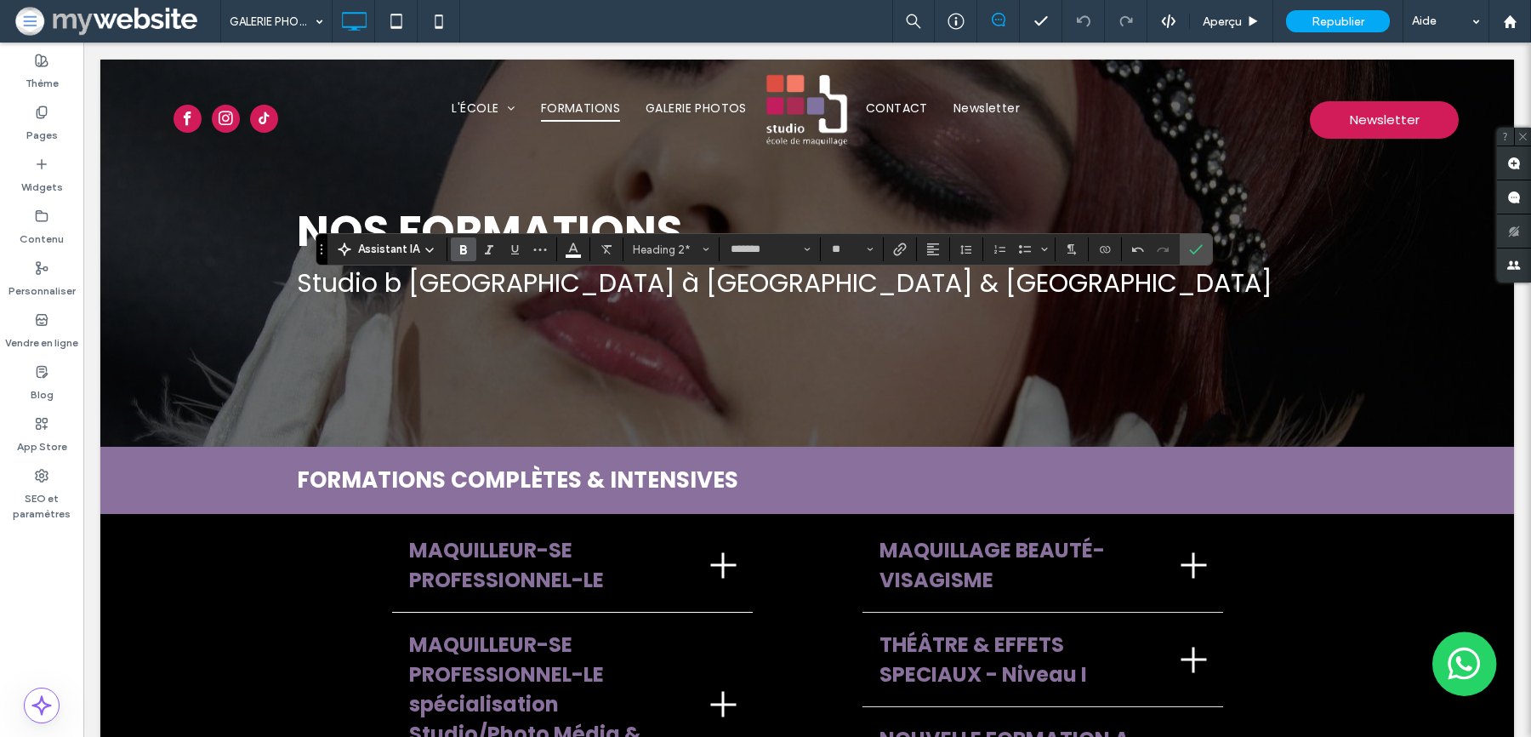
click at [451, 259] on label "Gras" at bounding box center [464, 249] width 26 height 24
click at [1197, 249] on icon "Confirmer" at bounding box center [1196, 249] width 14 height 14
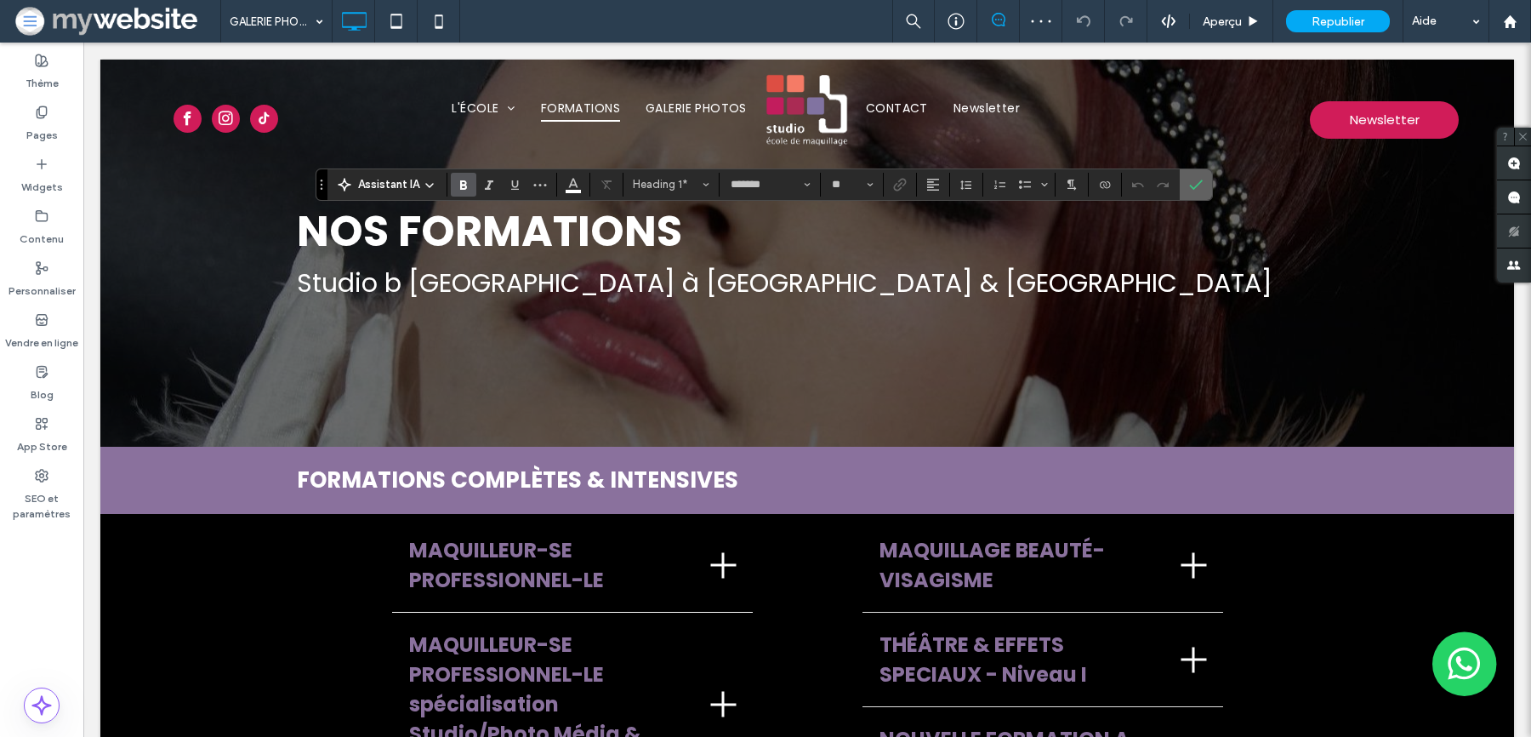
click at [1183, 183] on label "Confirmer" at bounding box center [1196, 184] width 26 height 31
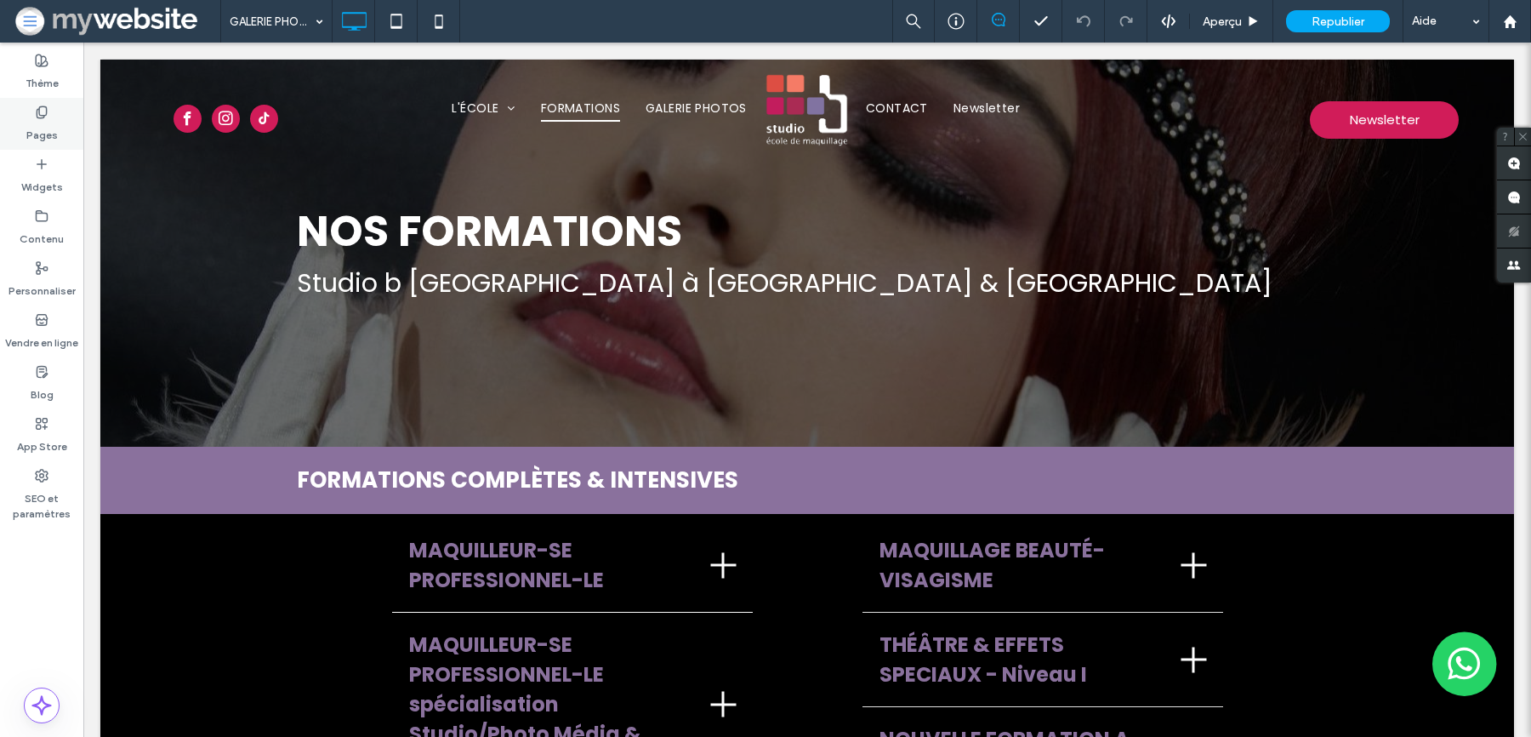
click at [48, 105] on div "Pages" at bounding box center [41, 124] width 83 height 52
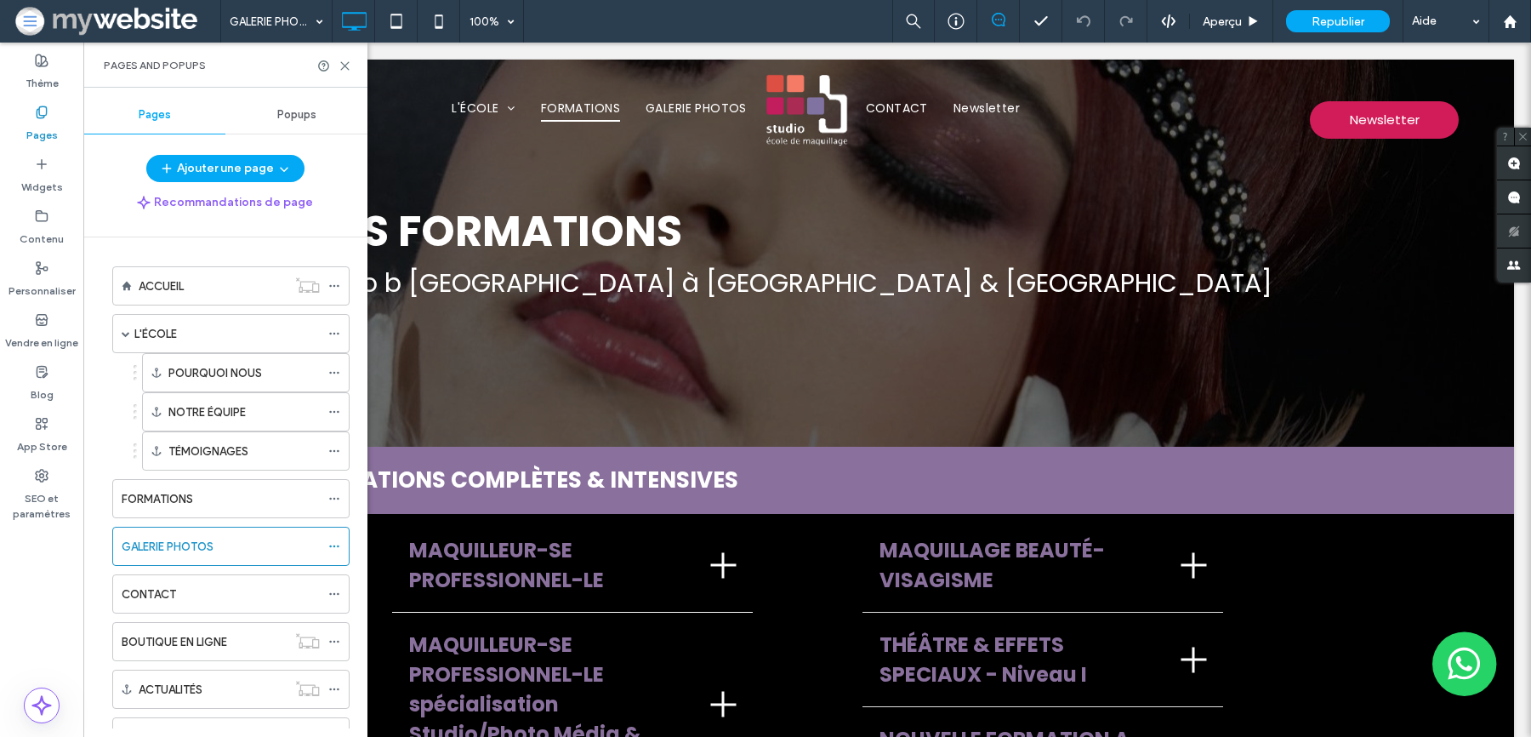
click at [196, 565] on ol "ACCUEIL L'ÉCOLE POURQUOI NOUS NOTRE ÉQUIPE TÉMOIGNAGES FORMATIONS GALERIE PHOTO…" at bounding box center [220, 558] width 259 height 585
click at [196, 574] on div "CONTACT" at bounding box center [230, 593] width 237 height 39
click at [196, 575] on div "CONTACT" at bounding box center [221, 593] width 198 height 37
click at [347, 70] on icon at bounding box center [345, 66] width 13 height 13
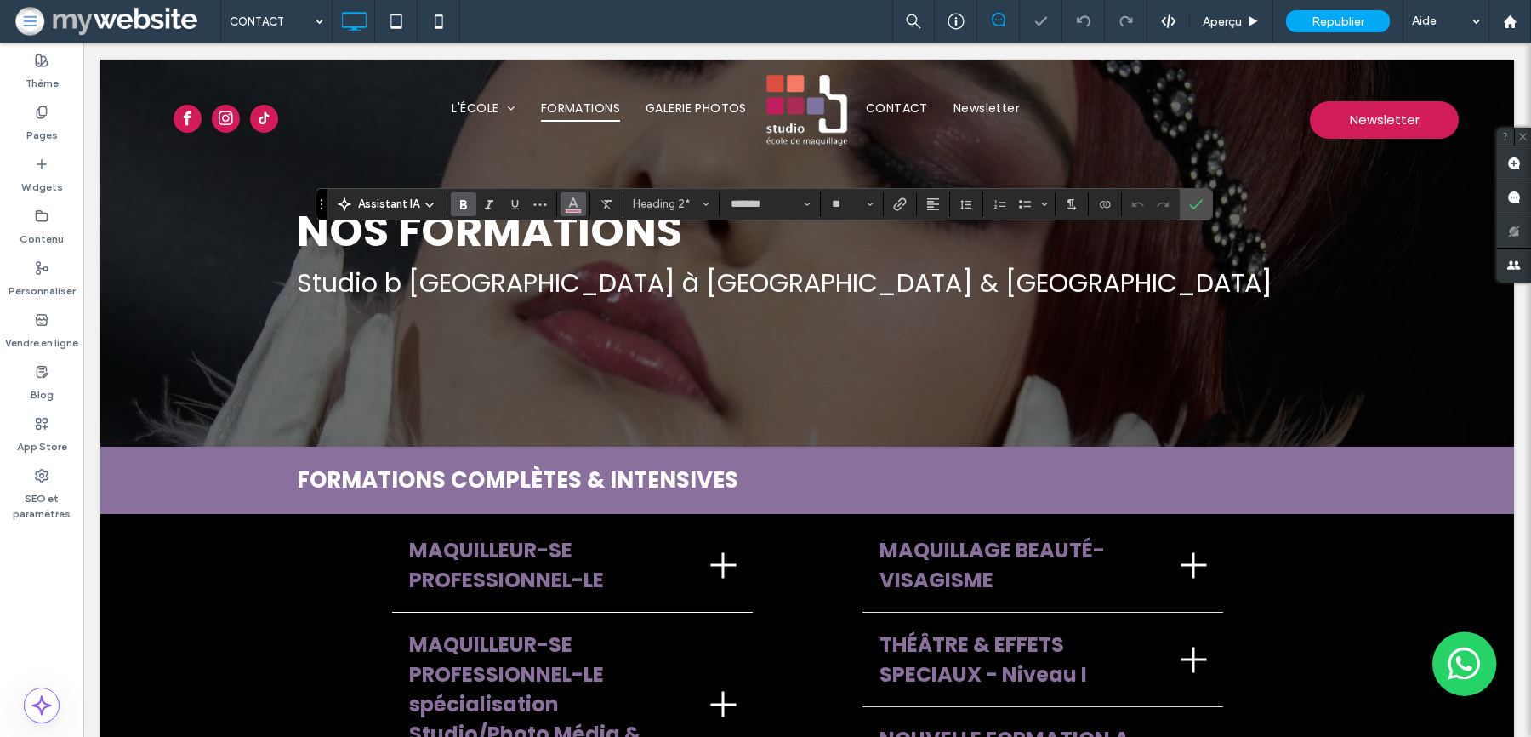
click at [572, 209] on span "Couleur" at bounding box center [573, 202] width 14 height 22
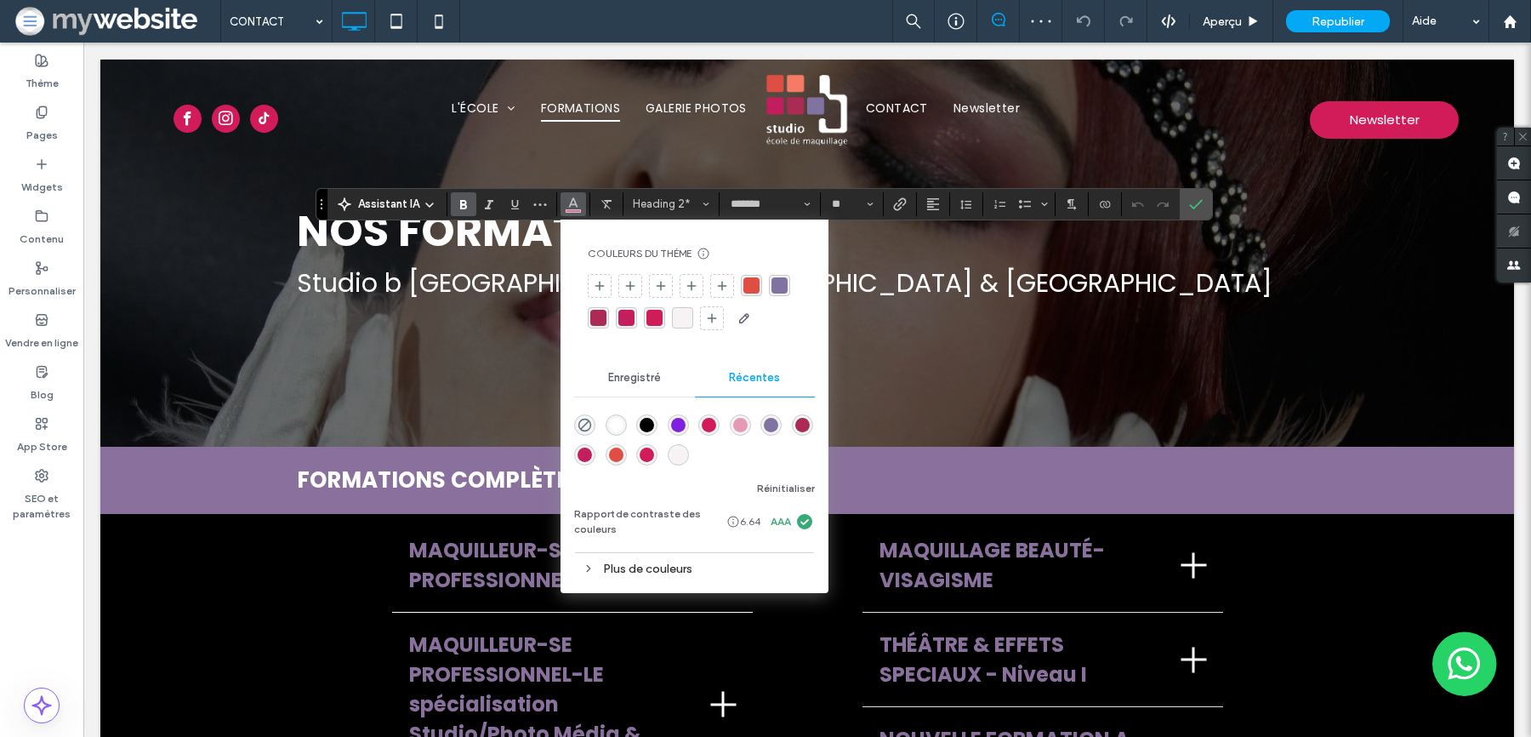
click at [618, 419] on div "rgba(255, 255, 255, 1)" at bounding box center [616, 425] width 14 height 14
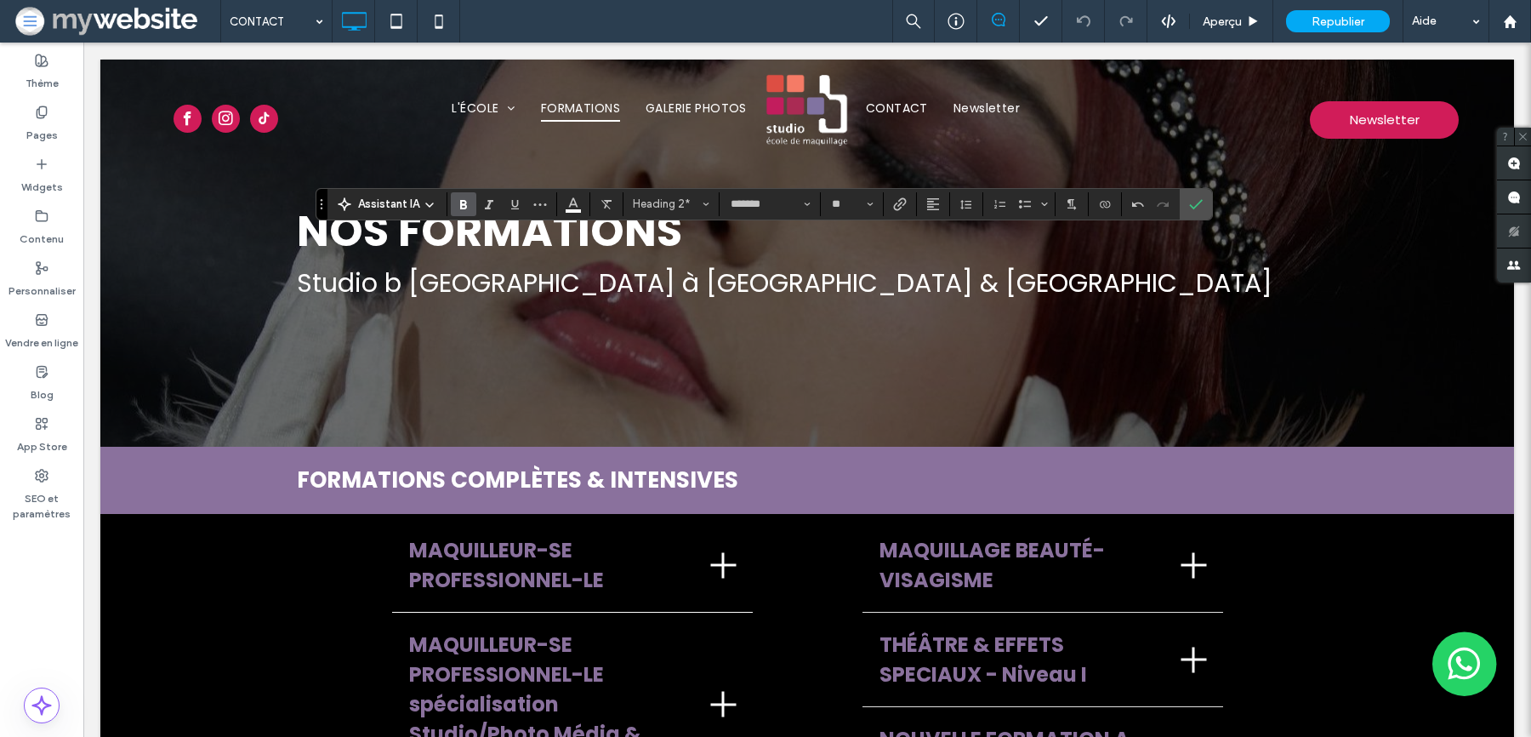
click at [465, 208] on icon "Gras" at bounding box center [464, 204] width 14 height 14
click at [1189, 209] on icon "Confirmer" at bounding box center [1196, 204] width 14 height 14
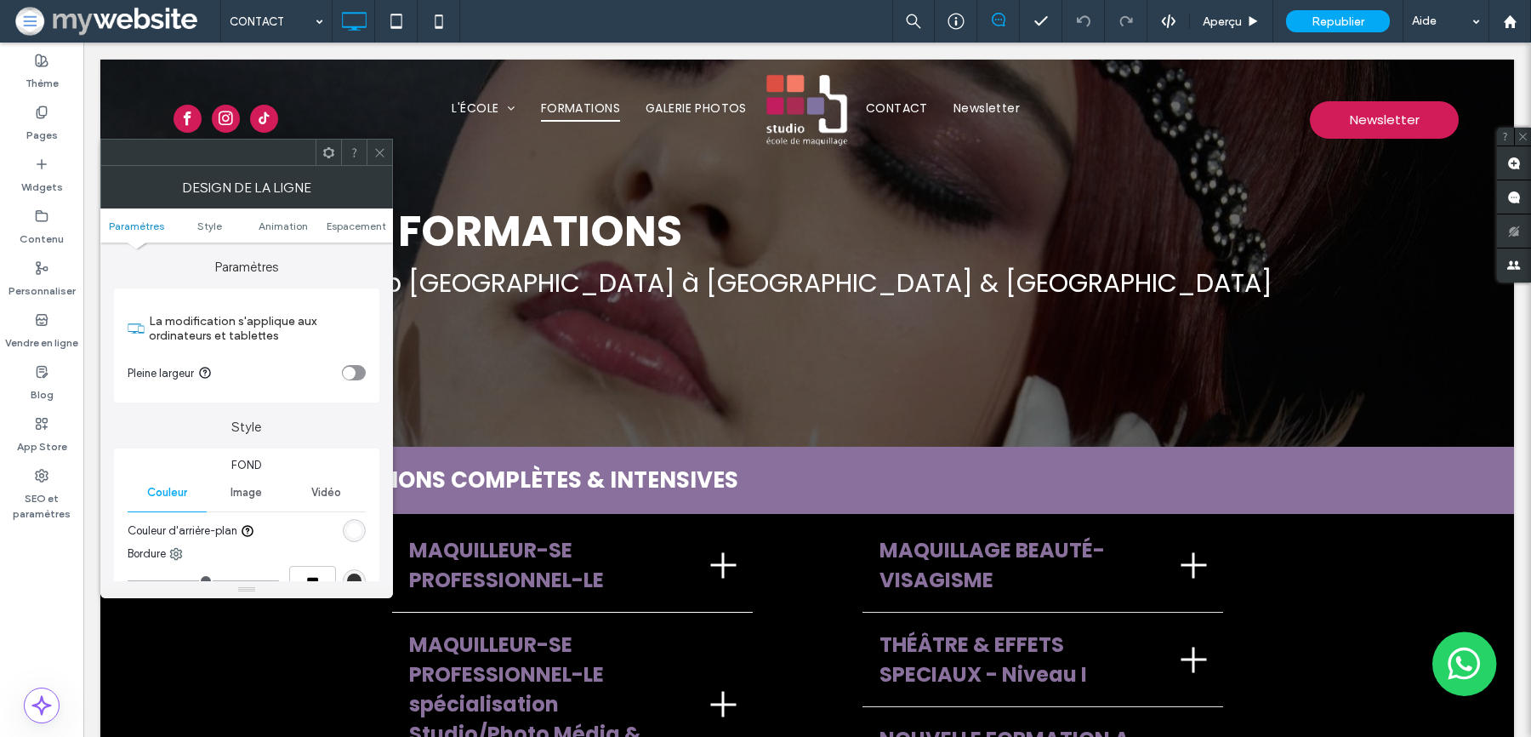
click at [380, 152] on use at bounding box center [379, 152] width 9 height 9
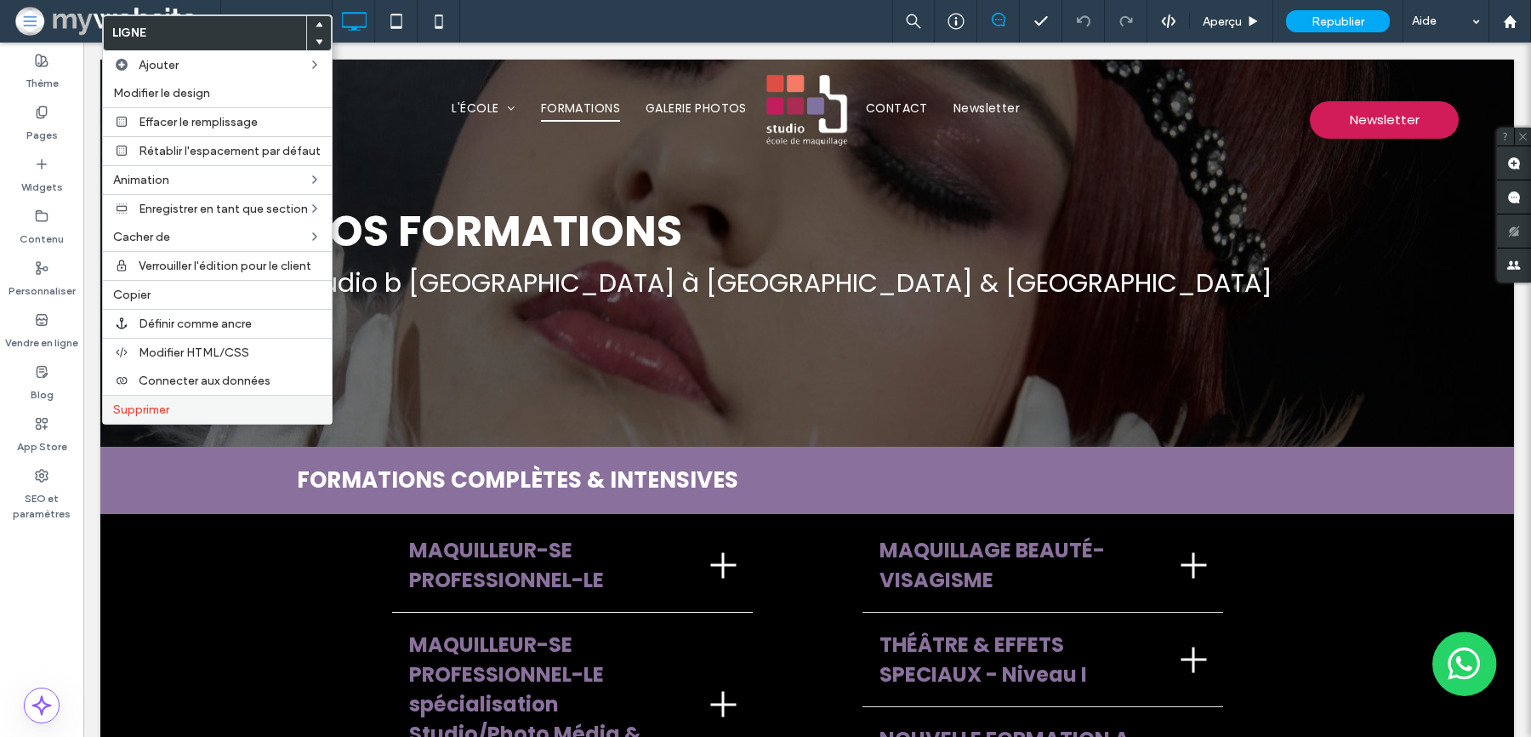
click at [241, 411] on label "Supprimer" at bounding box center [217, 409] width 208 height 14
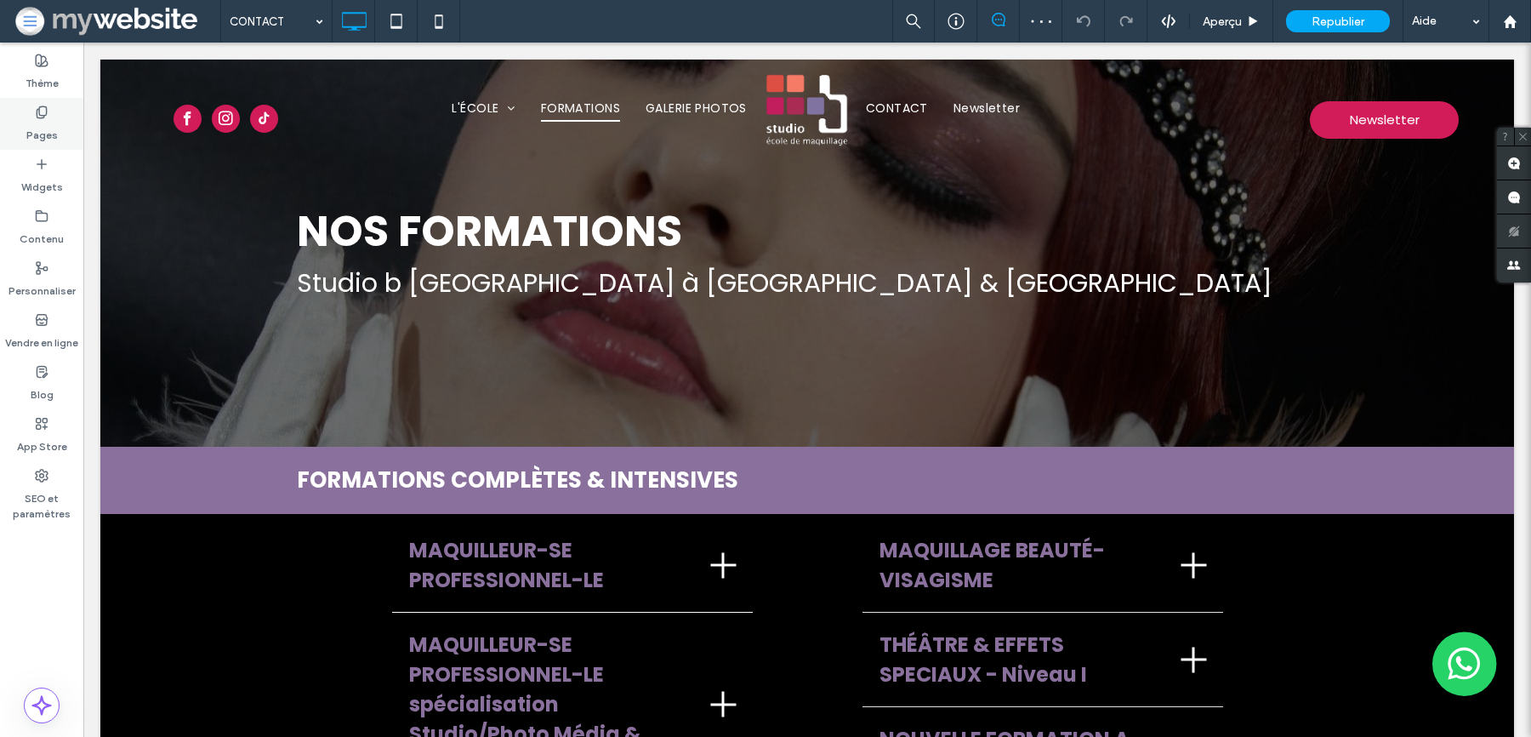
click at [54, 123] on label "Pages" at bounding box center [41, 131] width 31 height 24
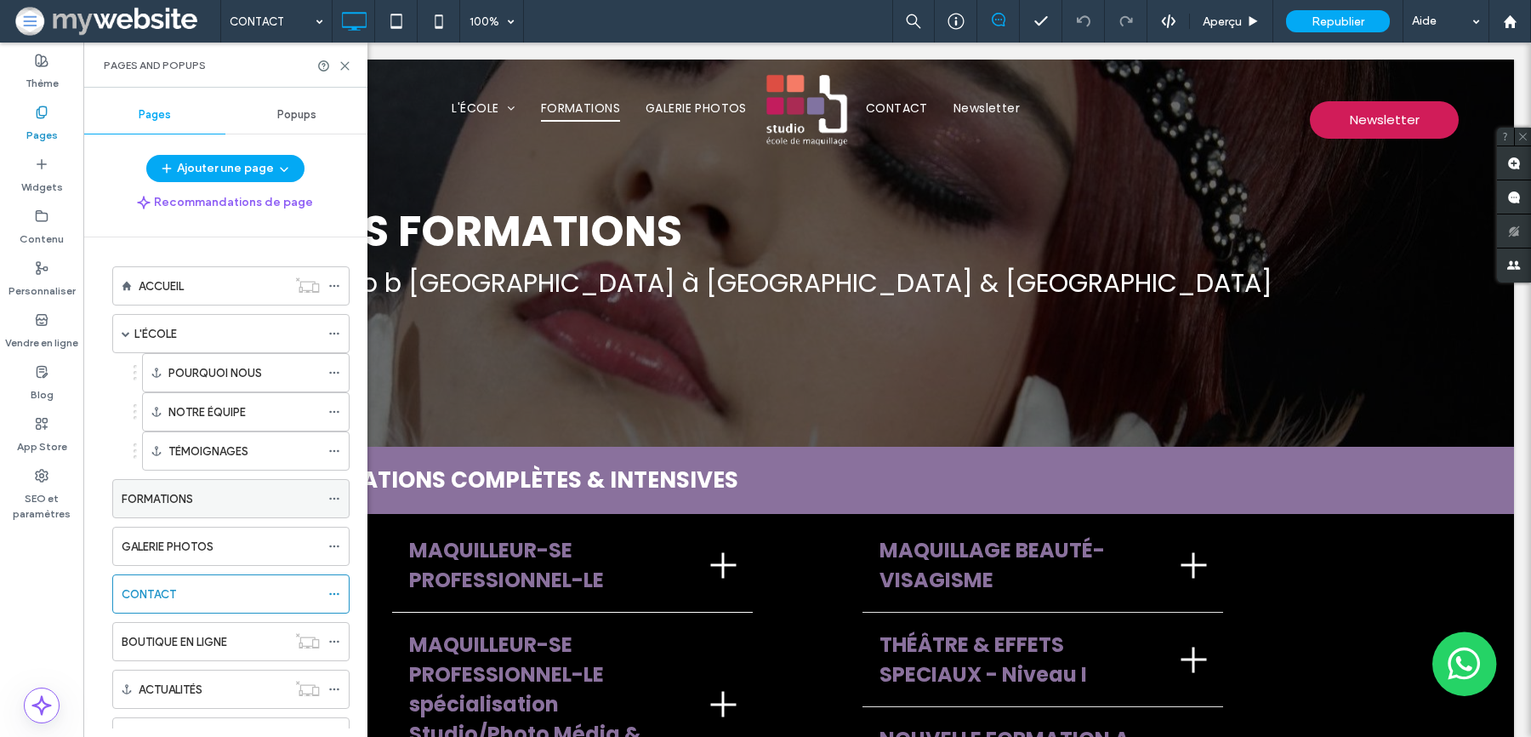
click at [185, 490] on label "FORMATIONS" at bounding box center [157, 499] width 71 height 30
click at [349, 62] on use at bounding box center [345, 66] width 8 height 8
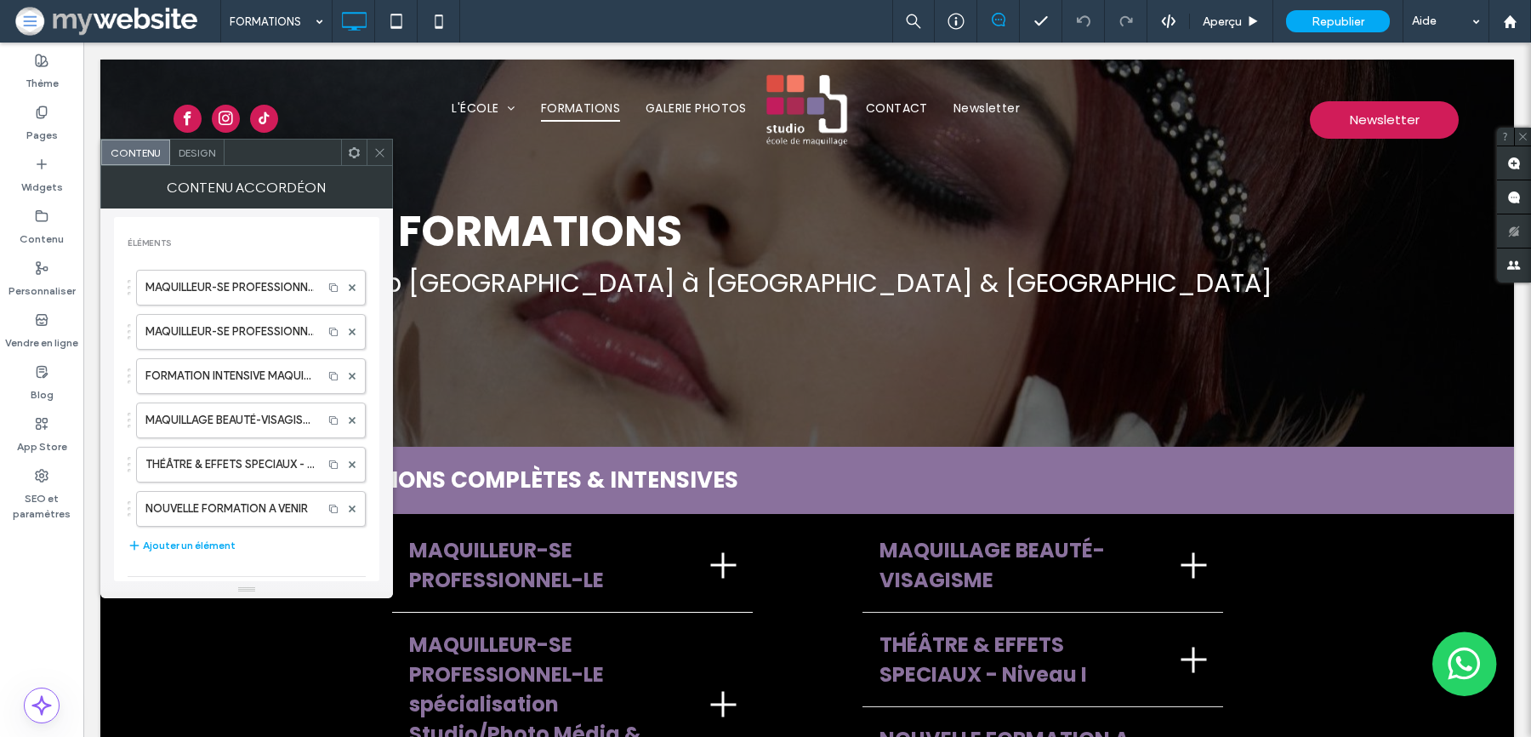
click at [194, 166] on div "Contenu accordéon" at bounding box center [246, 187] width 293 height 43
click at [188, 139] on div "Design" at bounding box center [197, 152] width 54 height 26
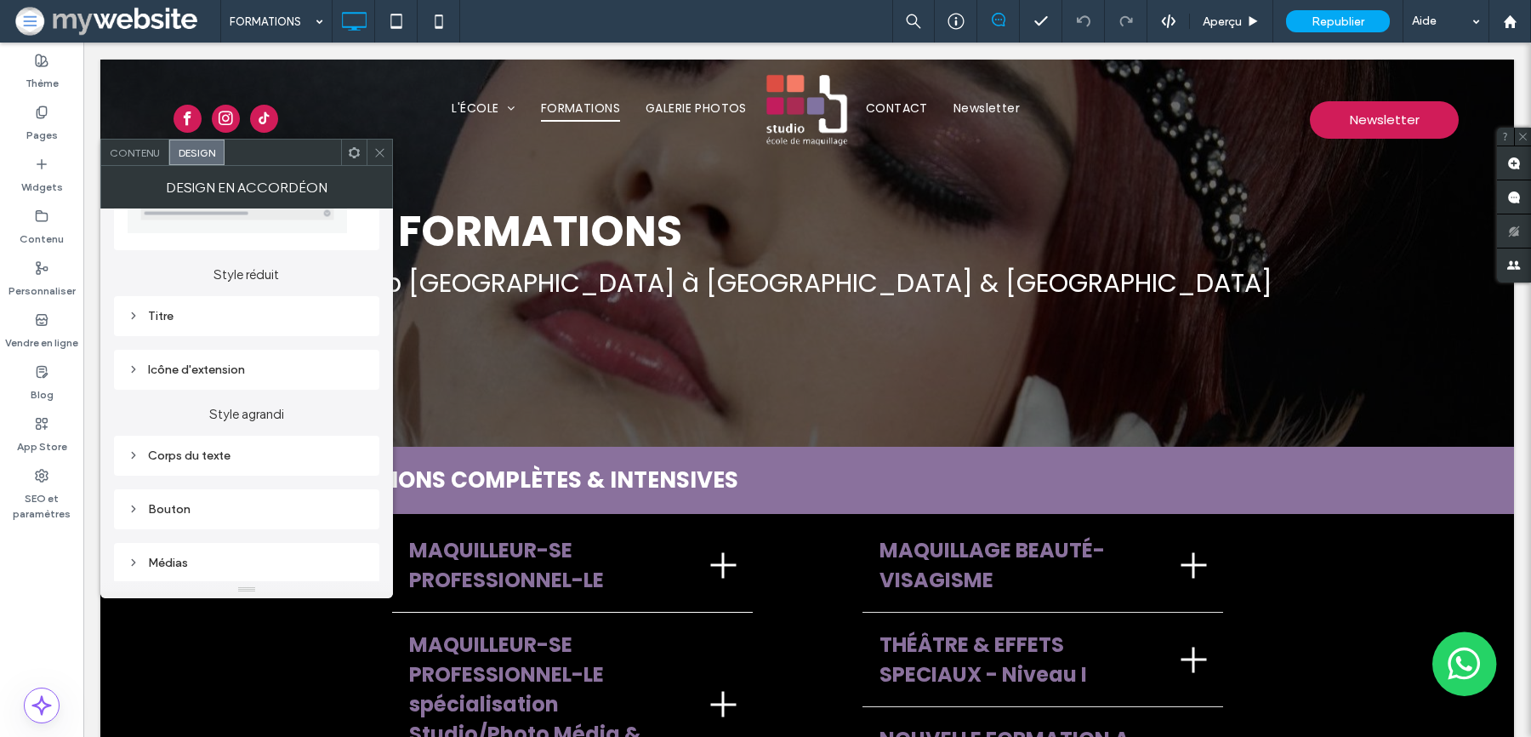
scroll to position [326, 0]
click at [371, 159] on div at bounding box center [380, 152] width 26 height 26
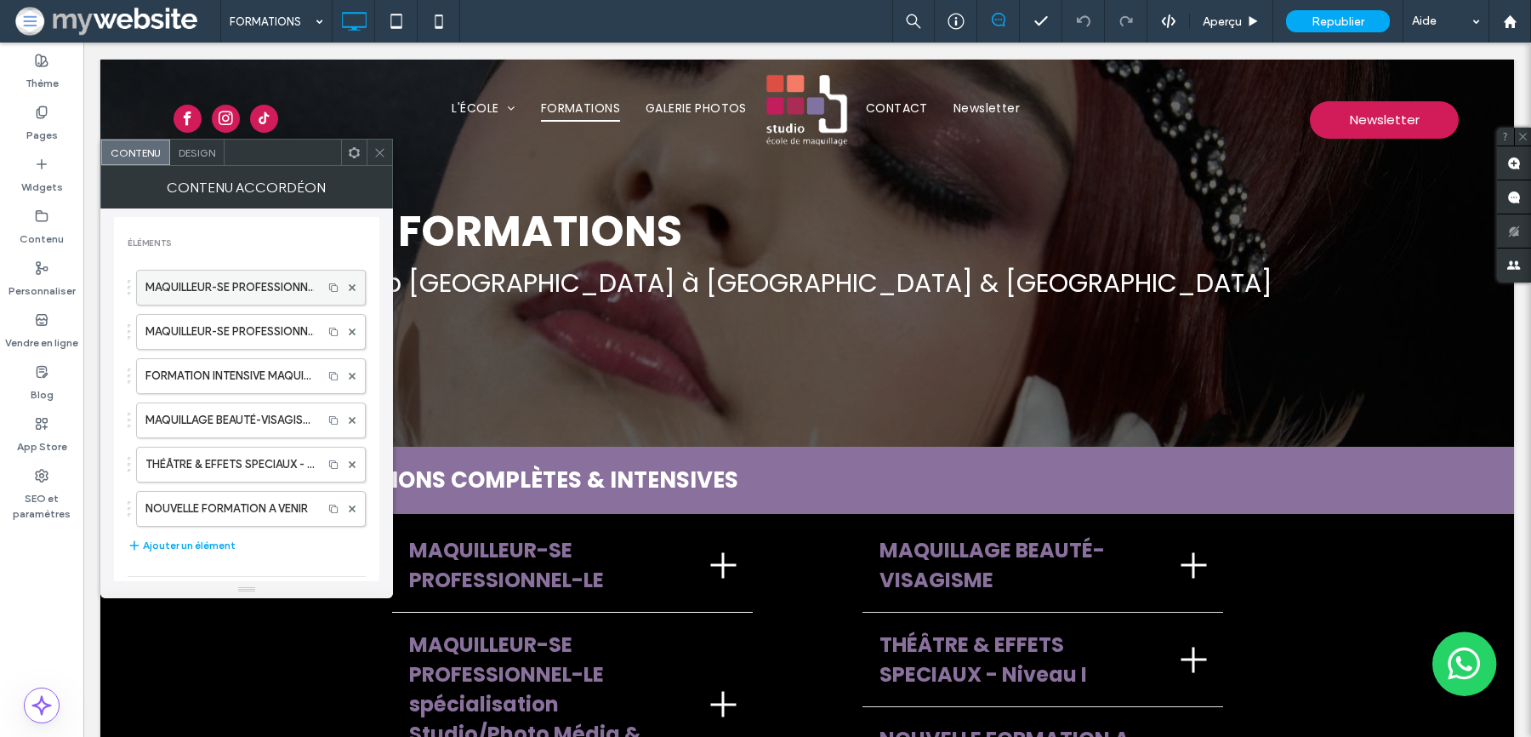
click at [262, 276] on label "MAQUILLEUR-SE PROFESSIONNEL-LE" at bounding box center [229, 287] width 168 height 34
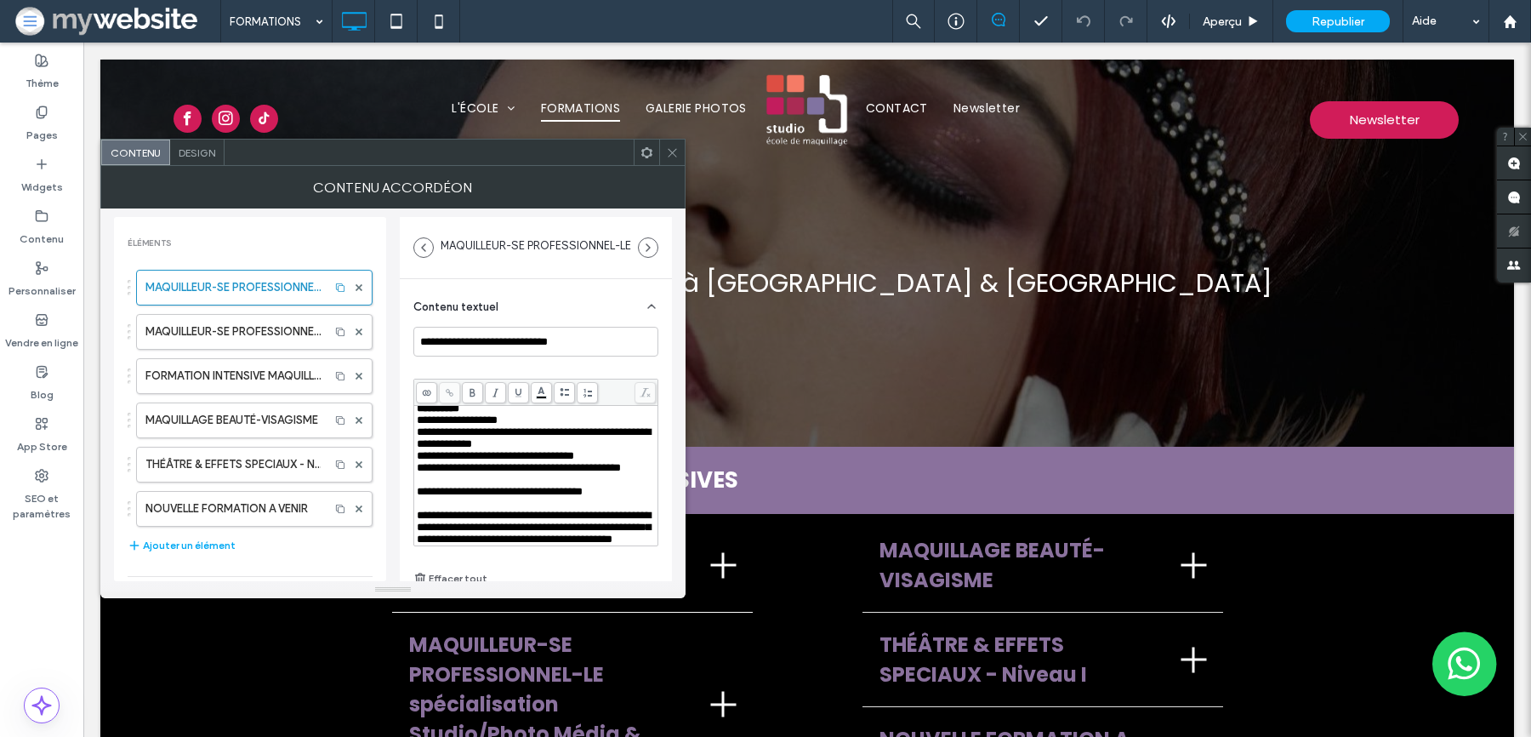
scroll to position [383, 0]
click at [204, 162] on div "Design" at bounding box center [197, 152] width 54 height 26
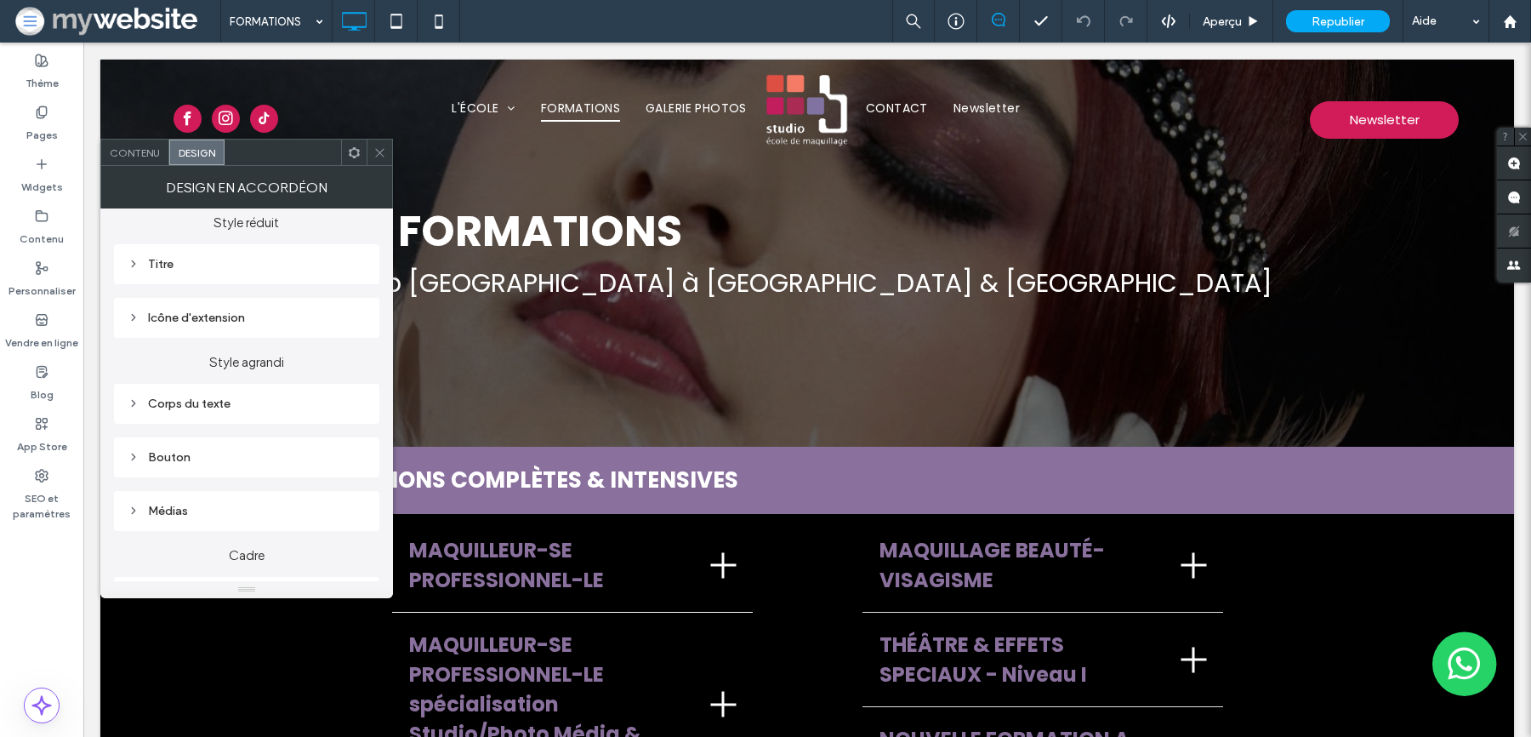
scroll to position [185, 0]
click at [169, 444] on div "Bouton" at bounding box center [247, 452] width 238 height 23
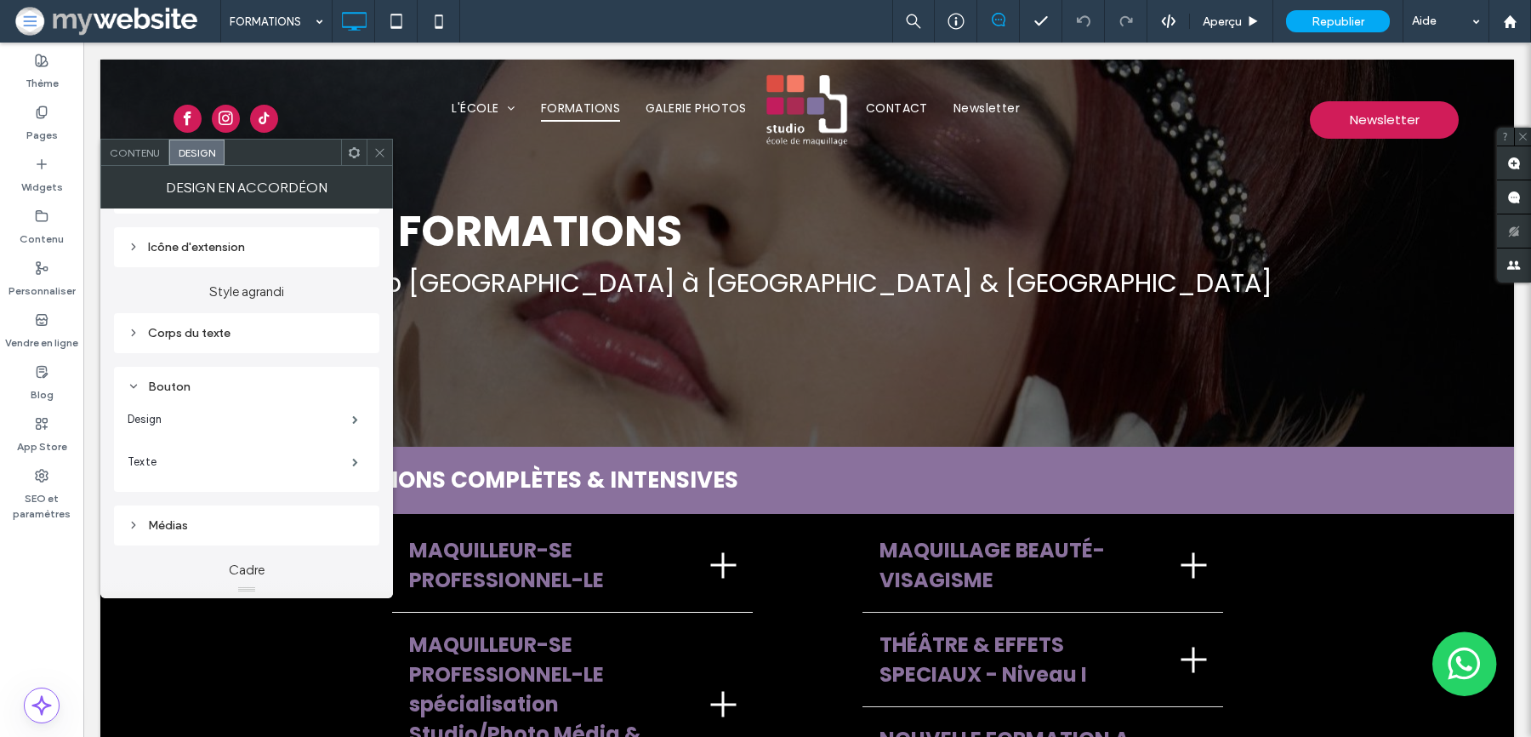
scroll to position [253, 0]
click at [168, 416] on label "Design" at bounding box center [240, 418] width 225 height 34
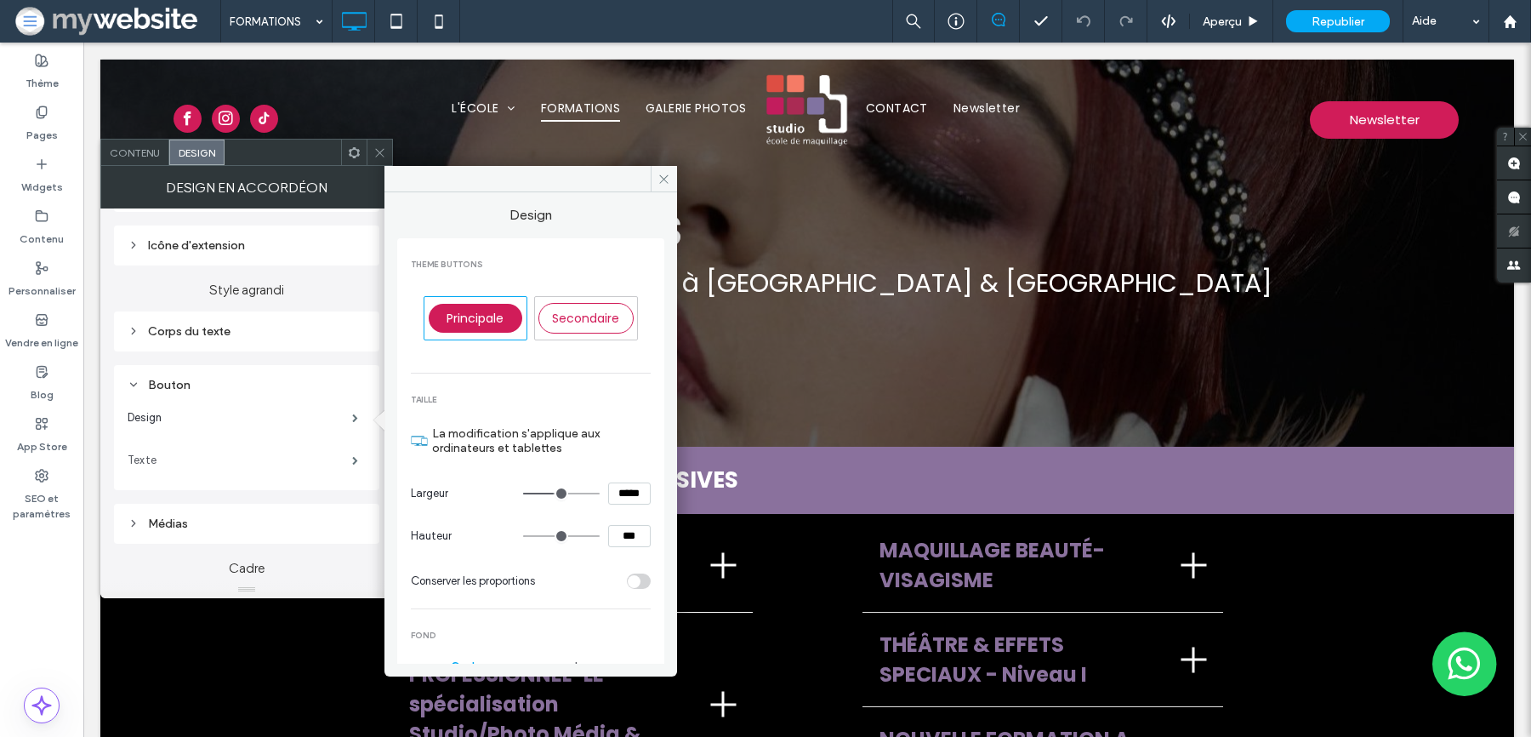
click at [190, 458] on label "Texte" at bounding box center [240, 460] width 225 height 34
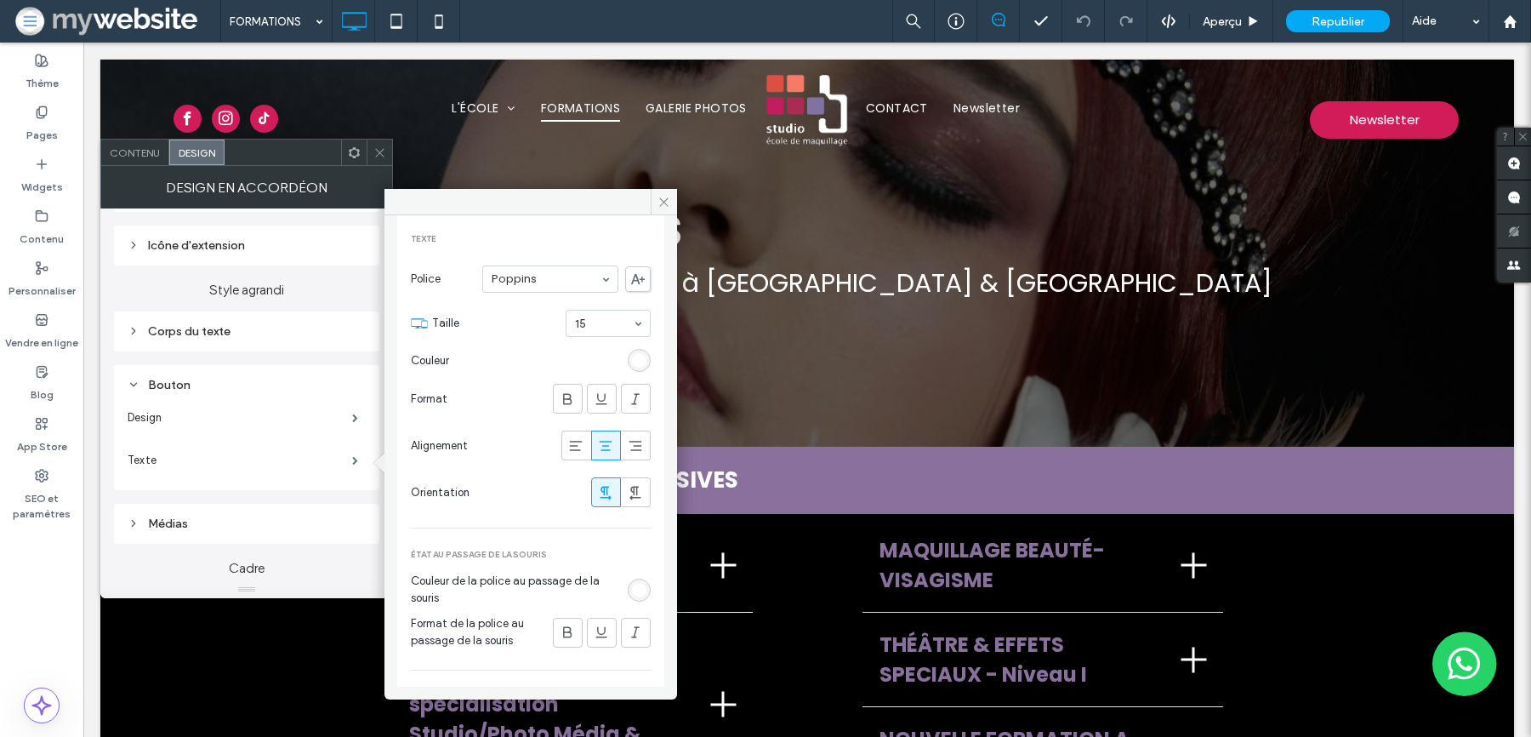
scroll to position [91, 0]
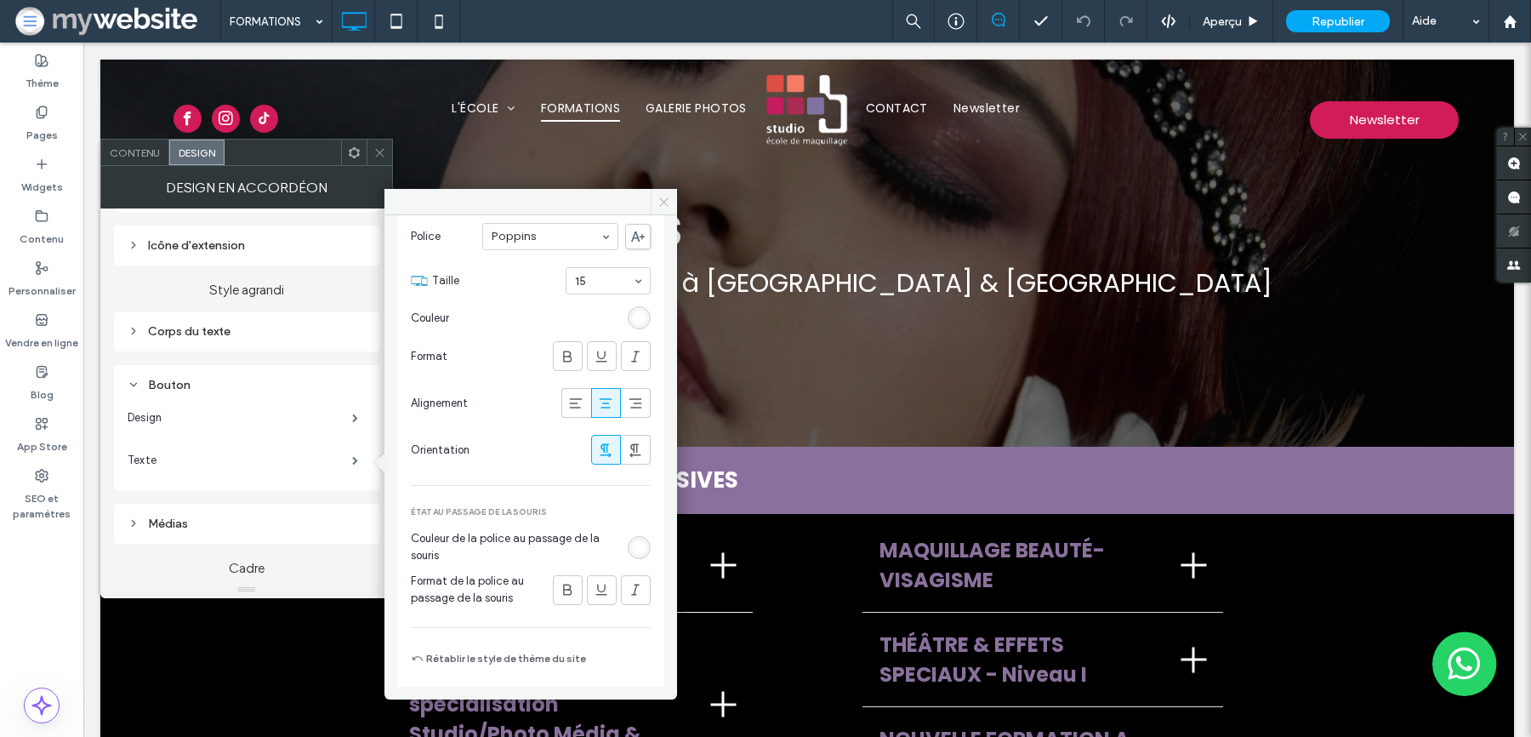
click at [670, 198] on span at bounding box center [664, 202] width 26 height 26
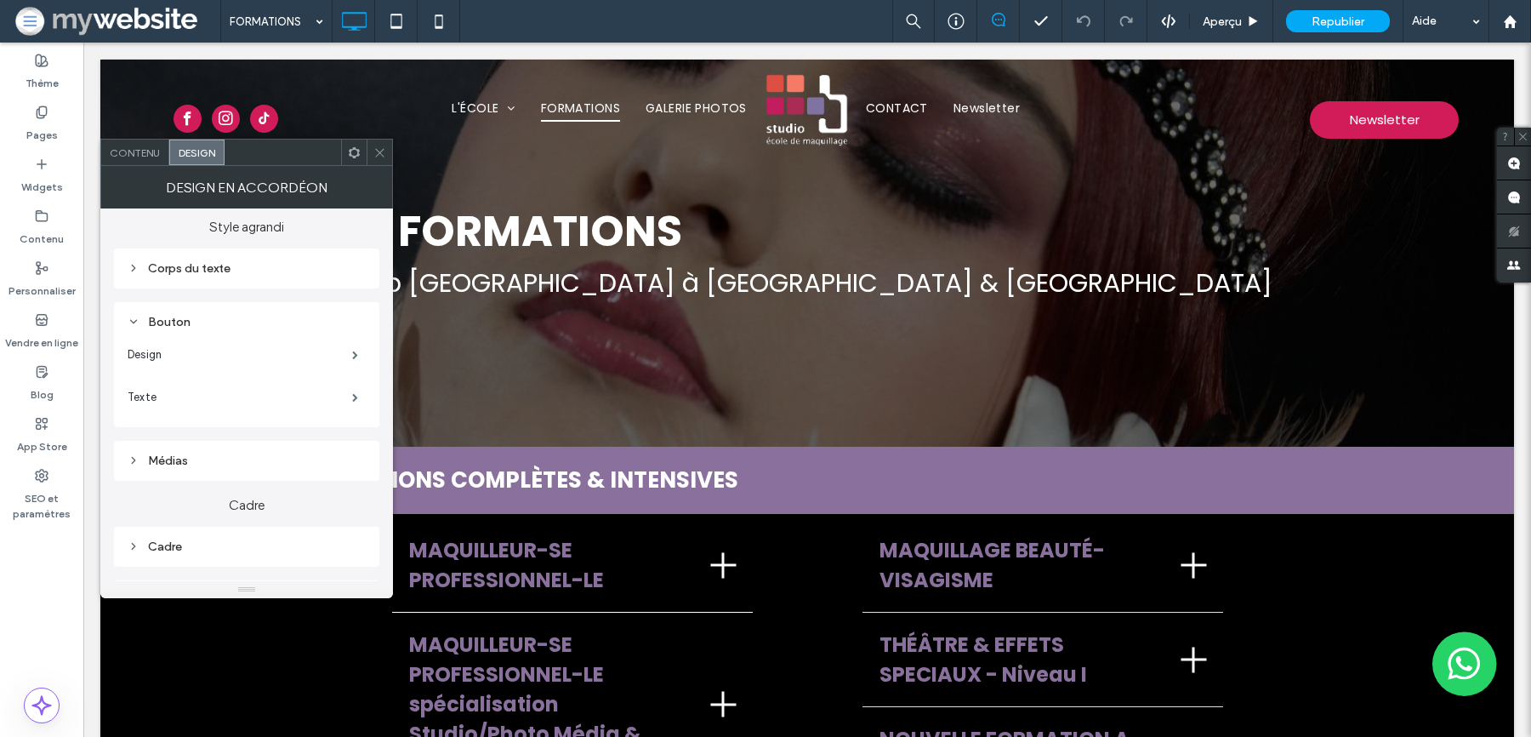
scroll to position [226, 0]
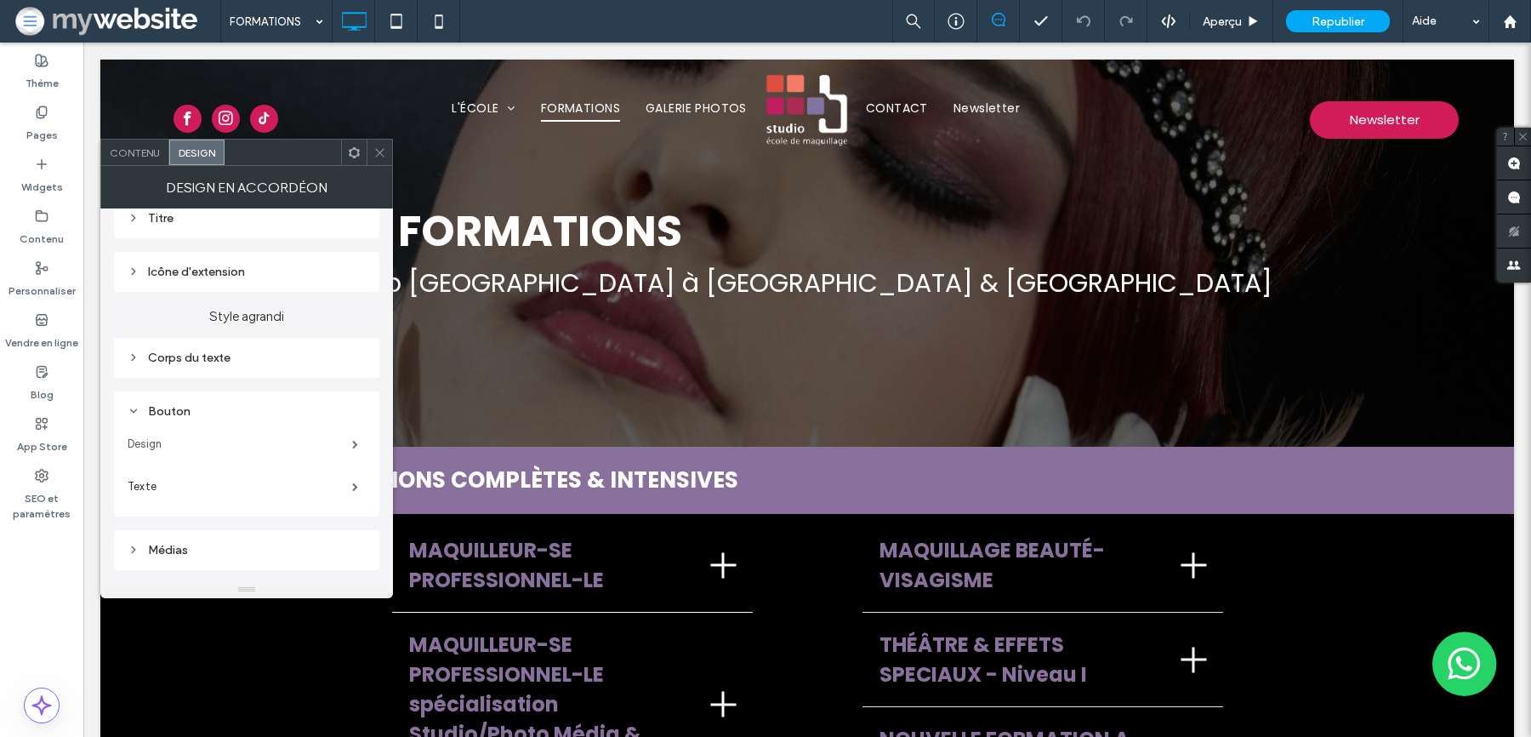
click at [214, 443] on label "Design" at bounding box center [240, 444] width 225 height 34
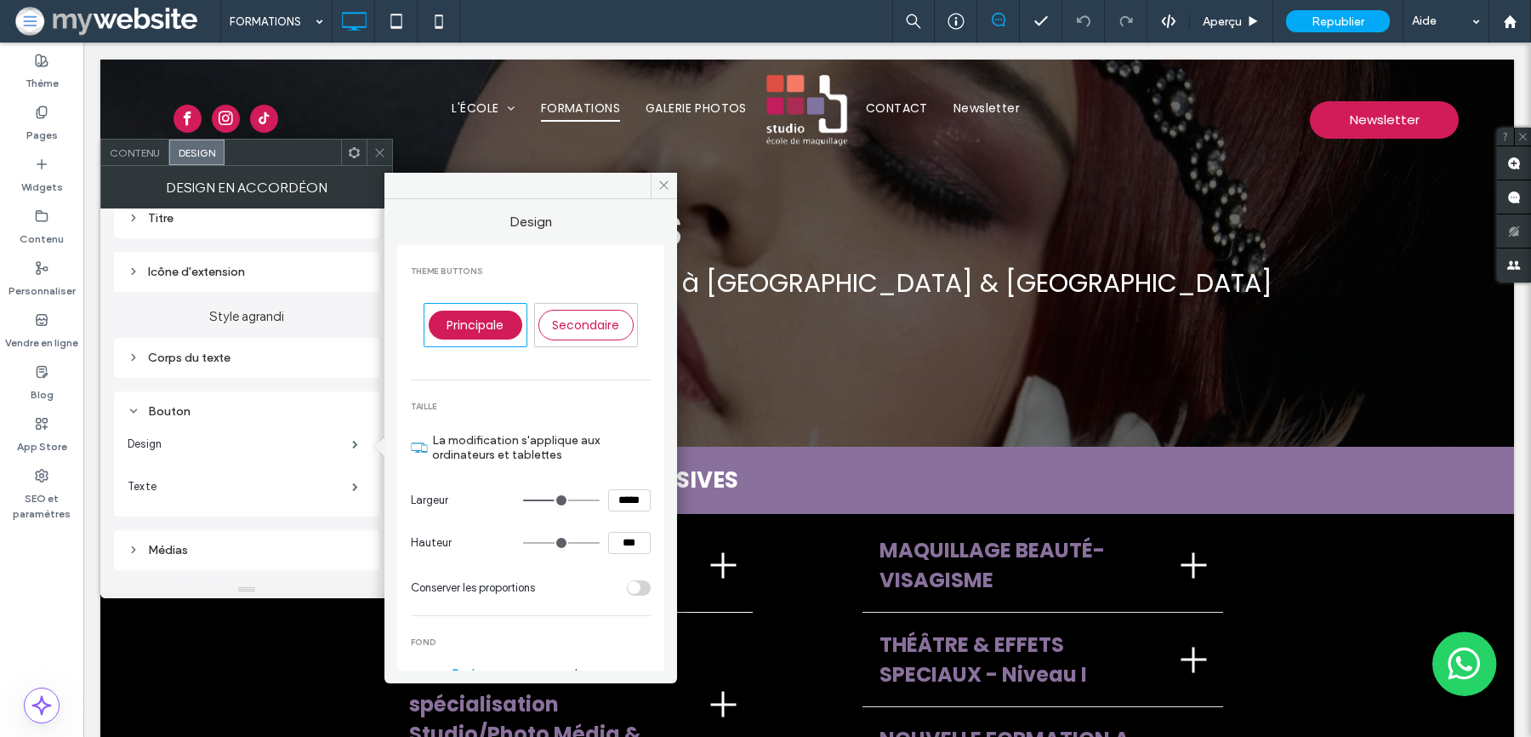
click at [467, 337] on div "Principale" at bounding box center [476, 324] width 94 height 29
click at [663, 194] on span at bounding box center [664, 186] width 26 height 26
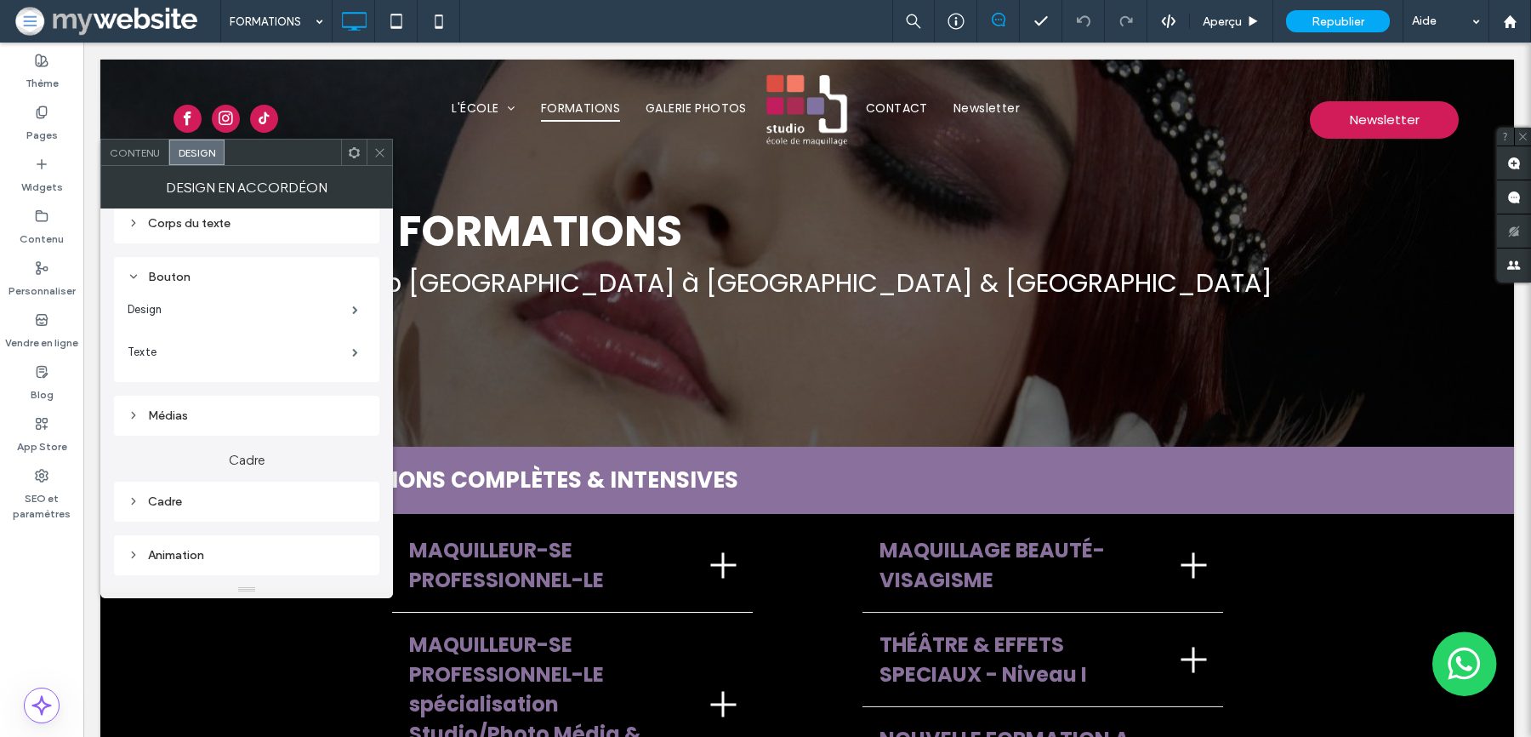
scroll to position [367, 0]
click at [382, 148] on icon at bounding box center [379, 152] width 13 height 13
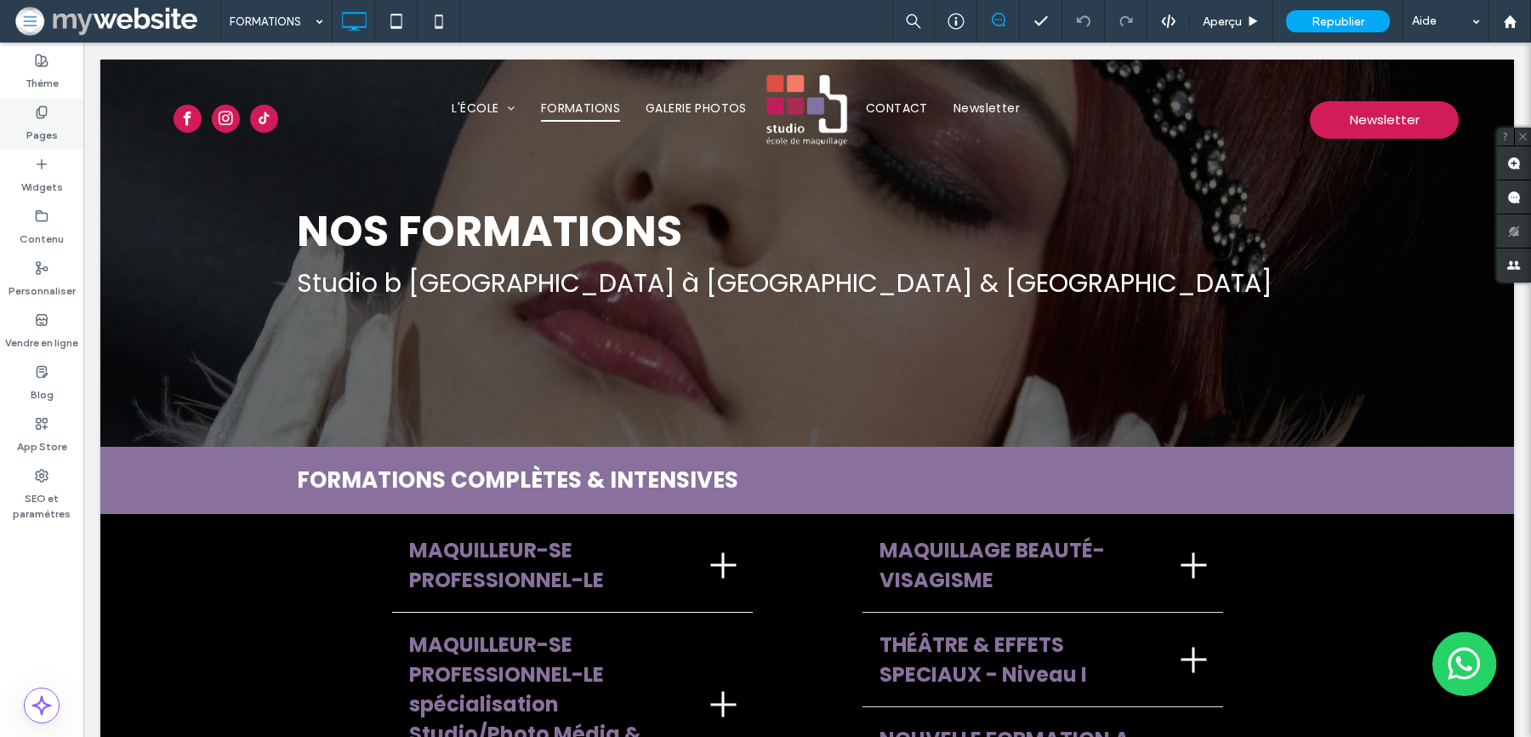
click at [43, 107] on icon at bounding box center [42, 112] width 14 height 14
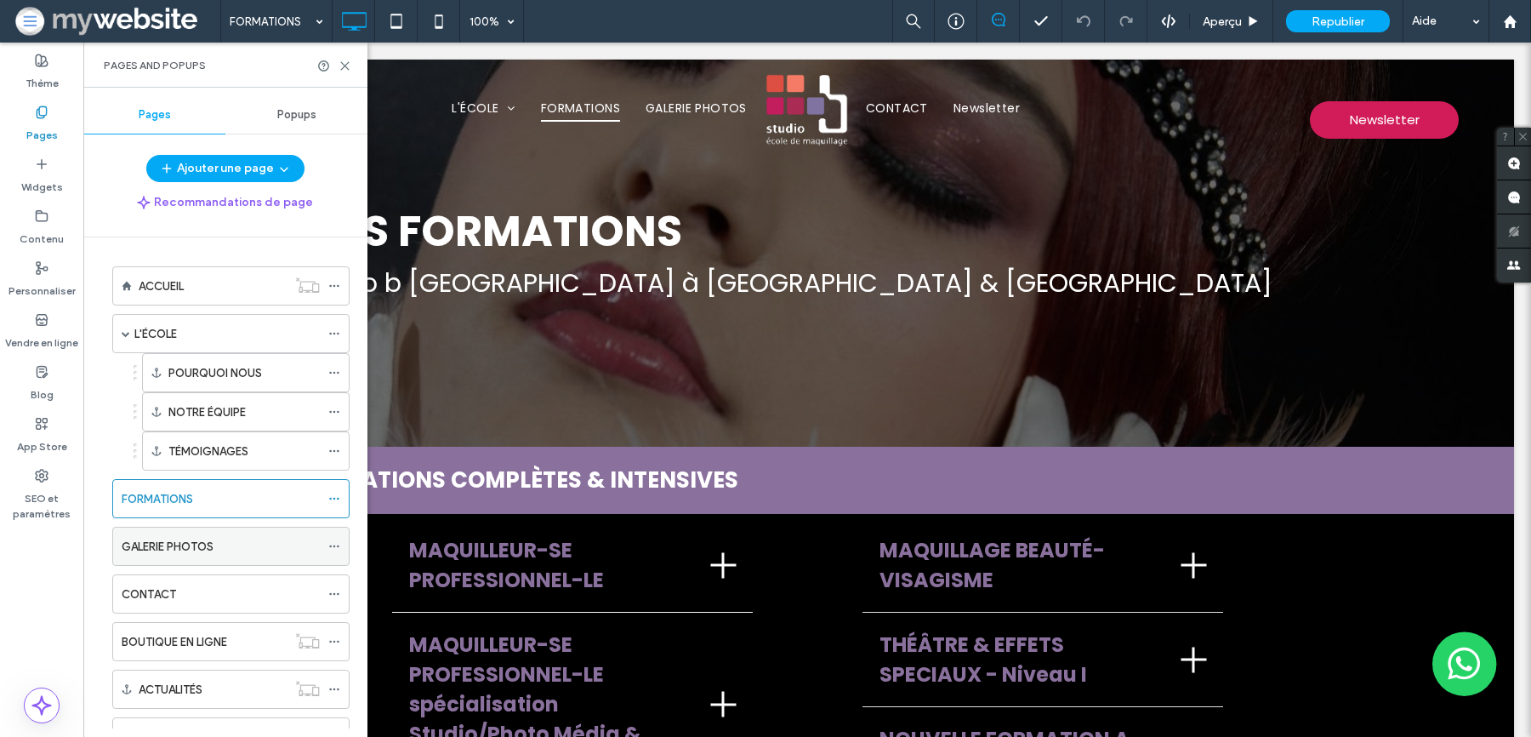
click at [141, 554] on div "GALERIE PHOTOS" at bounding box center [221, 545] width 198 height 37
click at [341, 62] on use at bounding box center [345, 66] width 8 height 8
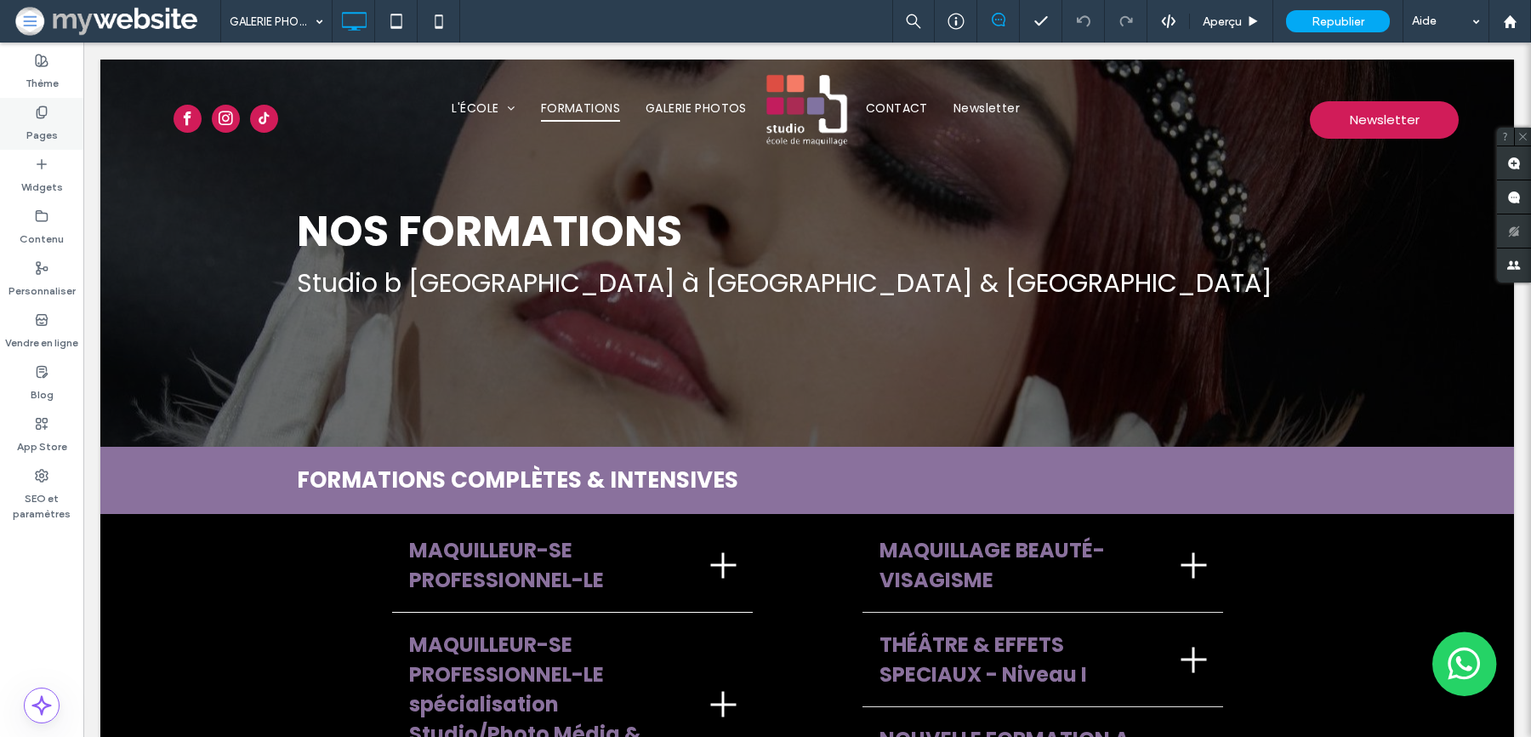
click at [38, 111] on use at bounding box center [41, 111] width 9 height 11
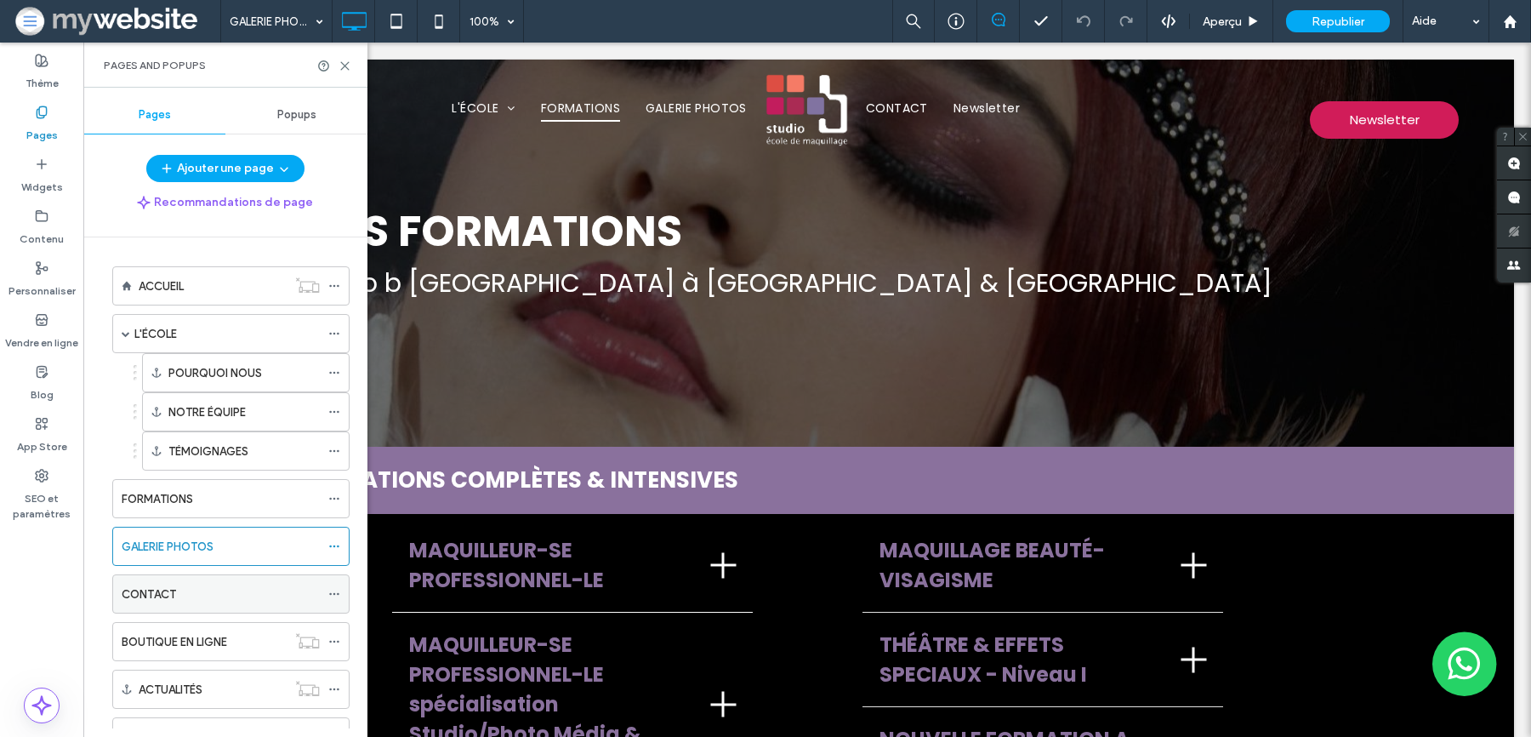
click at [155, 594] on label "CONTACT" at bounding box center [149, 594] width 54 height 30
click at [346, 60] on icon at bounding box center [345, 66] width 13 height 13
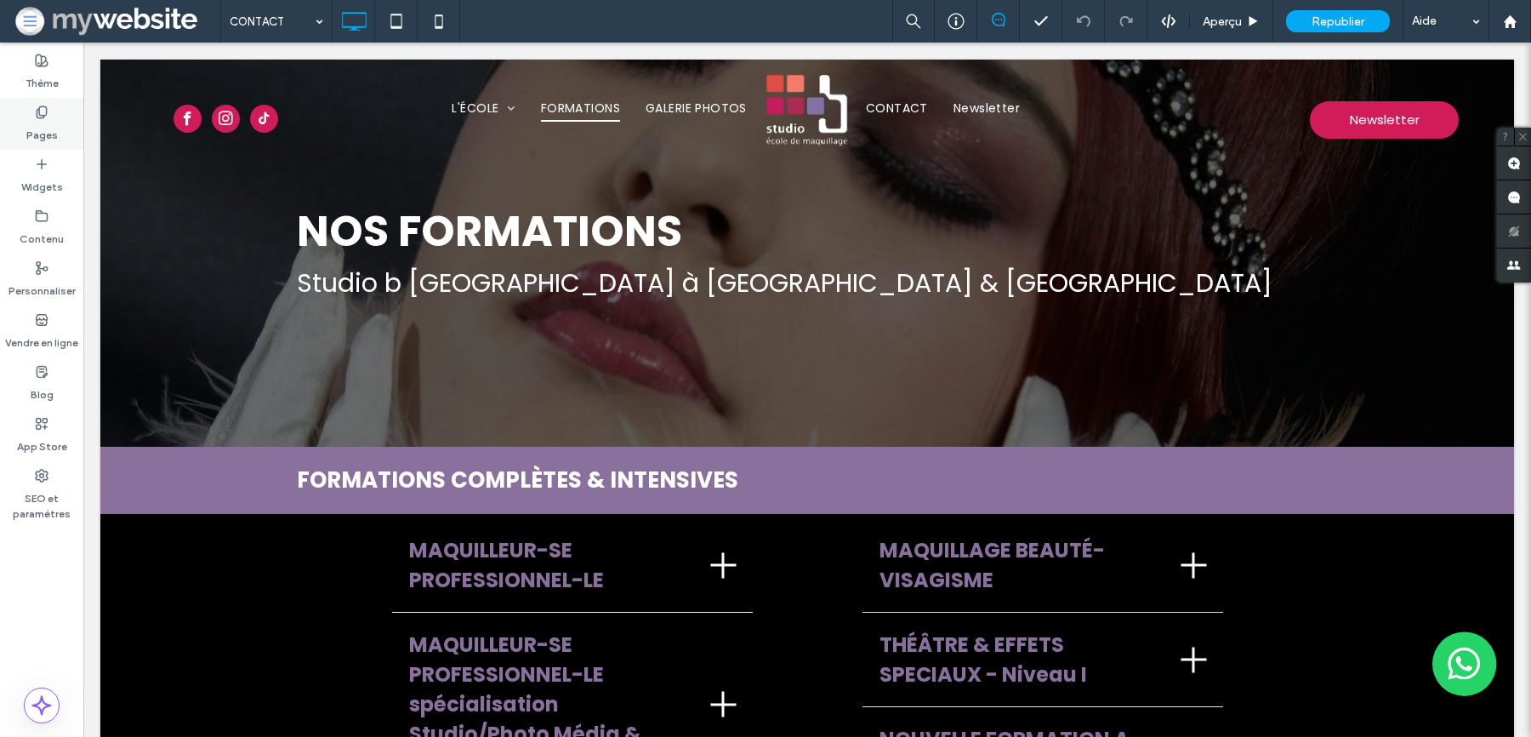
click at [38, 128] on label "Pages" at bounding box center [41, 131] width 31 height 24
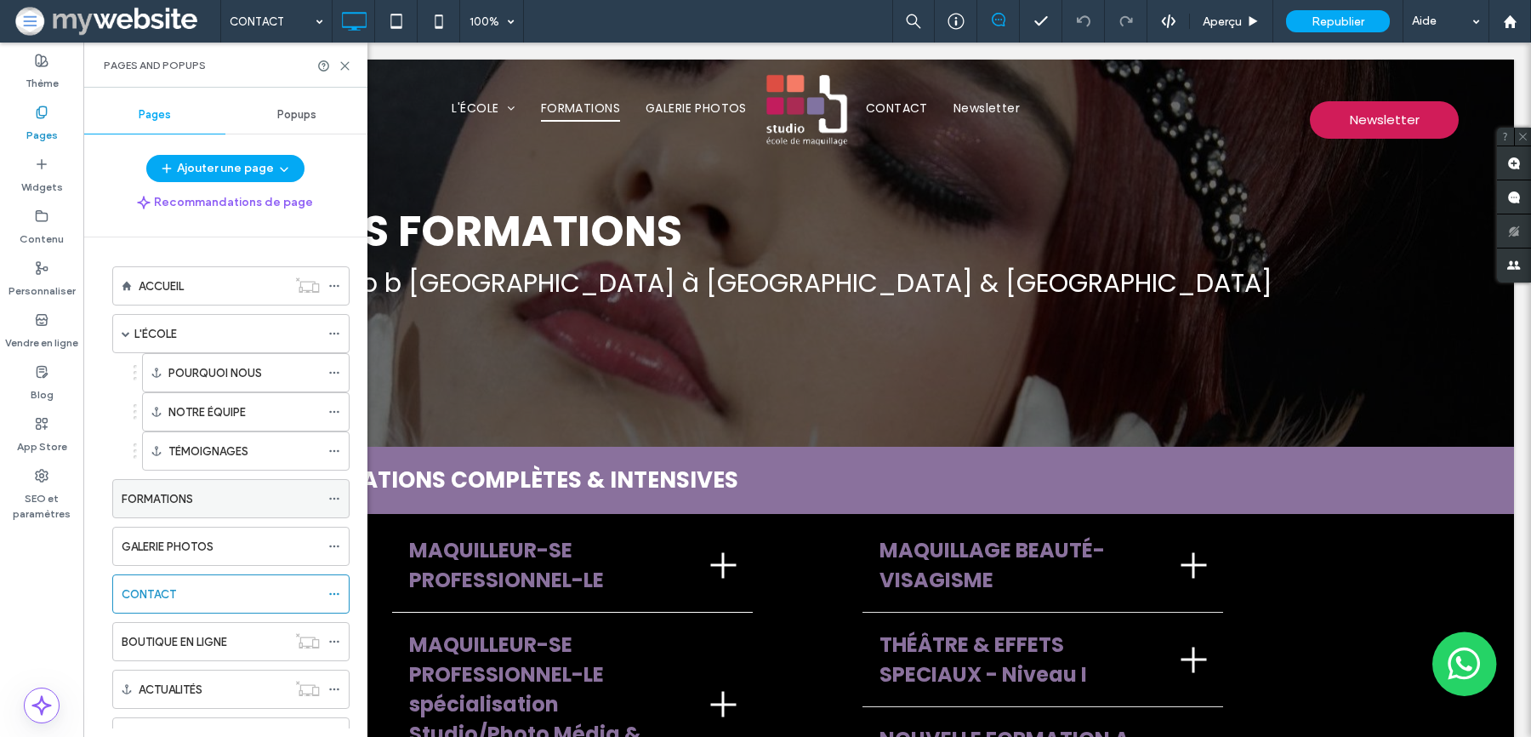
click at [188, 493] on label "FORMATIONS" at bounding box center [157, 499] width 71 height 30
click at [347, 69] on icon at bounding box center [345, 66] width 13 height 13
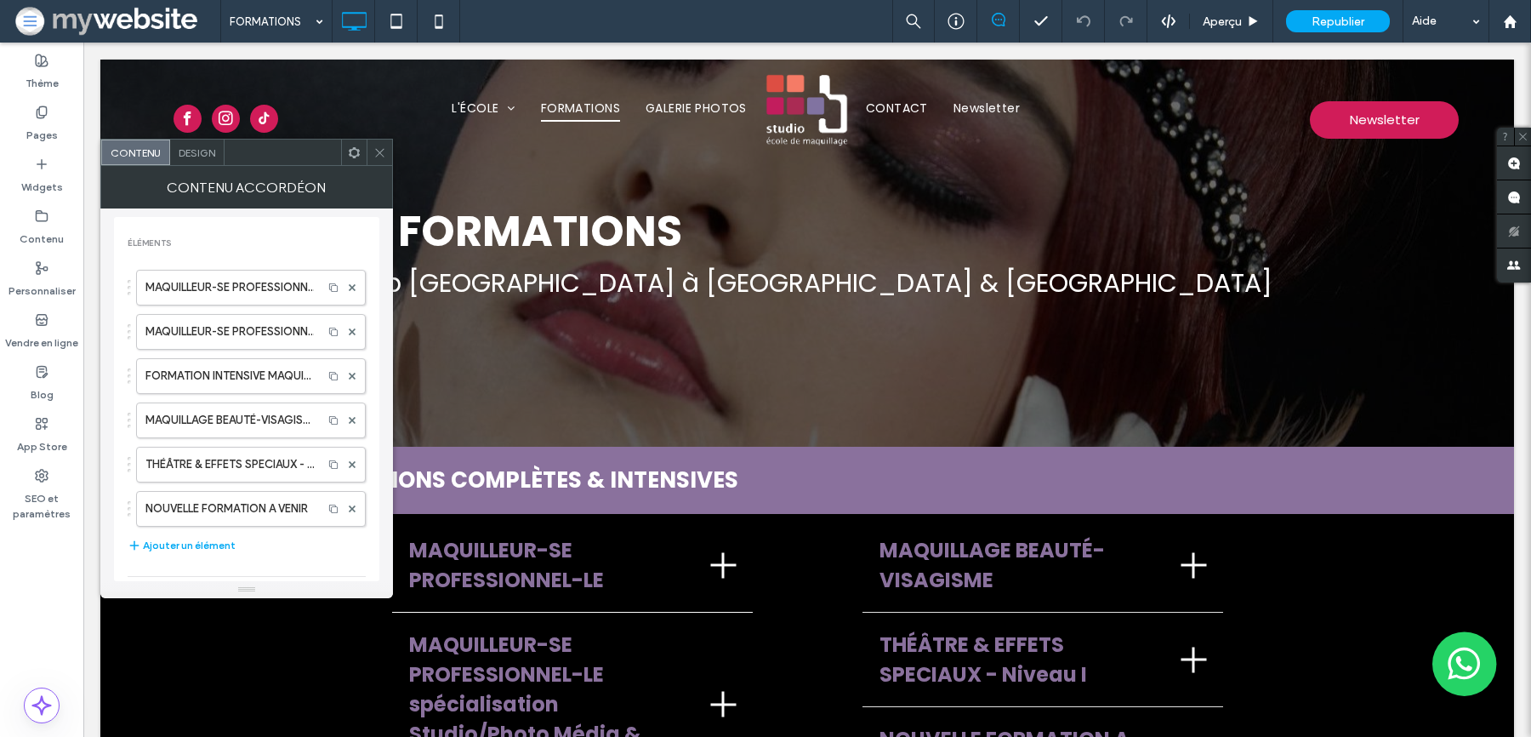
click at [202, 160] on div "Design" at bounding box center [197, 152] width 54 height 26
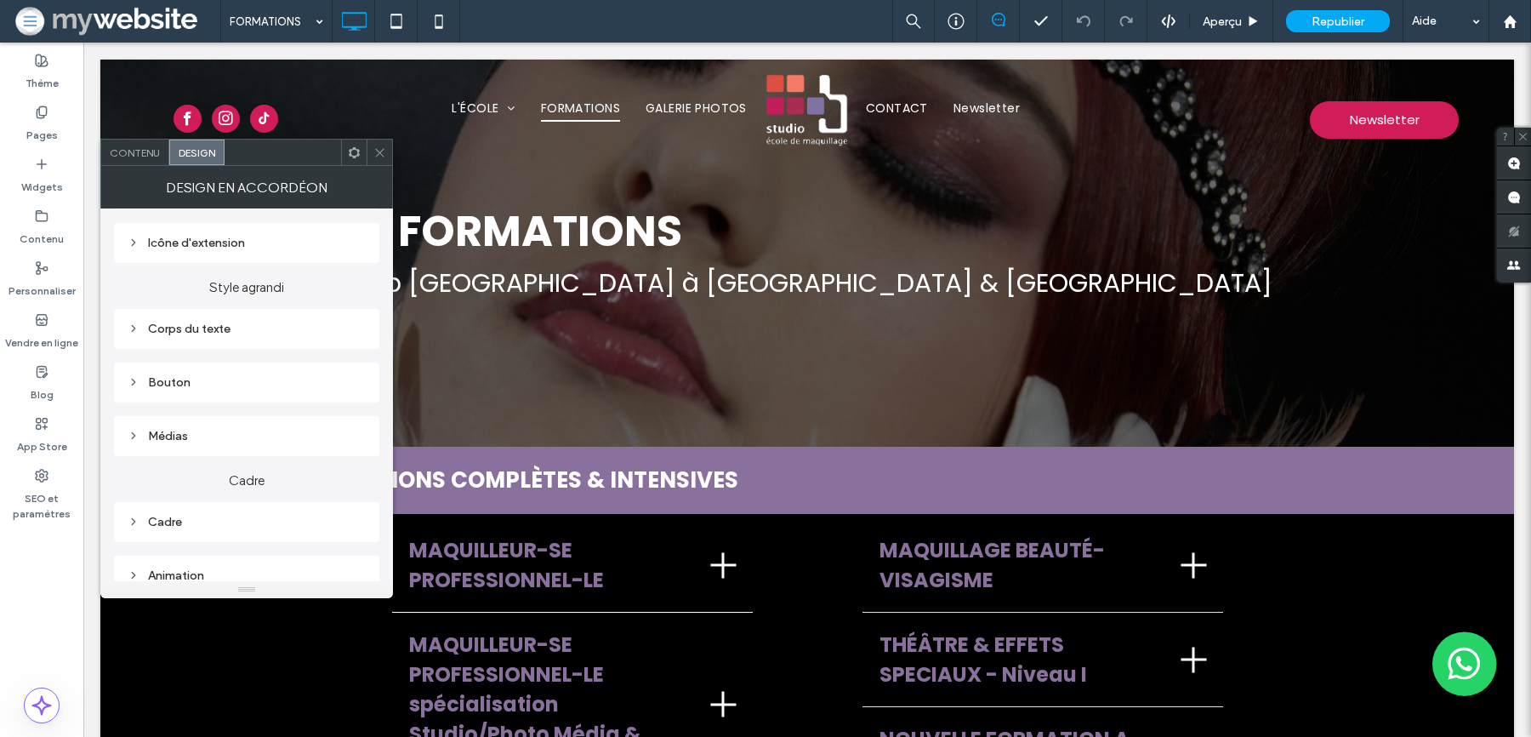
scroll to position [274, 0]
